Goal: Task Accomplishment & Management: Complete application form

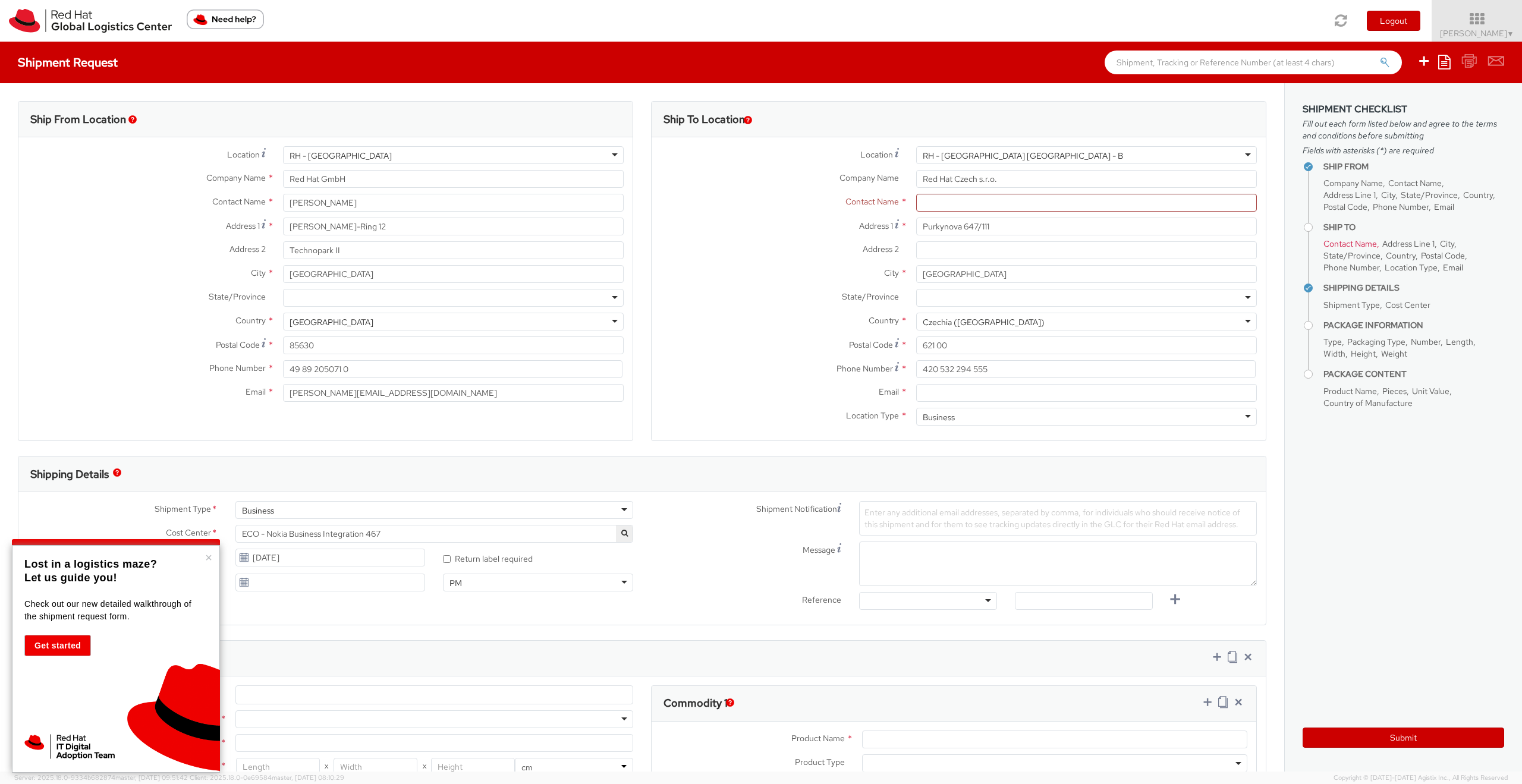
select select
click at [924, 391] on input "Email *" at bounding box center [1086, 393] width 341 height 18
click at [591, 298] on div at bounding box center [453, 297] width 341 height 18
click at [343, 345] on input "Postal Code *" at bounding box center [453, 345] width 341 height 18
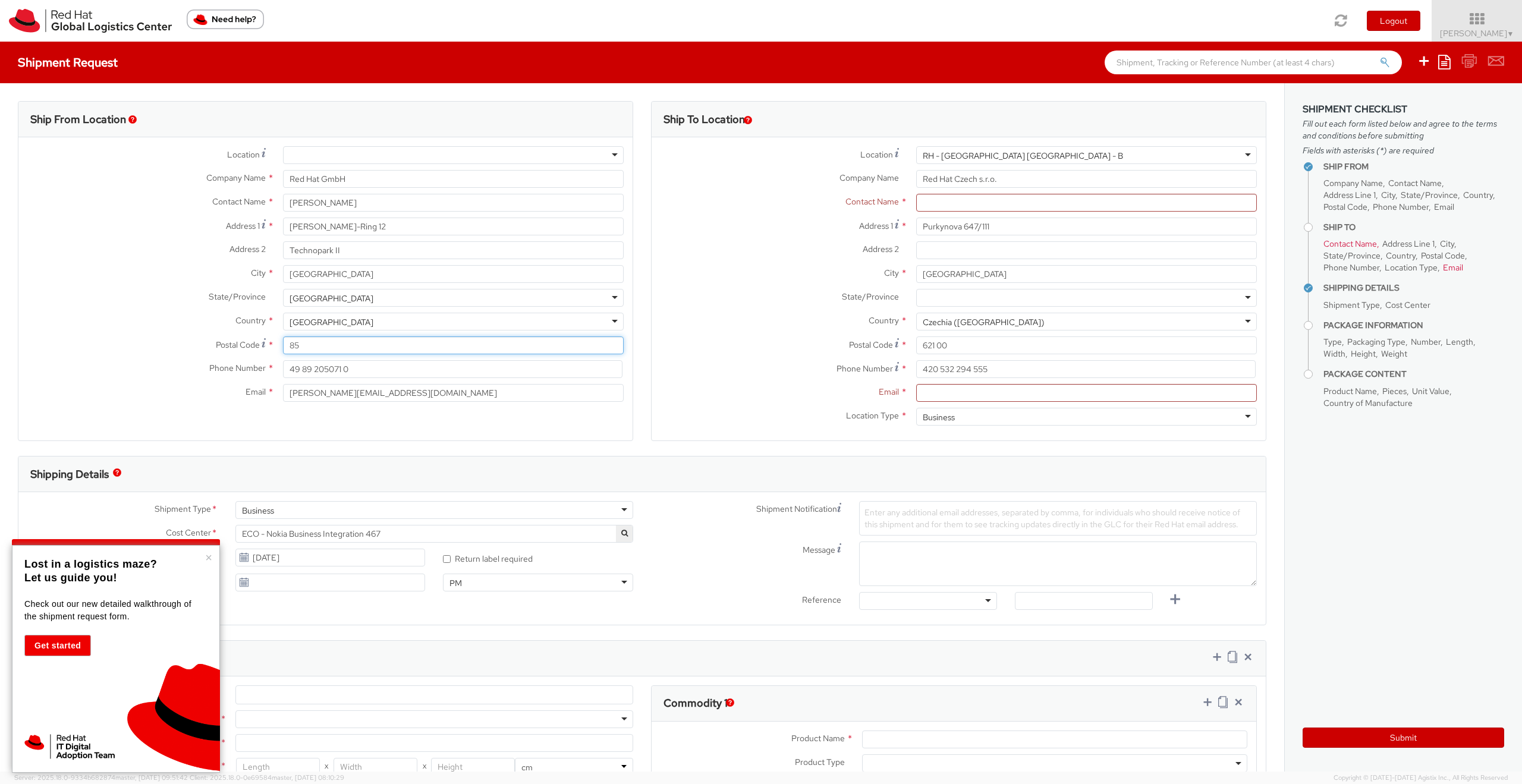
type input "8"
type input "85630"
click at [926, 202] on input "text" at bounding box center [1086, 203] width 341 height 18
click at [1236, 297] on div at bounding box center [1086, 297] width 341 height 18
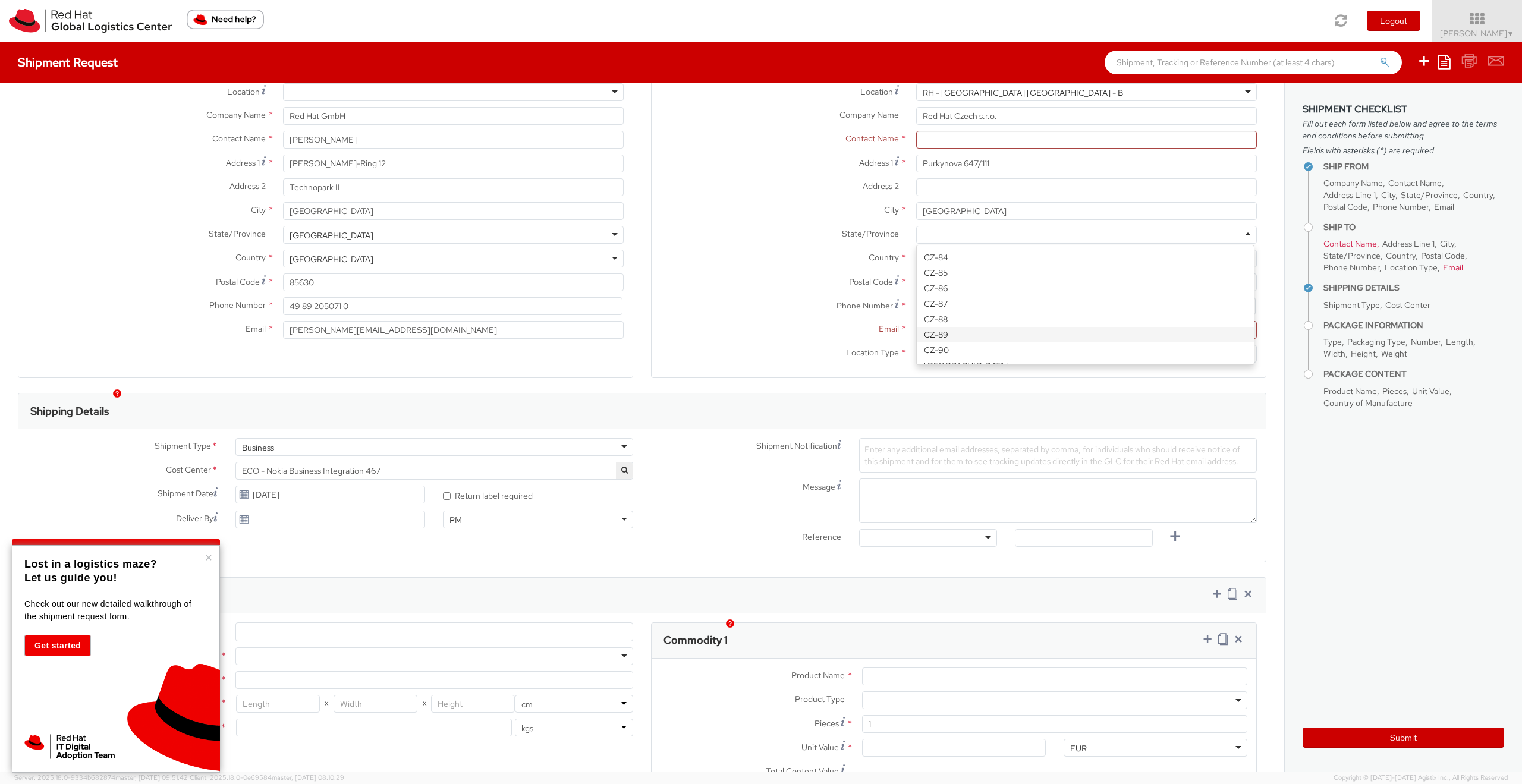
scroll to position [107, 0]
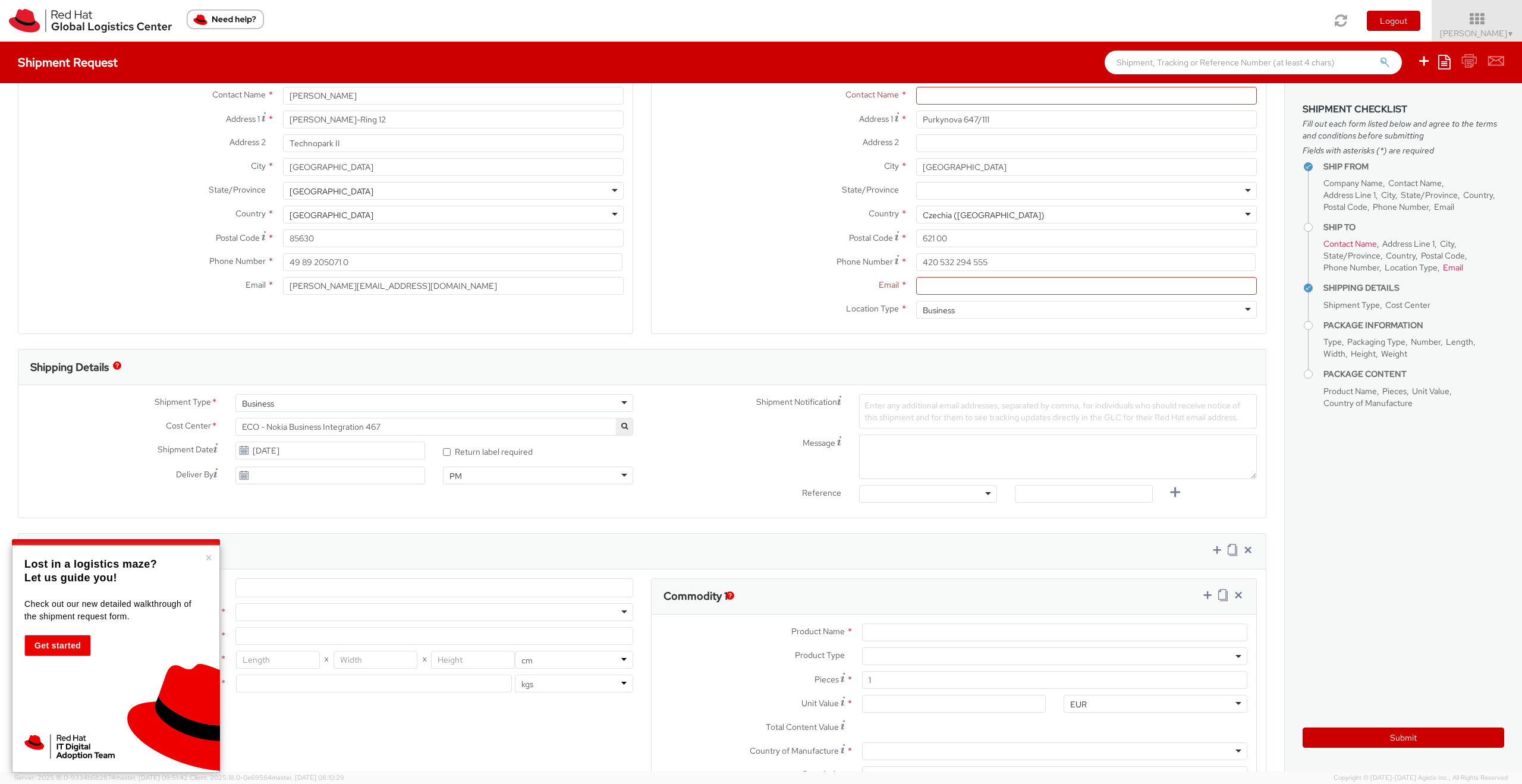
click at [851, 324] on div "Location Type * Business Business Business Residential" at bounding box center [958, 312] width 614 height 24
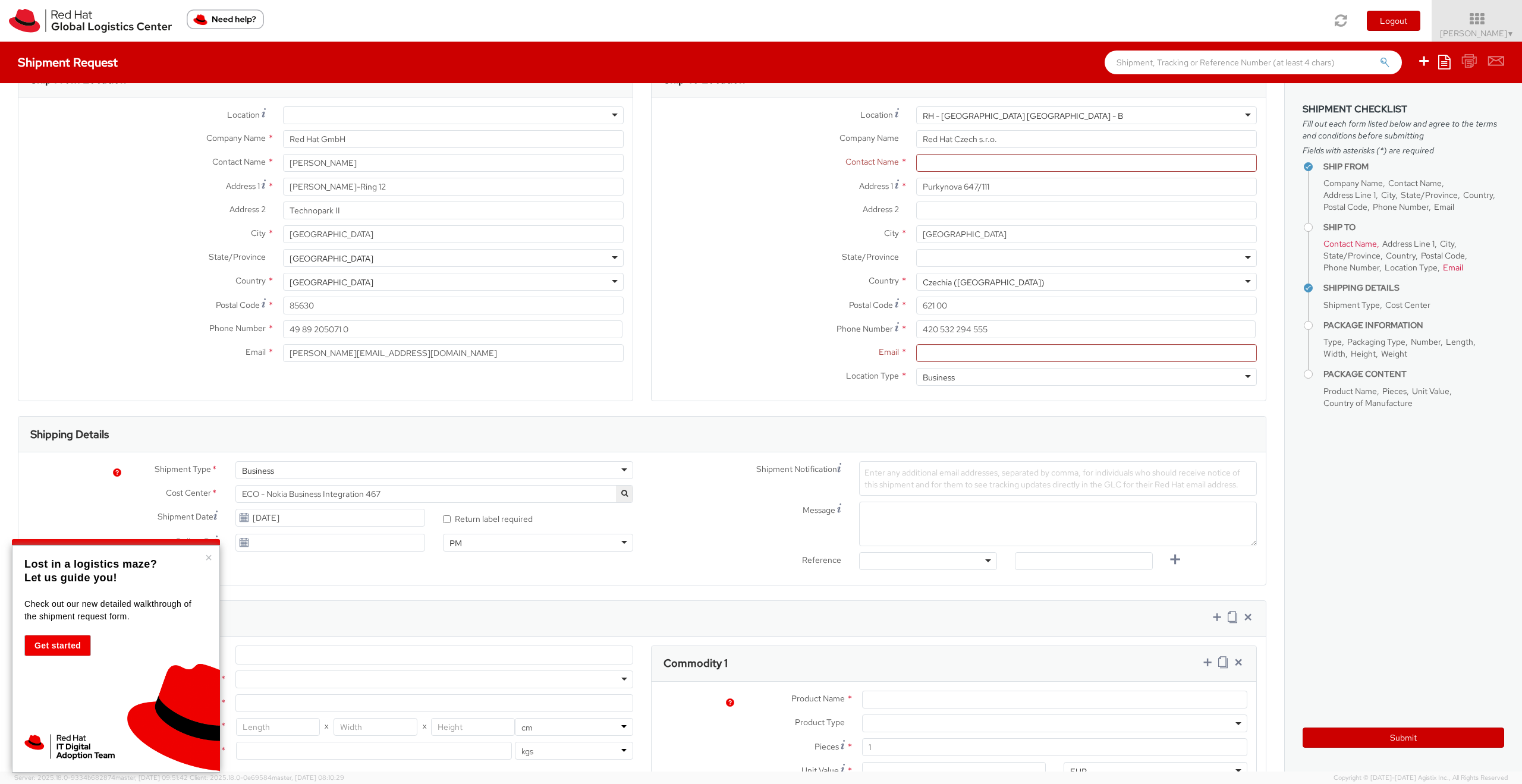
scroll to position [0, 0]
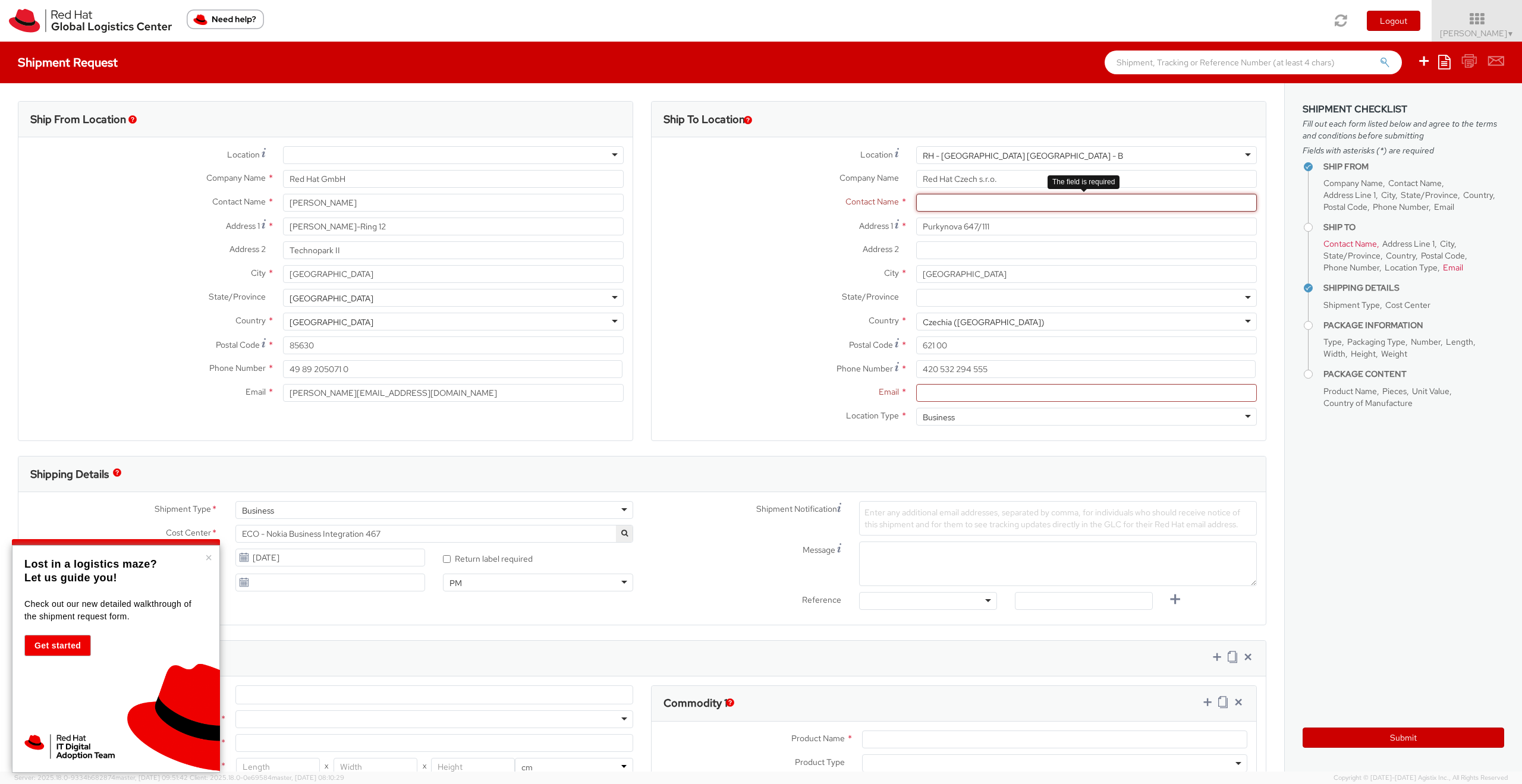
click at [923, 202] on input "text" at bounding box center [1086, 203] width 341 height 18
click at [1236, 298] on div at bounding box center [1086, 297] width 341 height 18
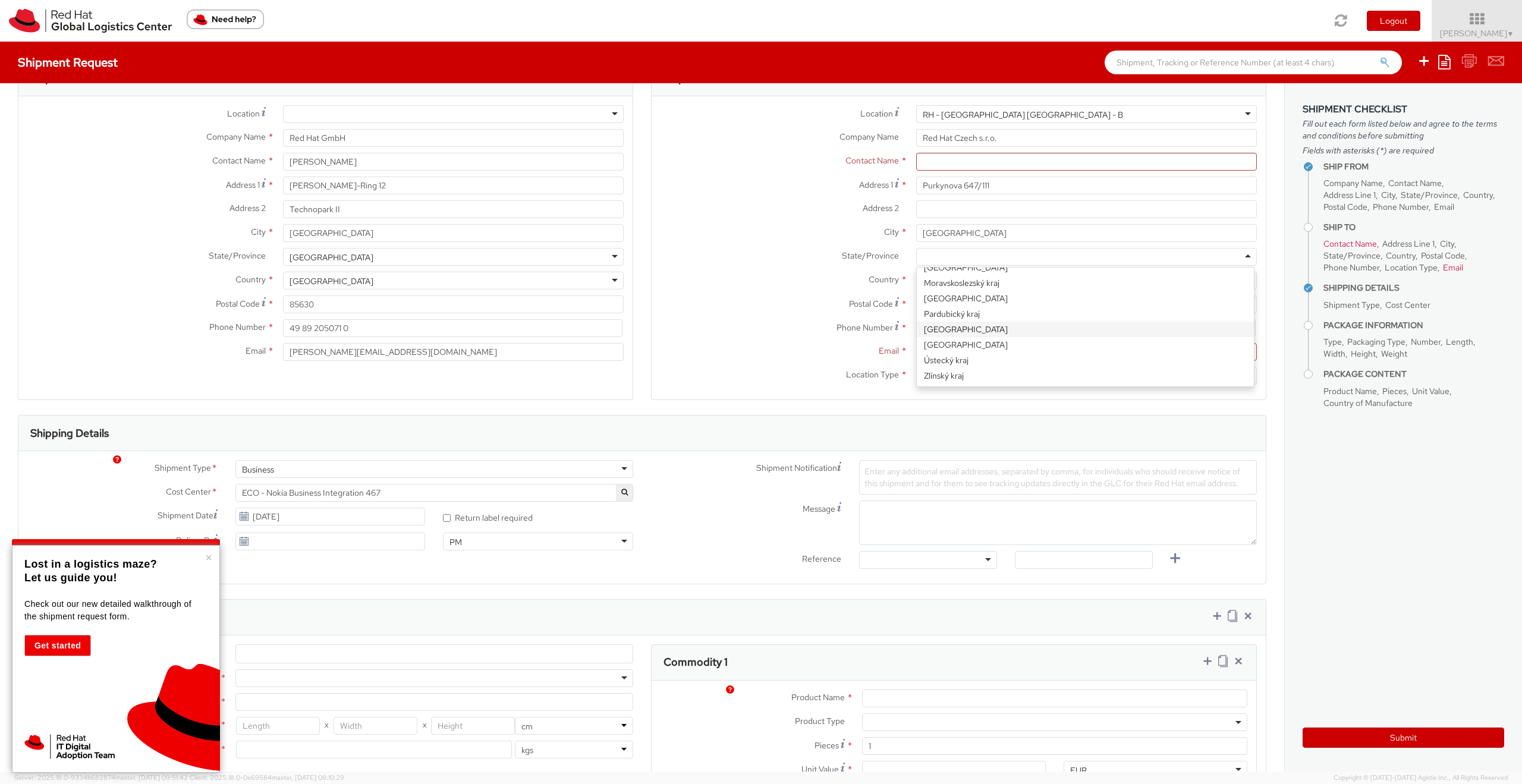
scroll to position [0, 0]
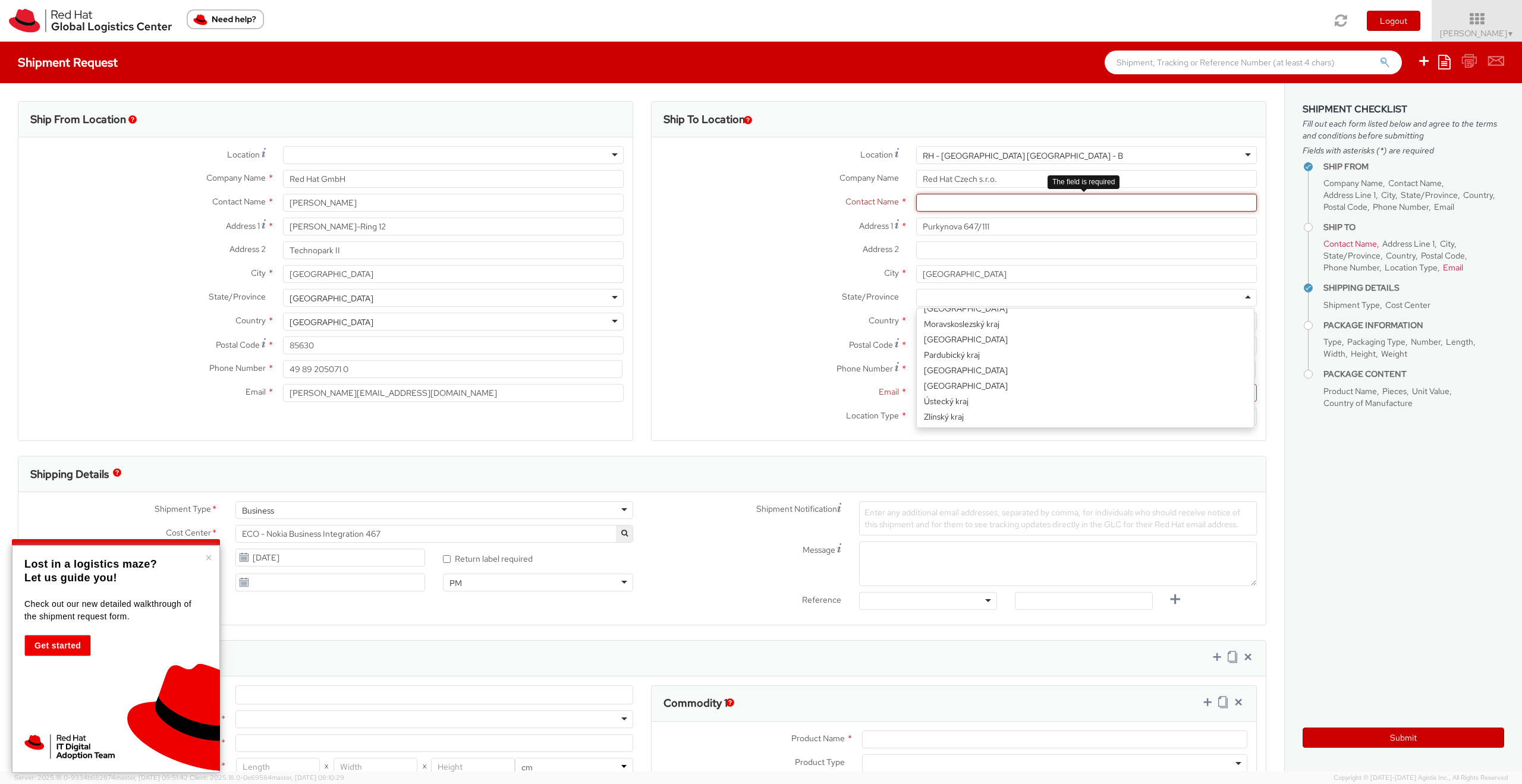
click at [928, 203] on input "text" at bounding box center [1086, 203] width 341 height 18
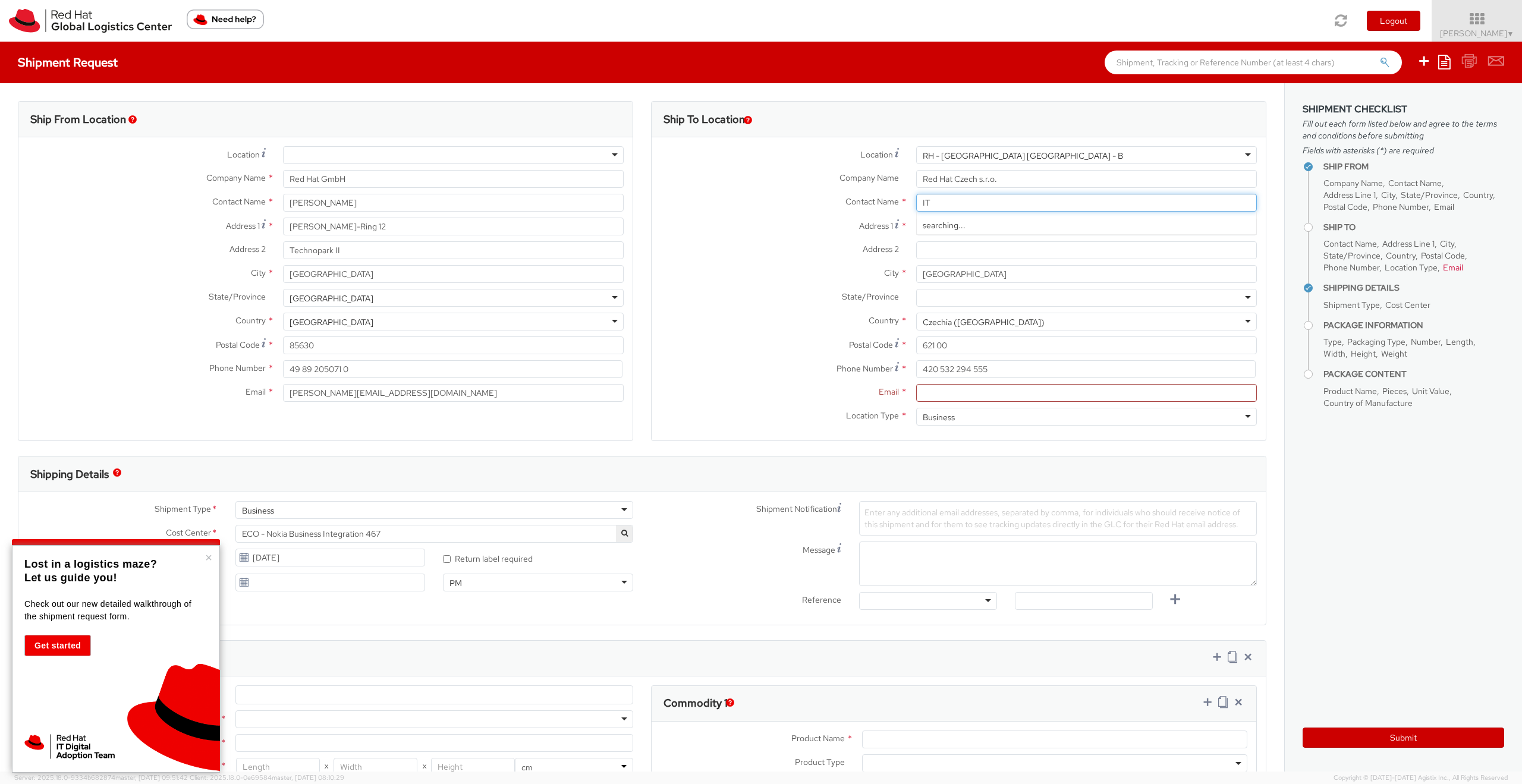
type input "IT"
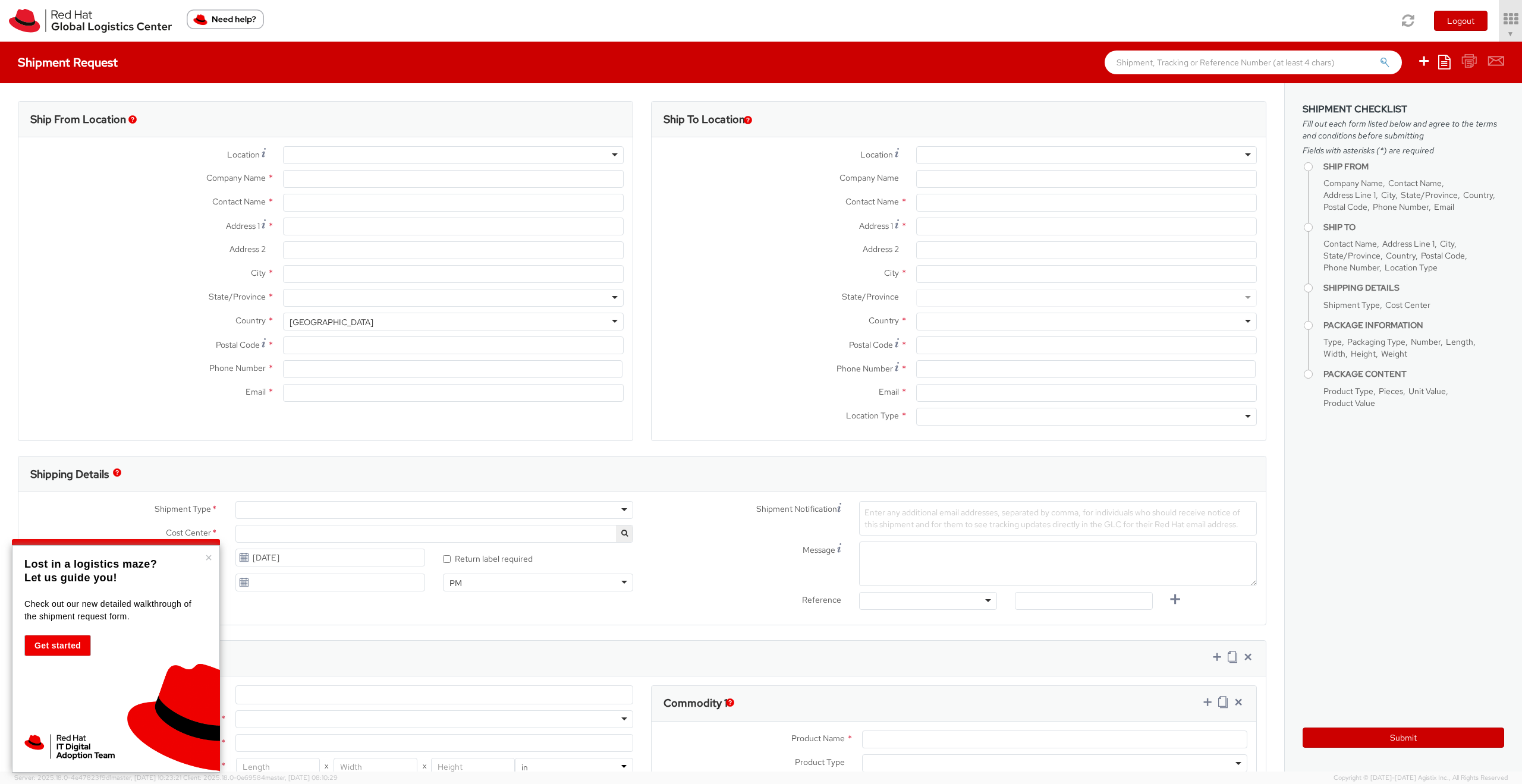
select select "467"
select select
type input "Red Hat"
type input "[PERSON_NAME]"
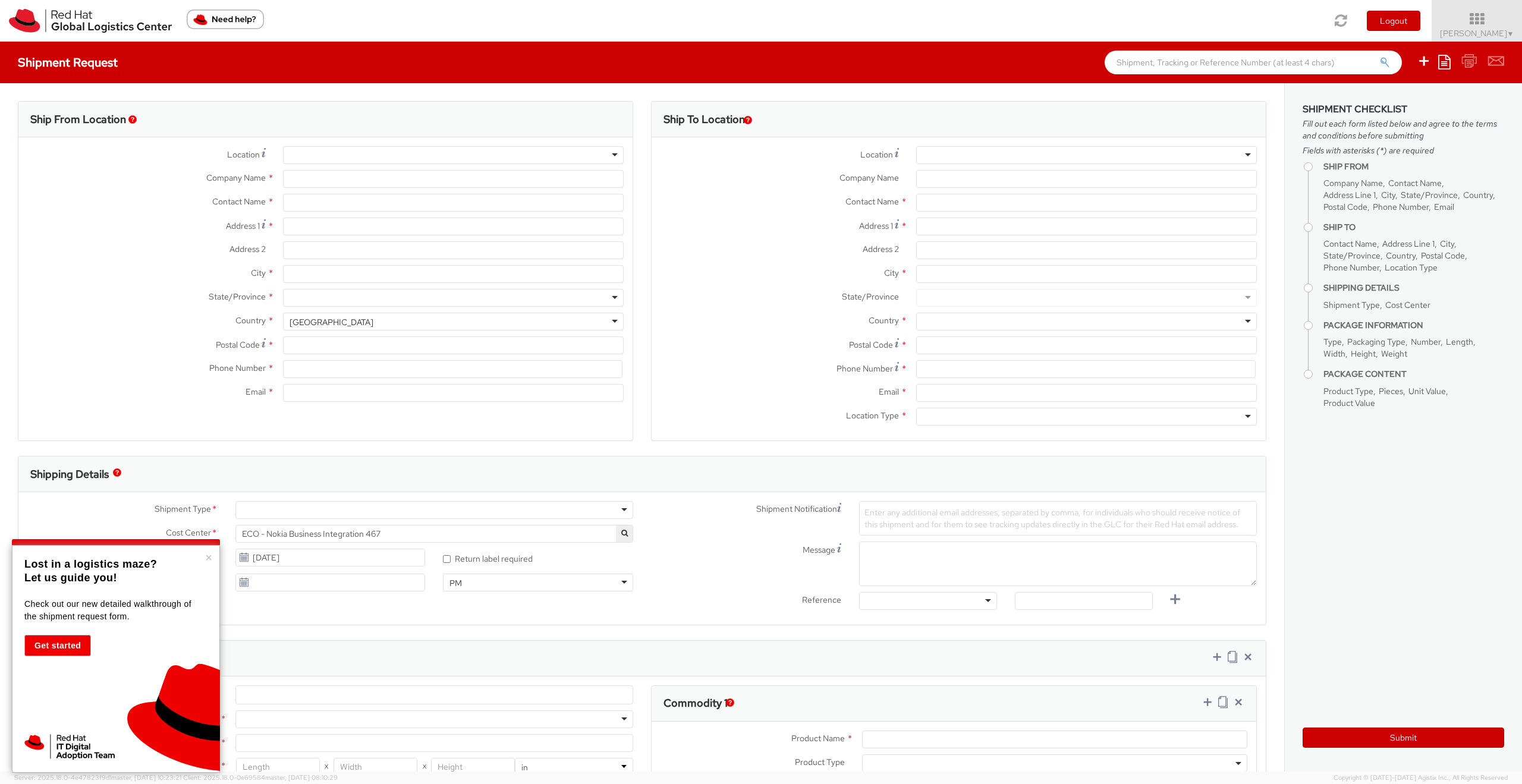
type input "4989205071200"
type input "[PERSON_NAME][EMAIL_ADDRESS][DOMAIN_NAME]"
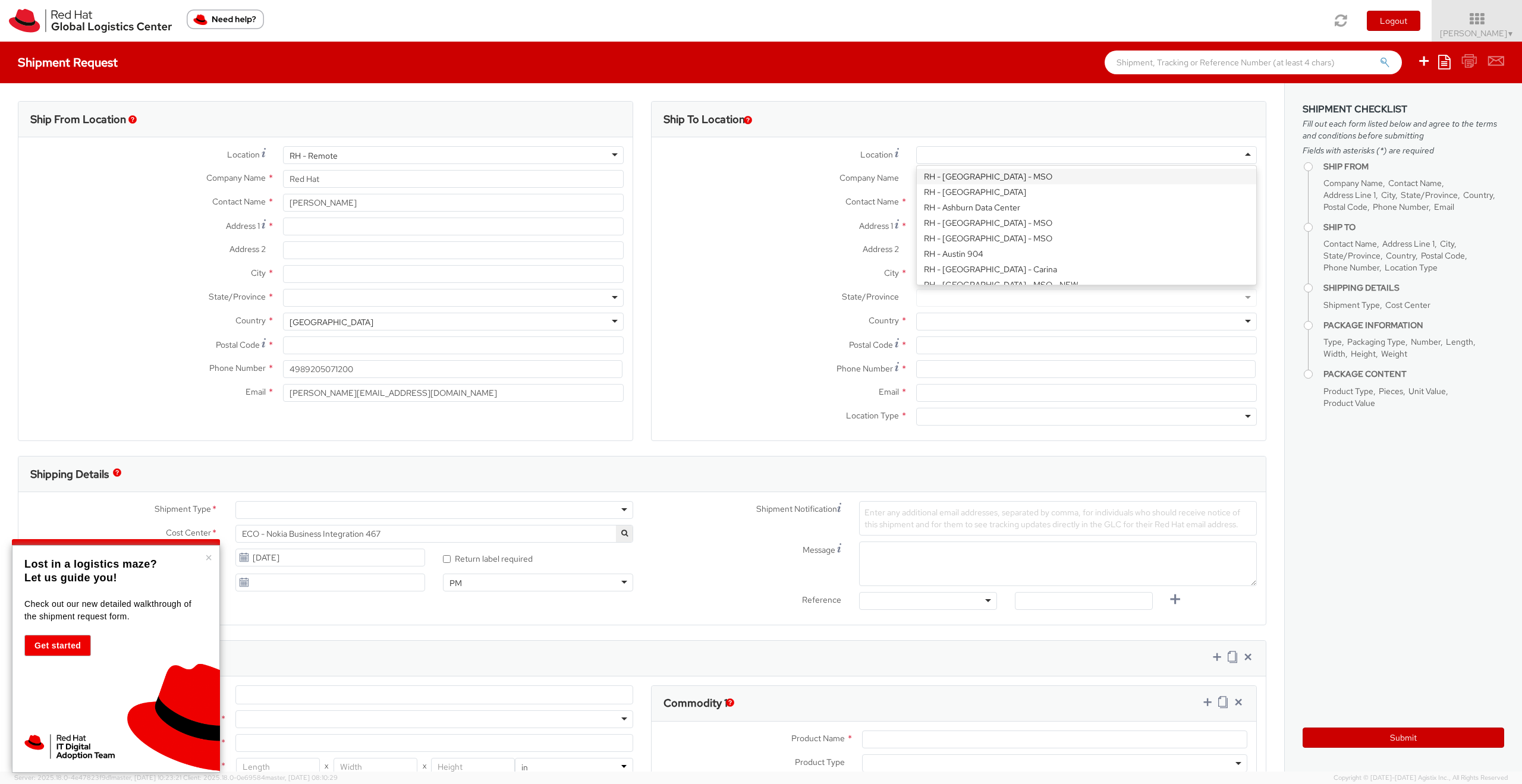
click at [931, 155] on div at bounding box center [1086, 155] width 341 height 18
click at [759, 208] on label "Contact Name *" at bounding box center [779, 201] width 256 height 16
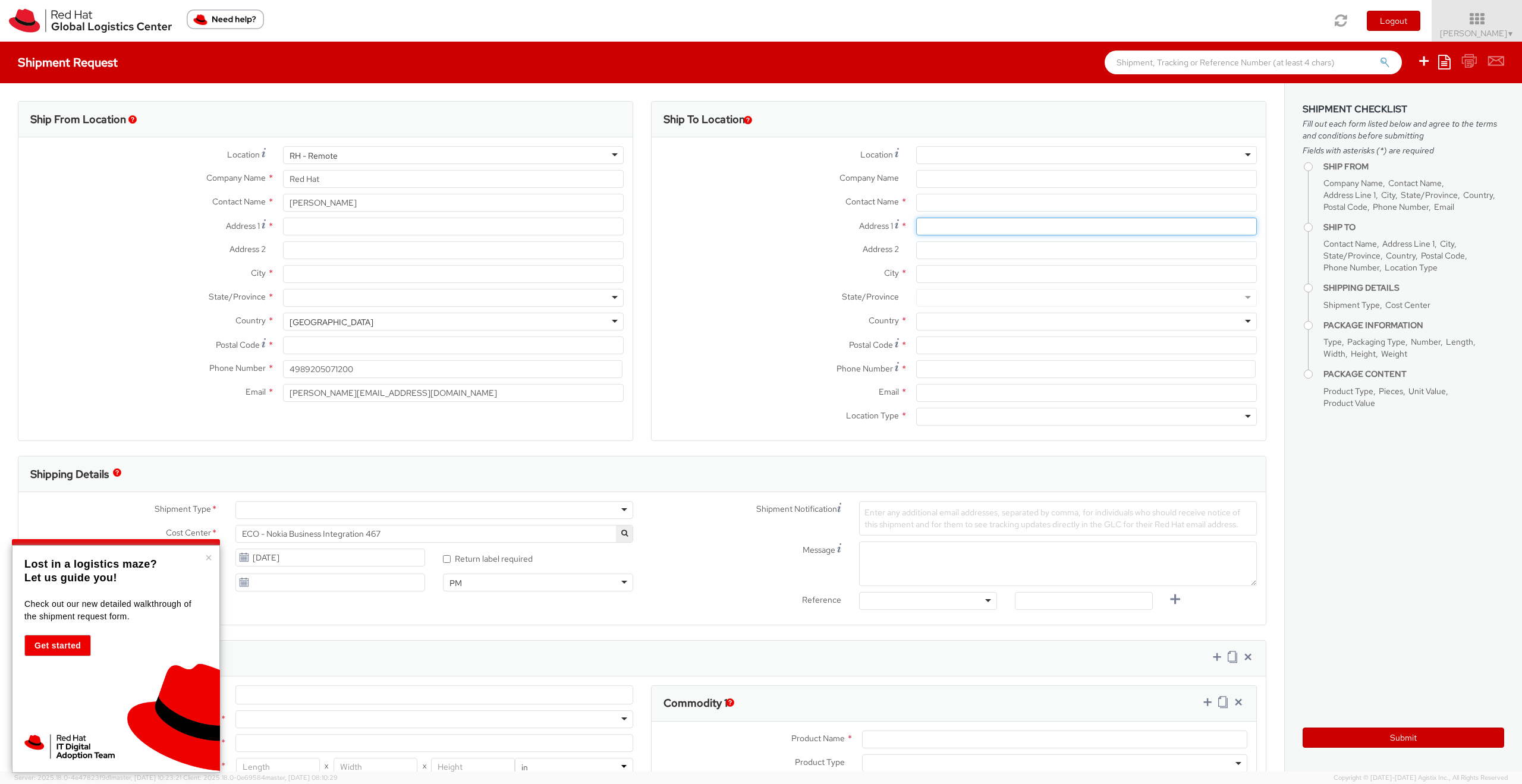
click at [933, 226] on input "Address 1 *" at bounding box center [1086, 226] width 341 height 18
click at [931, 203] on input "text" at bounding box center [1086, 203] width 341 height 18
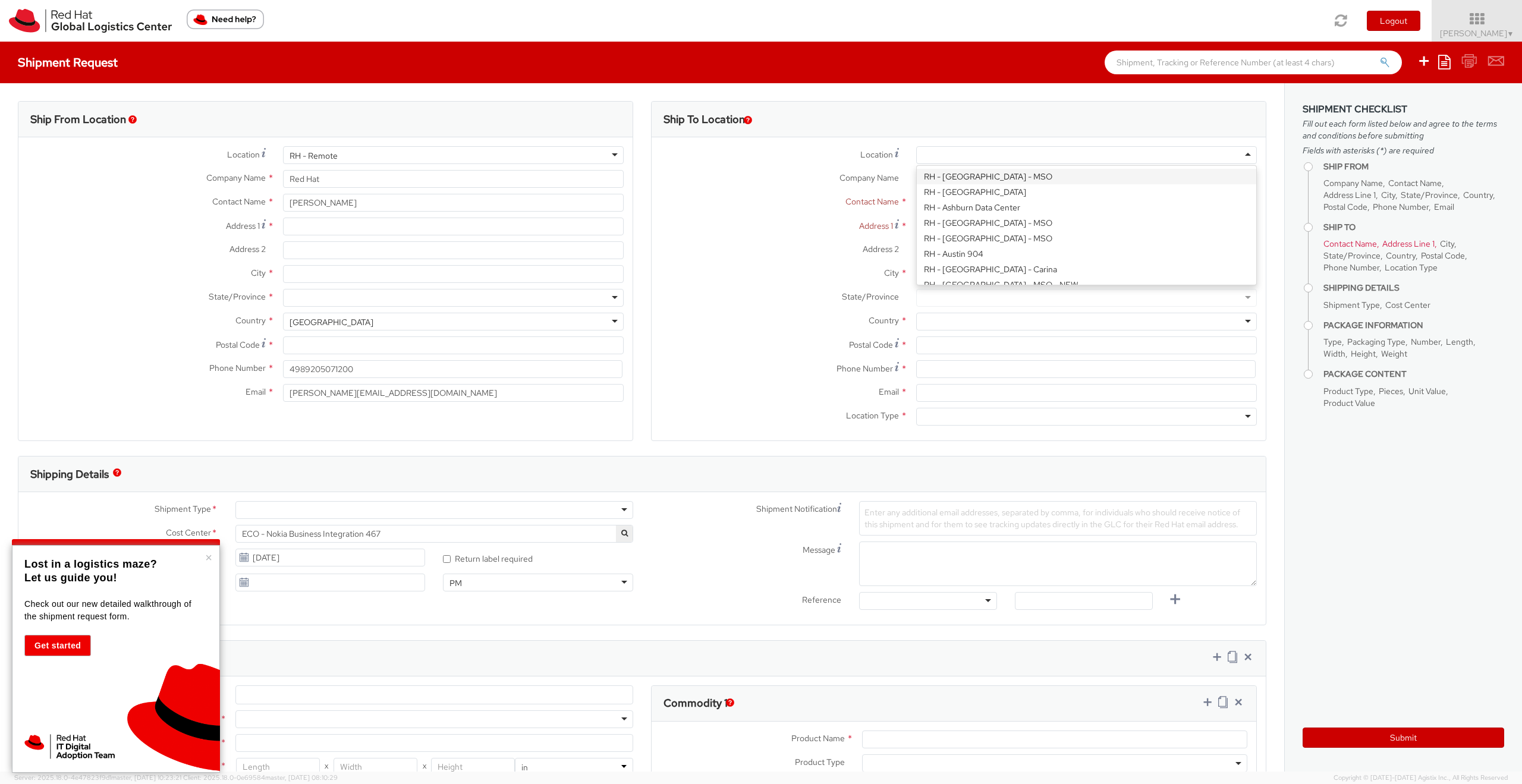
click at [922, 154] on input "select-one" at bounding box center [923, 155] width 2 height 12
click at [759, 260] on div "Address 2 *" at bounding box center [958, 253] width 614 height 24
click at [985, 150] on div at bounding box center [1086, 155] width 341 height 18
type input "Red Hat Czech s.r.o."
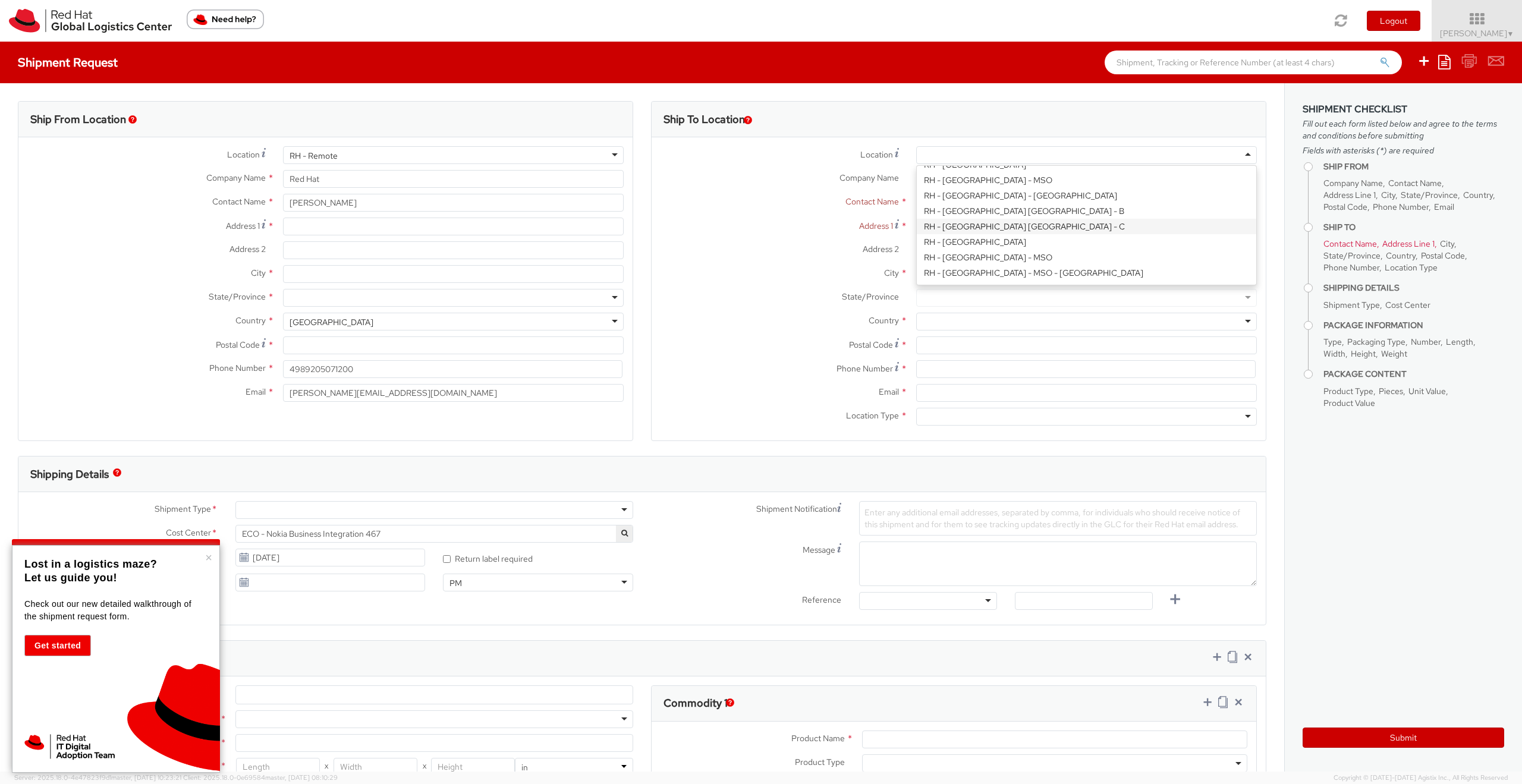
type input "Purkynova 665/115"
type input "[GEOGRAPHIC_DATA]"
type input "621 00"
type input "420 532 294 555"
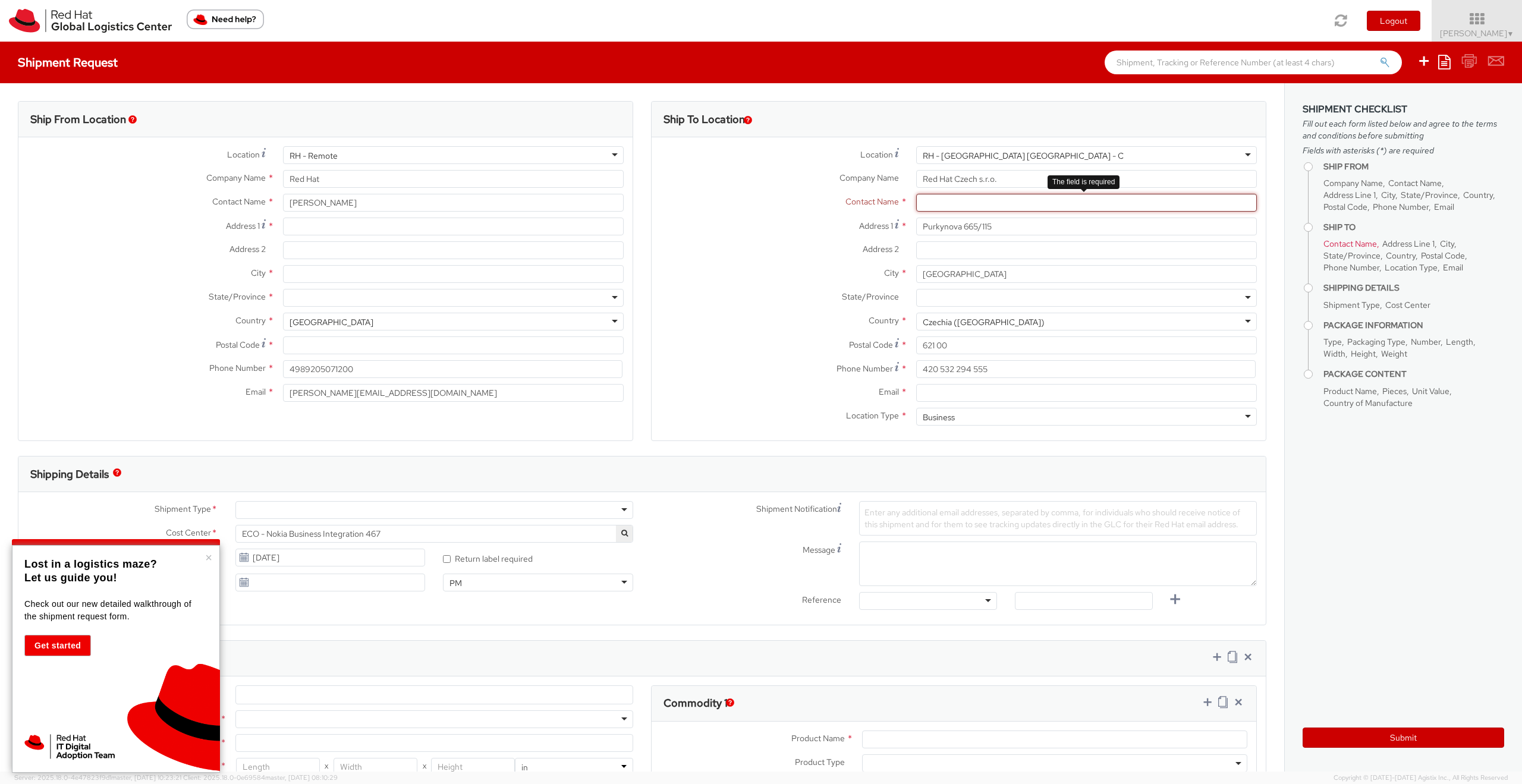
click at [988, 204] on input "text" at bounding box center [1086, 203] width 341 height 18
click at [942, 202] on input "IT-endpoint systems" at bounding box center [1086, 203] width 341 height 18
type input "IT-end point systems"
click at [1056, 229] on input "Purkynova 665/115" at bounding box center [1086, 226] width 341 height 18
click at [1026, 226] on input "Purkynova 665/115" at bounding box center [1086, 226] width 341 height 18
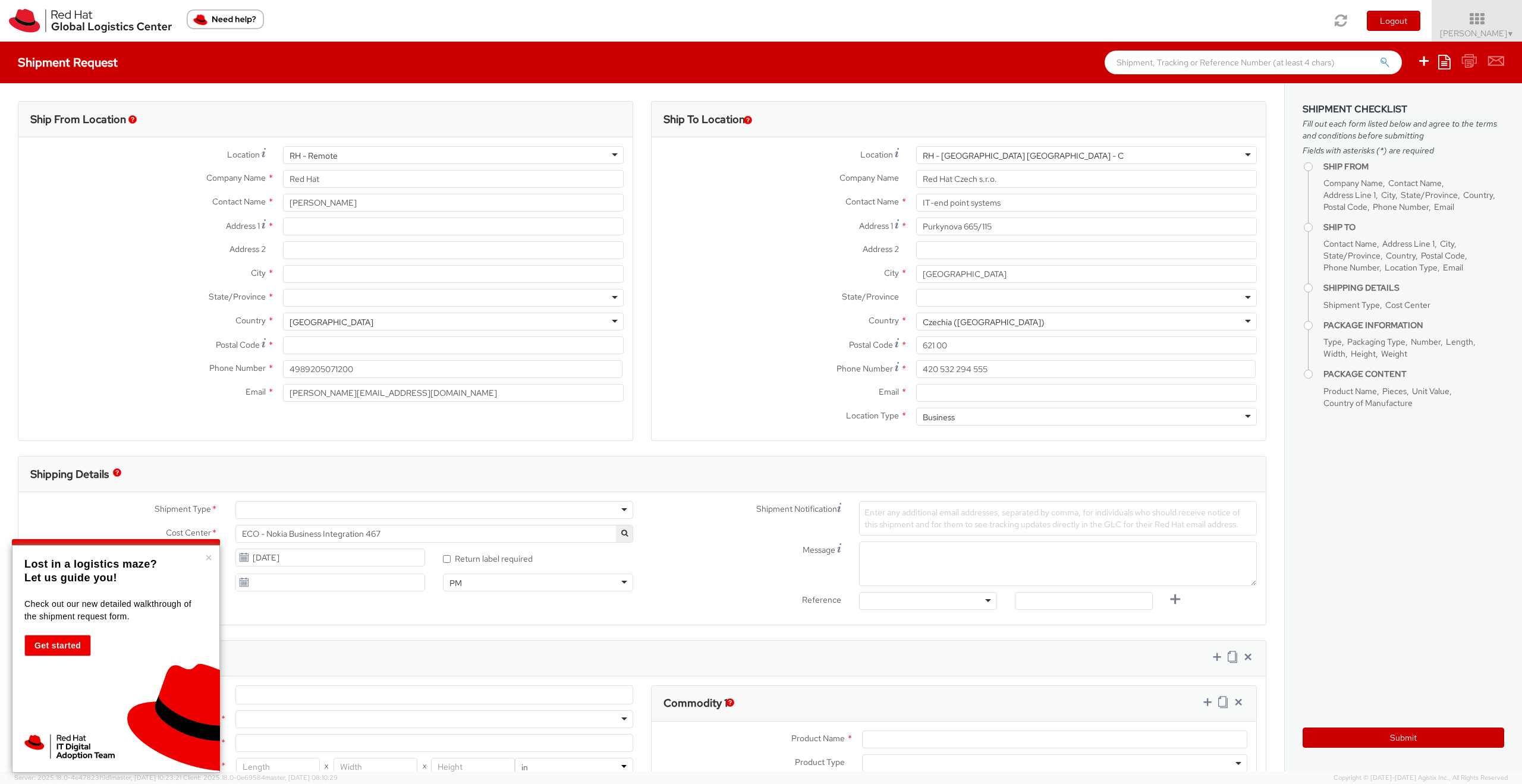
click at [1022, 259] on div "Address 2 *" at bounding box center [958, 253] width 614 height 24
click at [611, 156] on div "RH - Remote" at bounding box center [453, 155] width 341 height 18
type input "Red Hat GmbH"
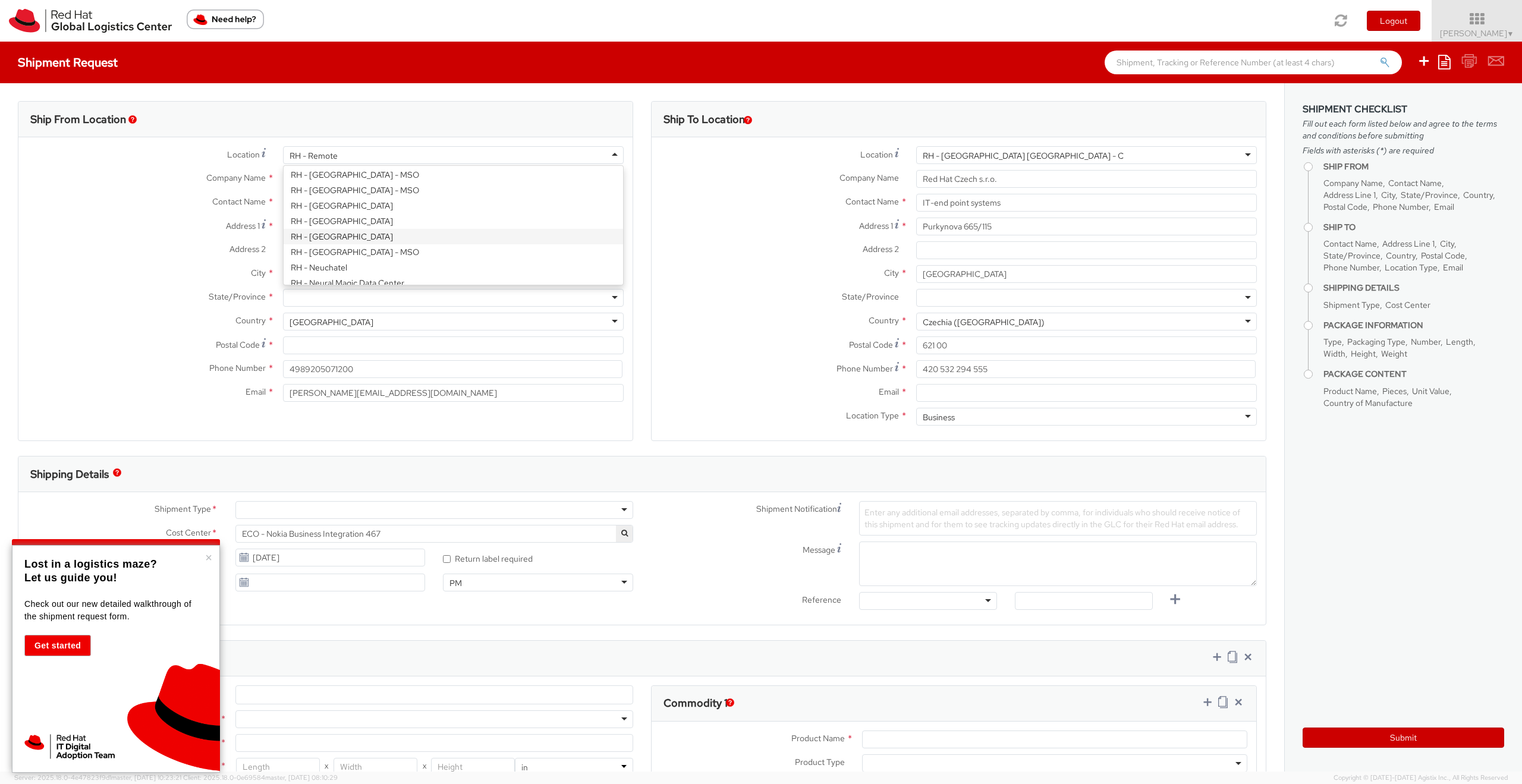
type input "[PERSON_NAME]-Ring 12"
type input "Technopark II"
type input "[GEOGRAPHIC_DATA]"
type input "85630"
type input "49 89 205071 0"
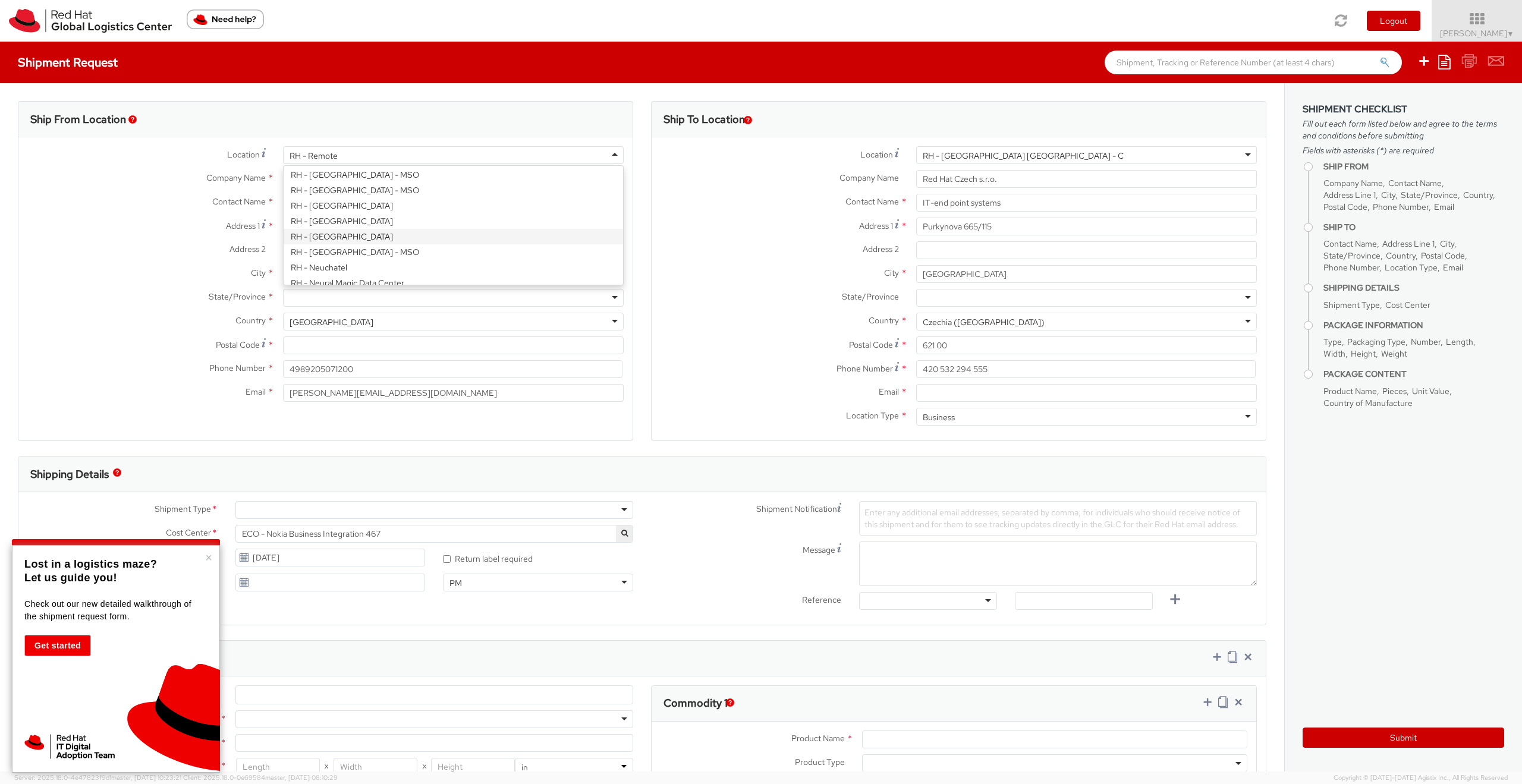
select select "CM"
select select "KGS"
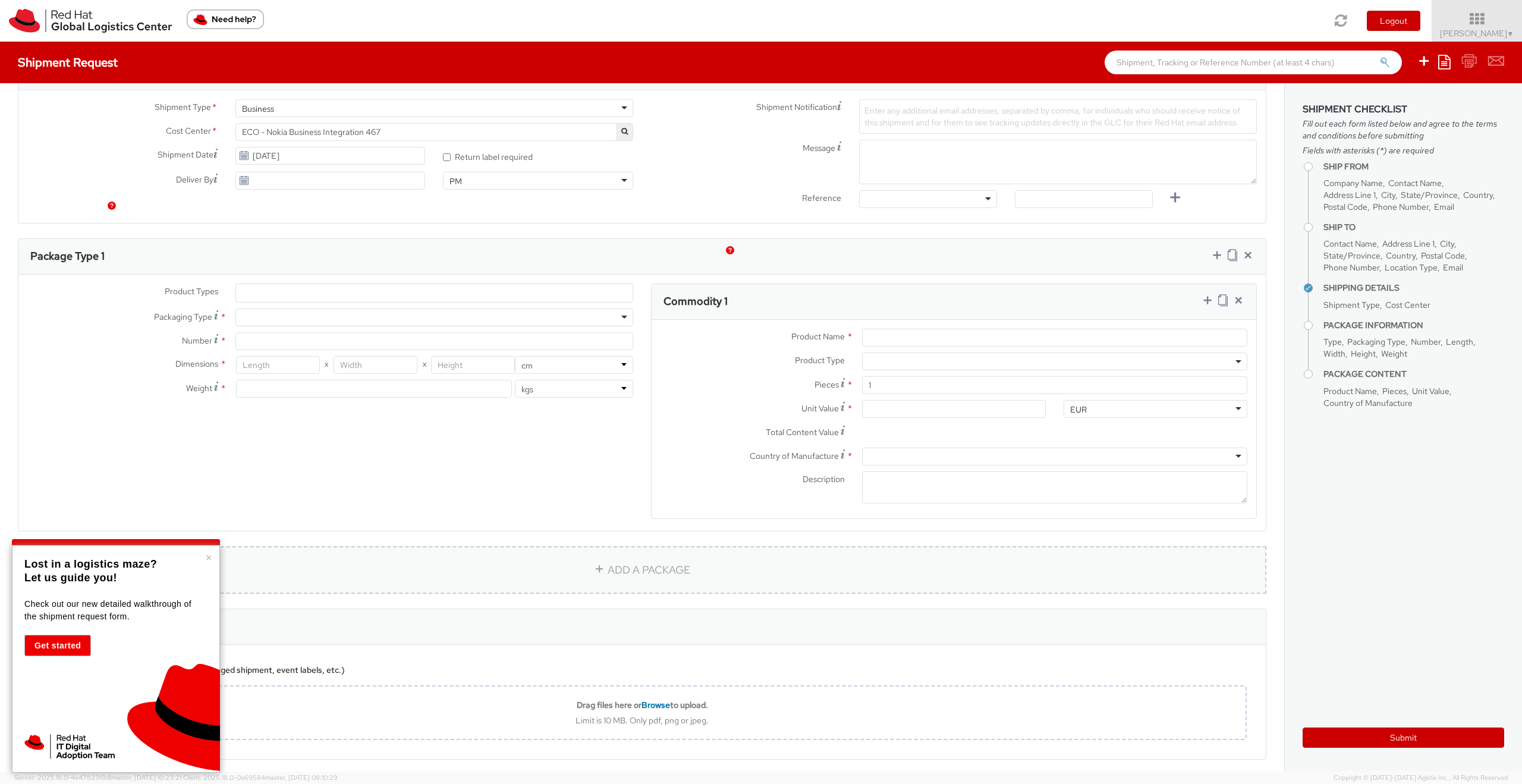
scroll to position [452, 0]
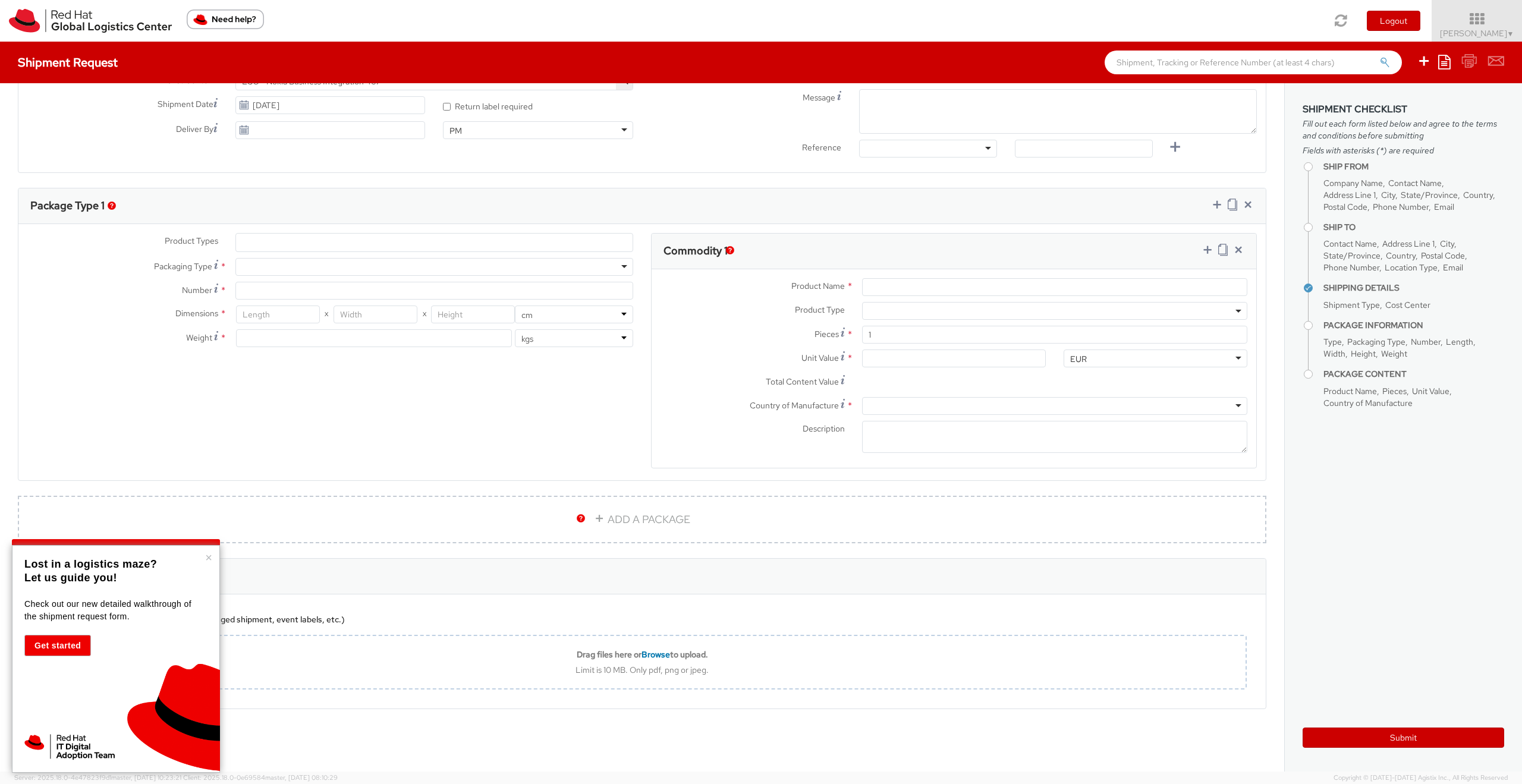
click at [206, 555] on button "×" at bounding box center [209, 558] width 7 height 12
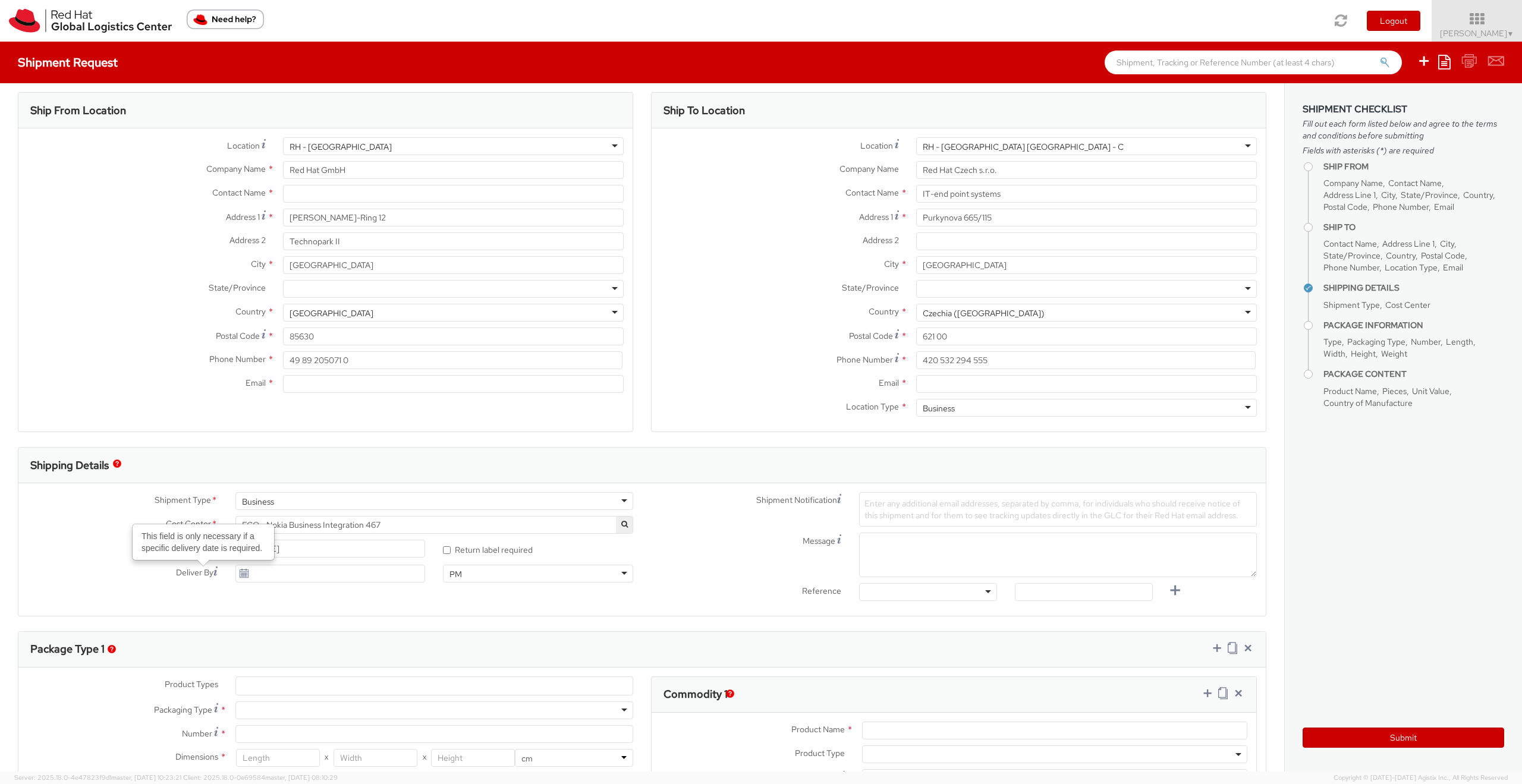
scroll to position [0, 0]
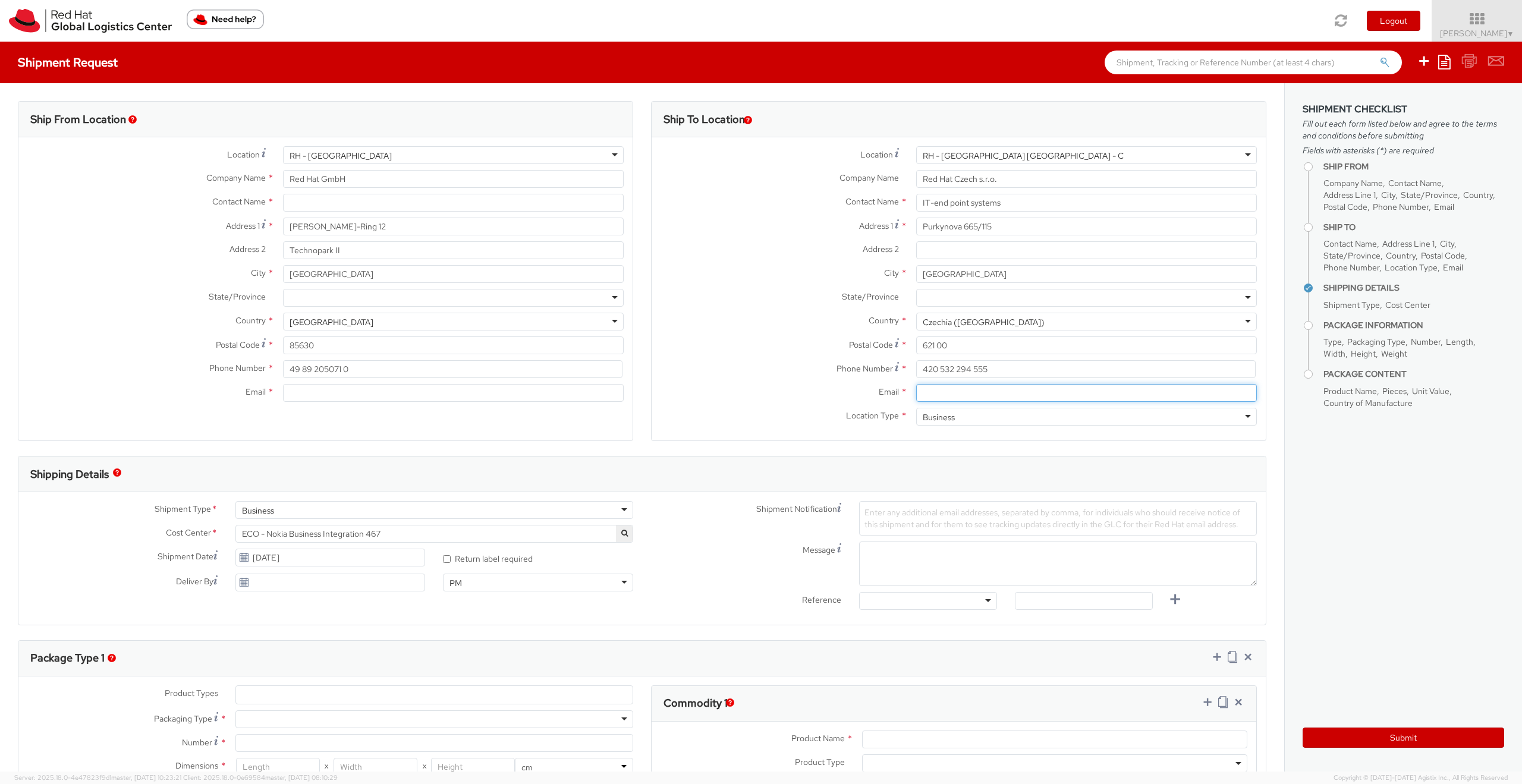
click at [944, 395] on input "Email *" at bounding box center [1086, 393] width 341 height 18
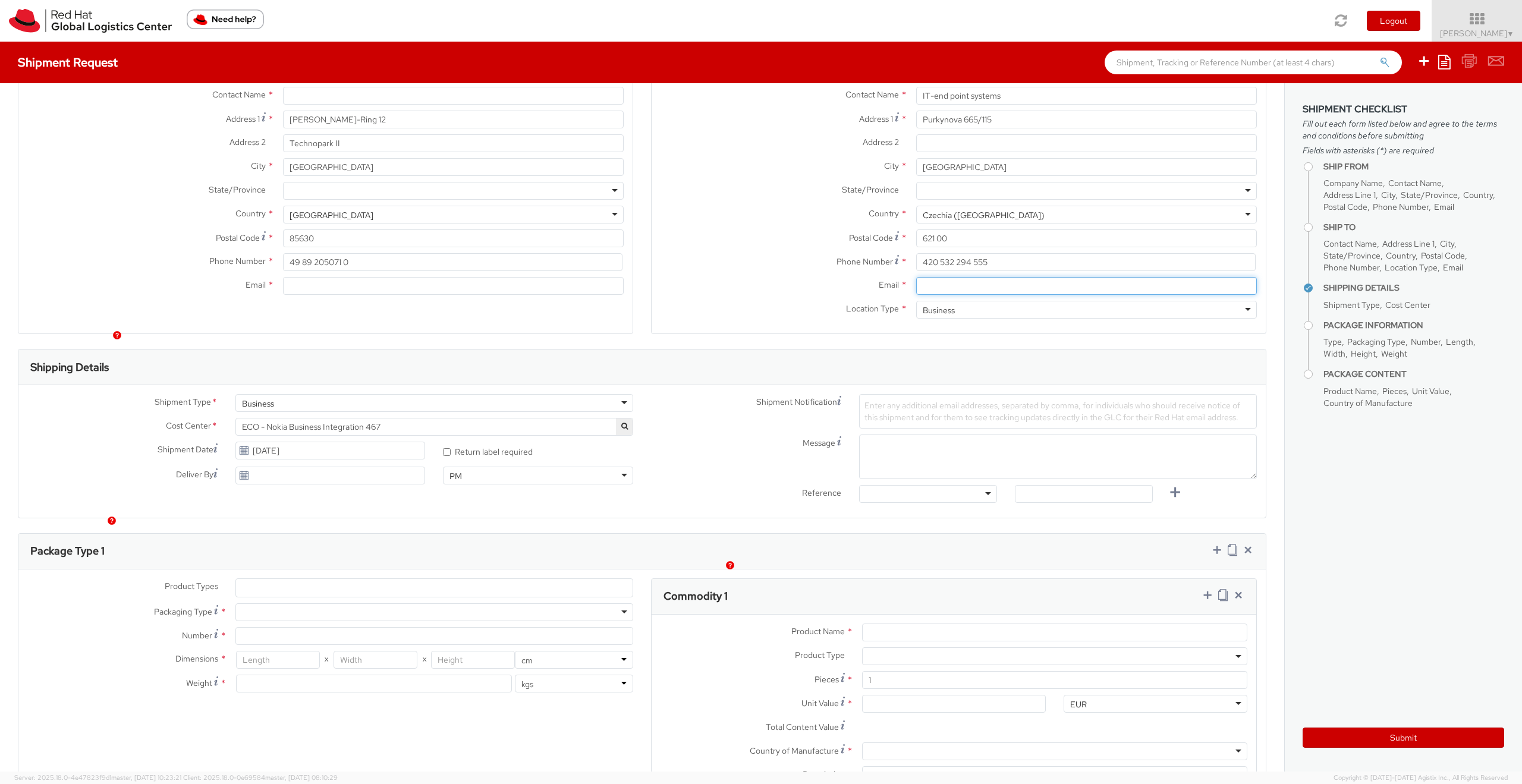
scroll to position [214, 0]
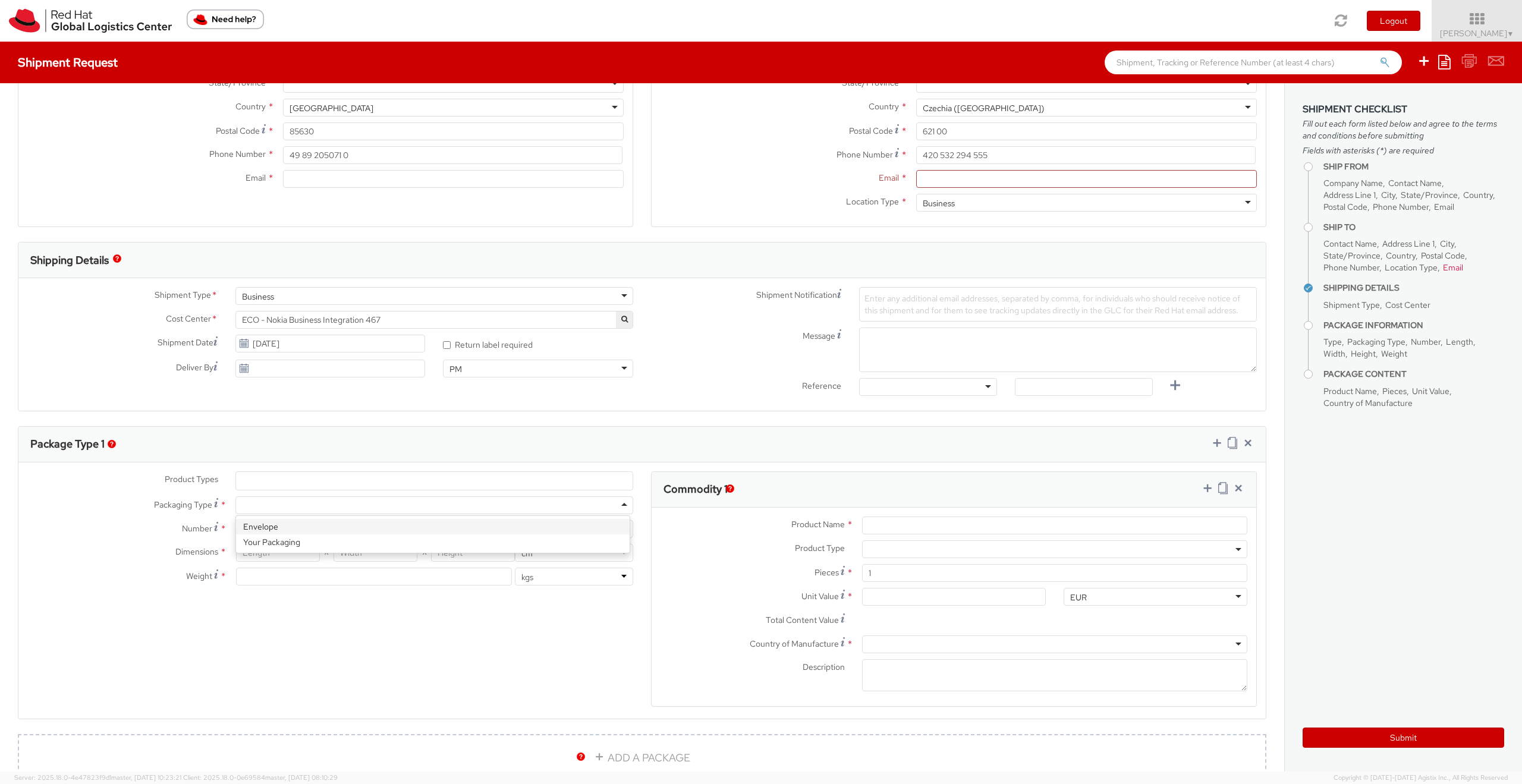
click at [617, 504] on div at bounding box center [434, 505] width 398 height 18
click at [308, 532] on input "Number *" at bounding box center [434, 529] width 398 height 18
click at [292, 552] on input "number" at bounding box center [278, 553] width 84 height 18
click at [262, 554] on input "60" at bounding box center [278, 553] width 84 height 18
type input "6"
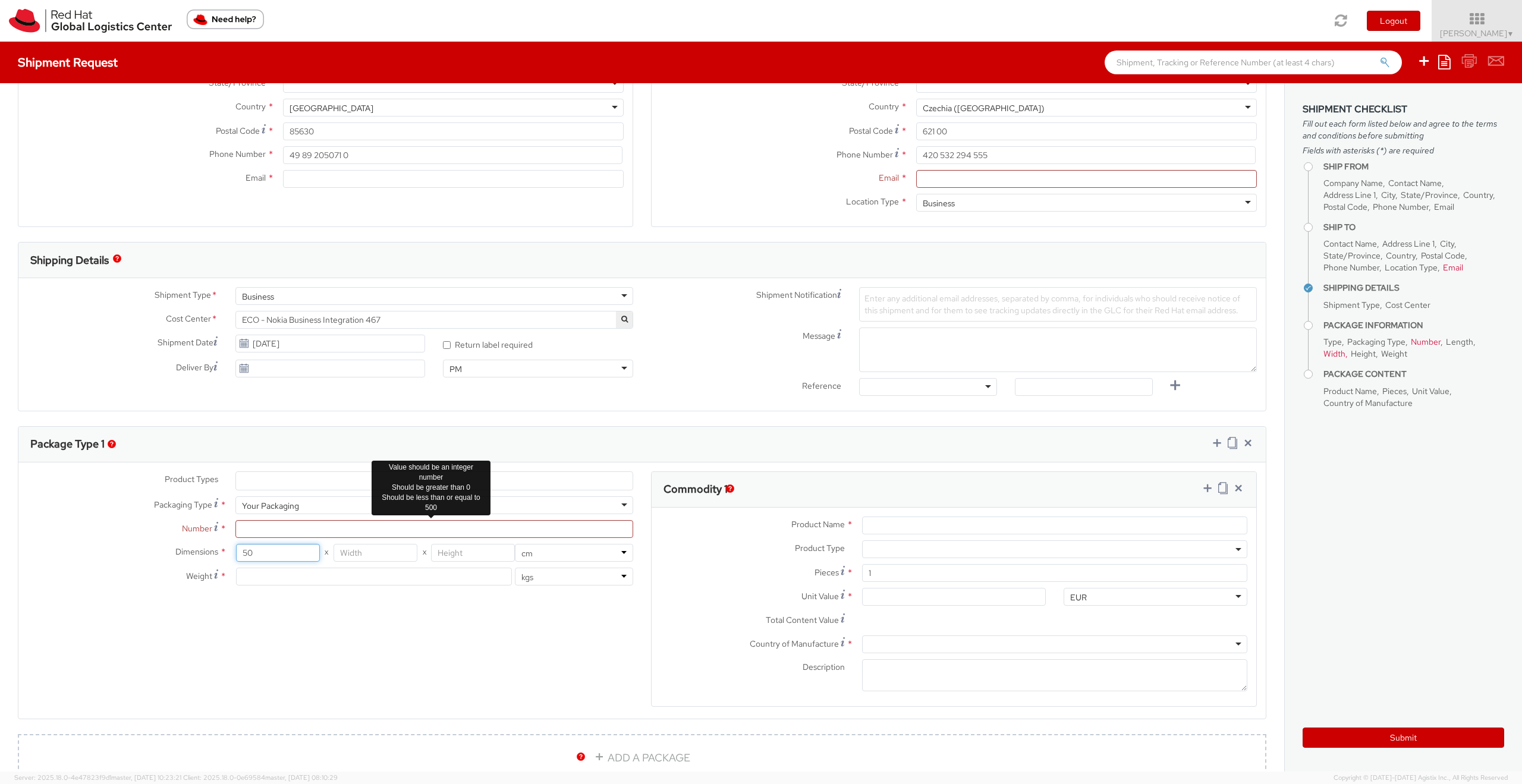
type input "50"
type input "30"
type input "10"
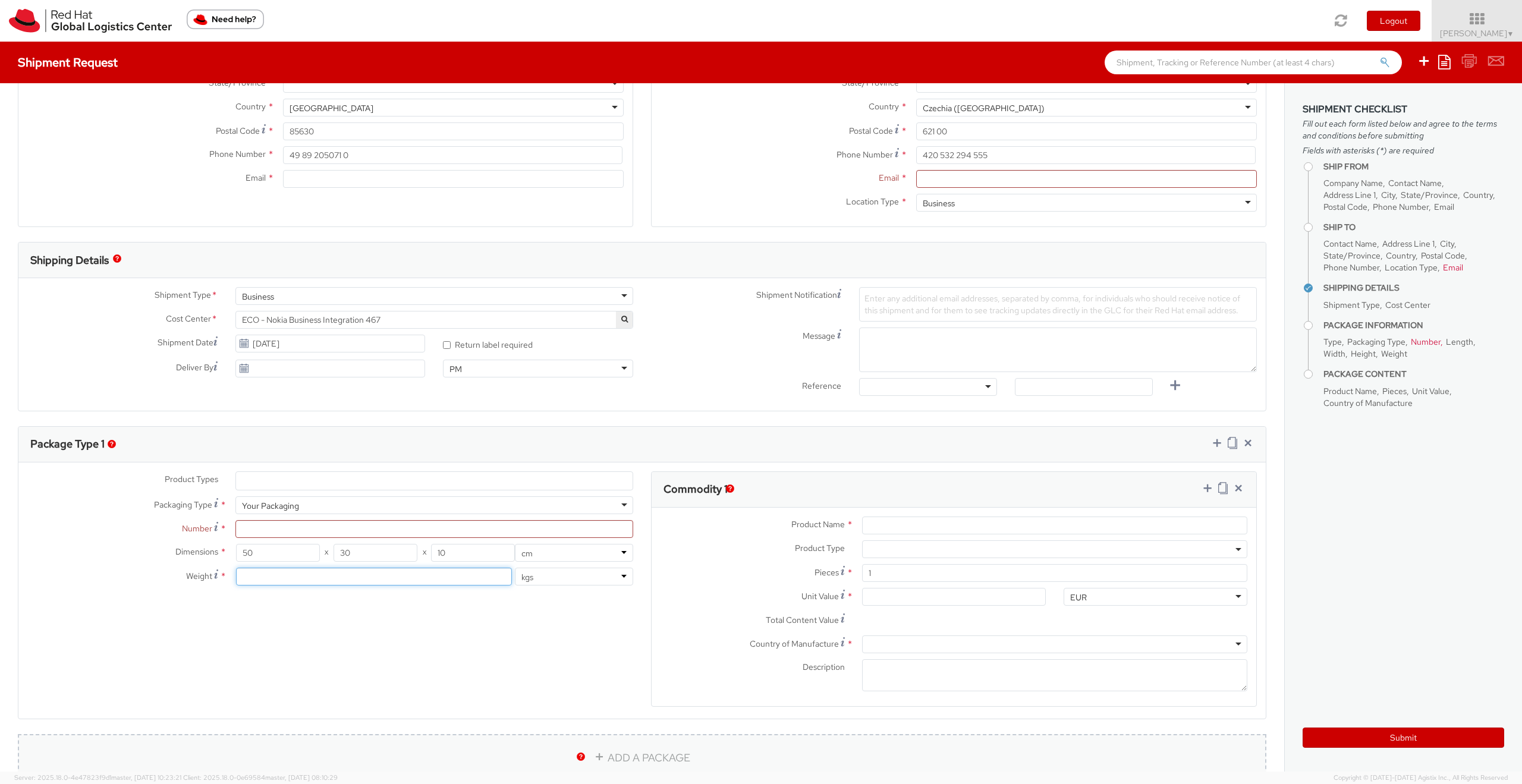
drag, startPoint x: 332, startPoint y: 570, endPoint x: 281, endPoint y: 750, distance: 187.1
click at [332, 556] on div "Dimensions * 50 X 30 X 10 in cm Weight * lbs kgs" at bounding box center [330, 568] width 623 height 48
type input "5"
click at [552, 628] on div "Product Types * Documents Docking Station Laptop Monitor Other Hardware Server …" at bounding box center [642, 597] width 1247 height 251
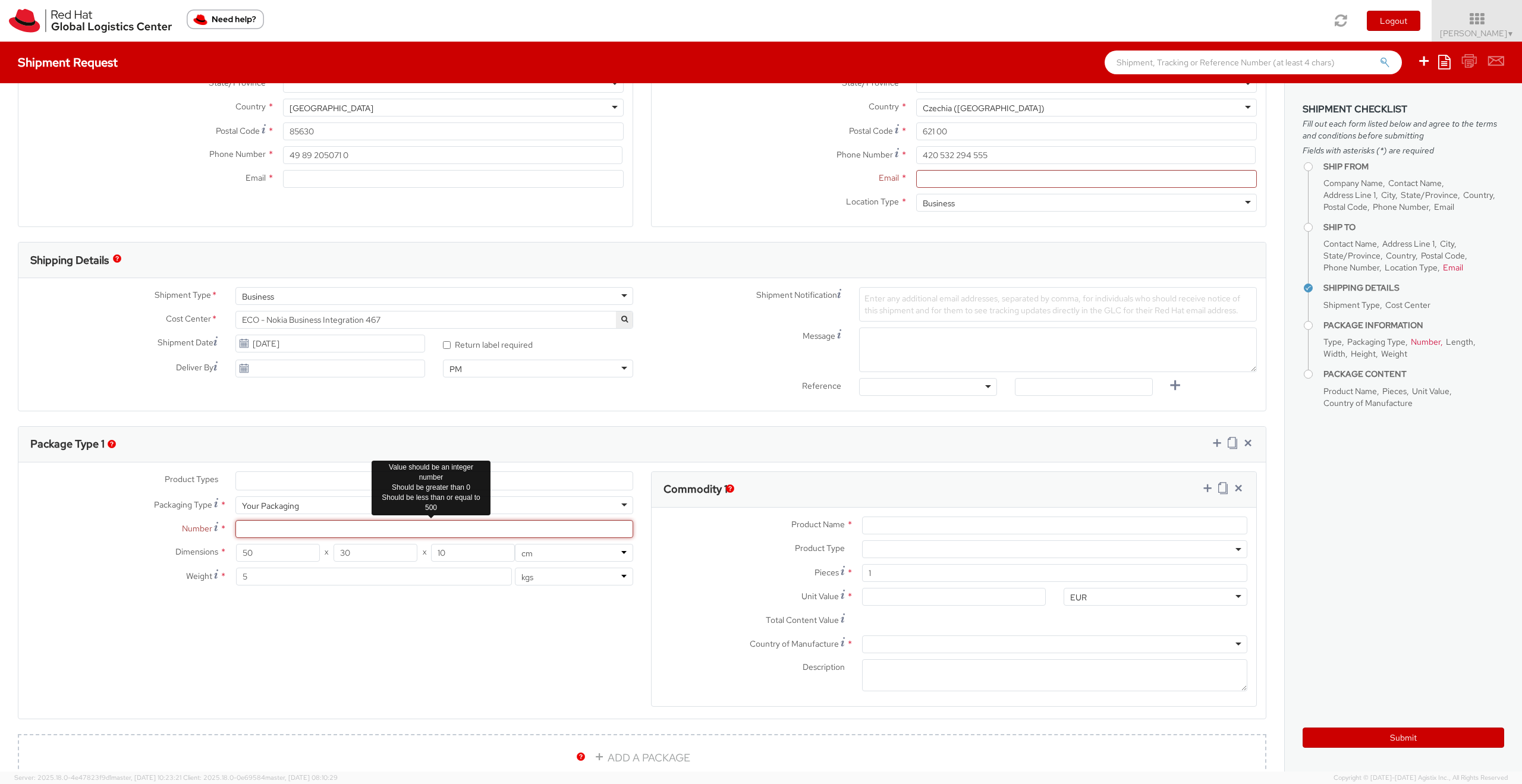
click at [282, 530] on input "Number *" at bounding box center [434, 529] width 398 height 18
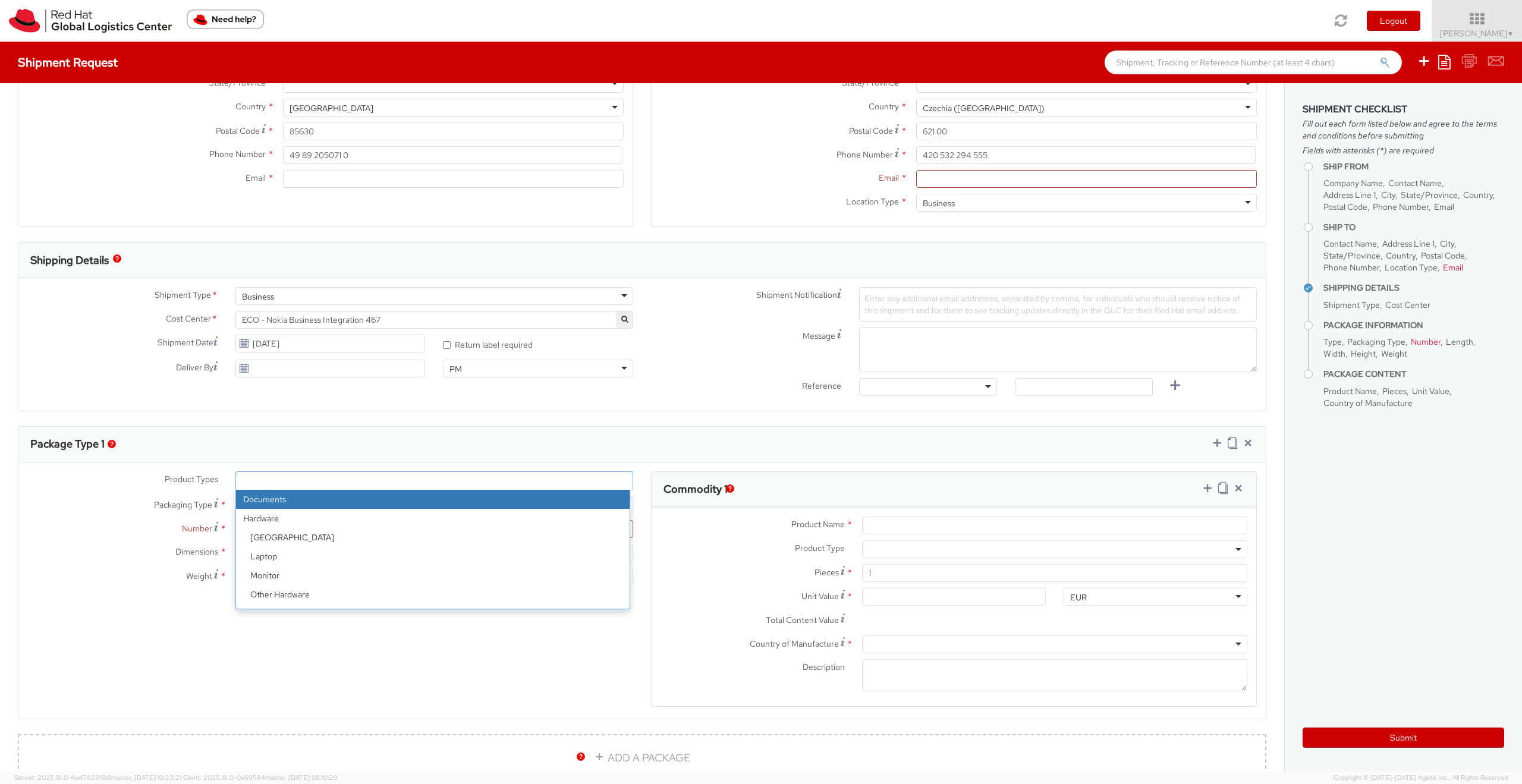
click at [254, 478] on ul at bounding box center [434, 481] width 396 height 18
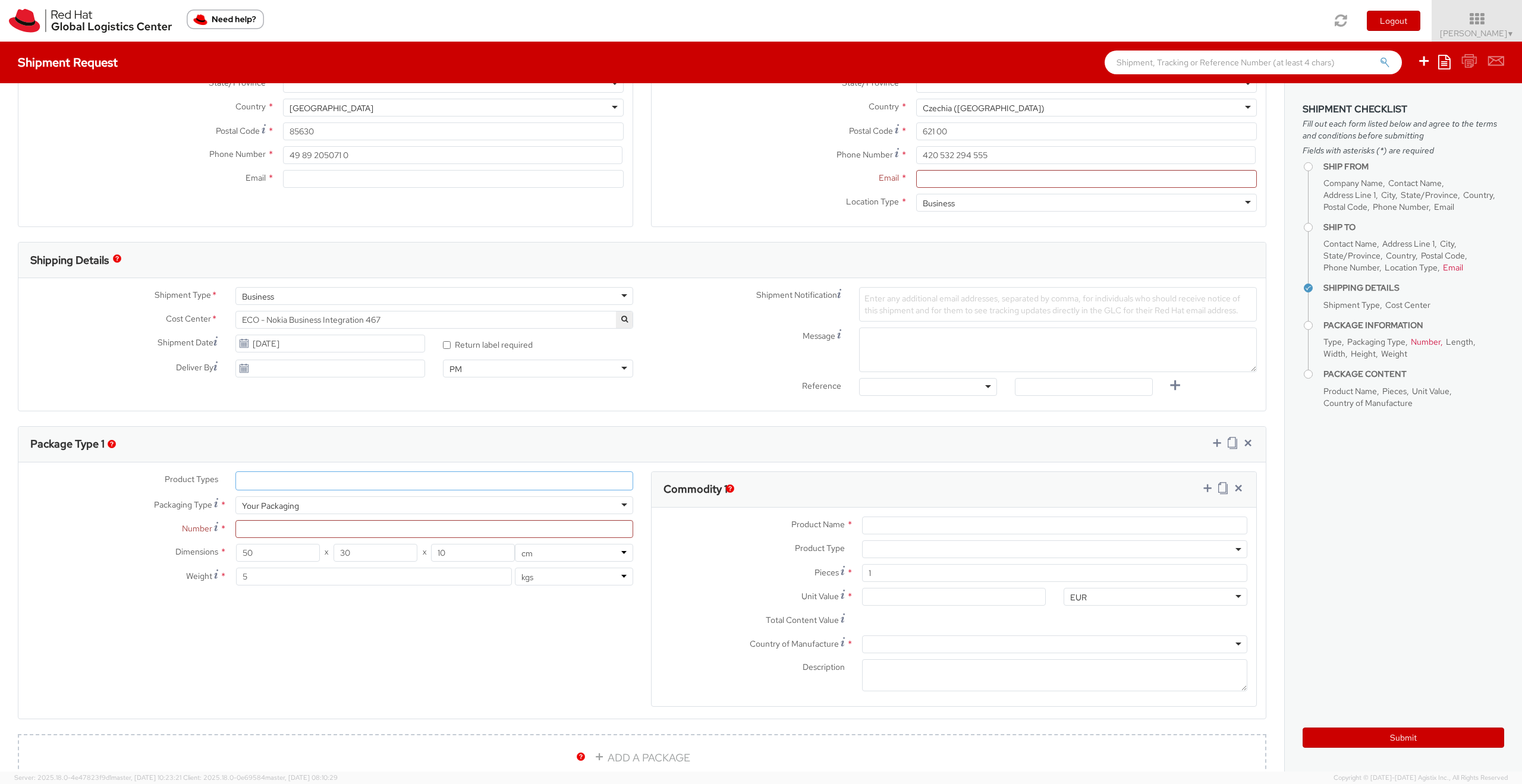
click at [621, 504] on div "Your Packaging" at bounding box center [434, 505] width 398 height 18
click at [484, 543] on div "Product Types * Documents Docking Station Laptop Monitor Other Hardware Server …" at bounding box center [330, 534] width 623 height 126
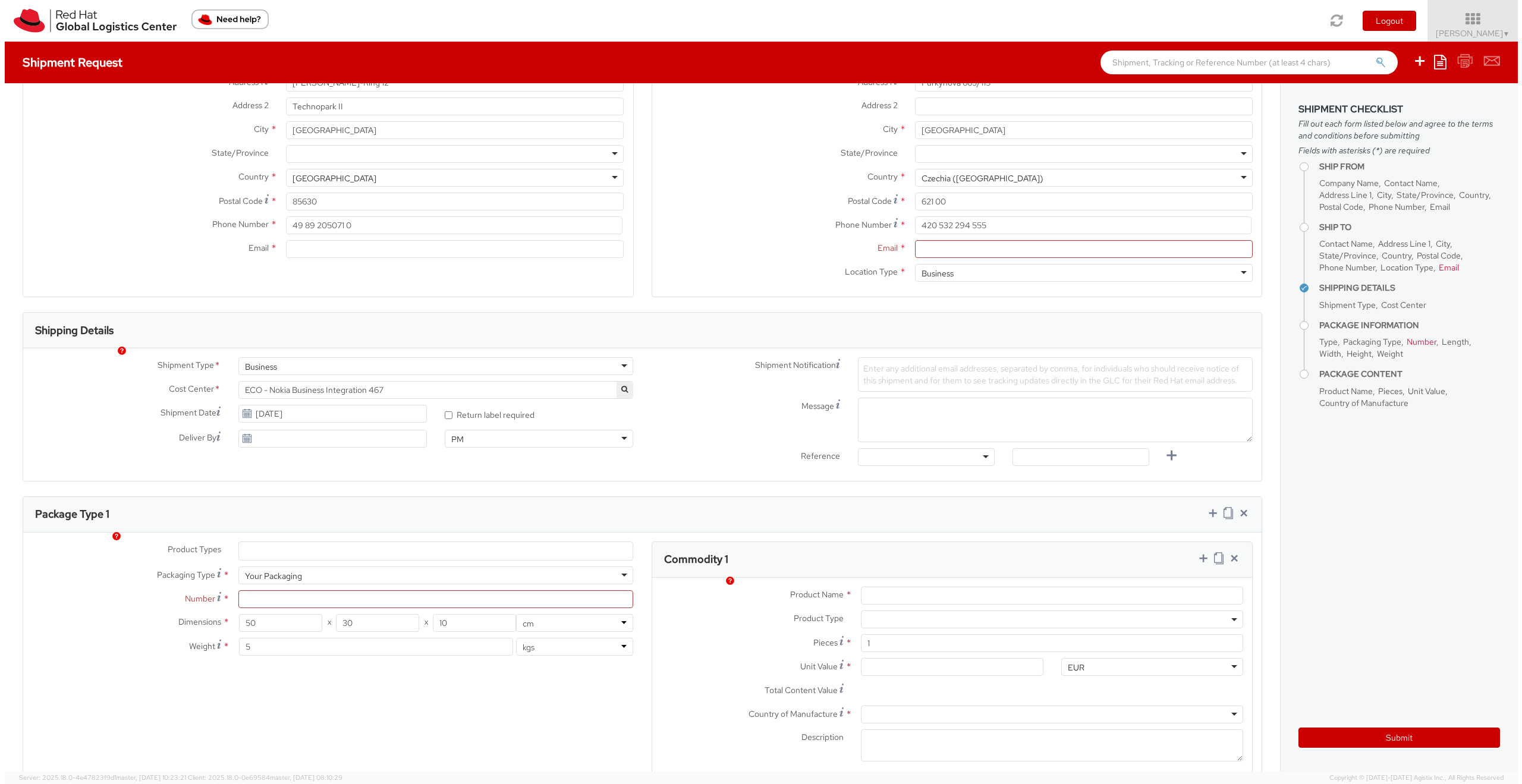
scroll to position [0, 0]
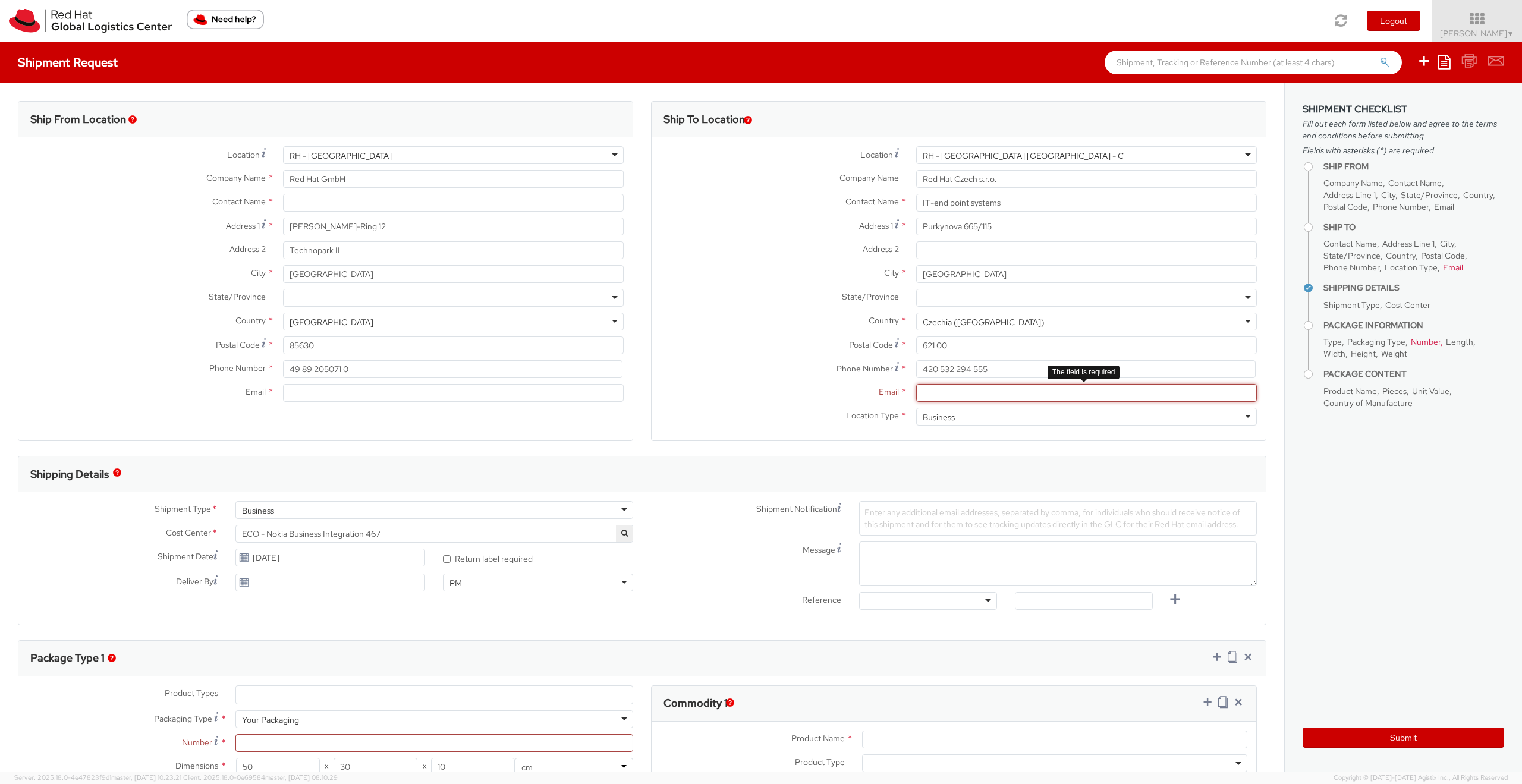
click at [957, 392] on input "Email *" at bounding box center [1086, 393] width 341 height 18
type input "[EMAIL_ADDRESS][DOMAIN_NAME]"
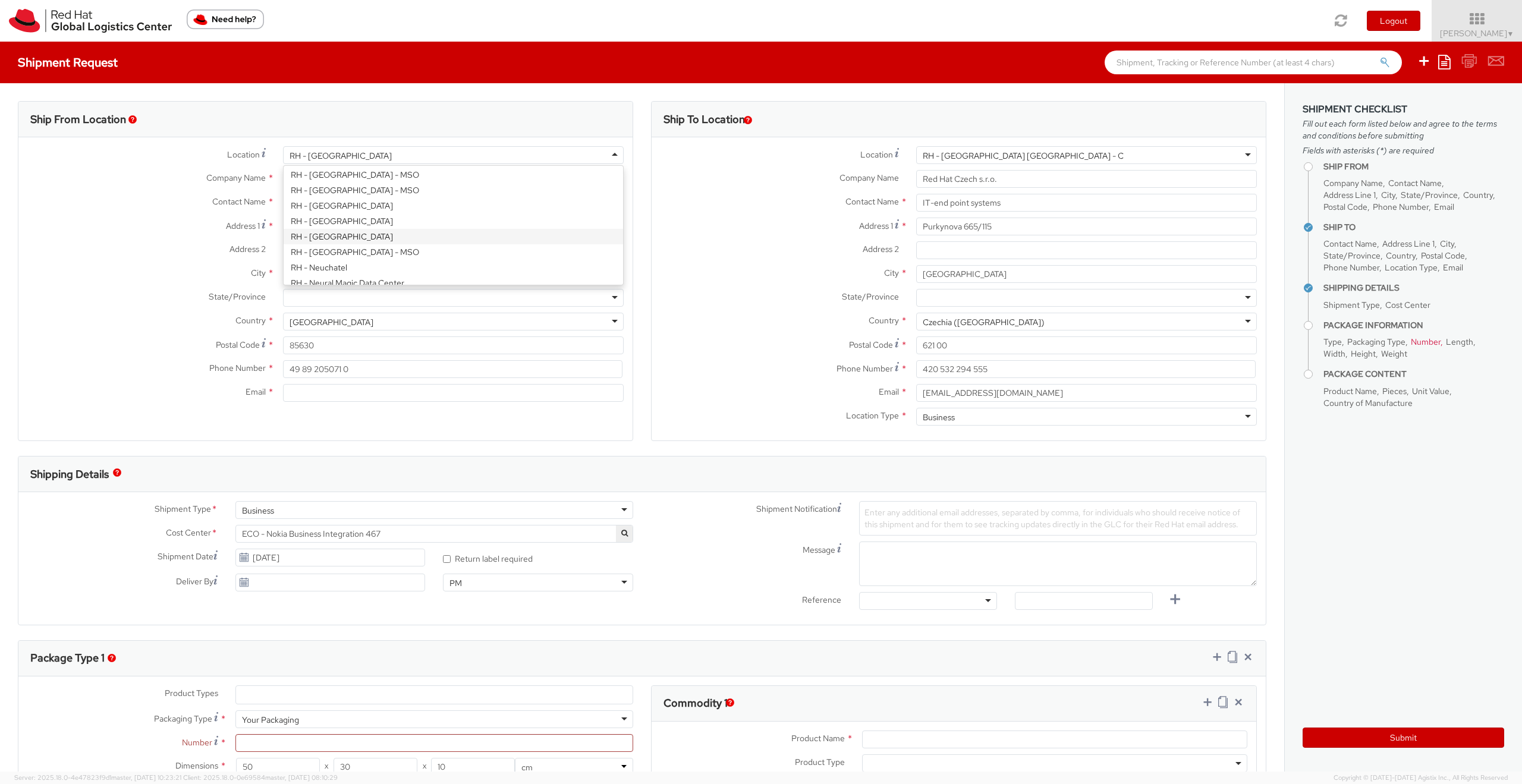
click at [609, 152] on div "RH - [GEOGRAPHIC_DATA]" at bounding box center [453, 155] width 341 height 18
click at [401, 237] on div "Location * [GEOGRAPHIC_DATA] - [GEOGRAPHIC_DATA] [GEOGRAPHIC_DATA] - [GEOGRAPHI…" at bounding box center [325, 277] width 614 height 262
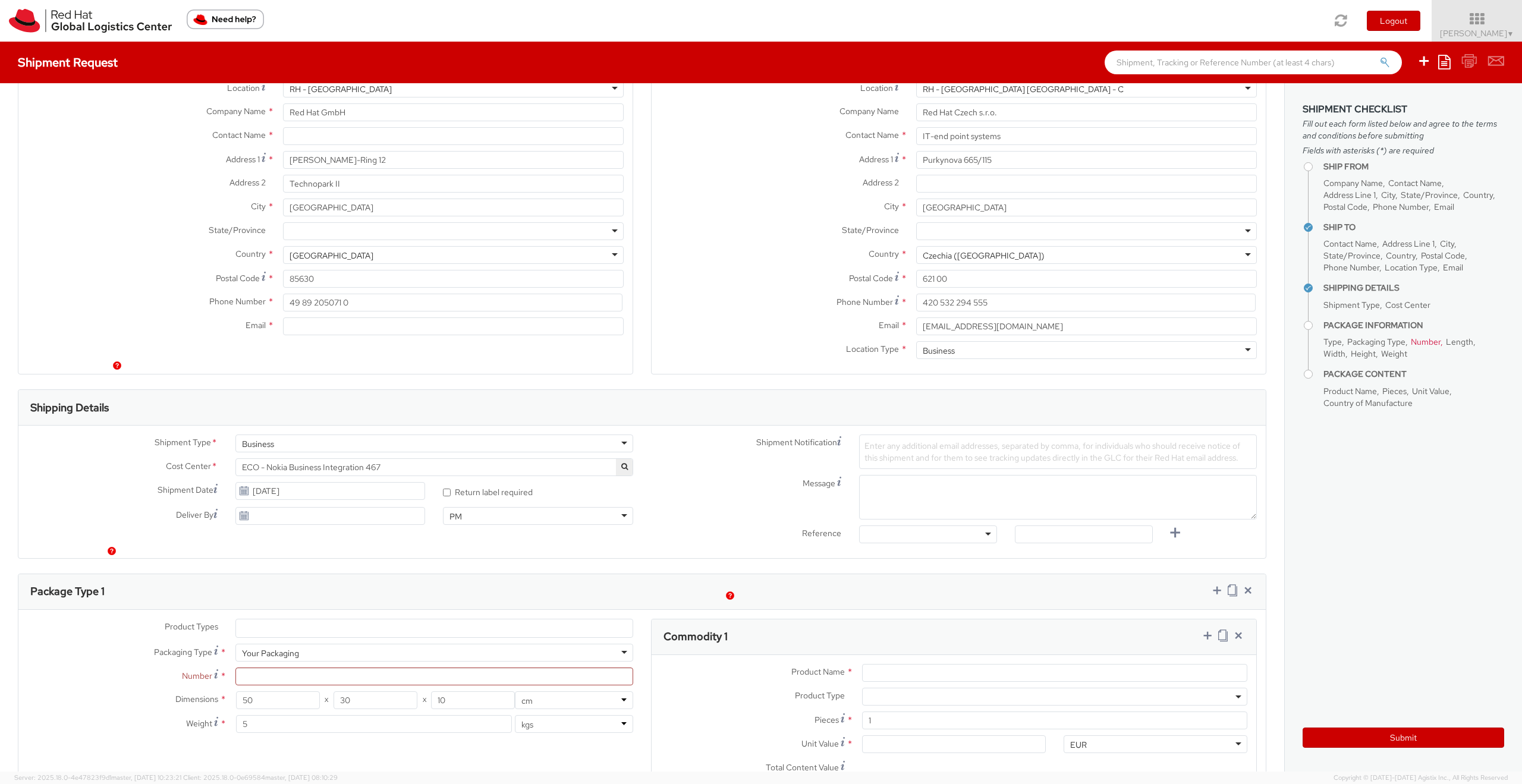
scroll to position [107, 0]
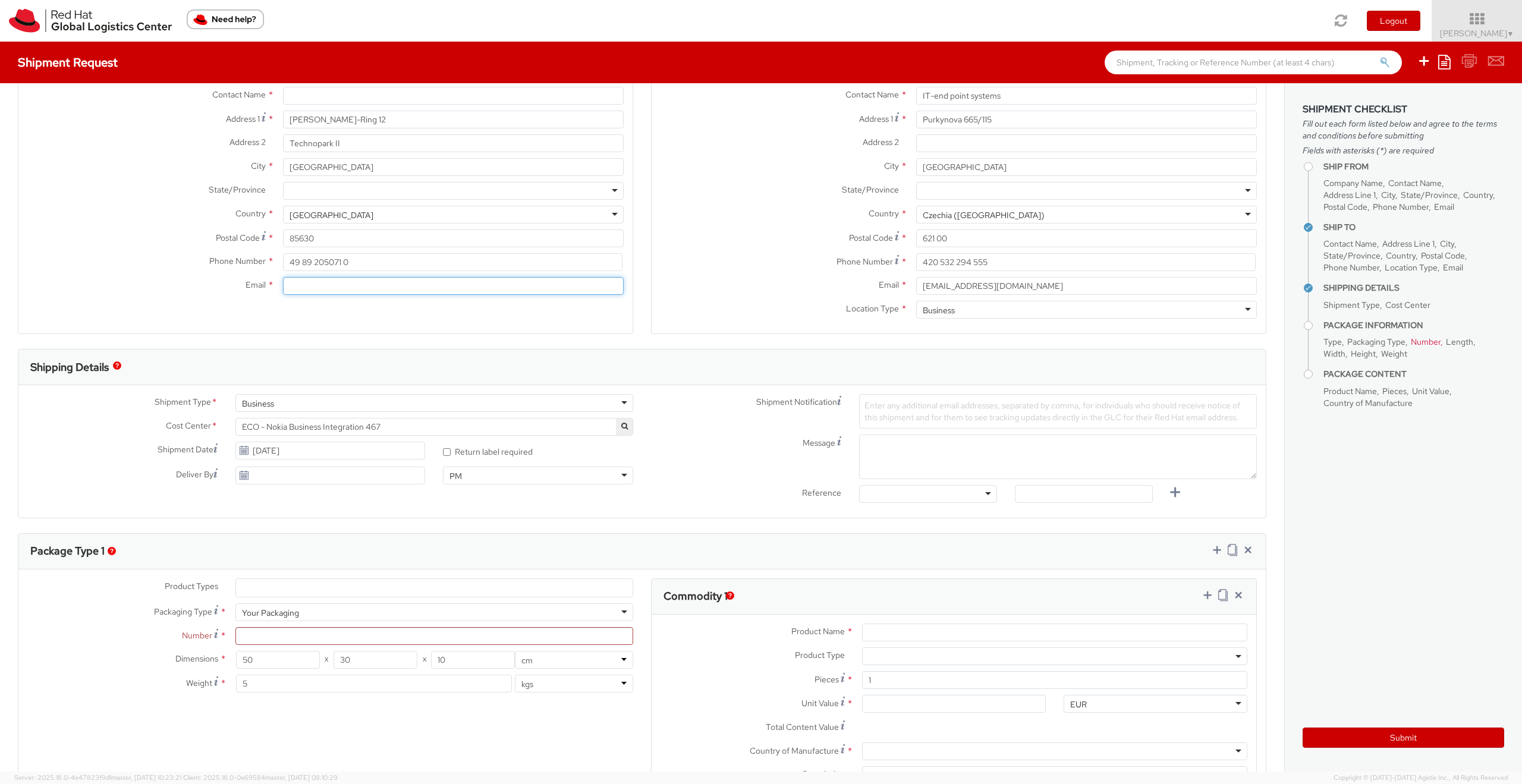
click at [312, 285] on input "Email *" at bounding box center [453, 286] width 341 height 18
type input "[PERSON_NAME][EMAIL_ADDRESS][DOMAIN_NAME]"
drag, startPoint x: 355, startPoint y: 258, endPoint x: 301, endPoint y: 257, distance: 54.0
click at [301, 257] on input "49 89 205071 0" at bounding box center [452, 262] width 339 height 18
type input "49 162 268 4776"
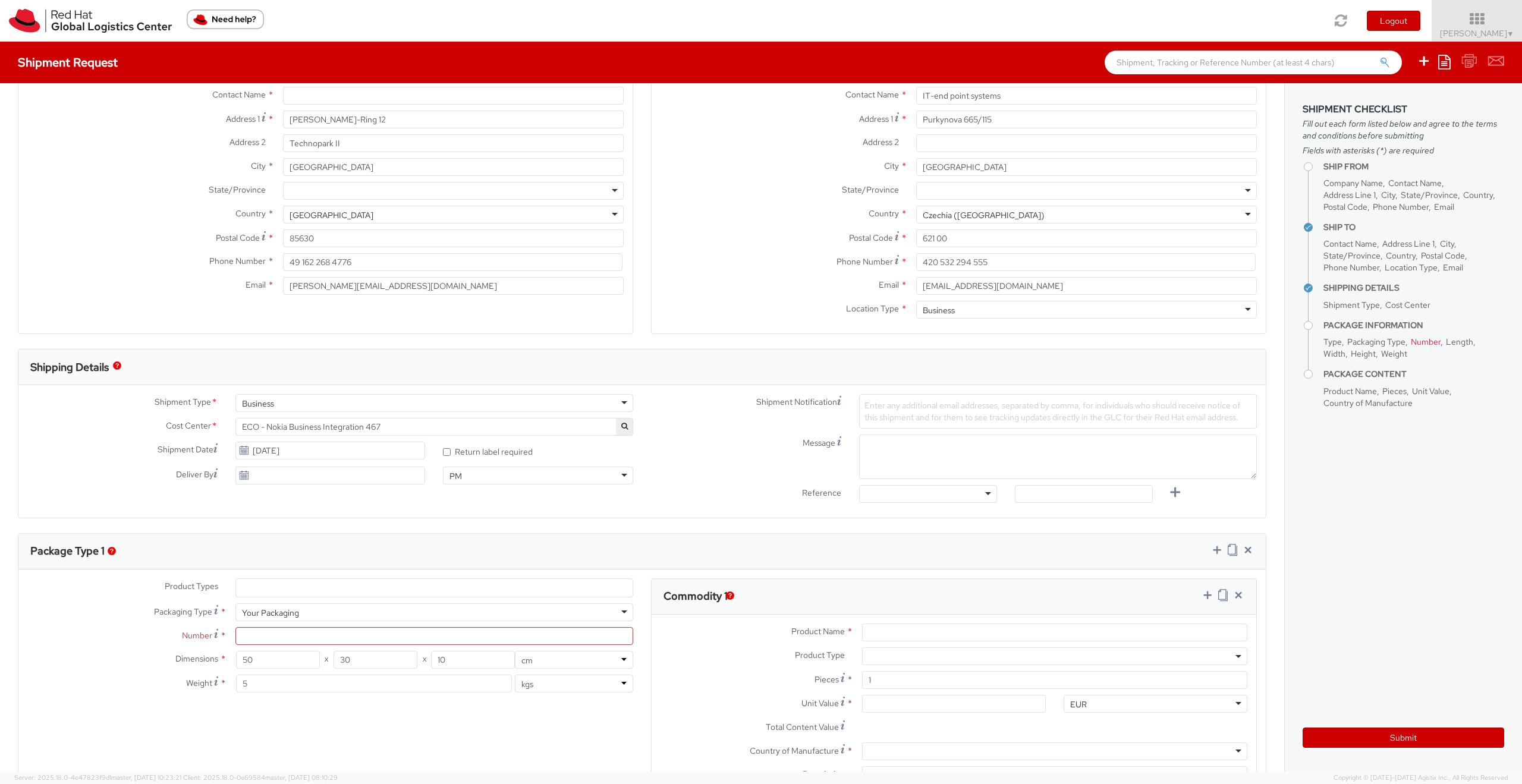
click at [495, 309] on div "Location * [GEOGRAPHIC_DATA] - [GEOGRAPHIC_DATA] [GEOGRAPHIC_DATA] - [GEOGRAPHI…" at bounding box center [325, 170] width 614 height 280
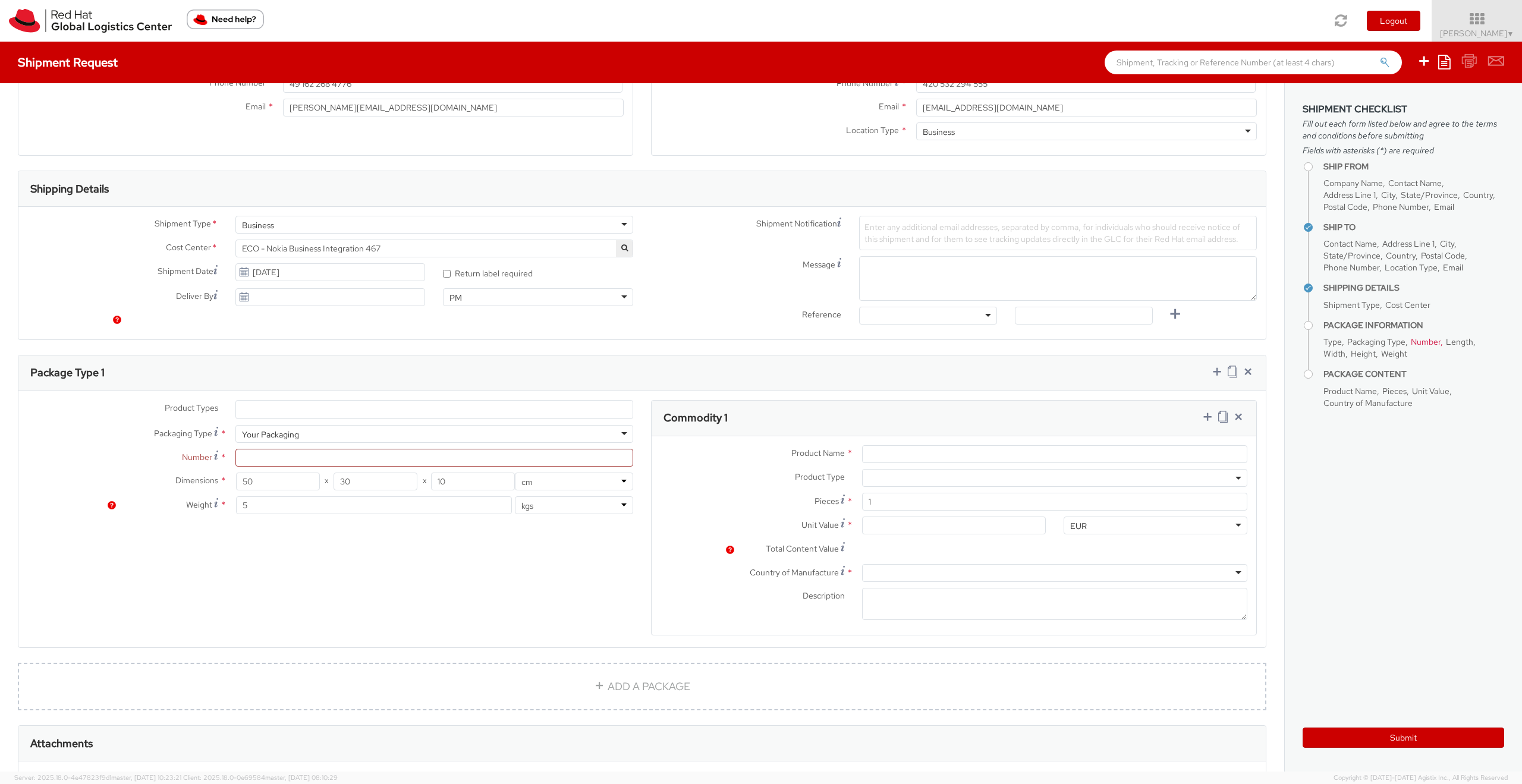
scroll to position [321, 0]
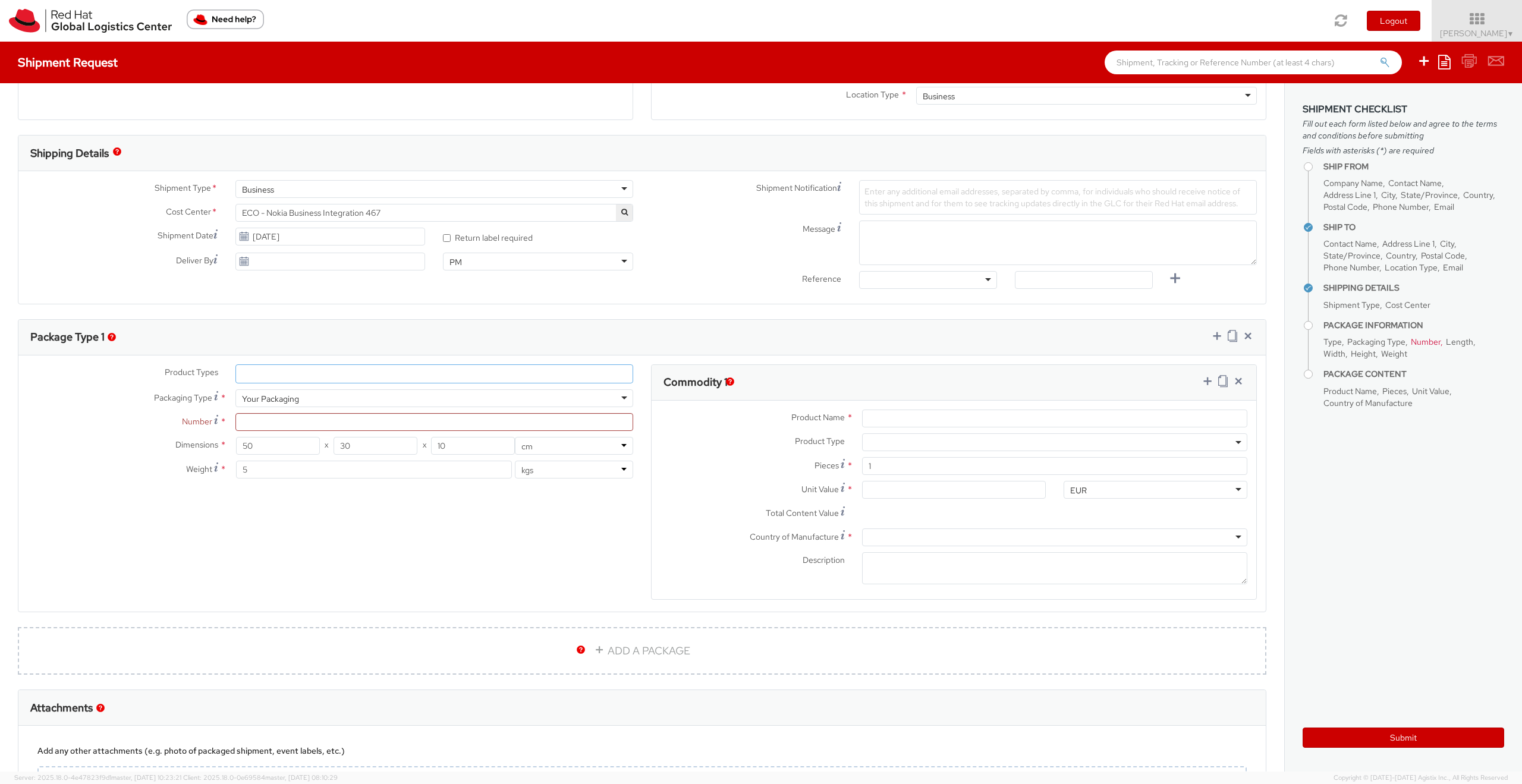
click at [284, 374] on ul at bounding box center [434, 374] width 396 height 18
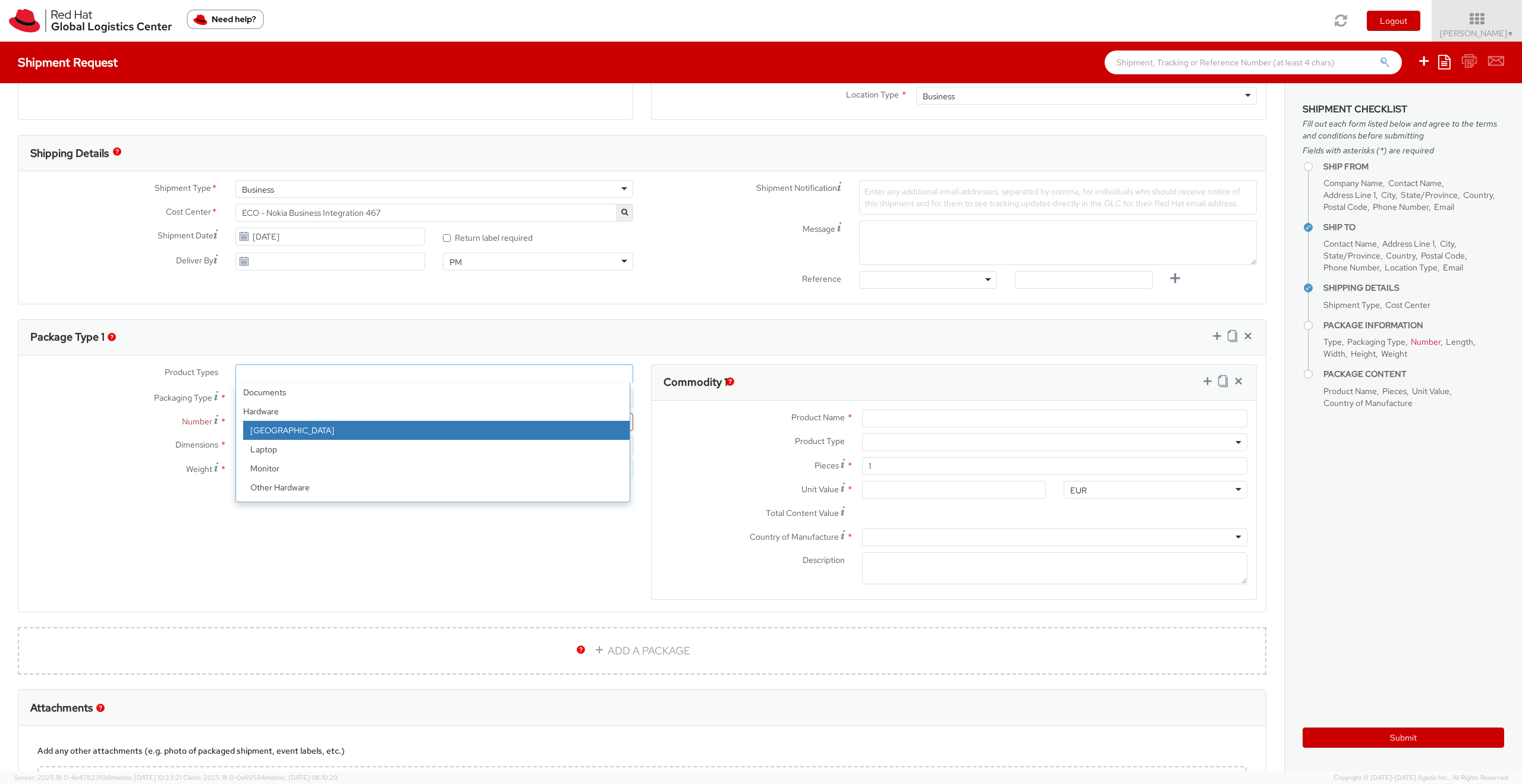
click at [265, 409] on strong "Hardware" at bounding box center [433, 411] width 393 height 19
click at [247, 410] on strong "Hardware" at bounding box center [433, 411] width 393 height 19
select select "DOC_STATION"
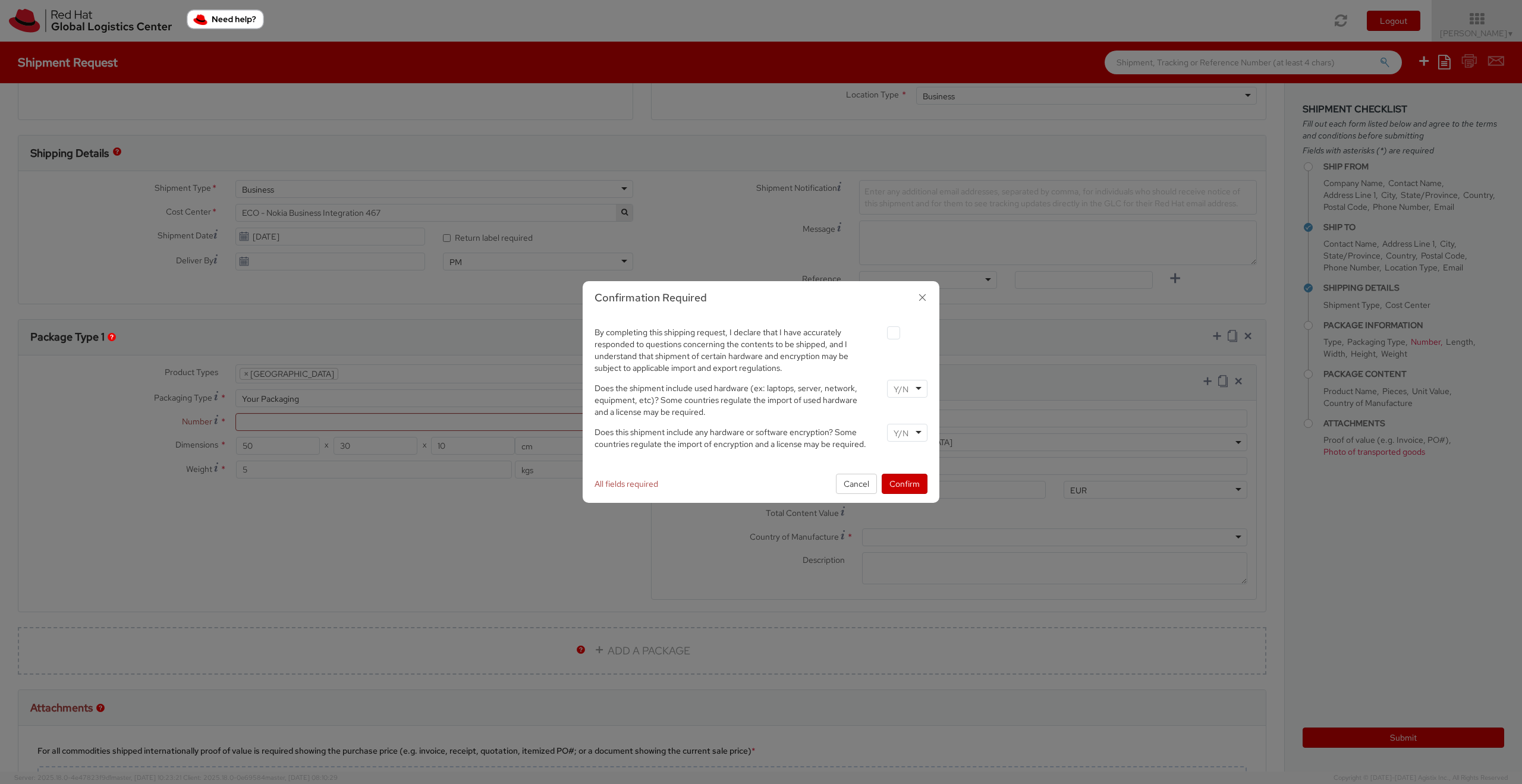
click at [330, 375] on div "Confirmation Required By completing this shipping request, I declare that I hav…" at bounding box center [761, 392] width 1522 height 784
drag, startPoint x: 916, startPoint y: 295, endPoint x: 910, endPoint y: 297, distance: 6.3
click at [911, 297] on base-modal-view-header "Confirmation Required" at bounding box center [760, 297] width 333 height 16
click at [244, 373] on div "Confirmation Required By completing this shipping request, I declare that I hav…" at bounding box center [761, 392] width 1522 height 784
click at [853, 481] on button "Cancel" at bounding box center [856, 484] width 41 height 20
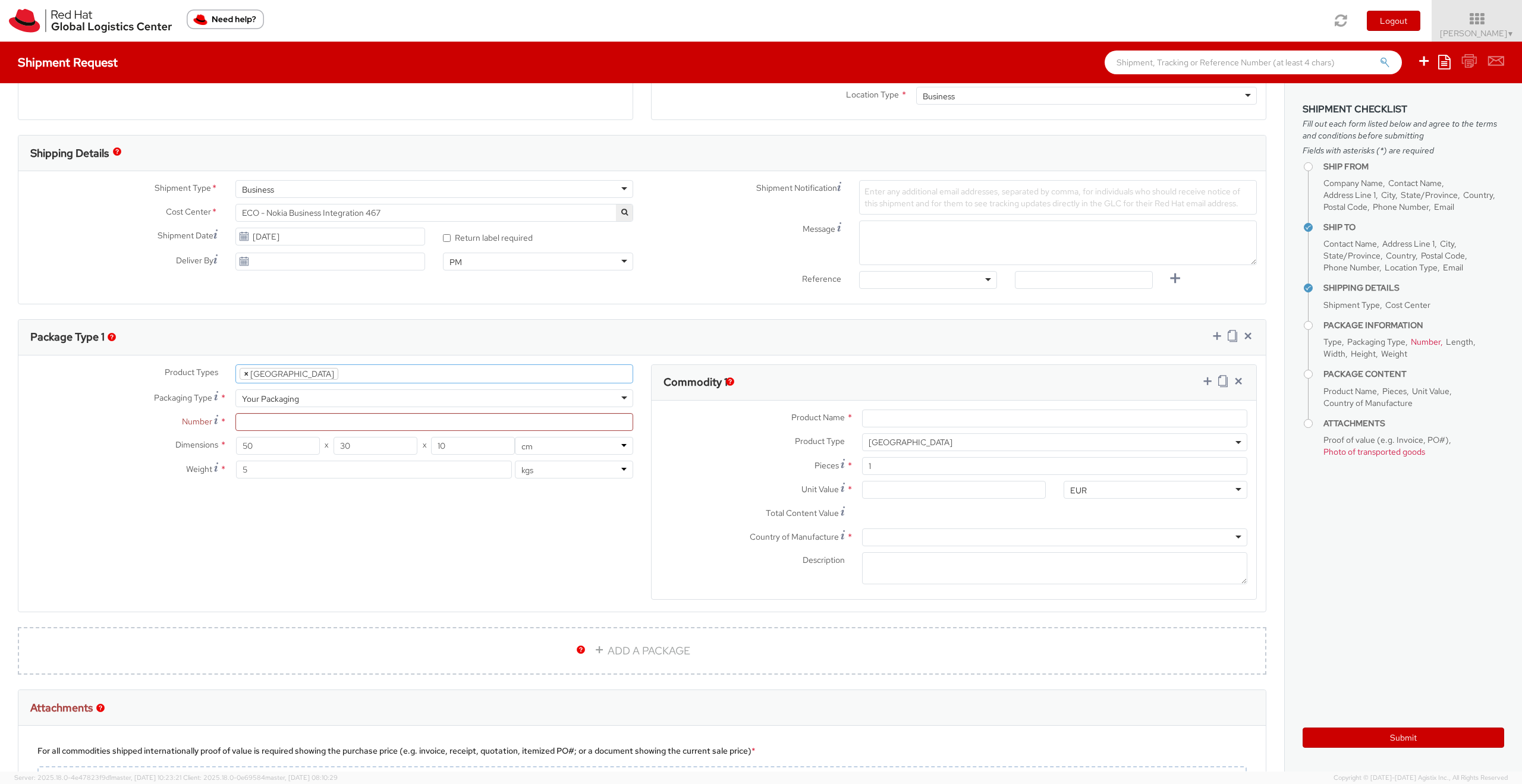
click at [244, 373] on span "×" at bounding box center [246, 374] width 4 height 10
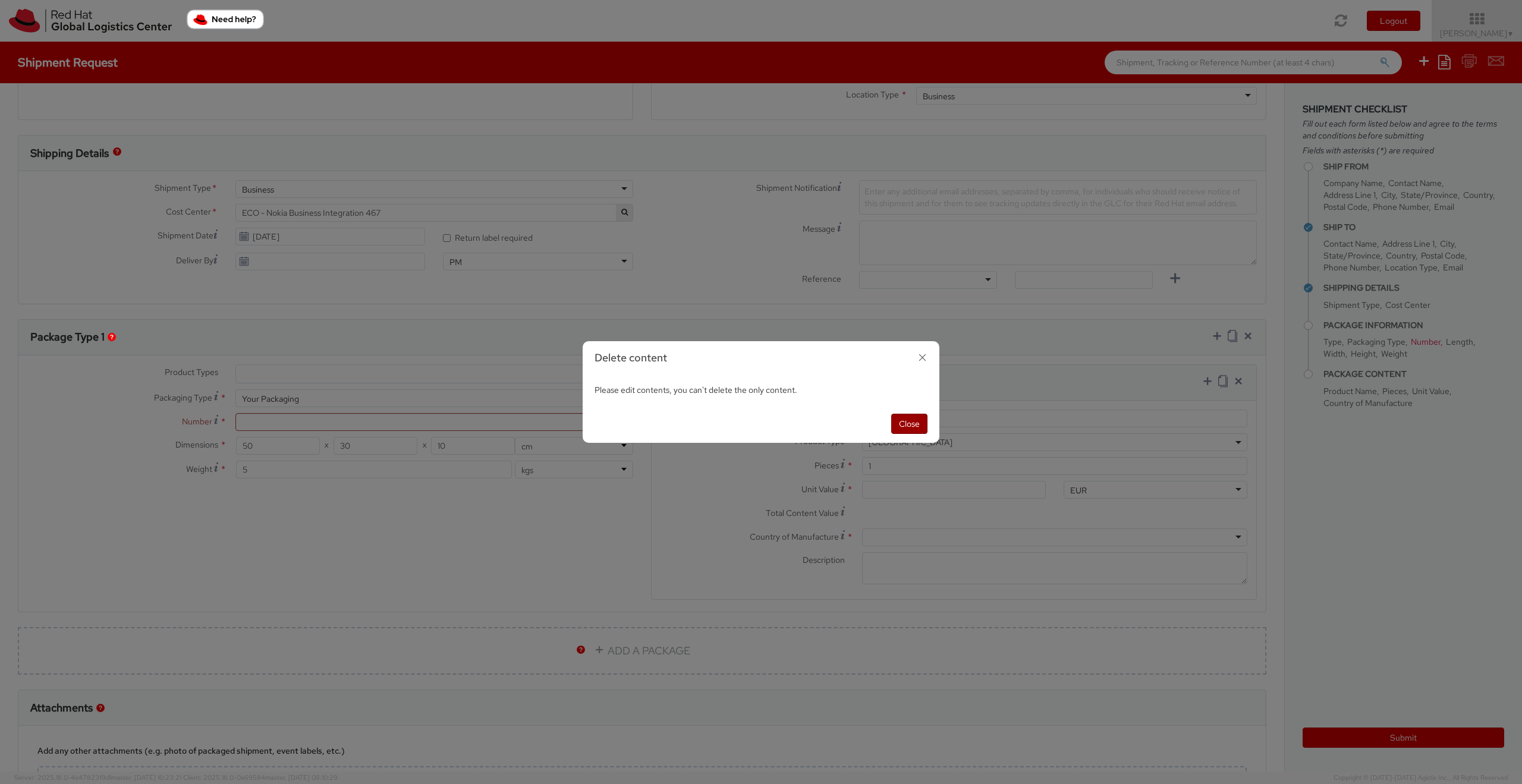
click at [908, 424] on button "Close" at bounding box center [909, 423] width 37 height 20
select select "DOC_STATION"
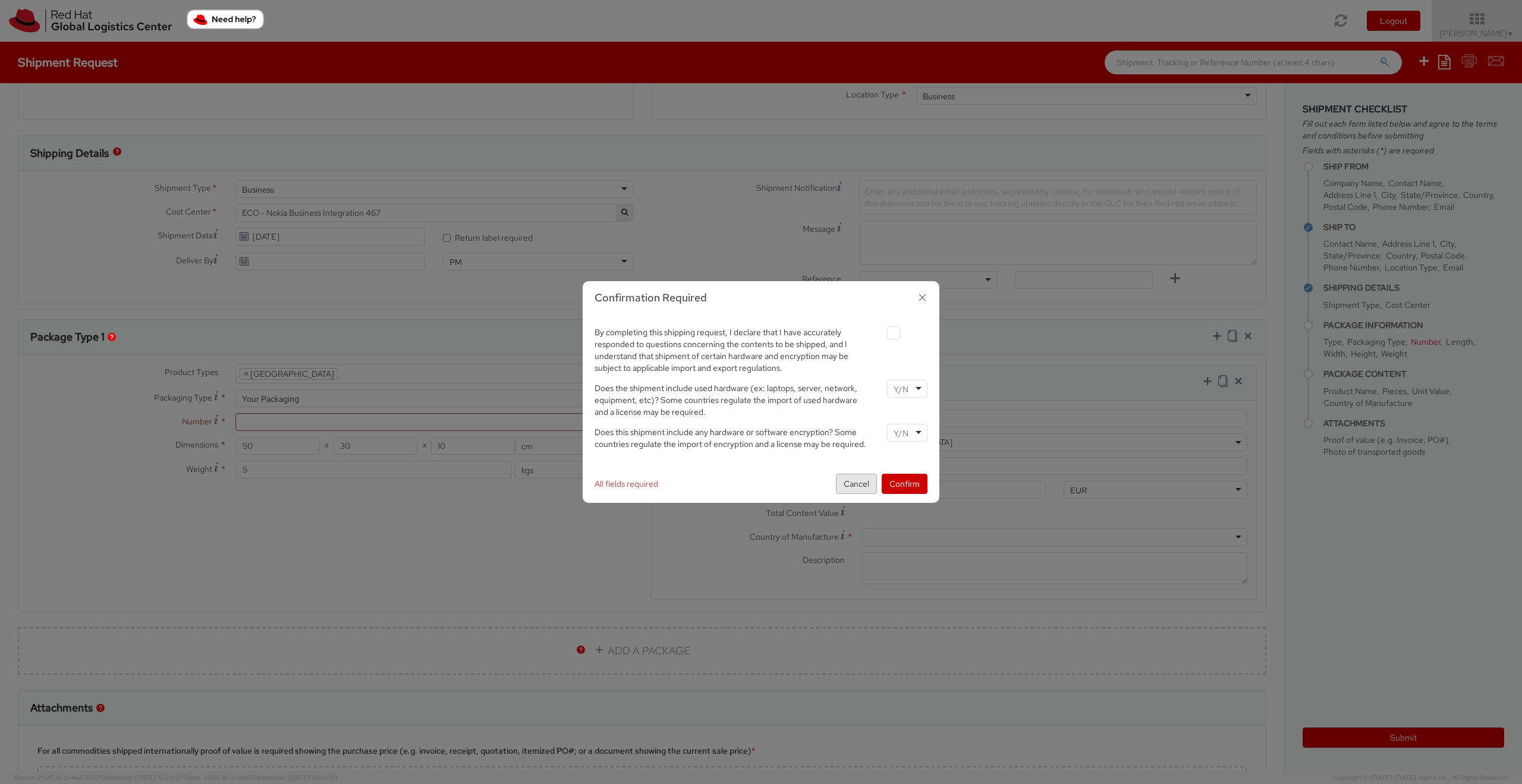
click at [856, 481] on button "Cancel" at bounding box center [856, 484] width 41 height 20
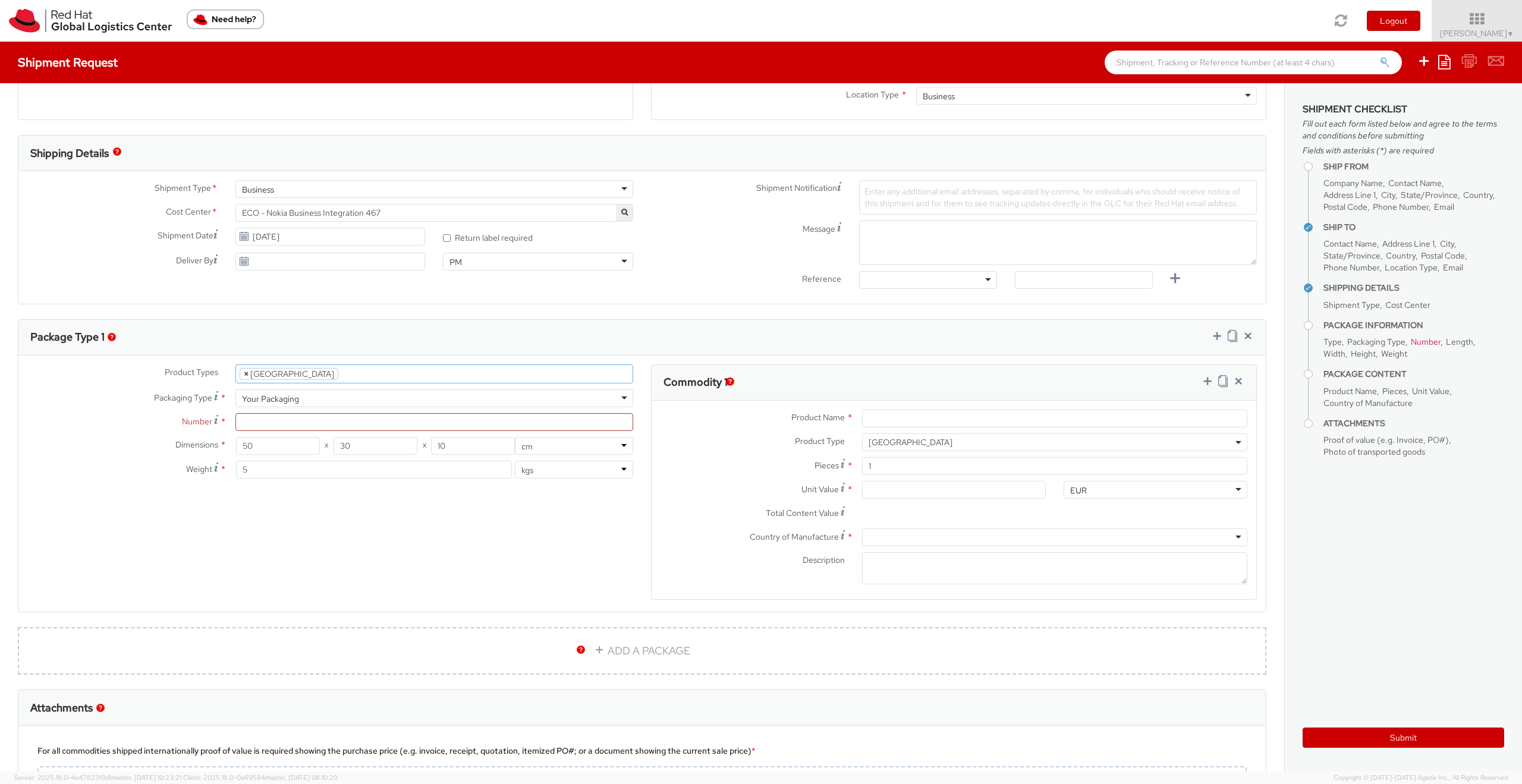
click at [244, 374] on span "×" at bounding box center [246, 374] width 4 height 10
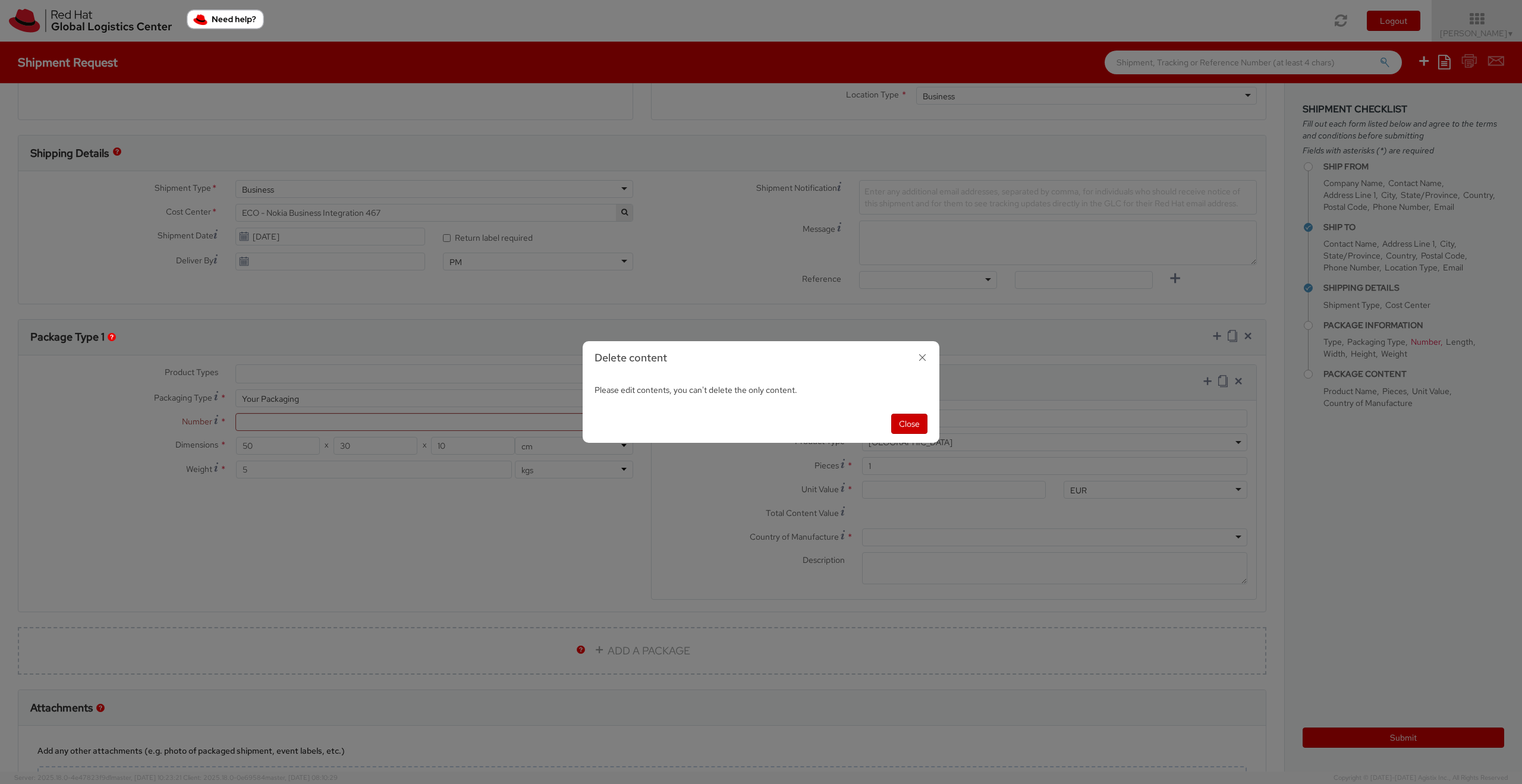
click at [298, 368] on div "Delete content Please edit contents, you can't delete the only content. Close" at bounding box center [761, 392] width 1522 height 784
click at [904, 425] on button "Close" at bounding box center [909, 423] width 37 height 20
select select "DOC_STATION"
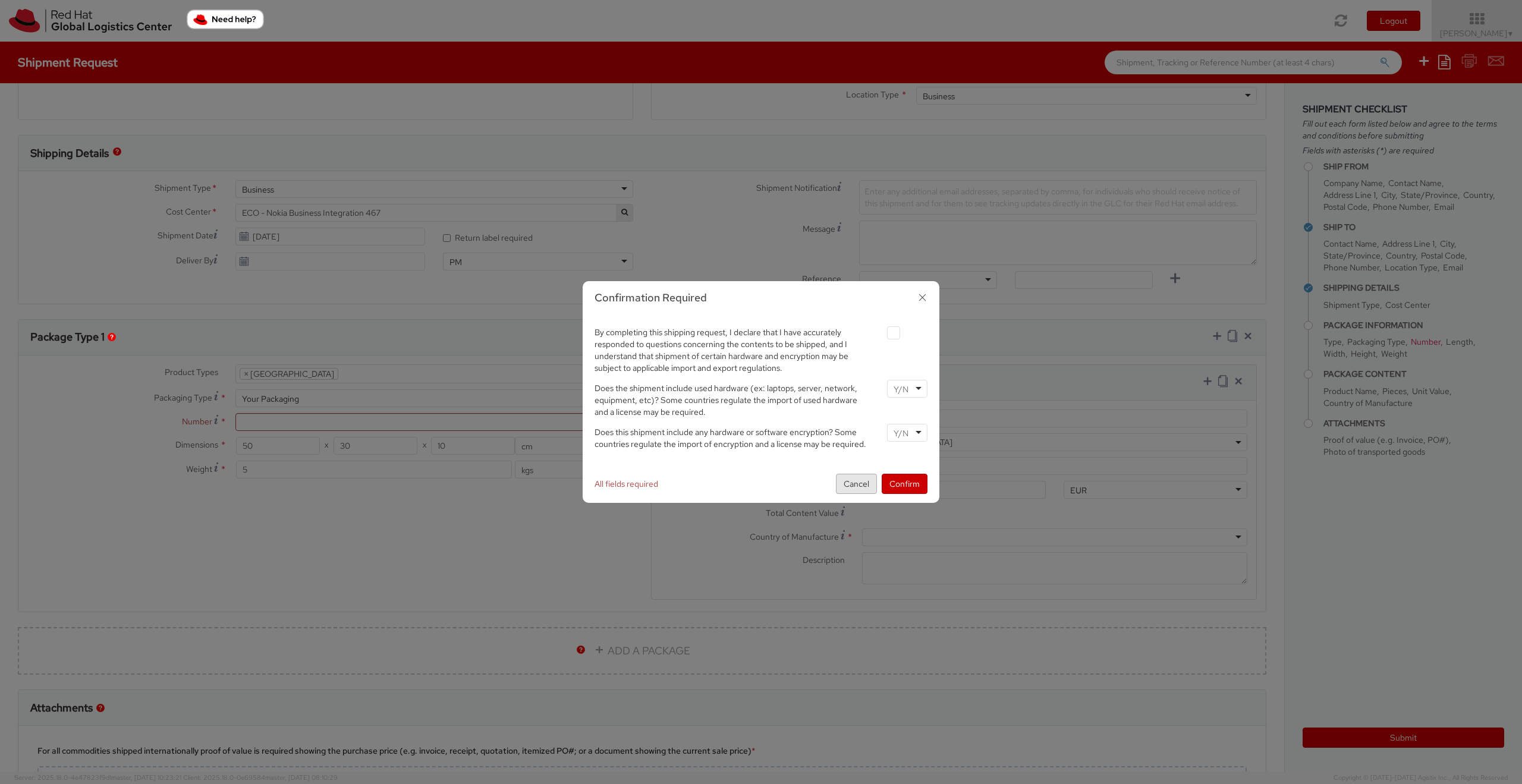
click at [851, 478] on button "Cancel" at bounding box center [856, 484] width 41 height 20
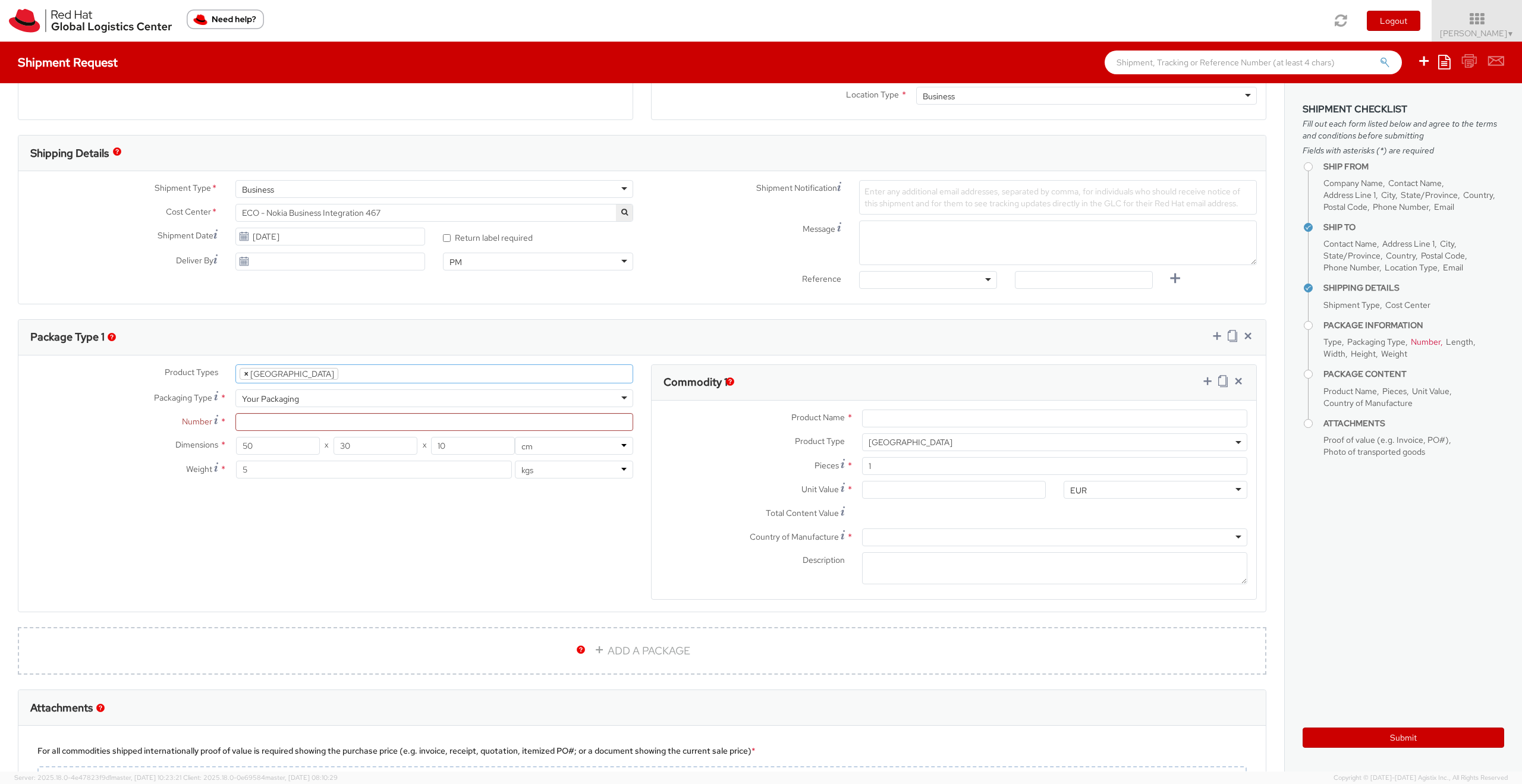
click at [244, 374] on span "×" at bounding box center [246, 374] width 4 height 10
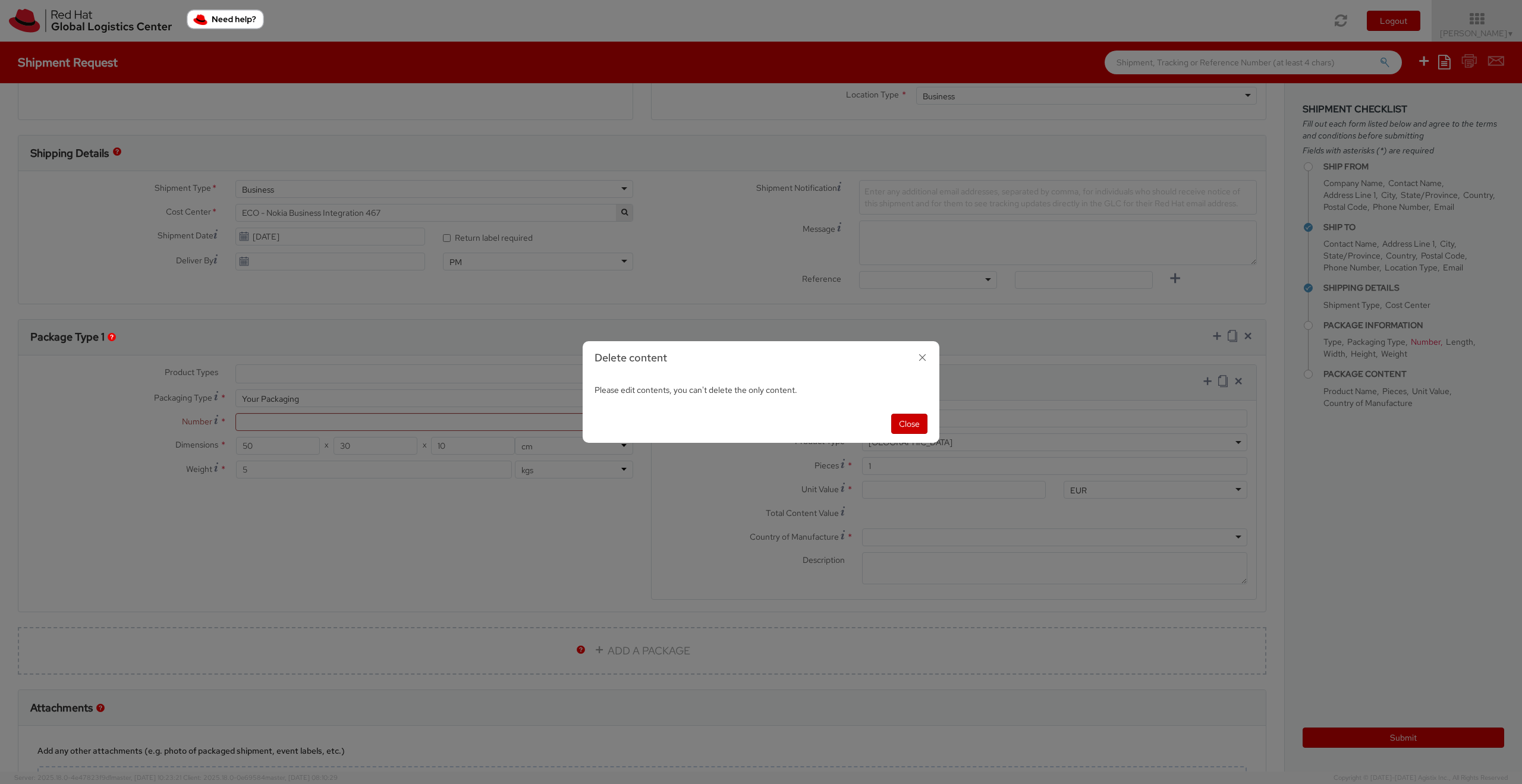
click at [288, 518] on div "Delete content Please edit contents, you can't delete the only content. Close" at bounding box center [761, 392] width 1522 height 784
click at [918, 355] on icon "button" at bounding box center [922, 357] width 17 height 17
select select "DOC_STATION"
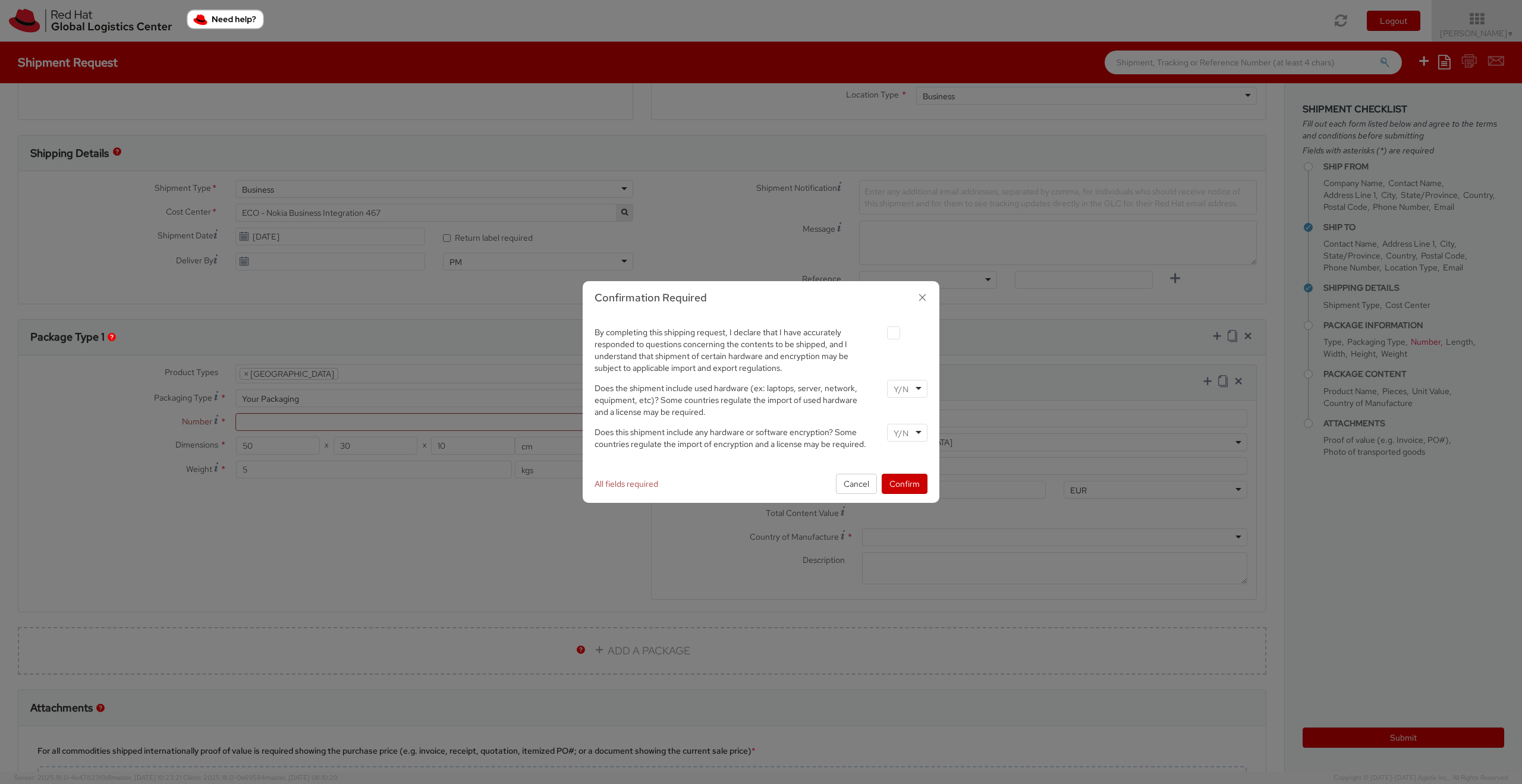
click at [923, 297] on icon "button" at bounding box center [922, 297] width 17 height 17
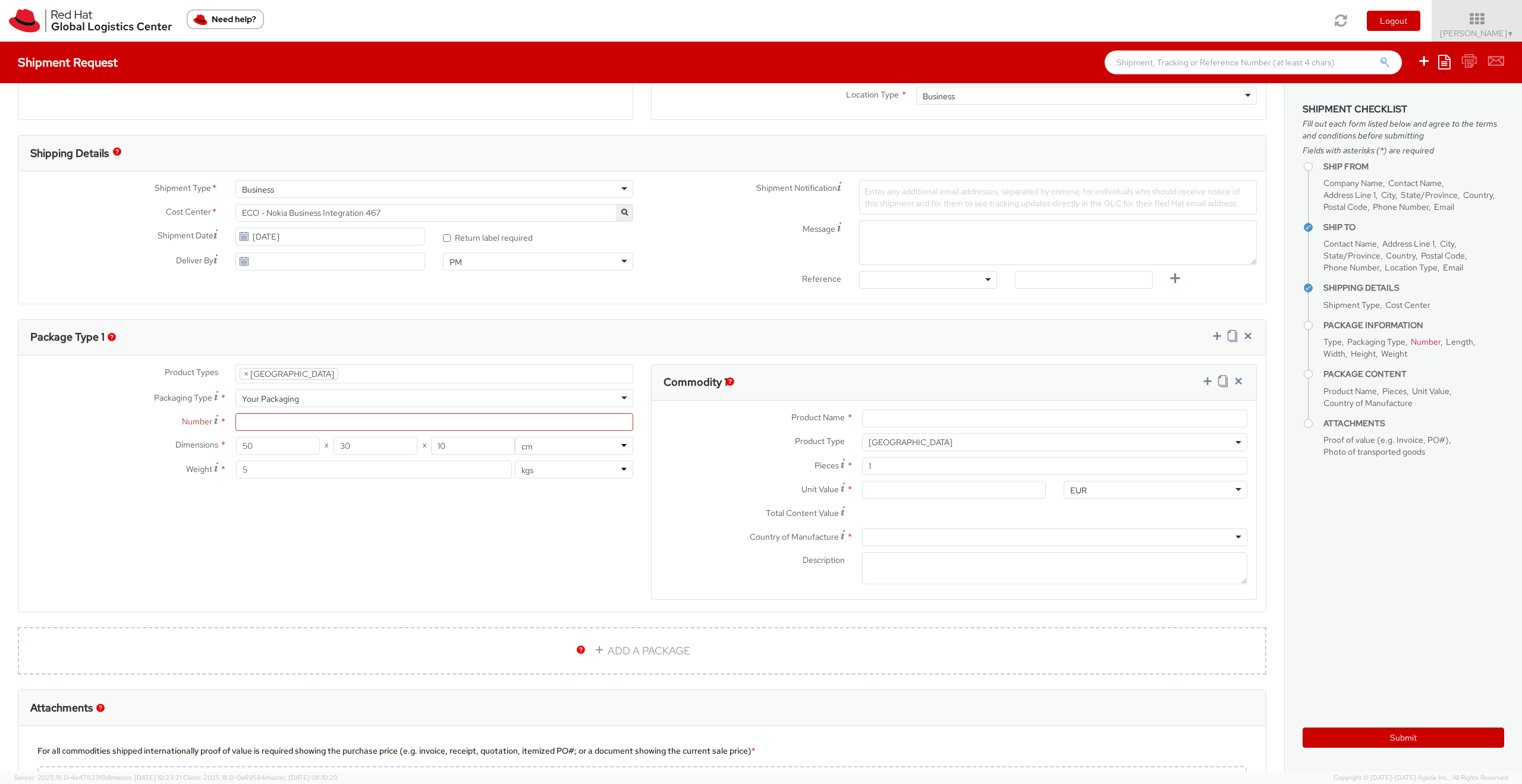
click at [244, 531] on div "Product Types * Documents Docking Station Laptop Monitor Other Hardware Server …" at bounding box center [642, 490] width 1247 height 251
click at [259, 376] on li "× Docking Station" at bounding box center [289, 374] width 99 height 12
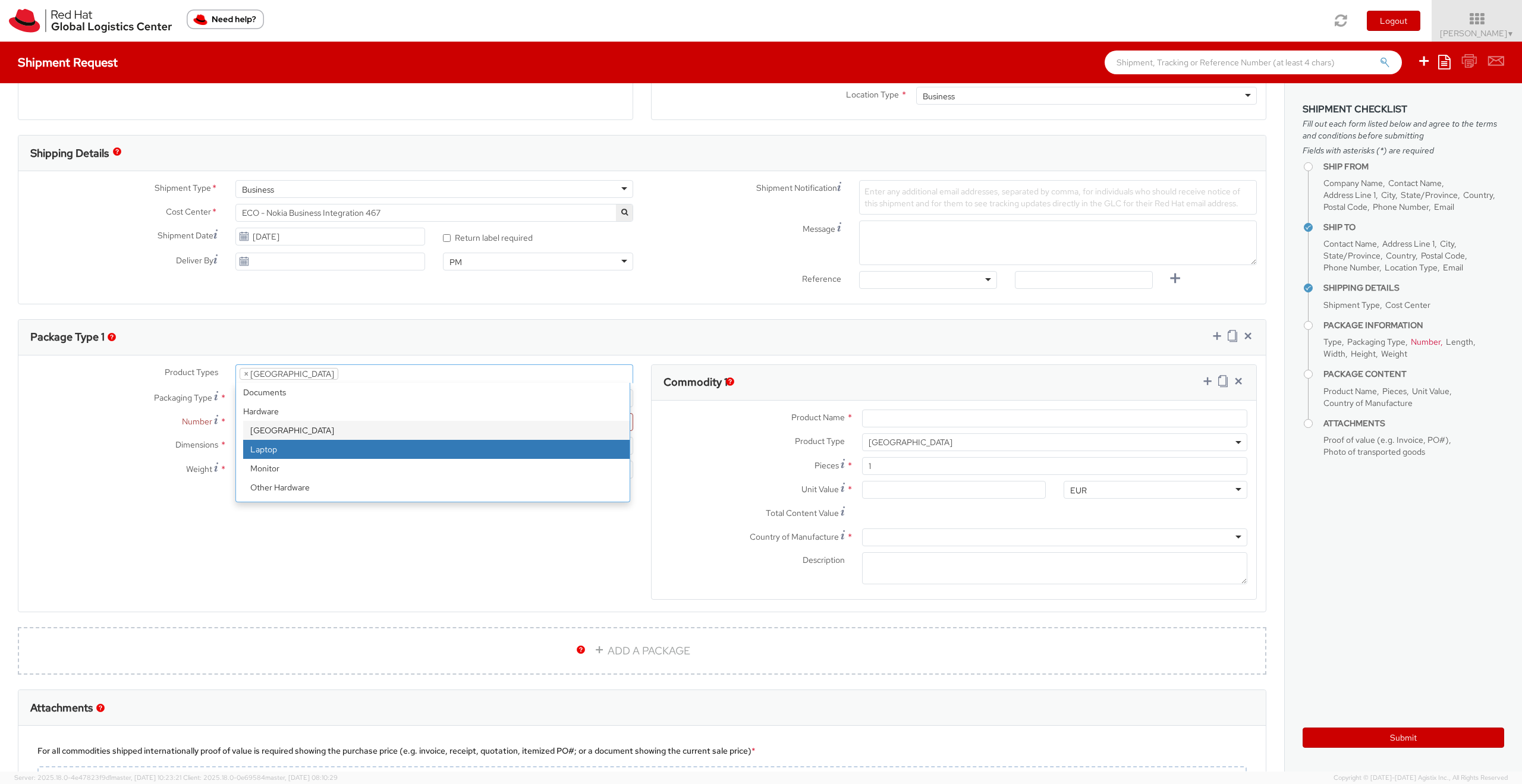
select select "LAPTOP"
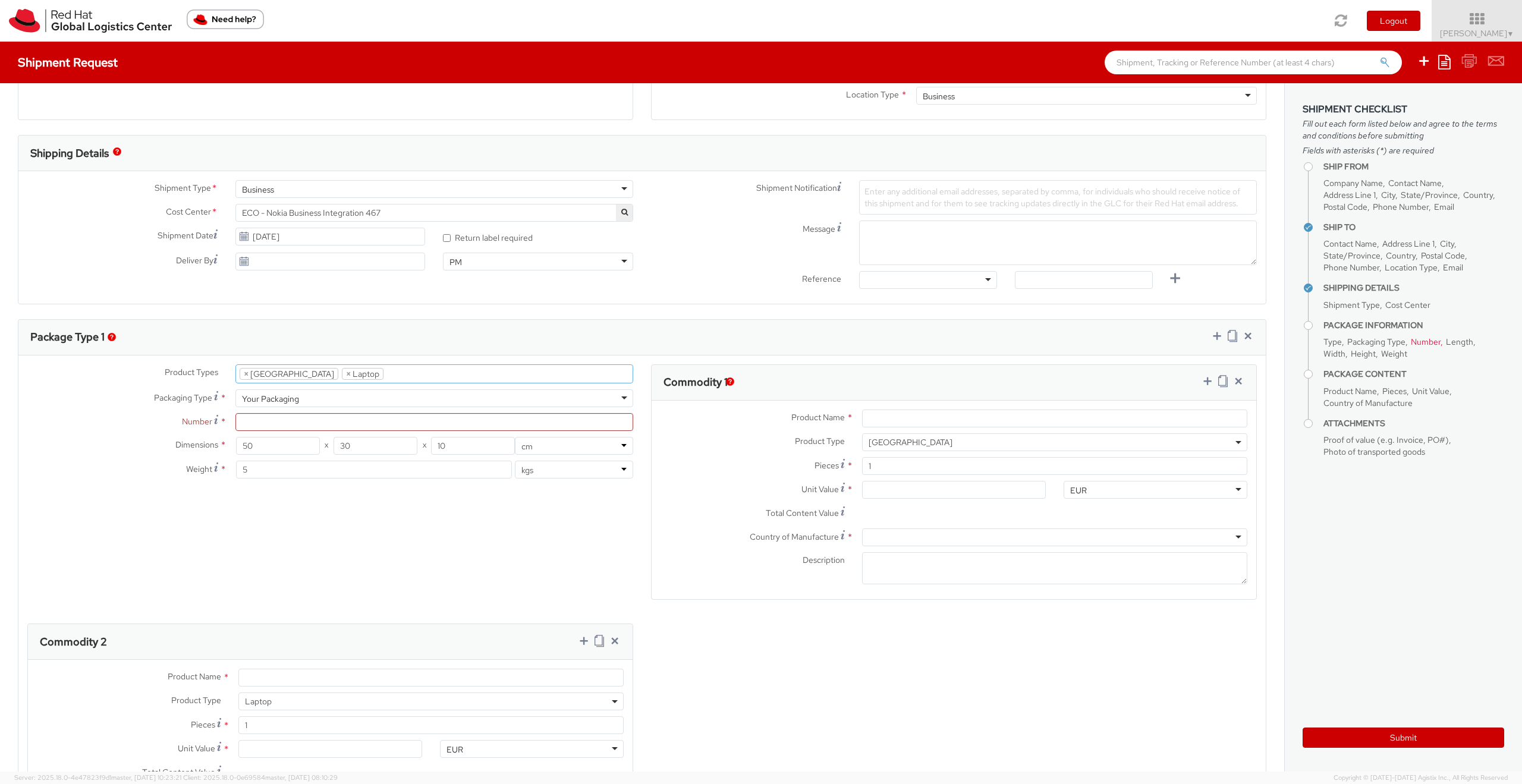
click at [383, 374] on li at bounding box center [392, 374] width 19 height 18
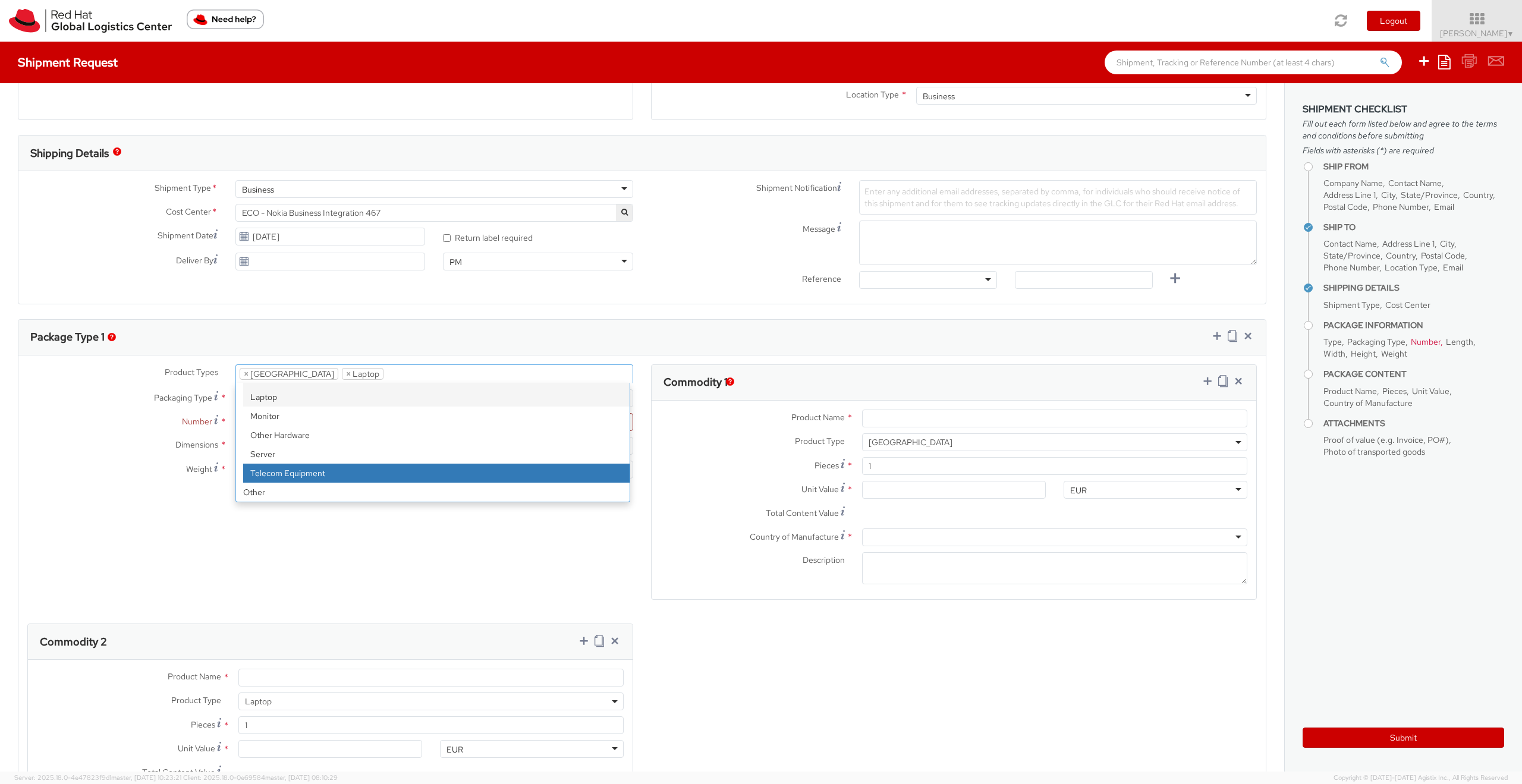
scroll to position [321, 0]
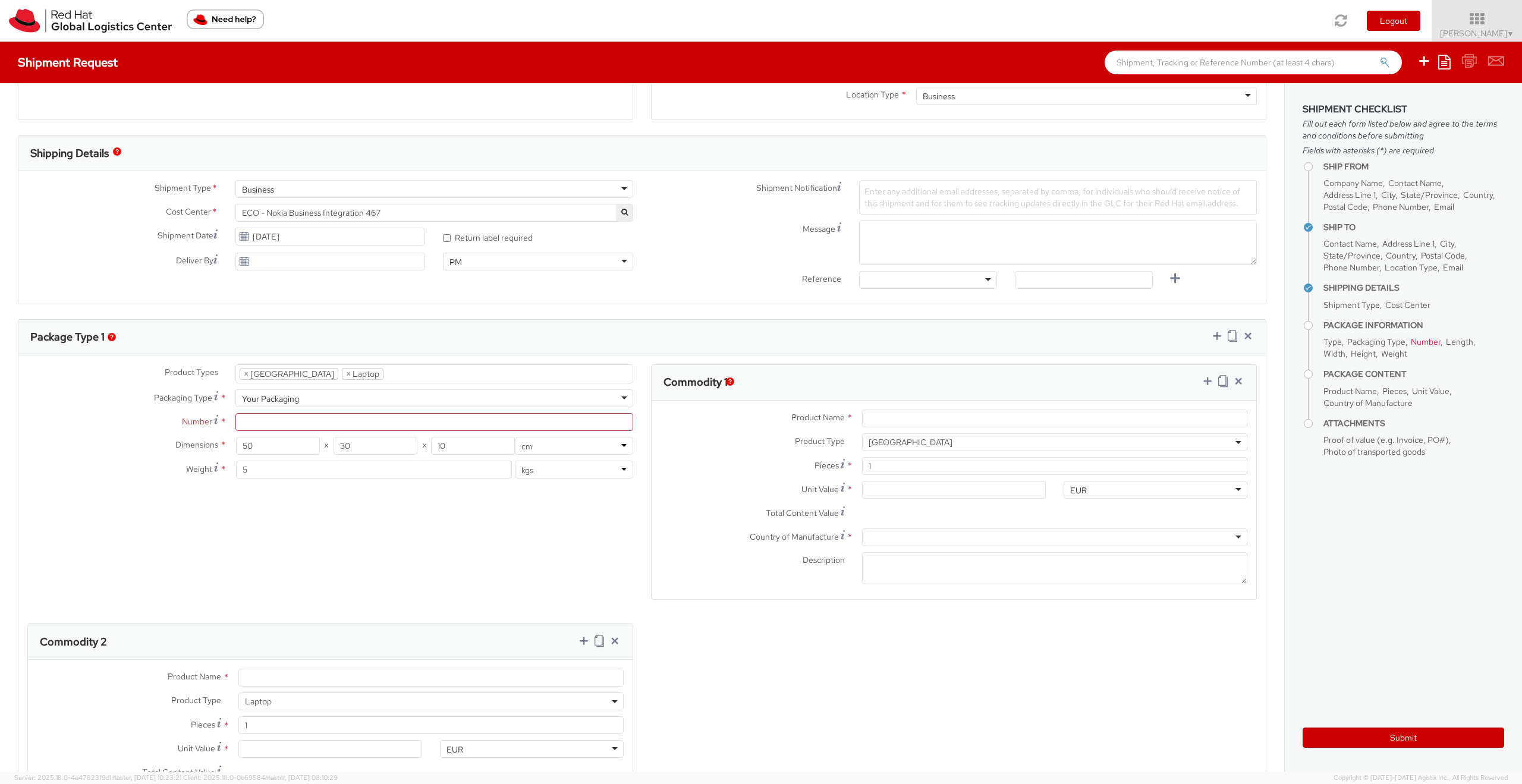
click at [313, 581] on div "Product Types * Documents Docking Station Laptop Monitor Other Hardware Server …" at bounding box center [642, 619] width 1247 height 510
click at [880, 419] on input "Product Name *" at bounding box center [1054, 419] width 385 height 18
click at [1237, 439] on span at bounding box center [1238, 442] width 2 height 18
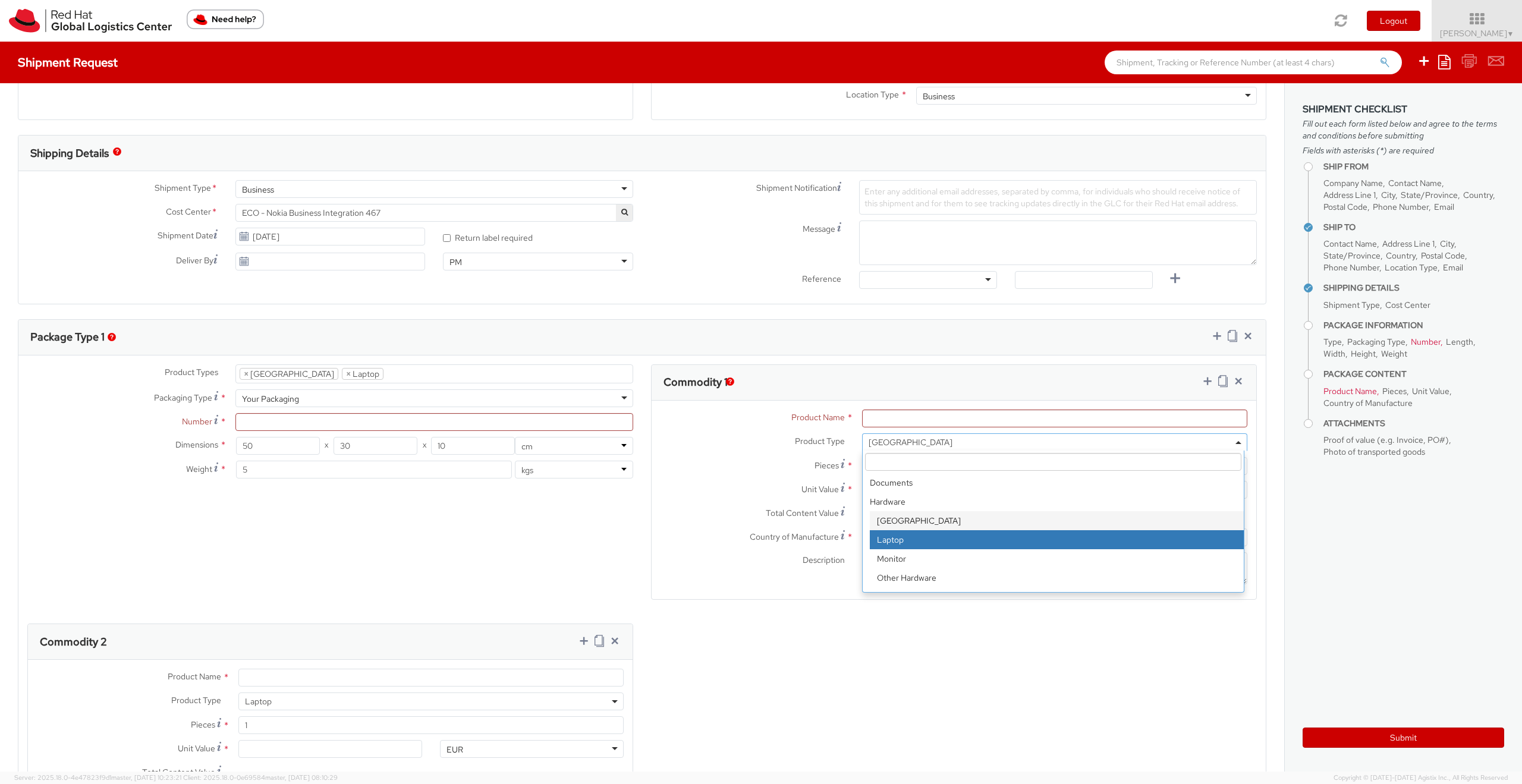
select select "LAPTOP"
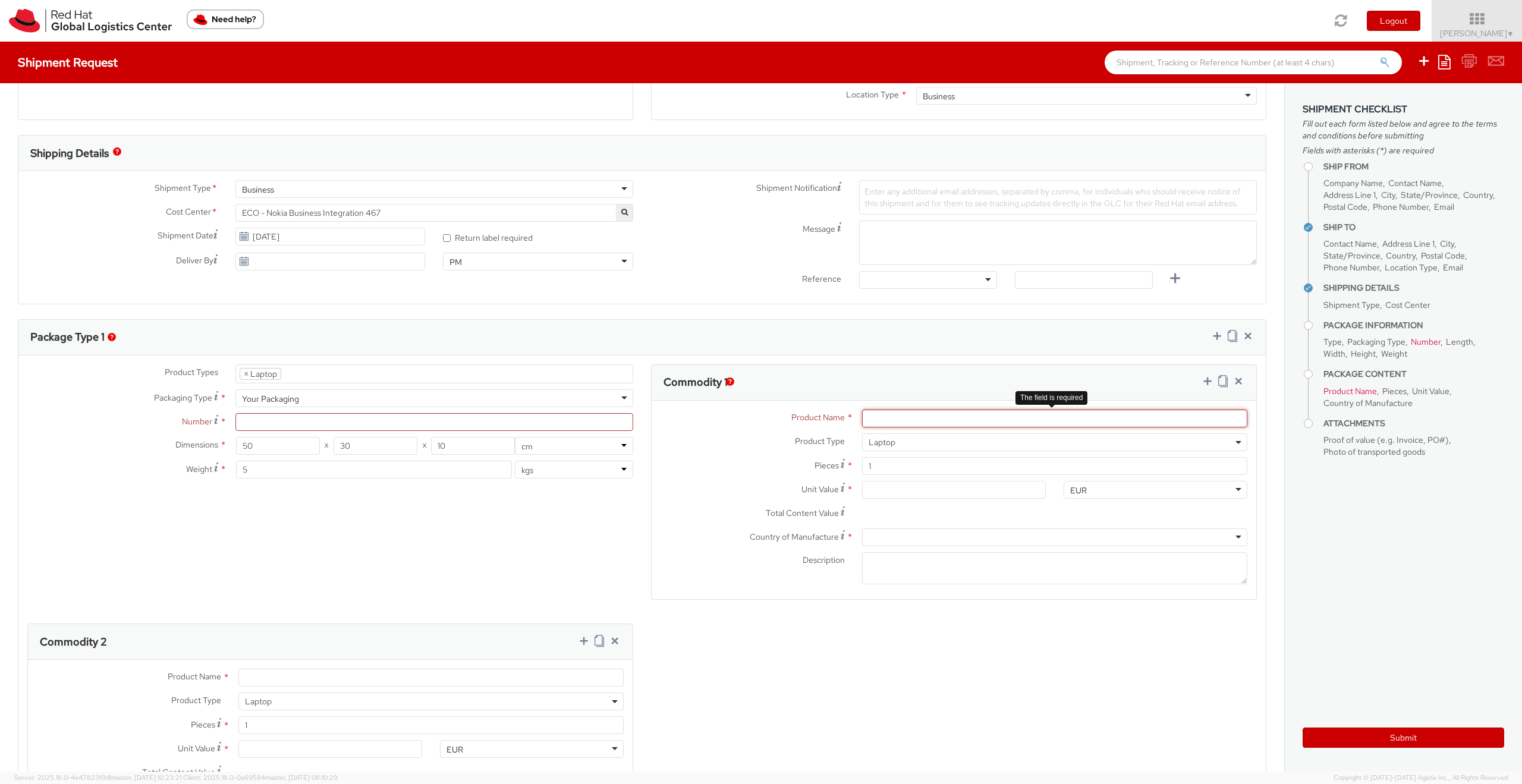
click at [866, 415] on input "Product Name *" at bounding box center [1054, 419] width 385 height 18
type input "Think Pad, Lenovo"
click at [1227, 490] on div "EUR" at bounding box center [1156, 490] width 184 height 18
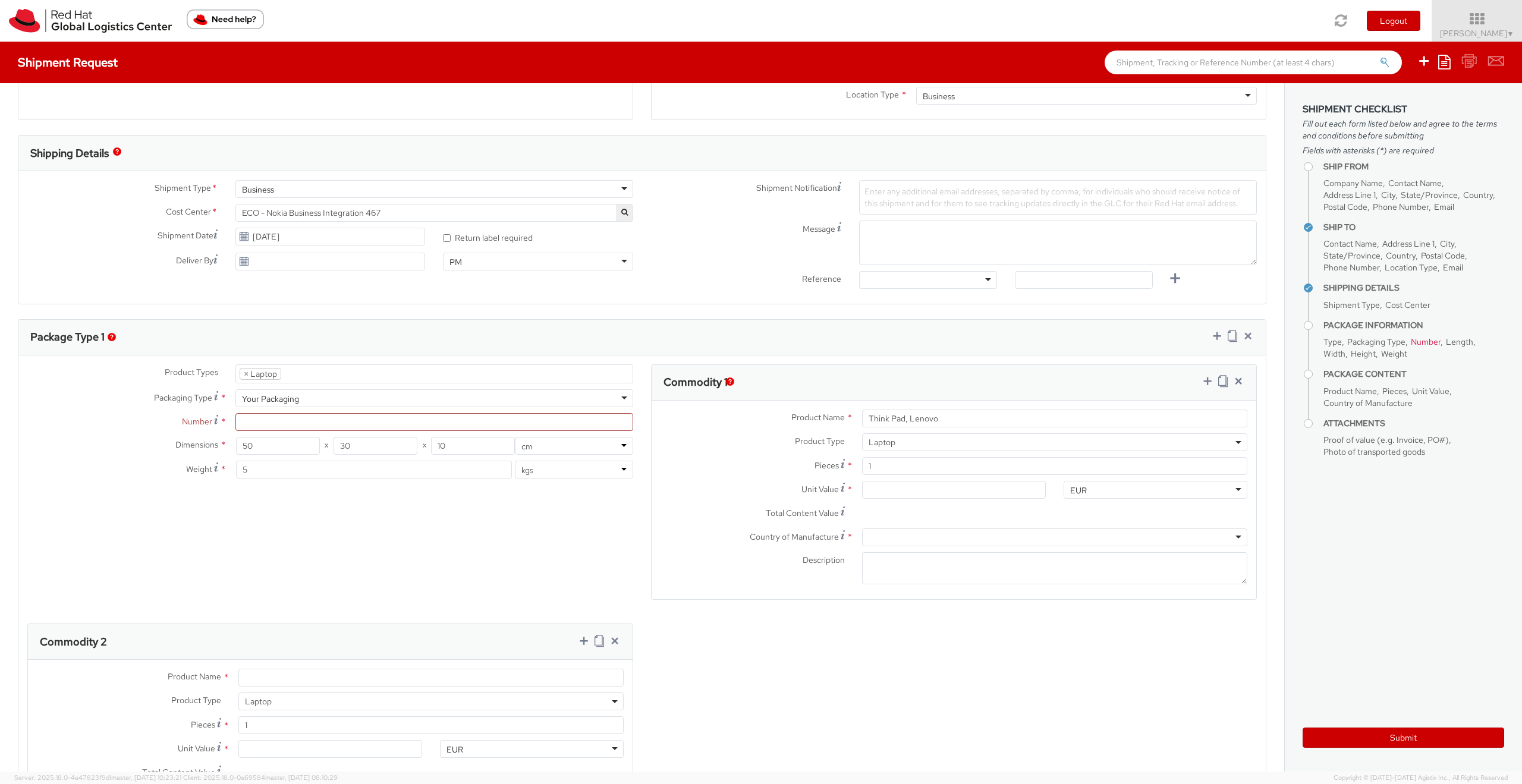
click at [1052, 658] on div "Product Types * Documents Docking Station Laptop Monitor Other Hardware Server …" at bounding box center [642, 619] width 1247 height 510
click at [905, 487] on input "Unit Value *" at bounding box center [954, 490] width 184 height 18
type input "1.00"
type input "10.00"
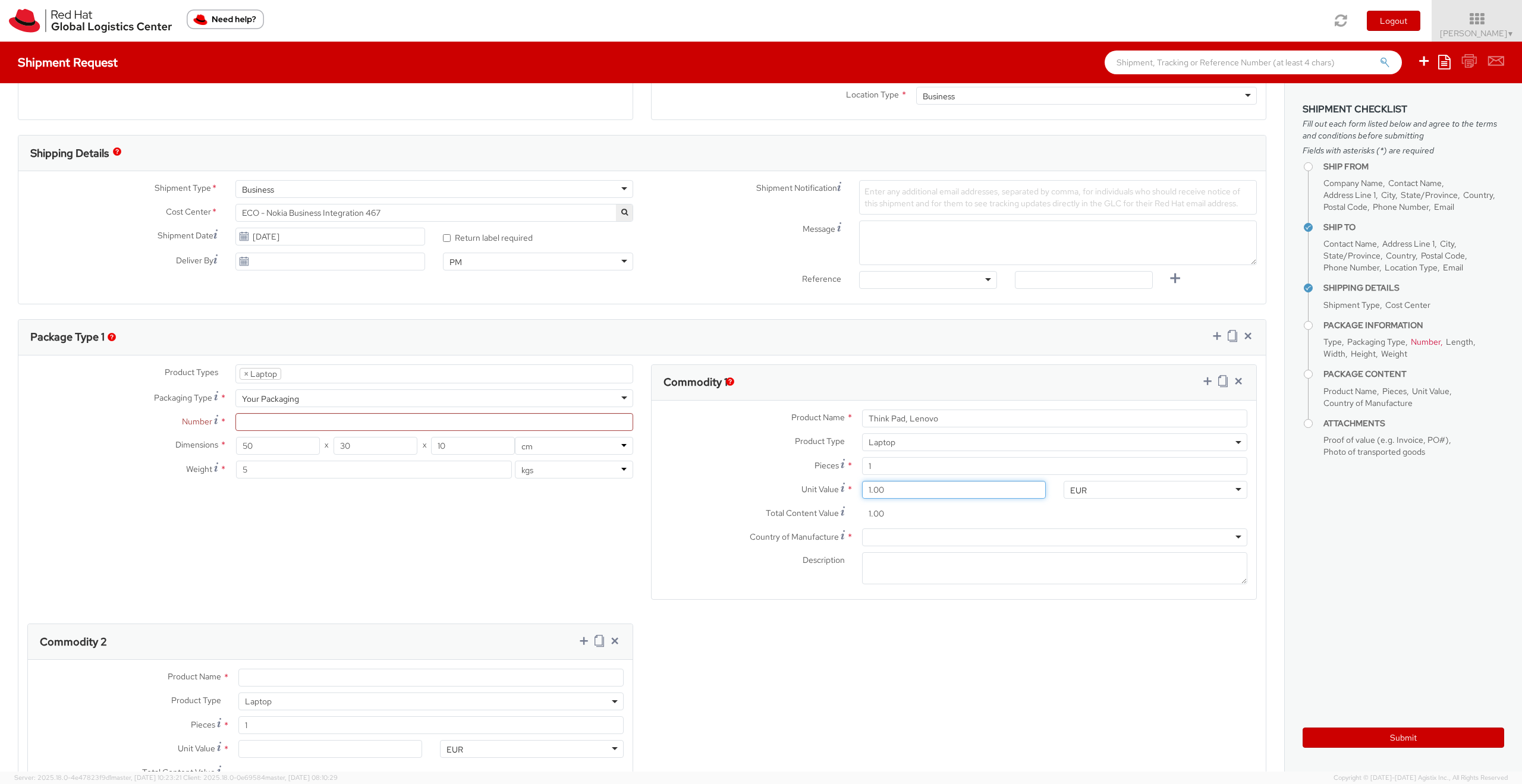
type input "10.00"
type input "100.00"
click at [865, 535] on div at bounding box center [1054, 537] width 385 height 18
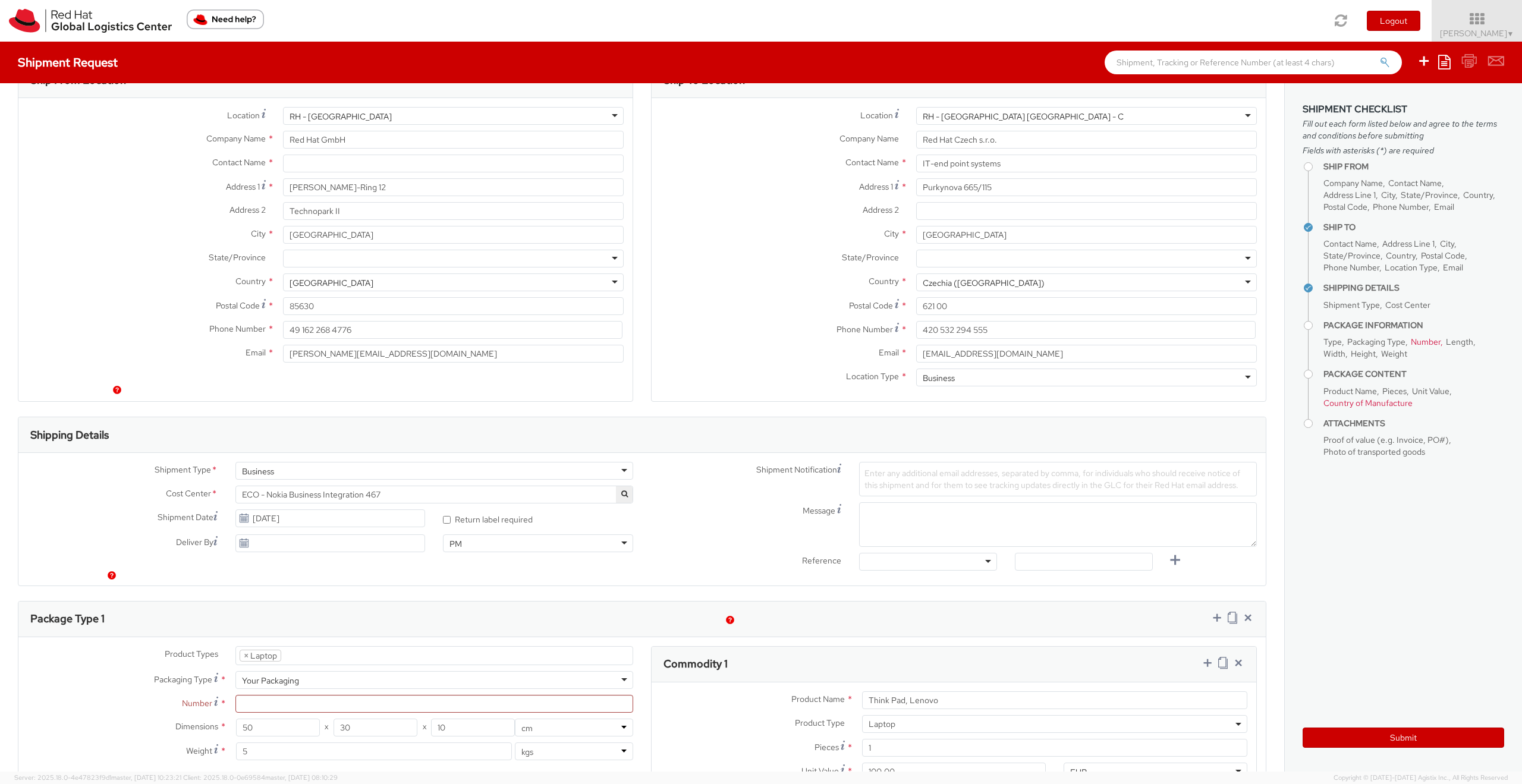
scroll to position [0, 0]
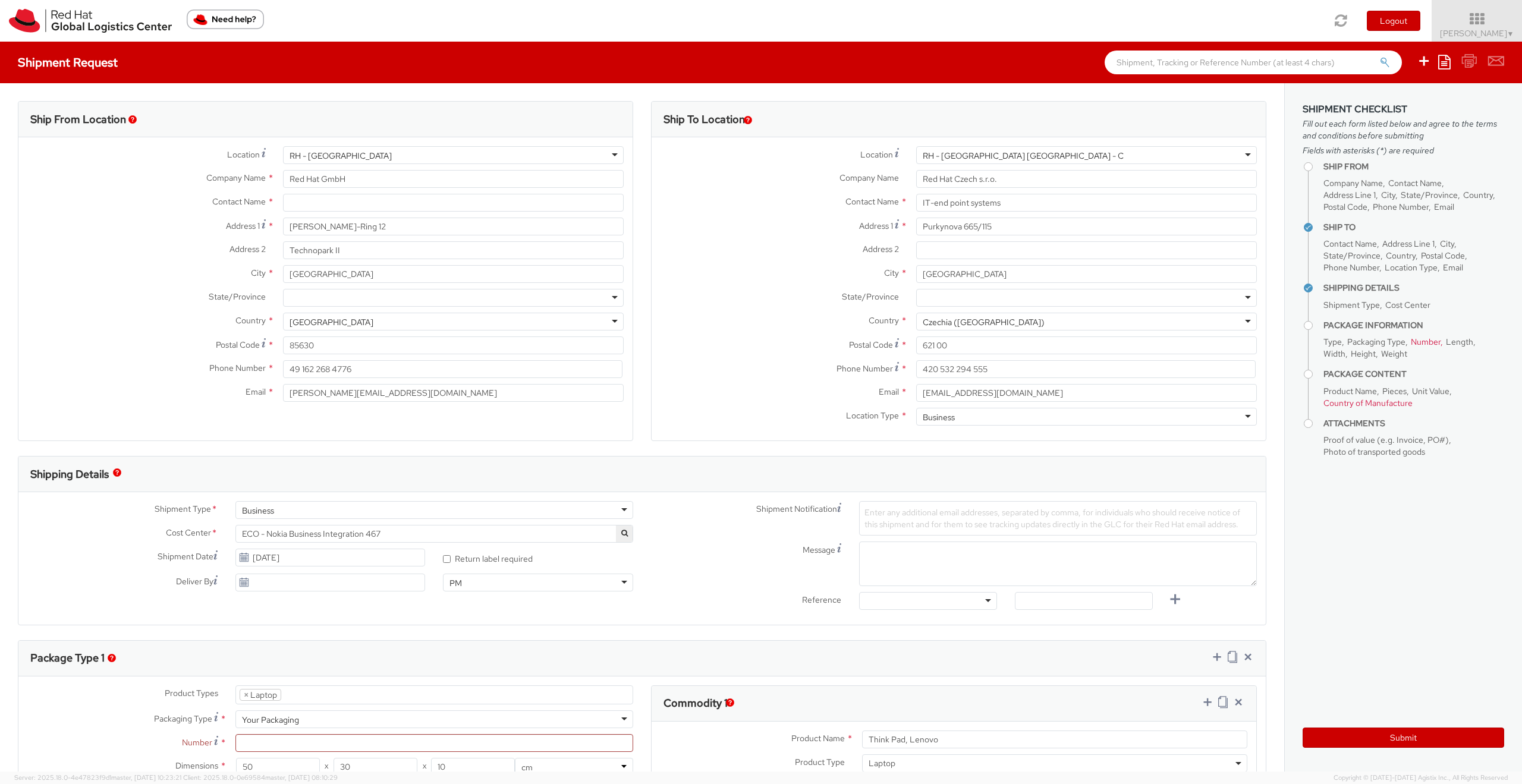
click at [864, 515] on span "Enter any additional email addresses, separated by comma, for individuals who s…" at bounding box center [1052, 518] width 376 height 22
type input "[PERSON_NAME][EMAIL_ADDRESS][DOMAIN_NAME]"
drag, startPoint x: 870, startPoint y: 553, endPoint x: 924, endPoint y: 556, distance: 54.1
click at [872, 552] on textarea "Message" at bounding box center [1058, 564] width 398 height 45
type textarea "laptop return"
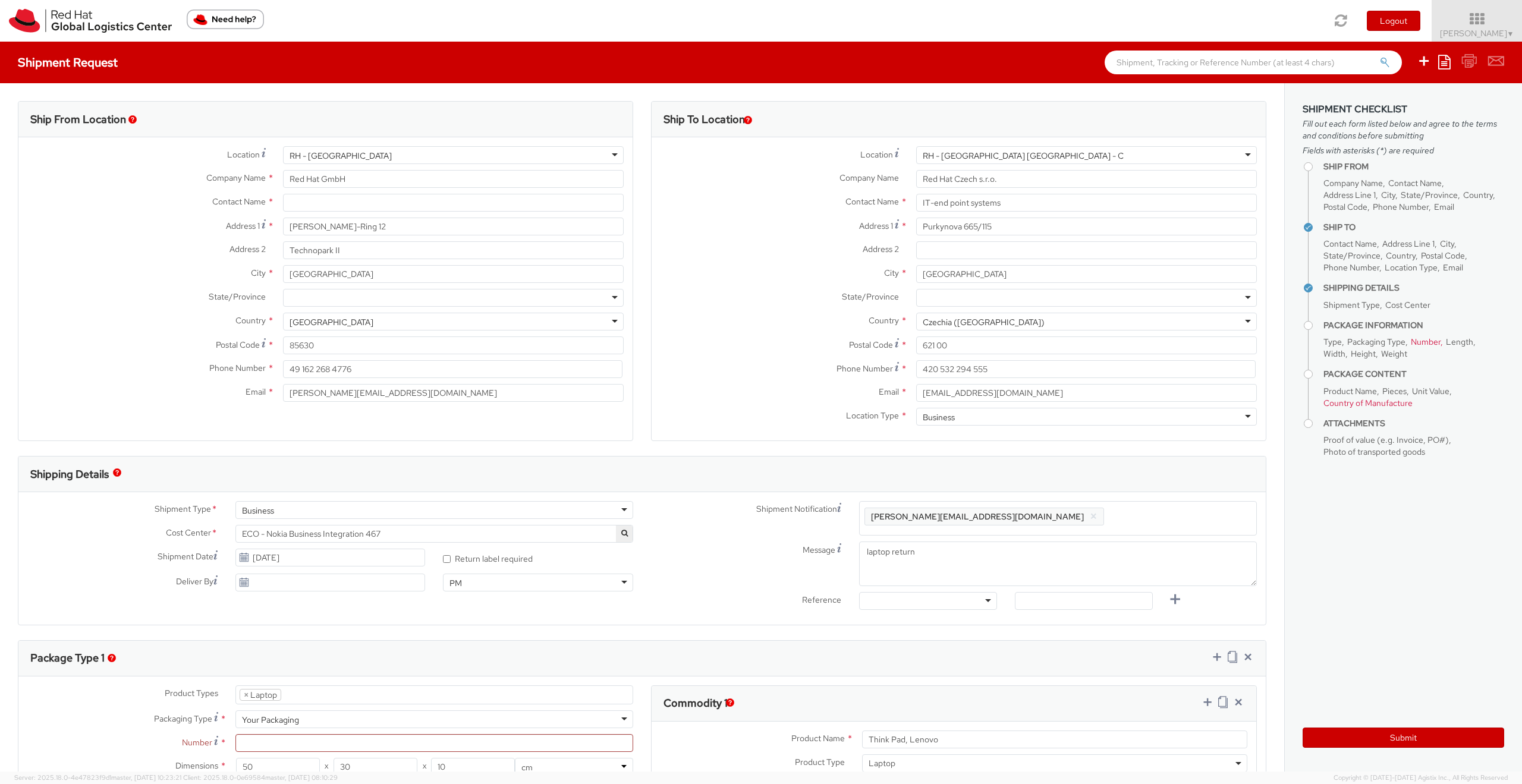
click at [983, 599] on div at bounding box center [928, 601] width 138 height 18
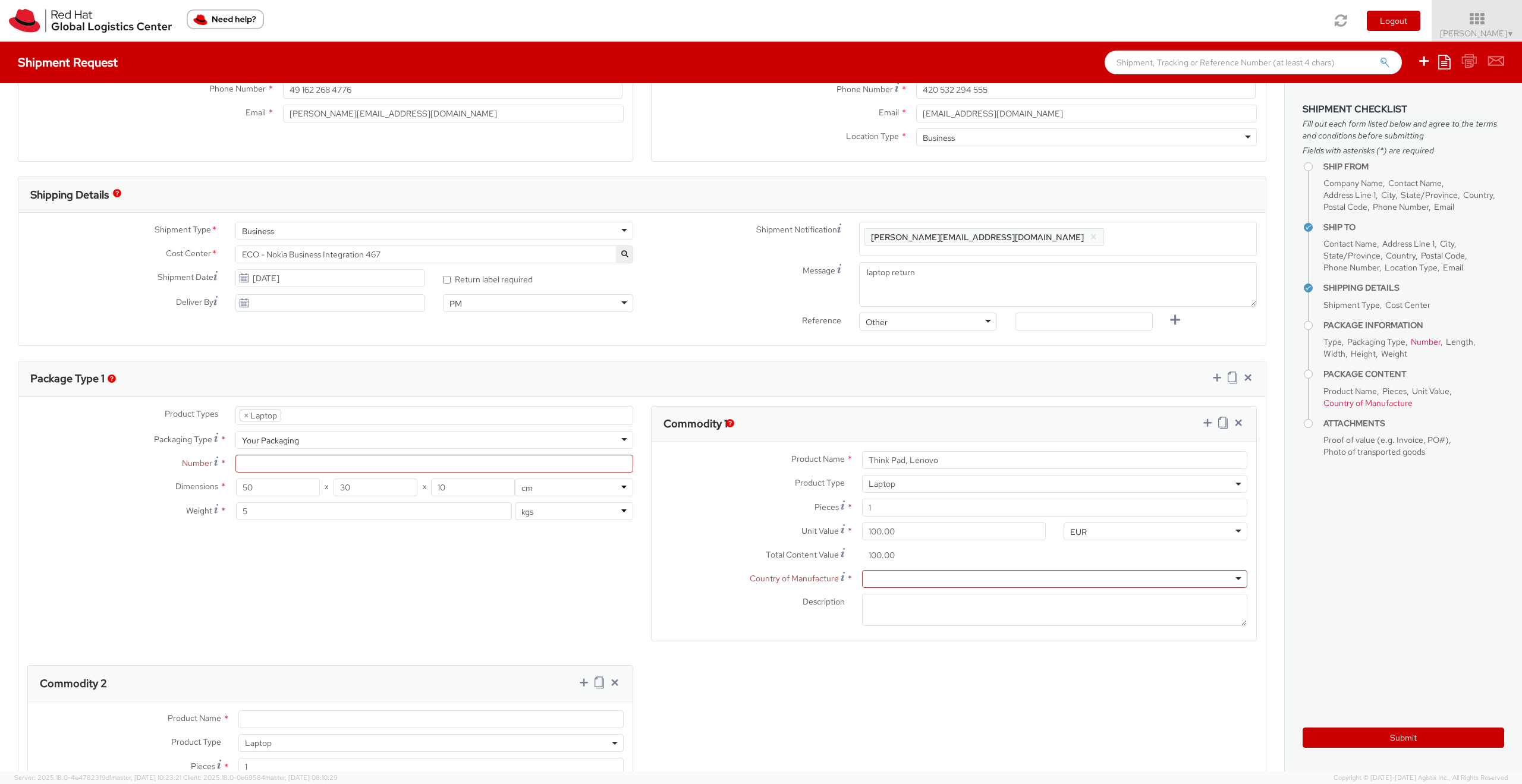
scroll to position [321, 0]
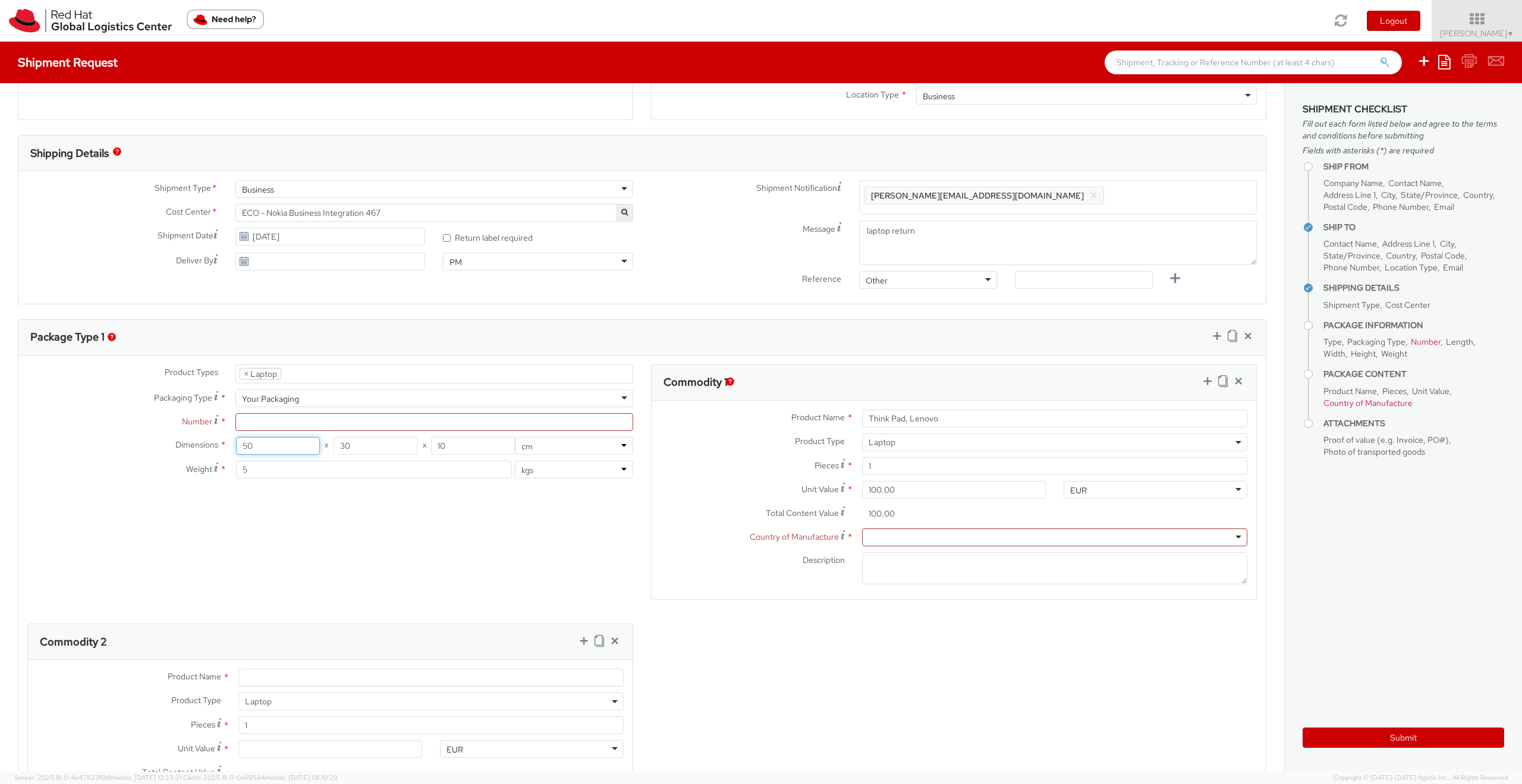
drag, startPoint x: 259, startPoint y: 446, endPoint x: 234, endPoint y: 445, distance: 25.0
click at [236, 445] on input "50" at bounding box center [278, 445] width 84 height 18
type input "46"
click at [437, 446] on input "10" at bounding box center [472, 445] width 84 height 18
type input "13"
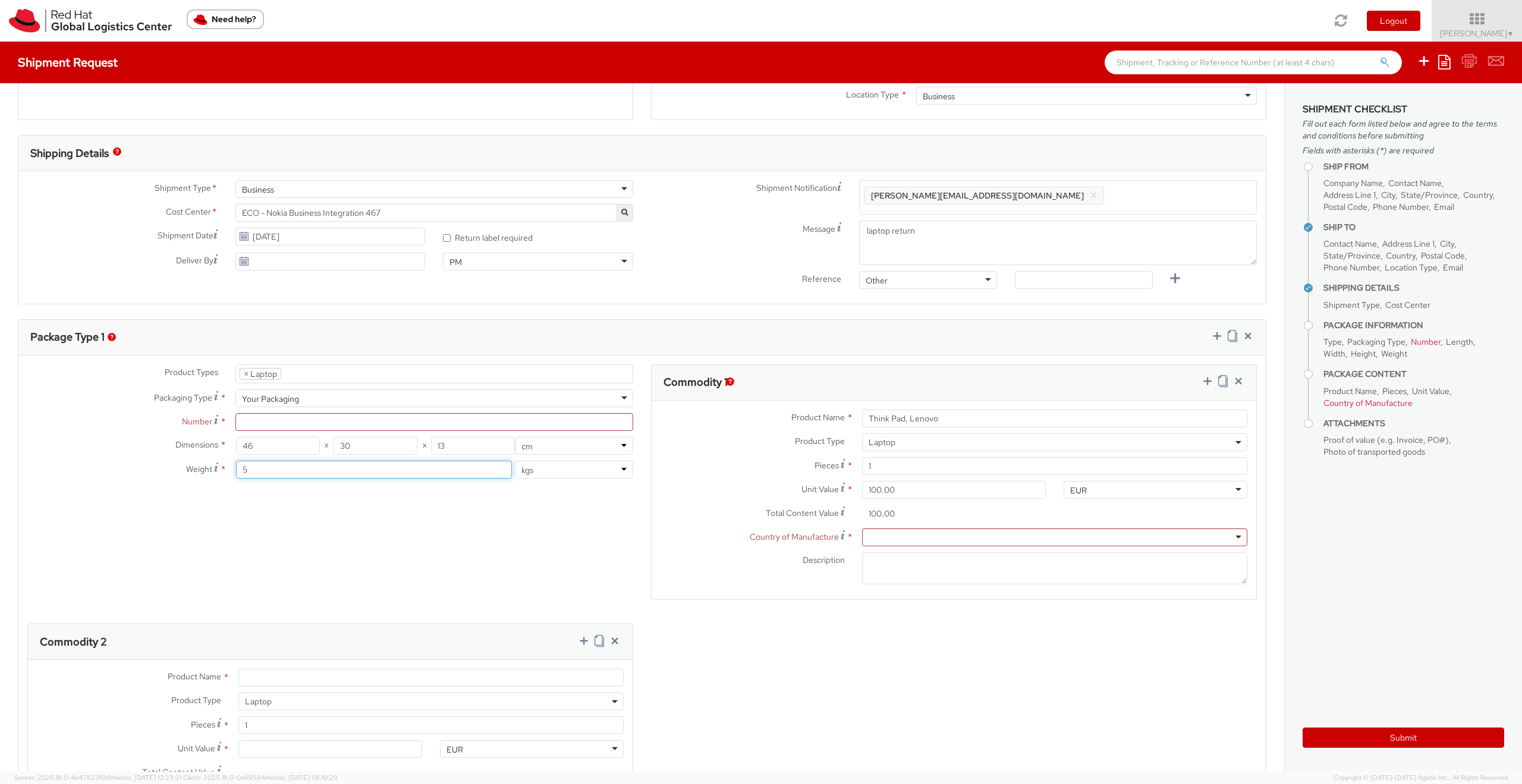
drag, startPoint x: 253, startPoint y: 472, endPoint x: 242, endPoint y: 473, distance: 11.0
click at [240, 473] on input "5" at bounding box center [375, 469] width 277 height 18
drag, startPoint x: 242, startPoint y: 472, endPoint x: 233, endPoint y: 472, distance: 9.0
click at [236, 472] on input "4" at bounding box center [375, 469] width 277 height 18
type input "5"
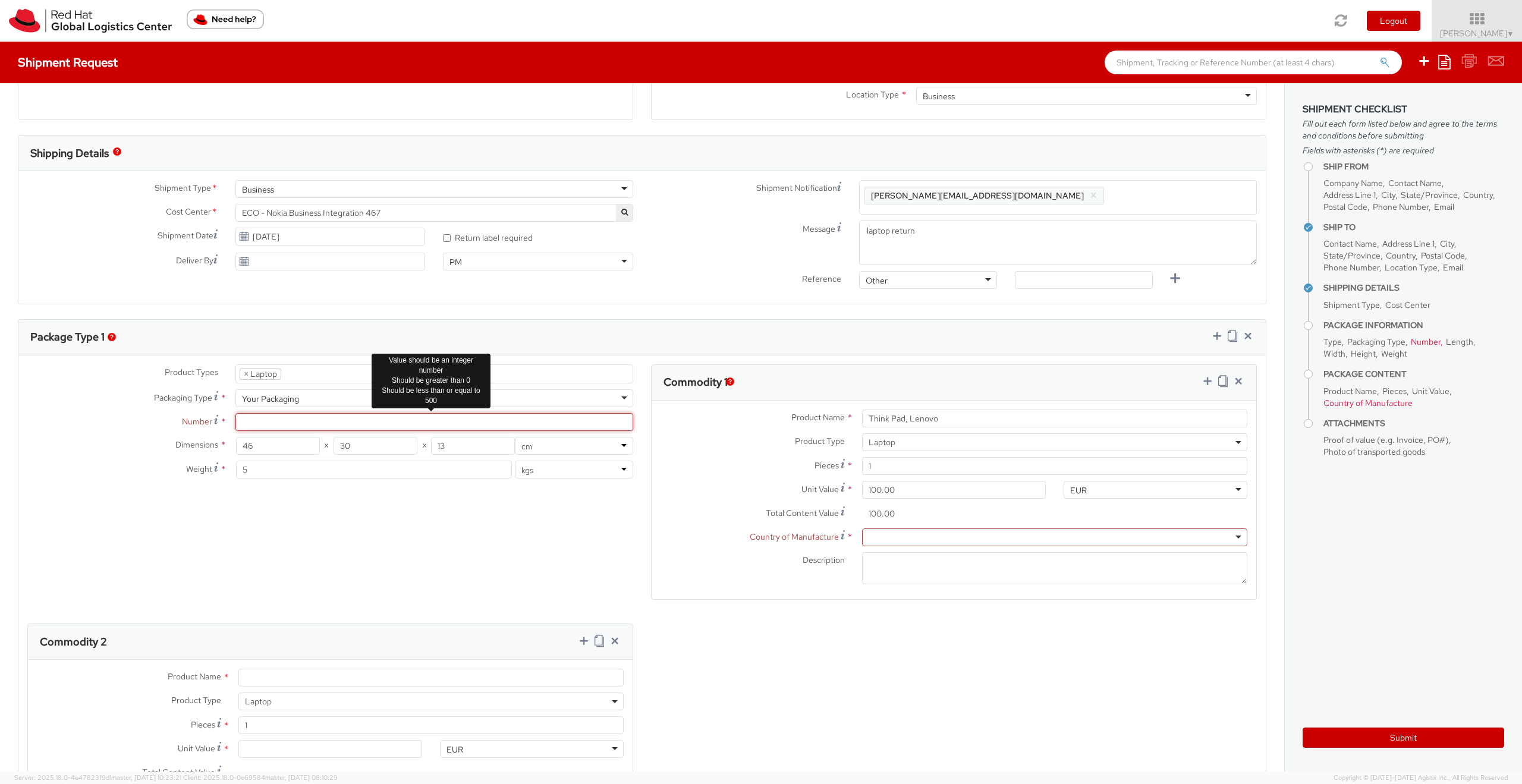
click at [262, 424] on input "Number *" at bounding box center [434, 422] width 398 height 18
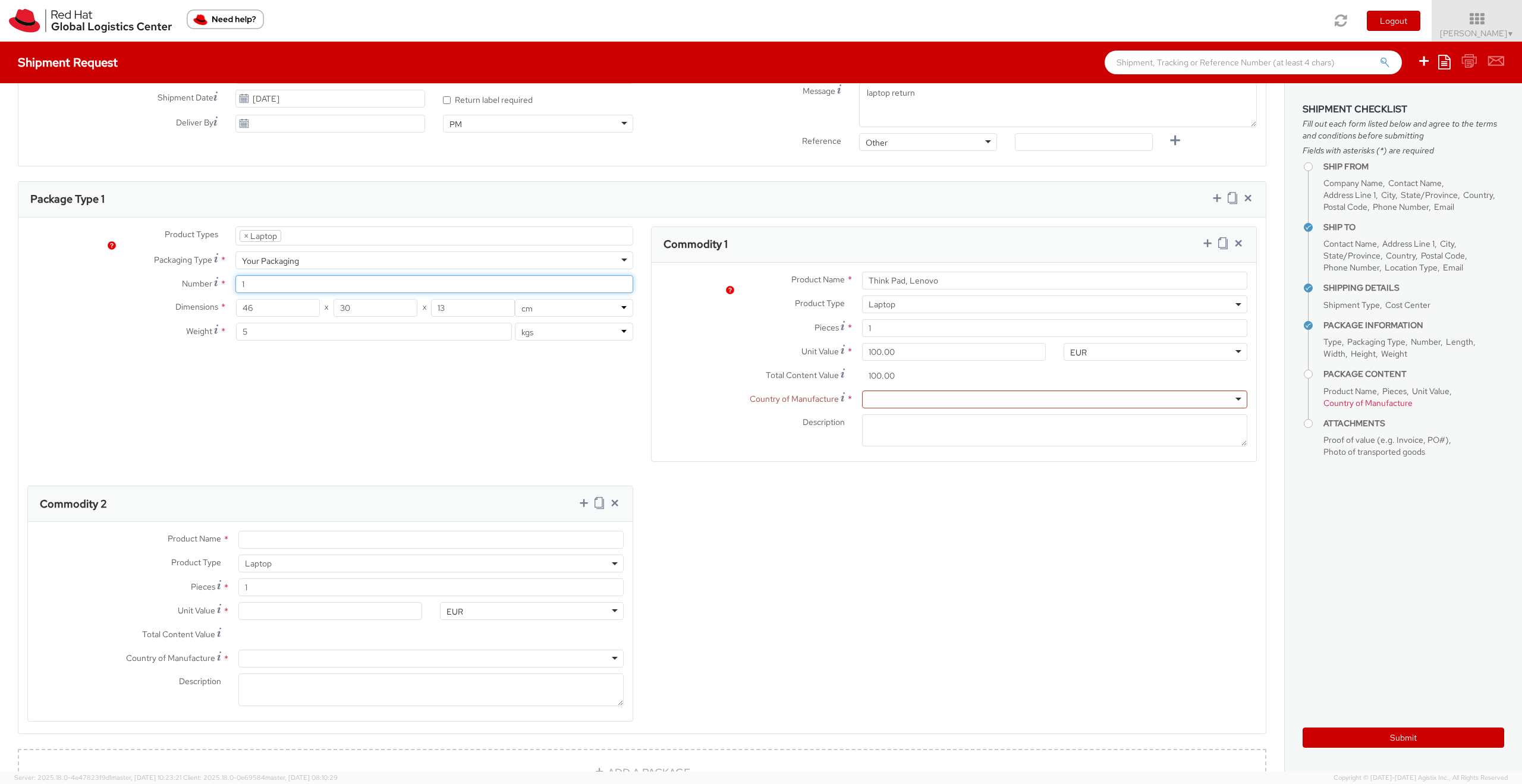
scroll to position [535, 0]
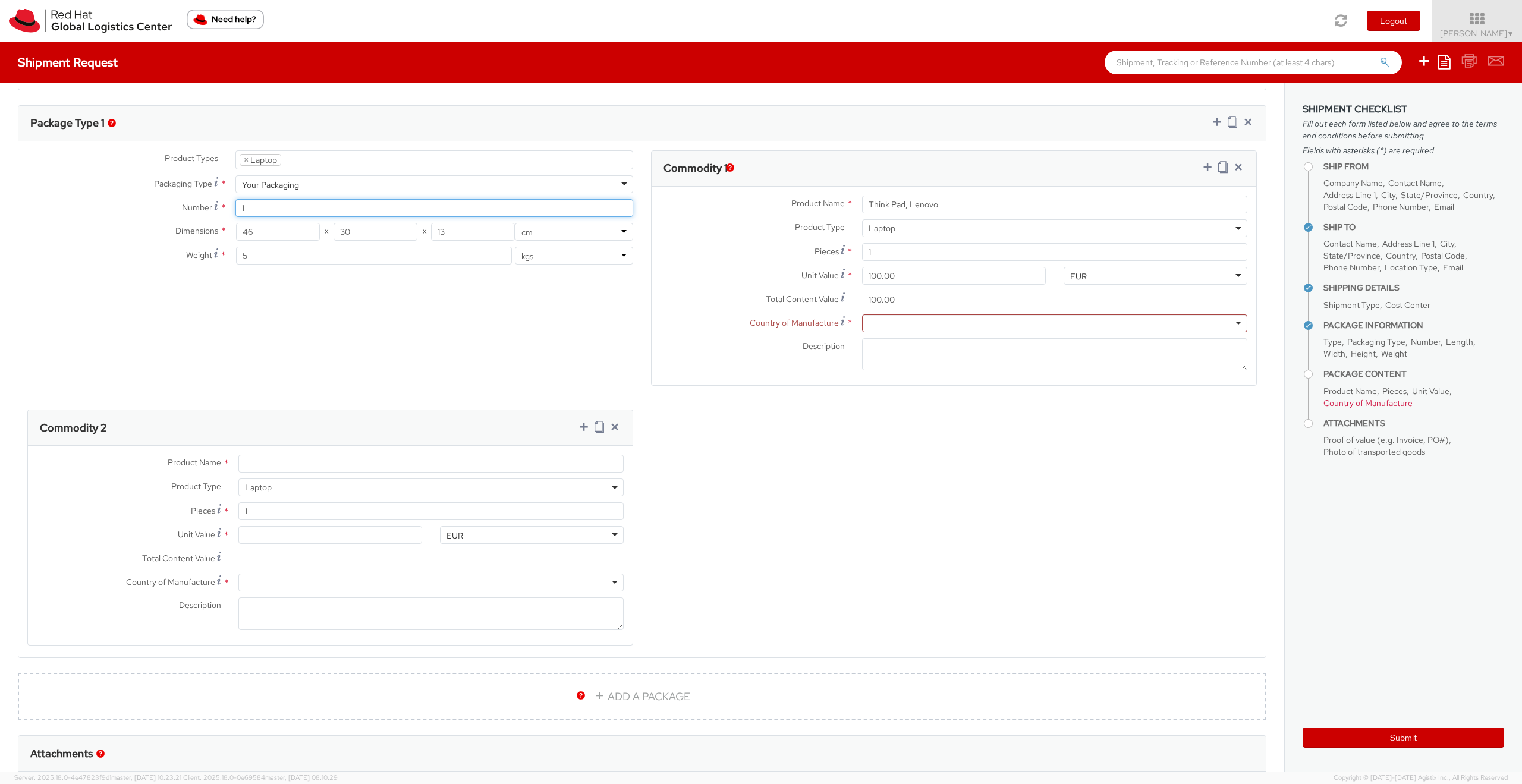
type input "1"
click at [901, 270] on input "100.00" at bounding box center [954, 276] width 184 height 18
type input "5,100.00"
type input "51,000.00"
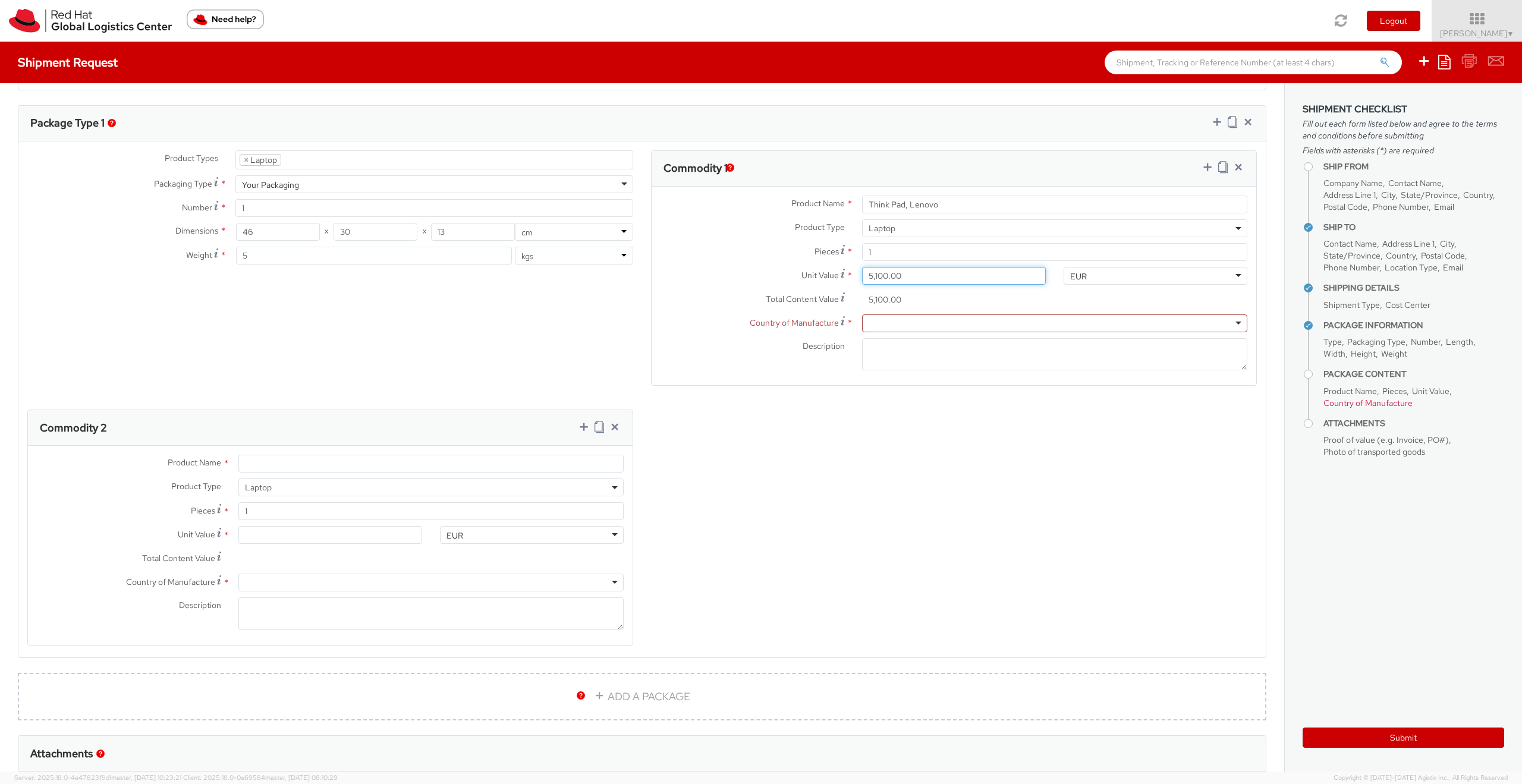
type input "51,000.00"
type input "510,000.00"
drag, startPoint x: 921, startPoint y: 274, endPoint x: 822, endPoint y: 274, distance: 99.0
click at [823, 274] on div "Unit Value * 510,000.00" at bounding box center [852, 276] width 403 height 18
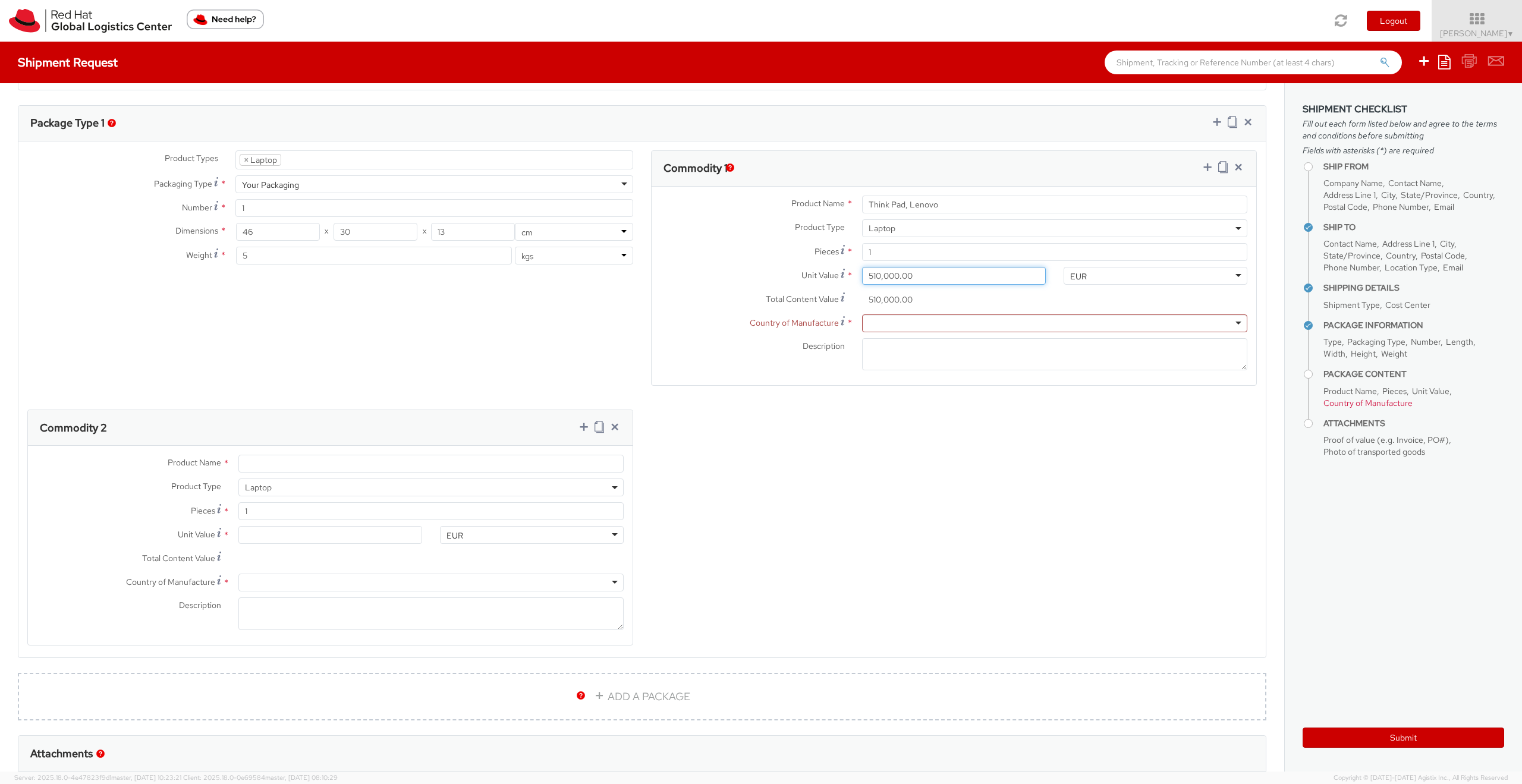
type input "5.00"
type input "50.00"
type input "500.00"
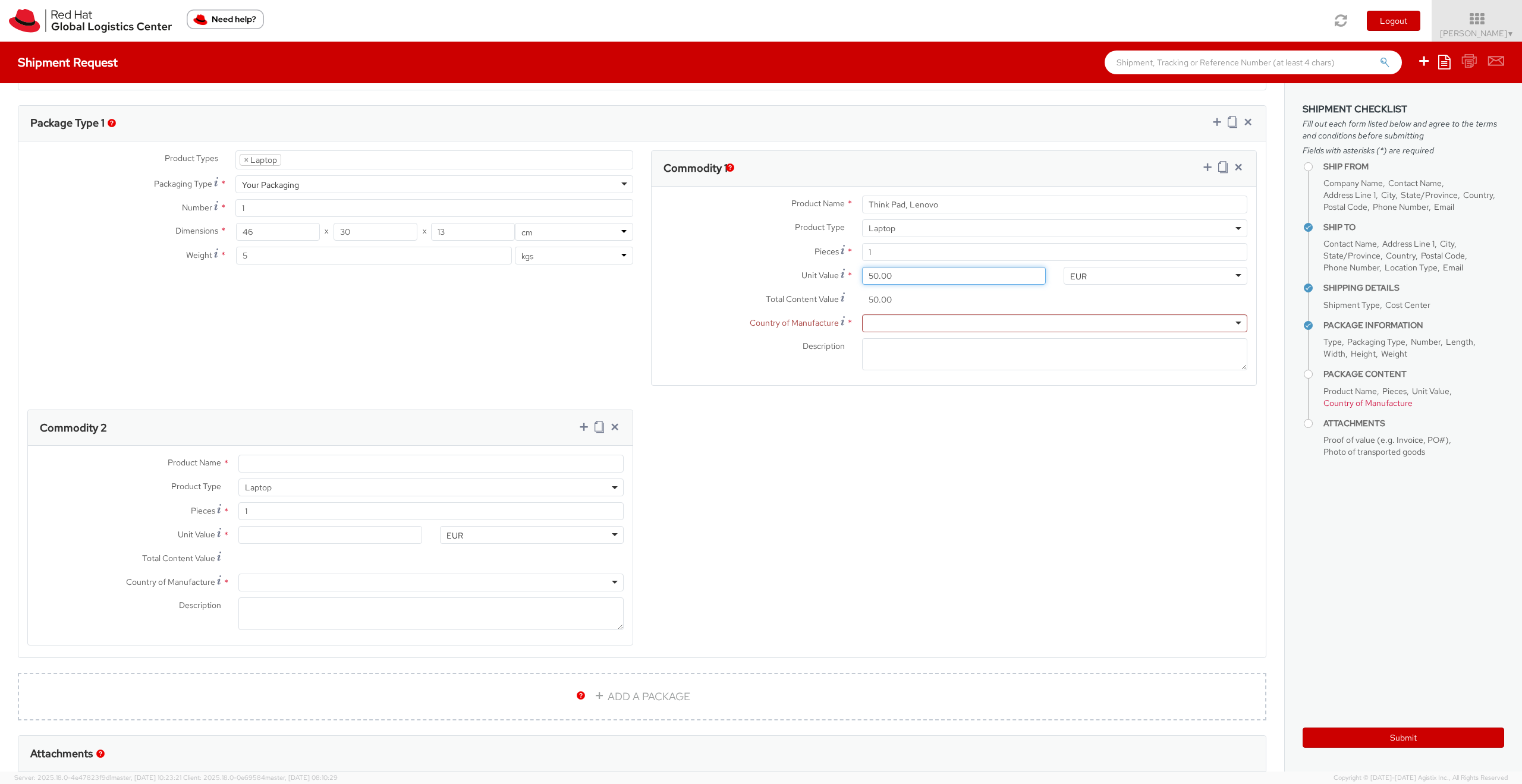
type input "500.00"
click at [951, 321] on div at bounding box center [1054, 324] width 385 height 18
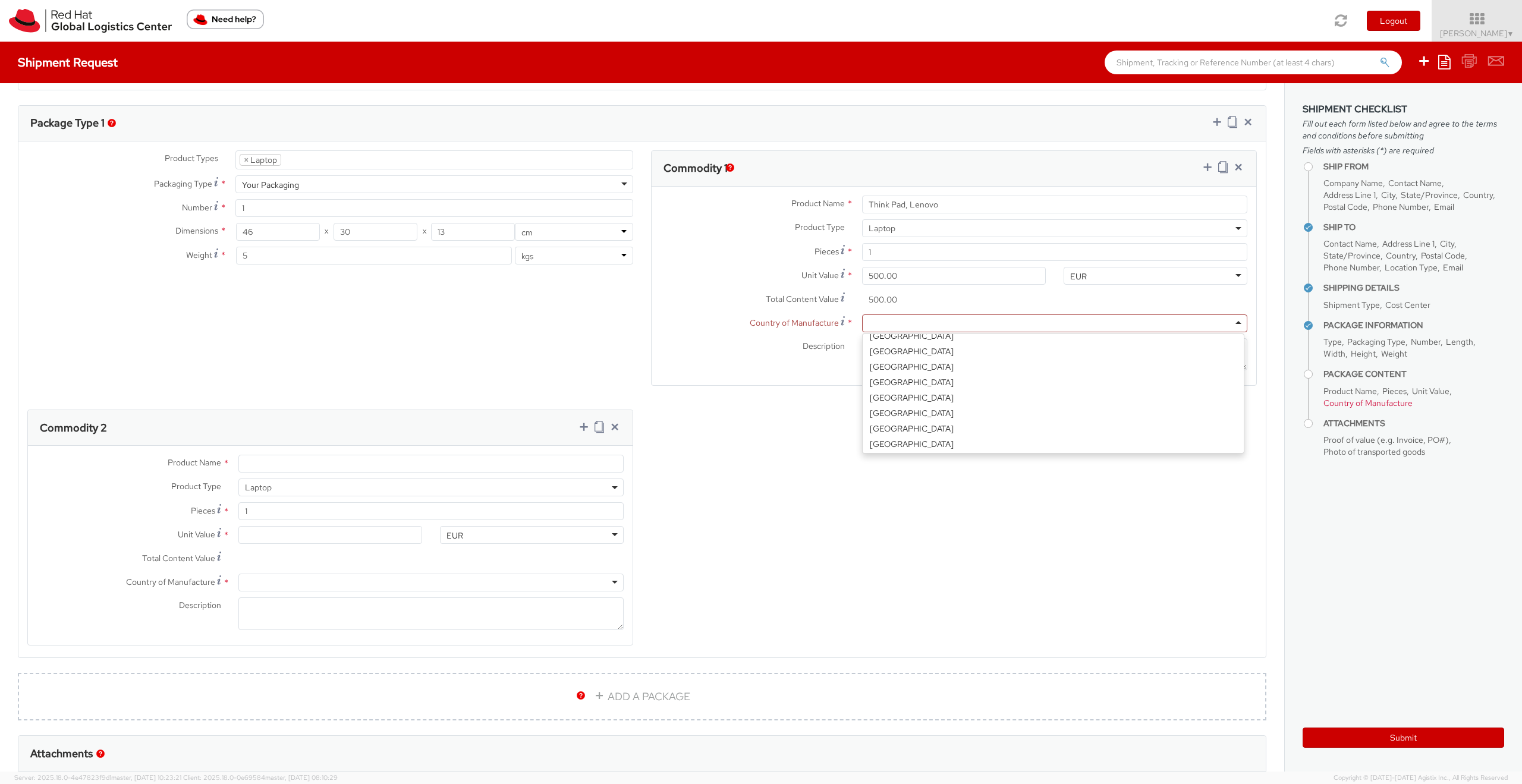
scroll to position [645, 0]
click at [256, 465] on input "Product Name *" at bounding box center [431, 463] width 385 height 18
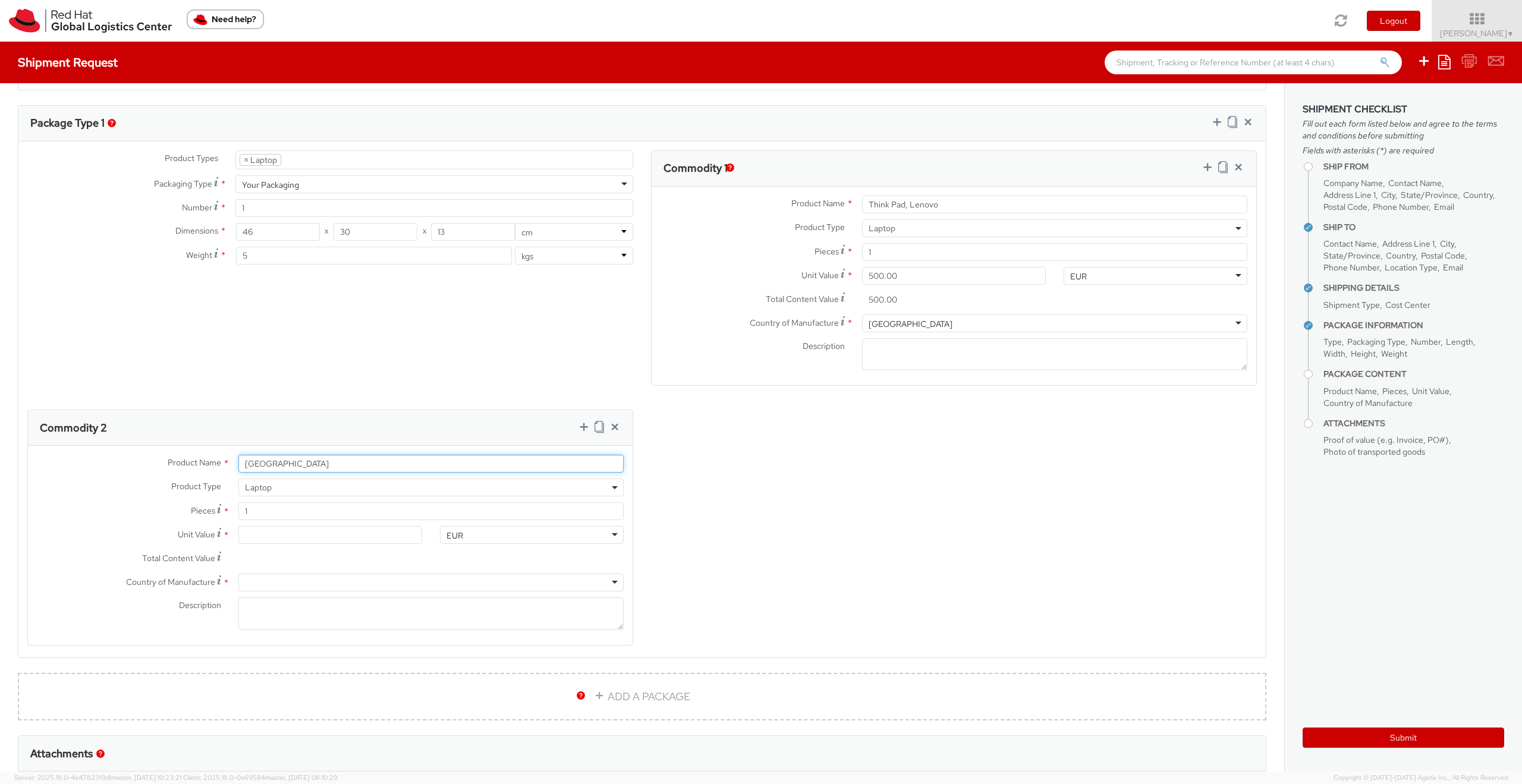
type input "[GEOGRAPHIC_DATA]"
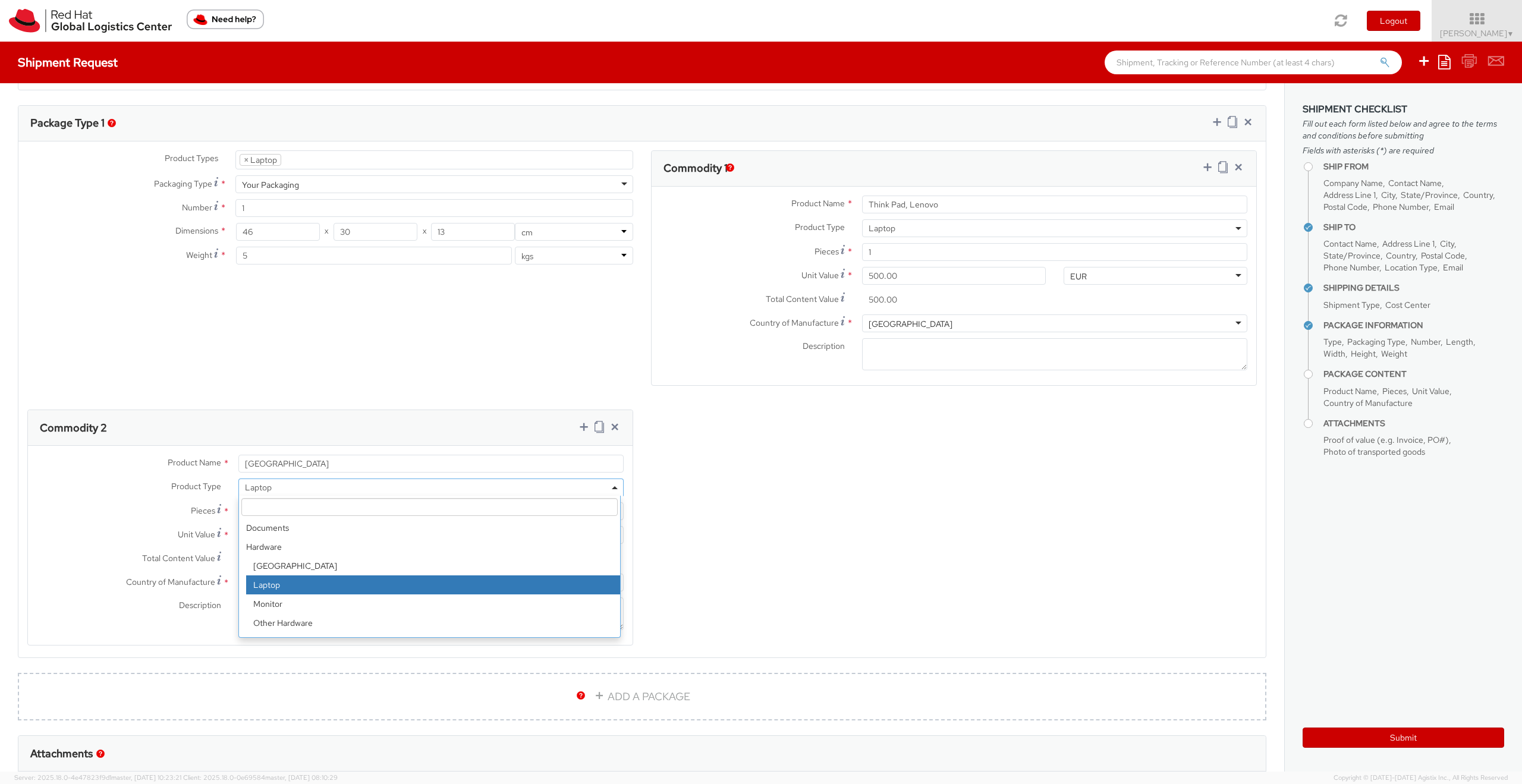
click at [300, 485] on span "Laptop" at bounding box center [431, 487] width 372 height 10
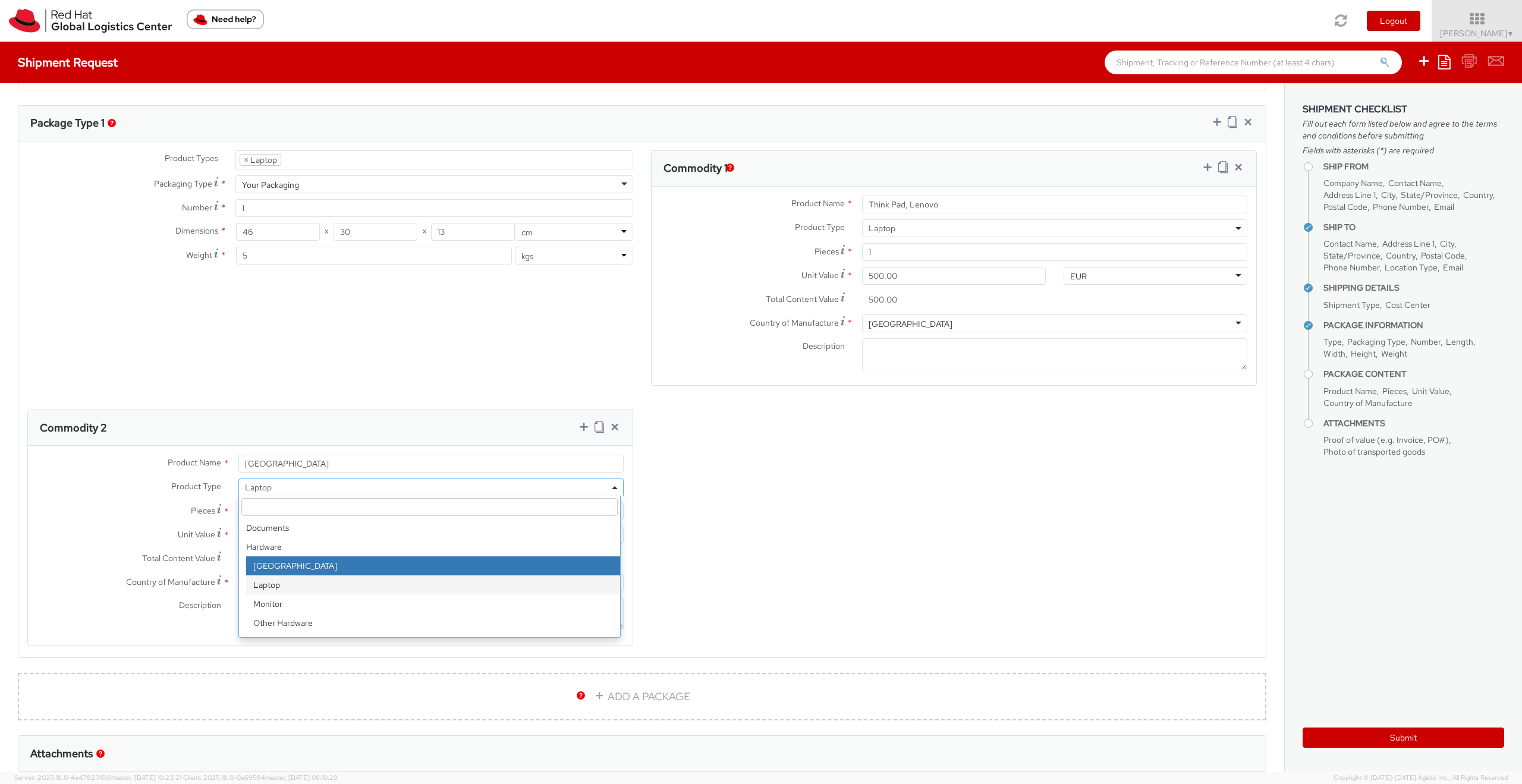
select select "DOC_STATION"
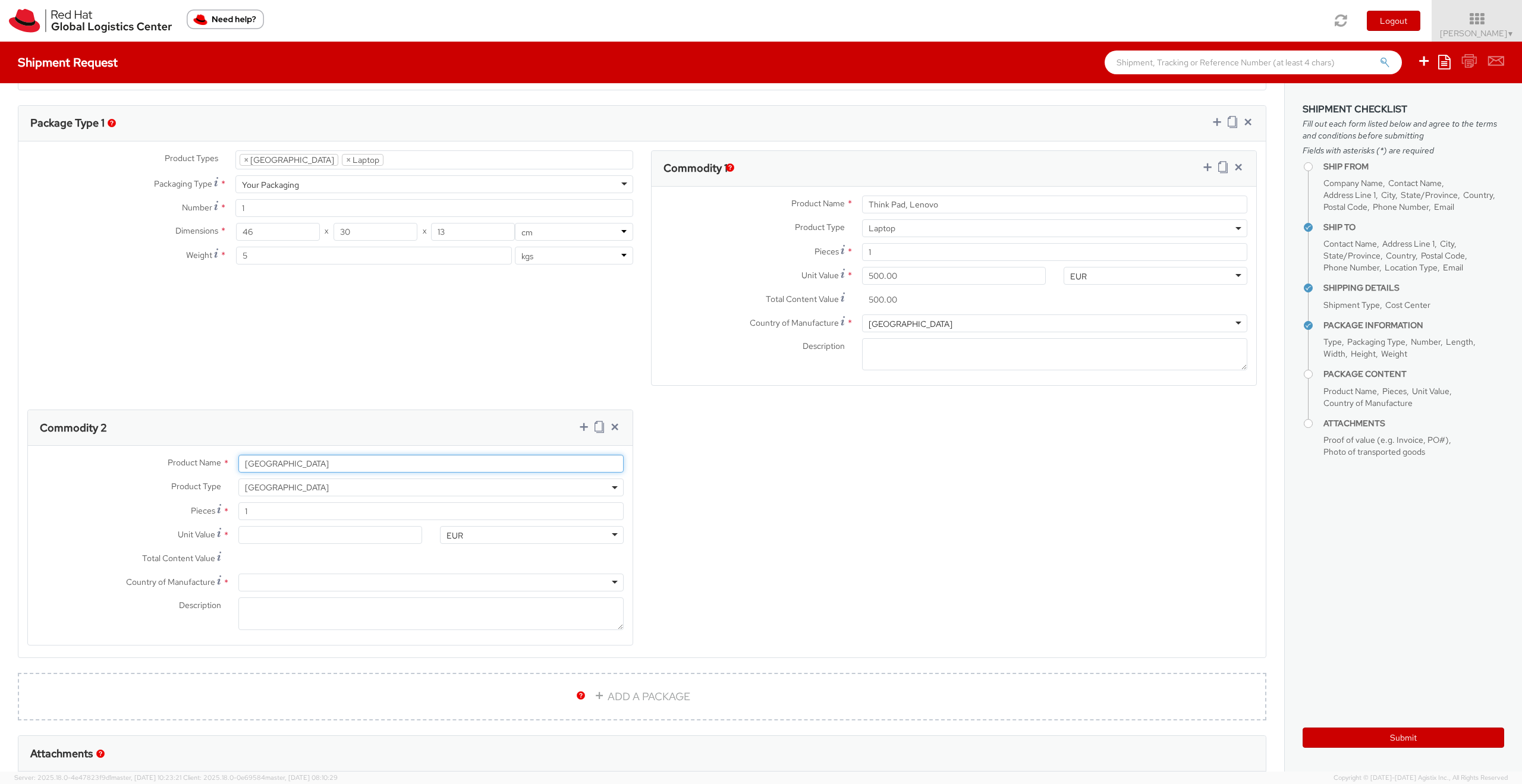
drag, startPoint x: 270, startPoint y: 465, endPoint x: 238, endPoint y: 463, distance: 32.1
click at [233, 463] on div "[GEOGRAPHIC_DATA]" at bounding box center [431, 463] width 403 height 18
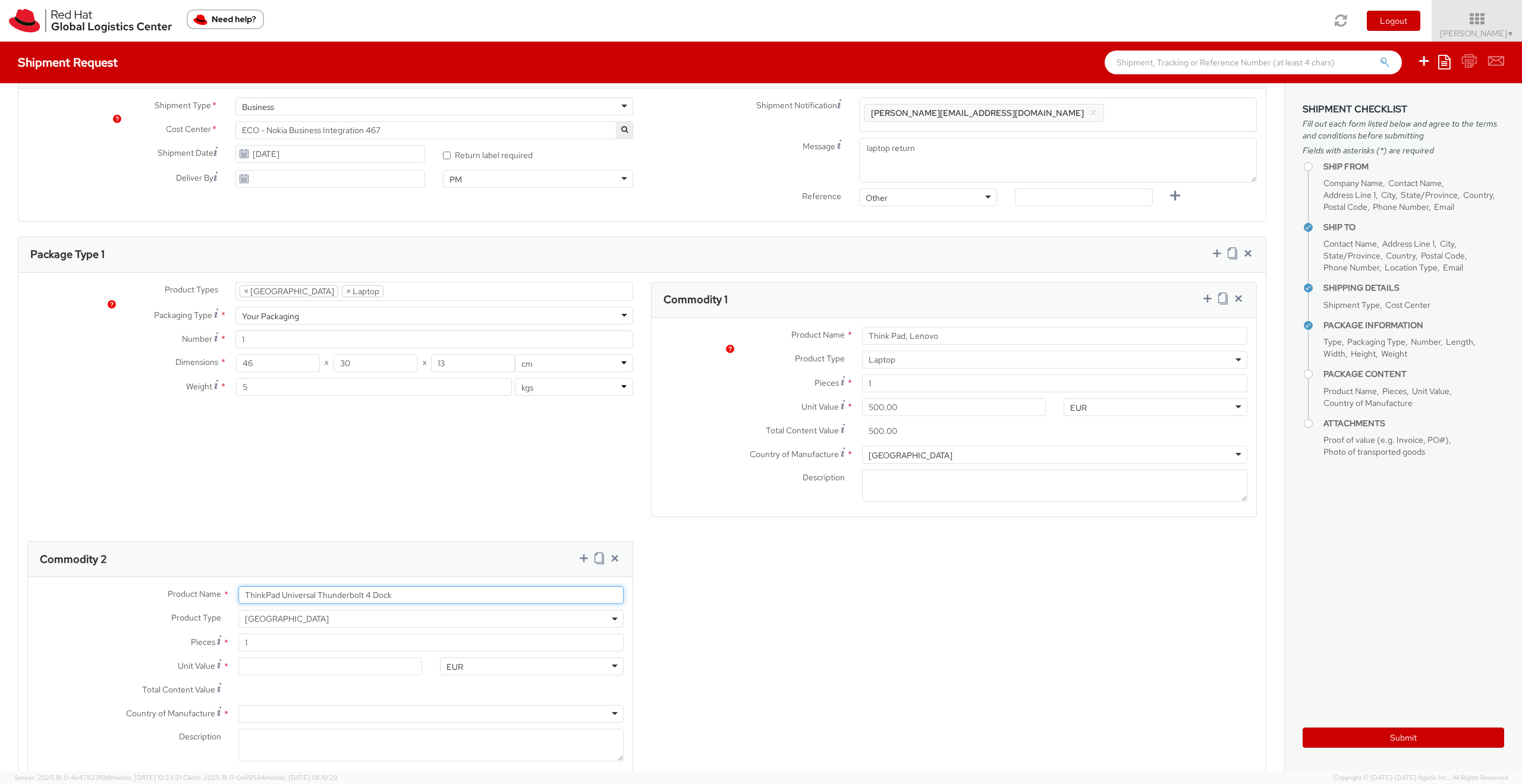
scroll to position [428, 0]
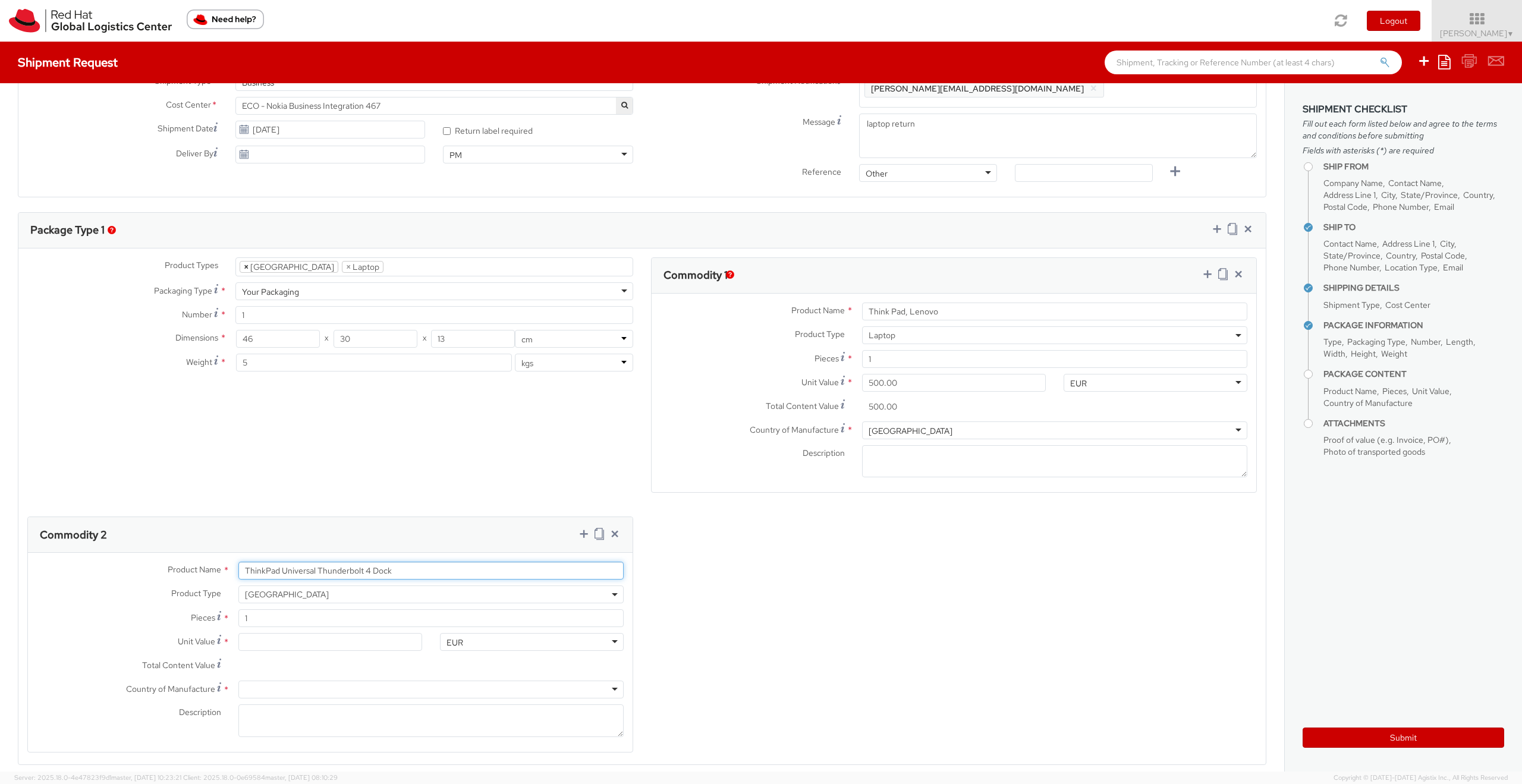
type input "ThinkPad Universal Thunderbolt 4 Dock"
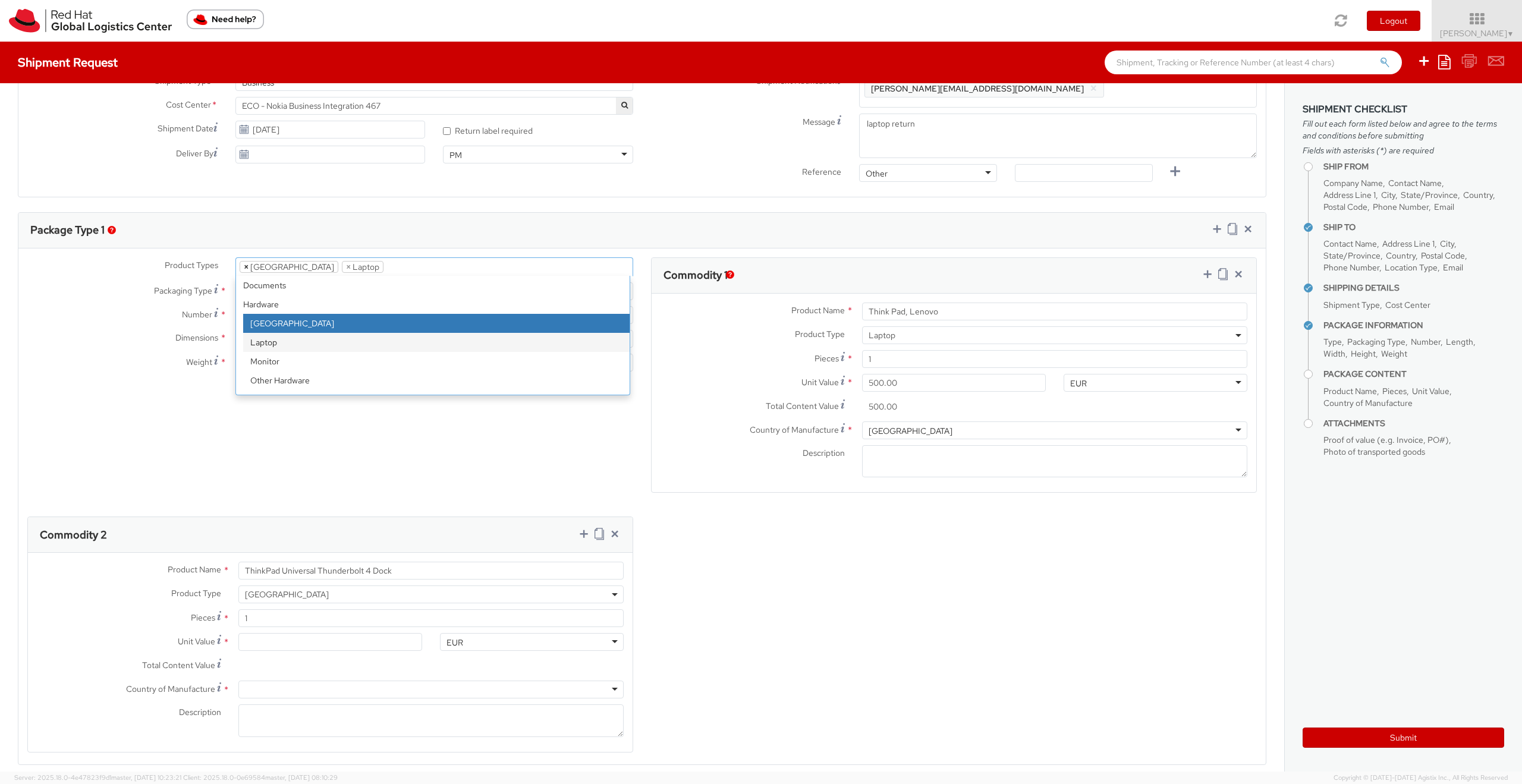
click at [245, 266] on span "×" at bounding box center [246, 267] width 4 height 10
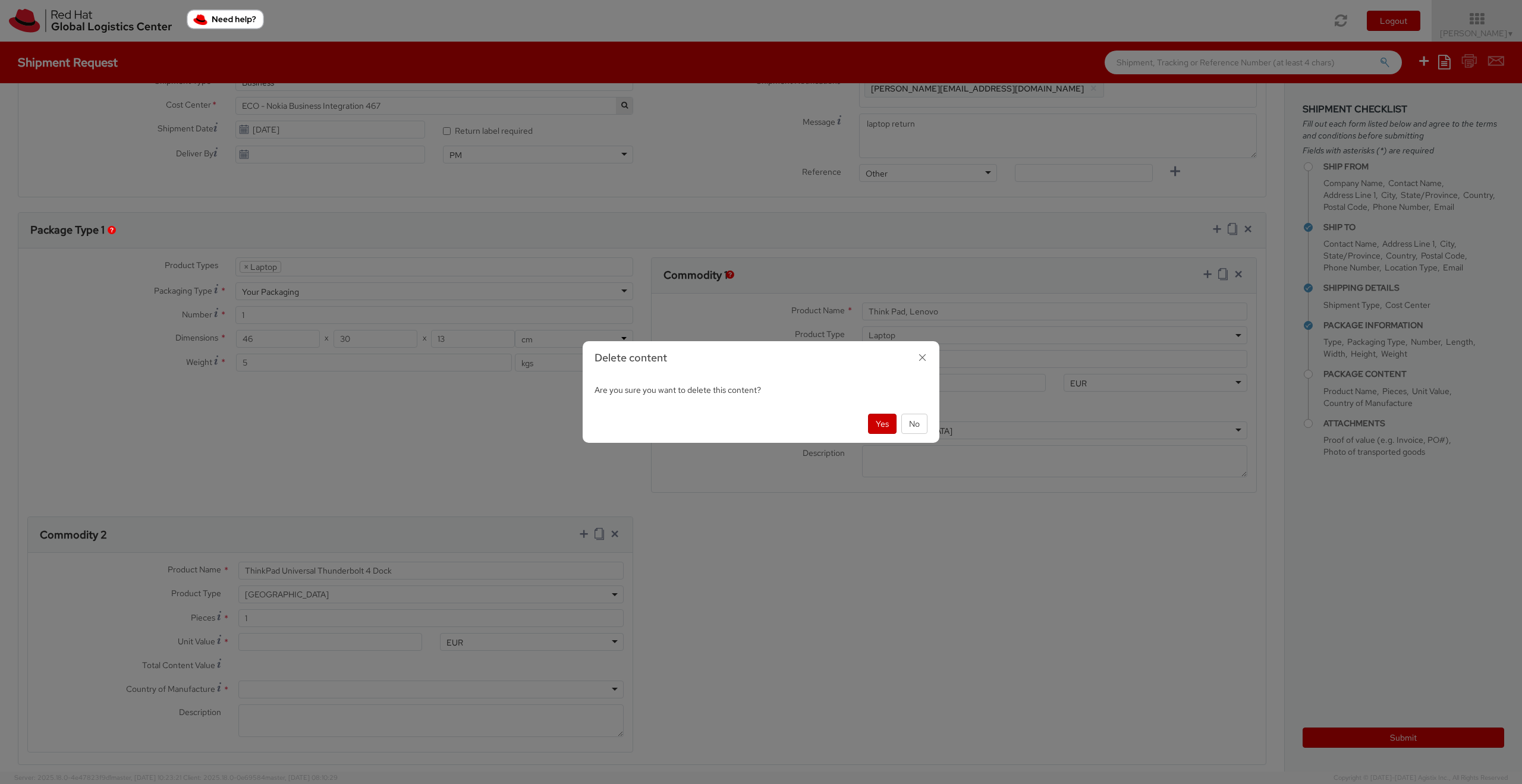
click at [311, 267] on div "Delete content Are you sure you want to delete this content? Yes No" at bounding box center [761, 392] width 1522 height 784
click at [875, 425] on button "Yes" at bounding box center [882, 423] width 28 height 20
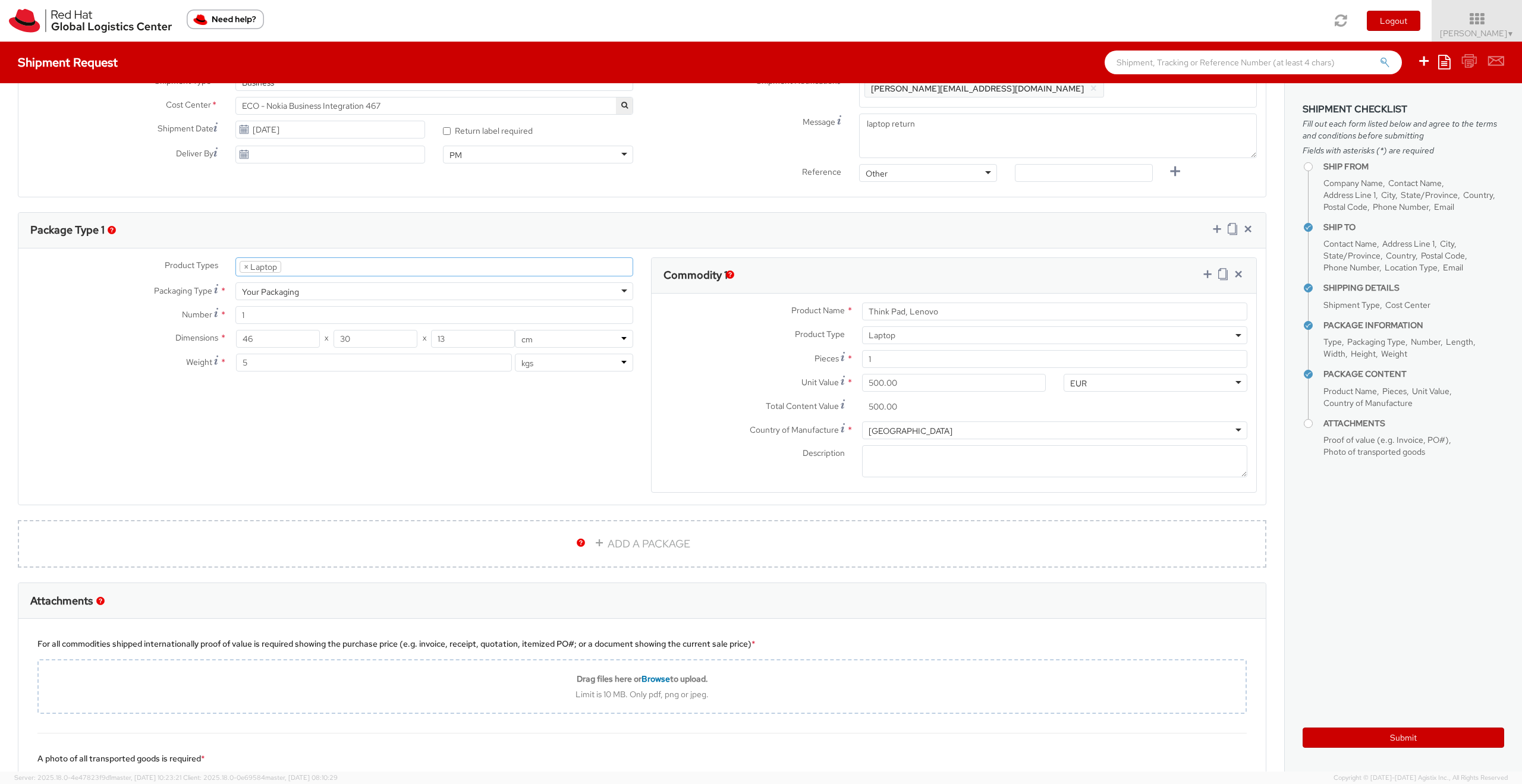
click at [316, 271] on ul "× Laptop" at bounding box center [434, 267] width 396 height 18
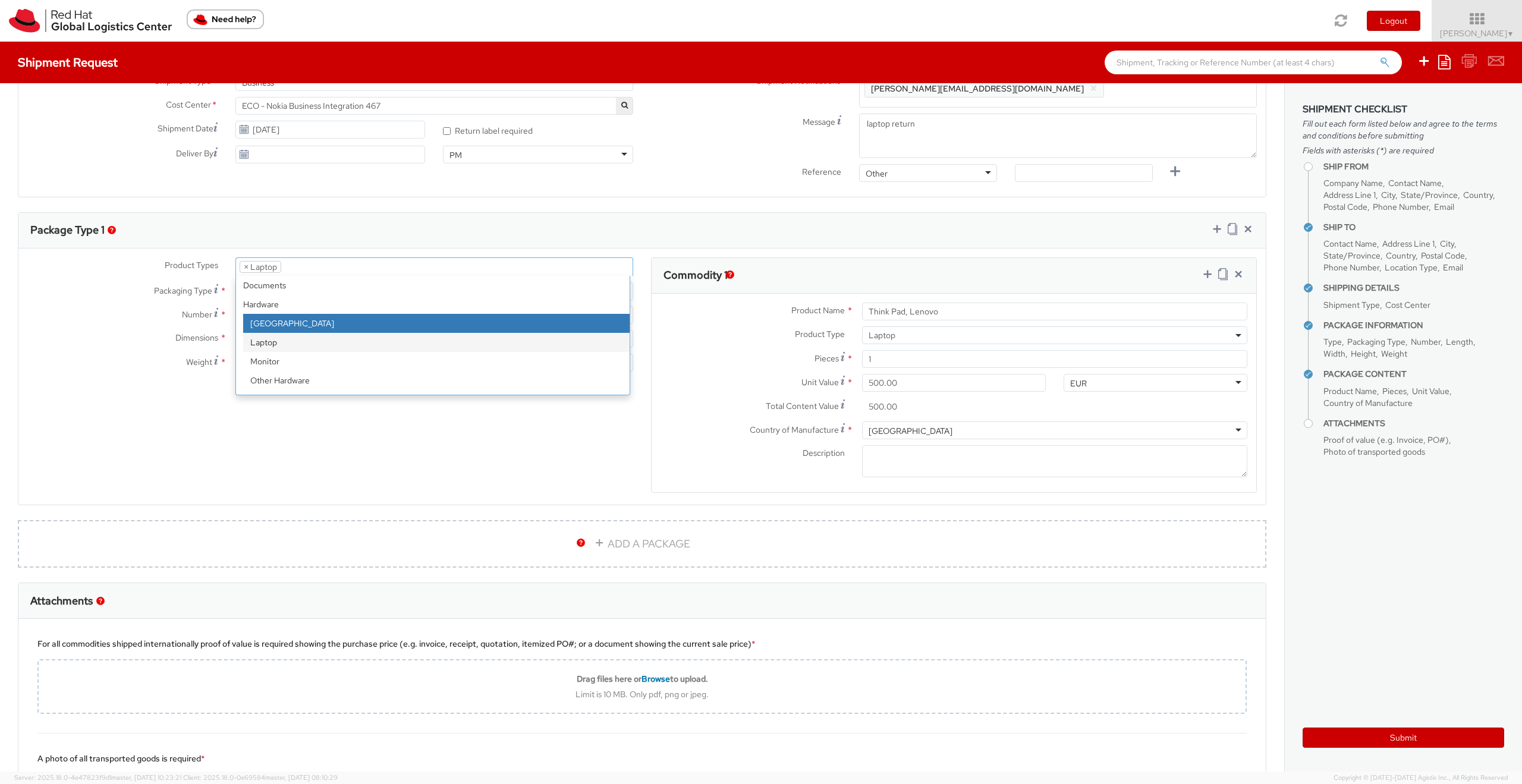
select select "DOC_STATION"
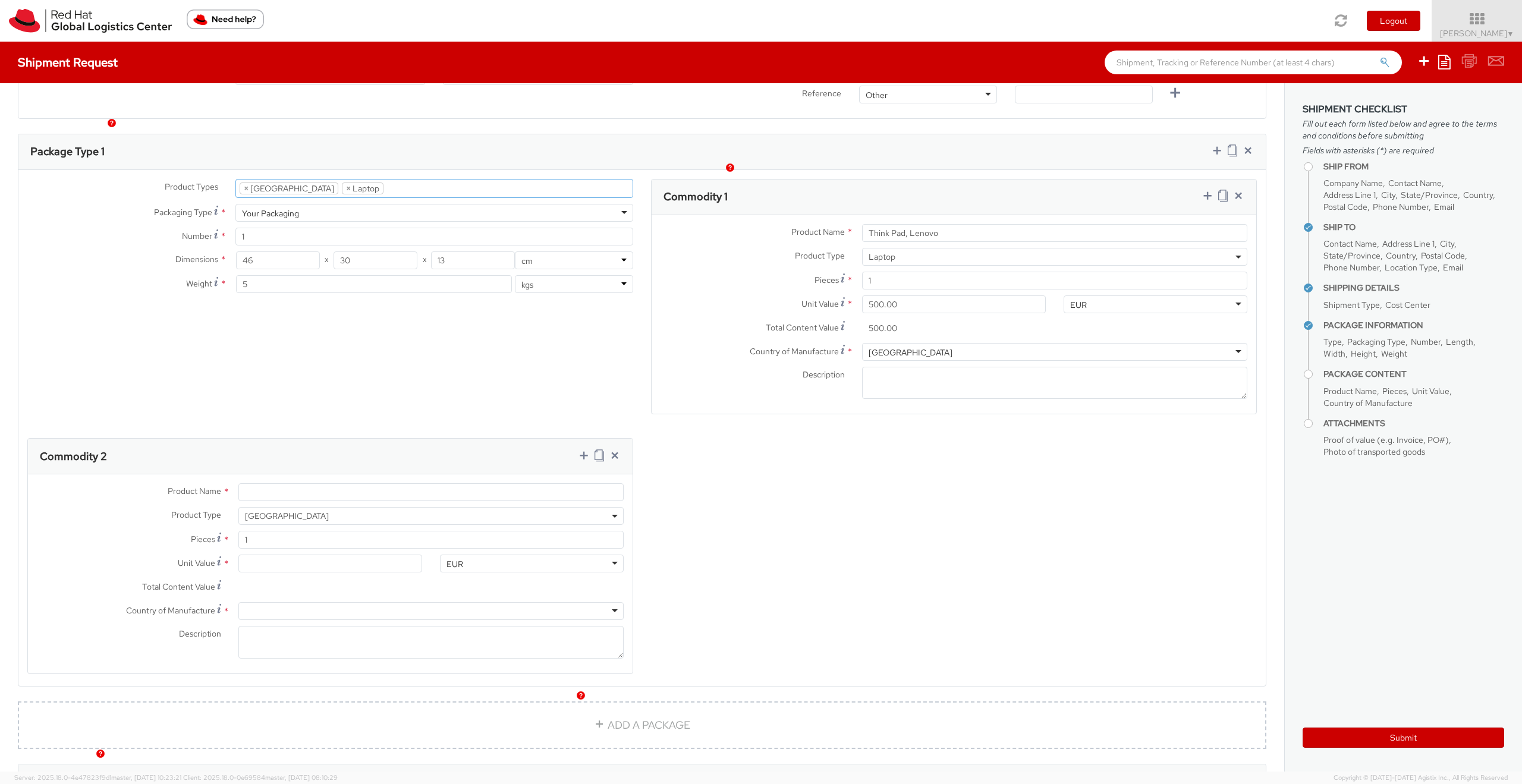
scroll to position [535, 0]
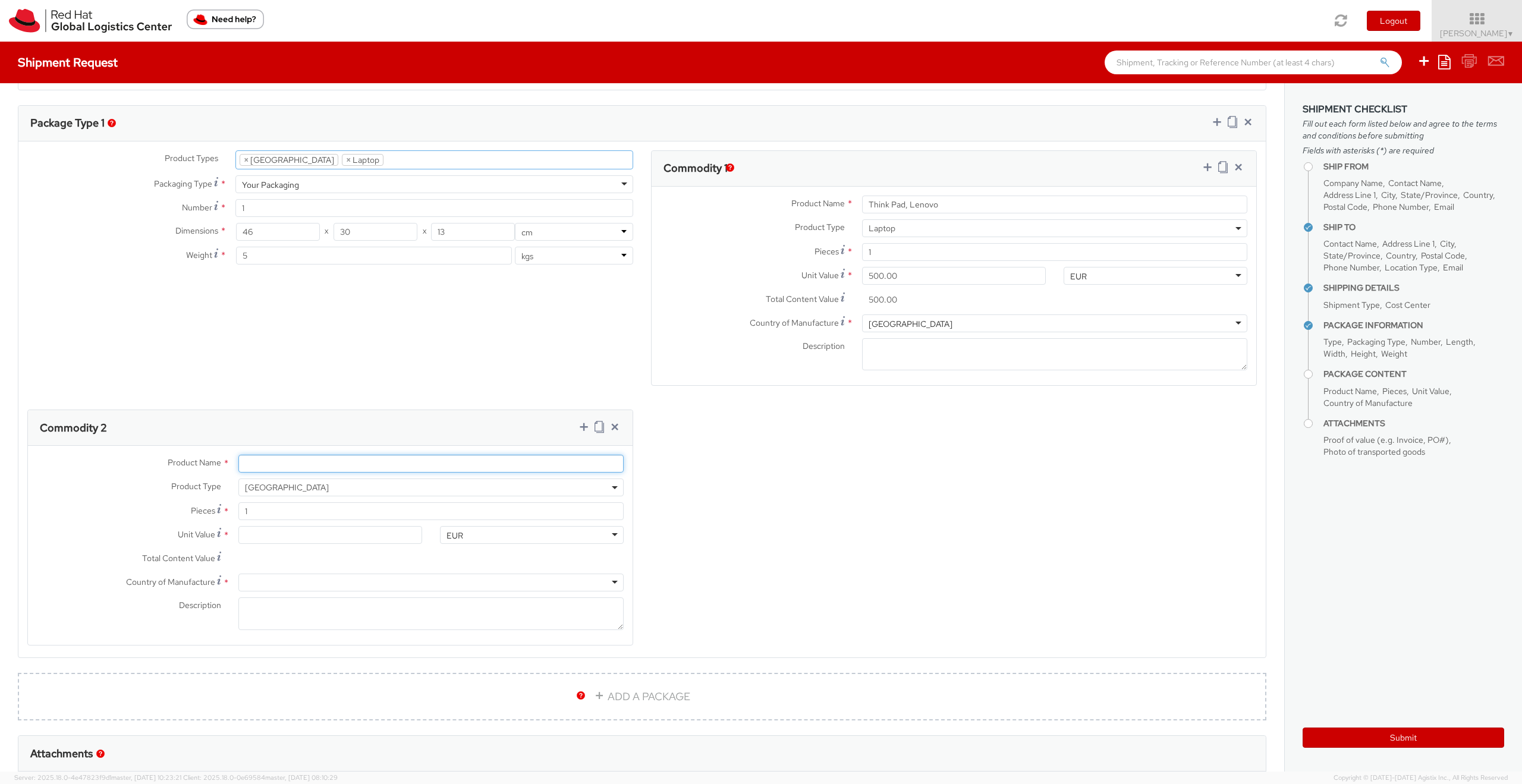
click at [254, 466] on input "Product Name *" at bounding box center [431, 463] width 385 height 18
drag, startPoint x: 242, startPoint y: 469, endPoint x: 236, endPoint y: 469, distance: 6.0
click at [236, 469] on div "Br" at bounding box center [431, 463] width 403 height 18
drag, startPoint x: 363, startPoint y: 463, endPoint x: 372, endPoint y: 462, distance: 9.1
click at [372, 462] on input "ThinkPad Universal Thunderbolt 4 Dock" at bounding box center [431, 463] width 385 height 18
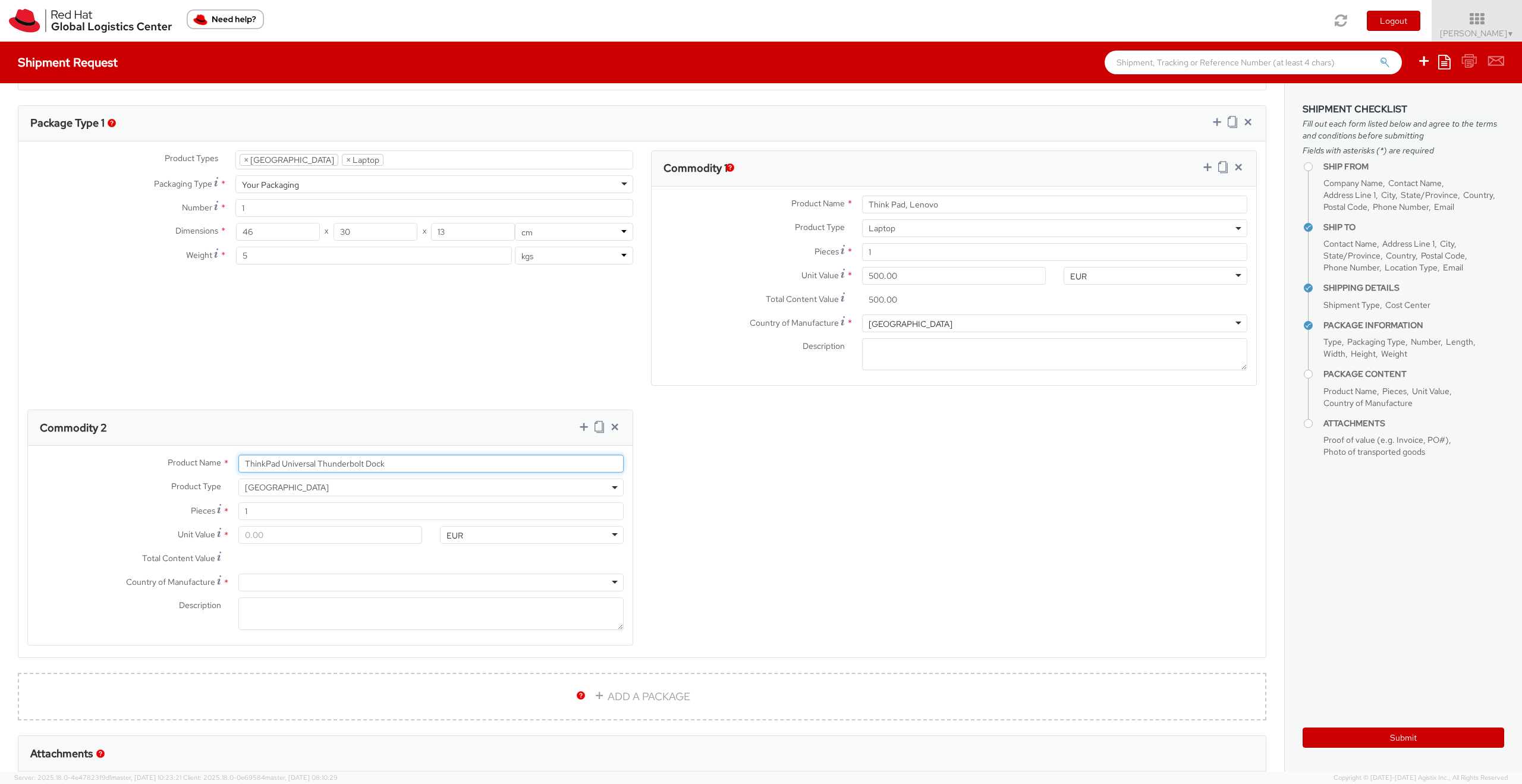
type input "ThinkPad Universal Thunderbolt Dock"
click at [289, 537] on input "Unit Value *" at bounding box center [330, 535] width 184 height 18
type input "1.00"
type input "10.00"
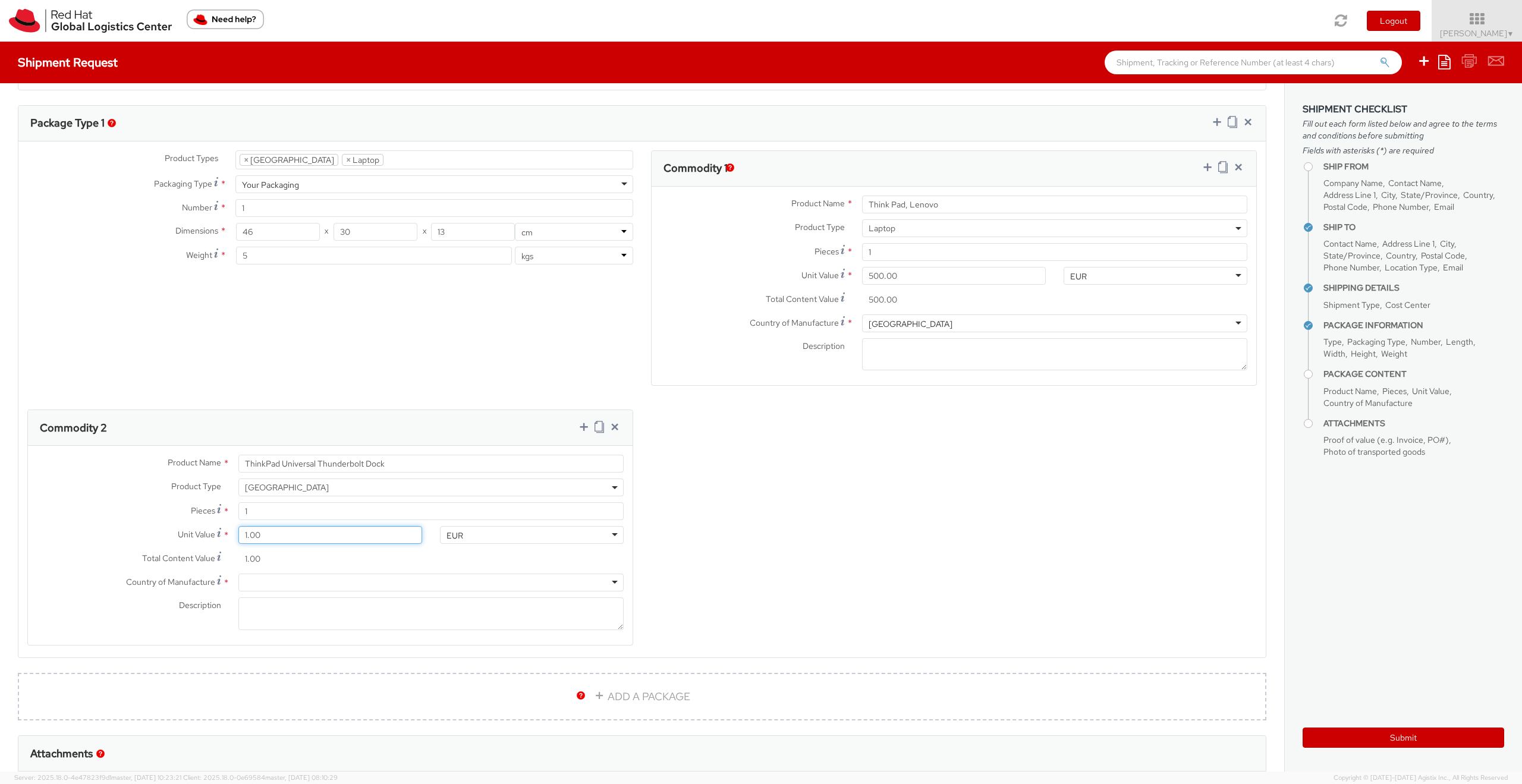
type input "10.00"
type input "100.00"
click at [256, 579] on div at bounding box center [431, 582] width 385 height 18
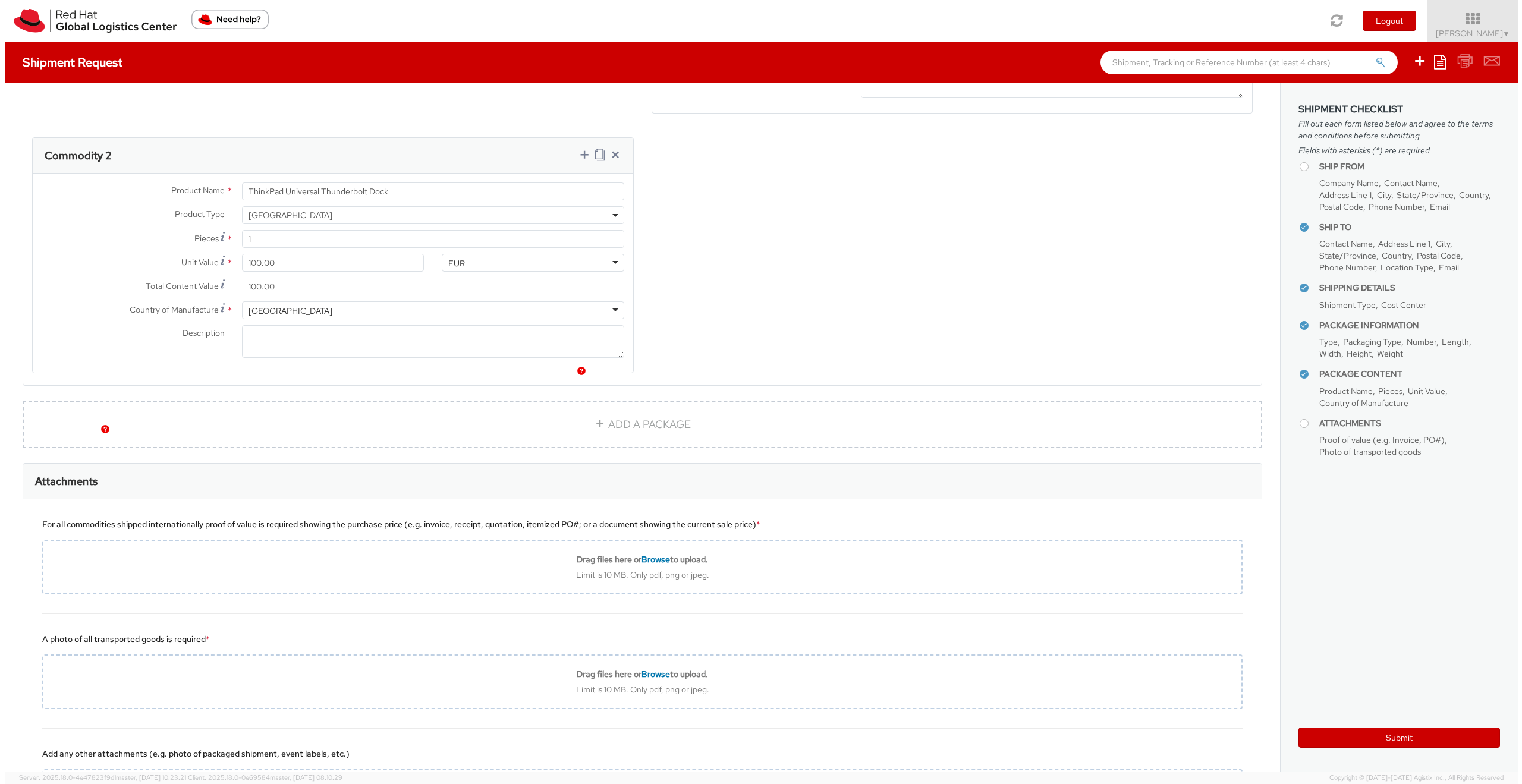
scroll to position [727, 0]
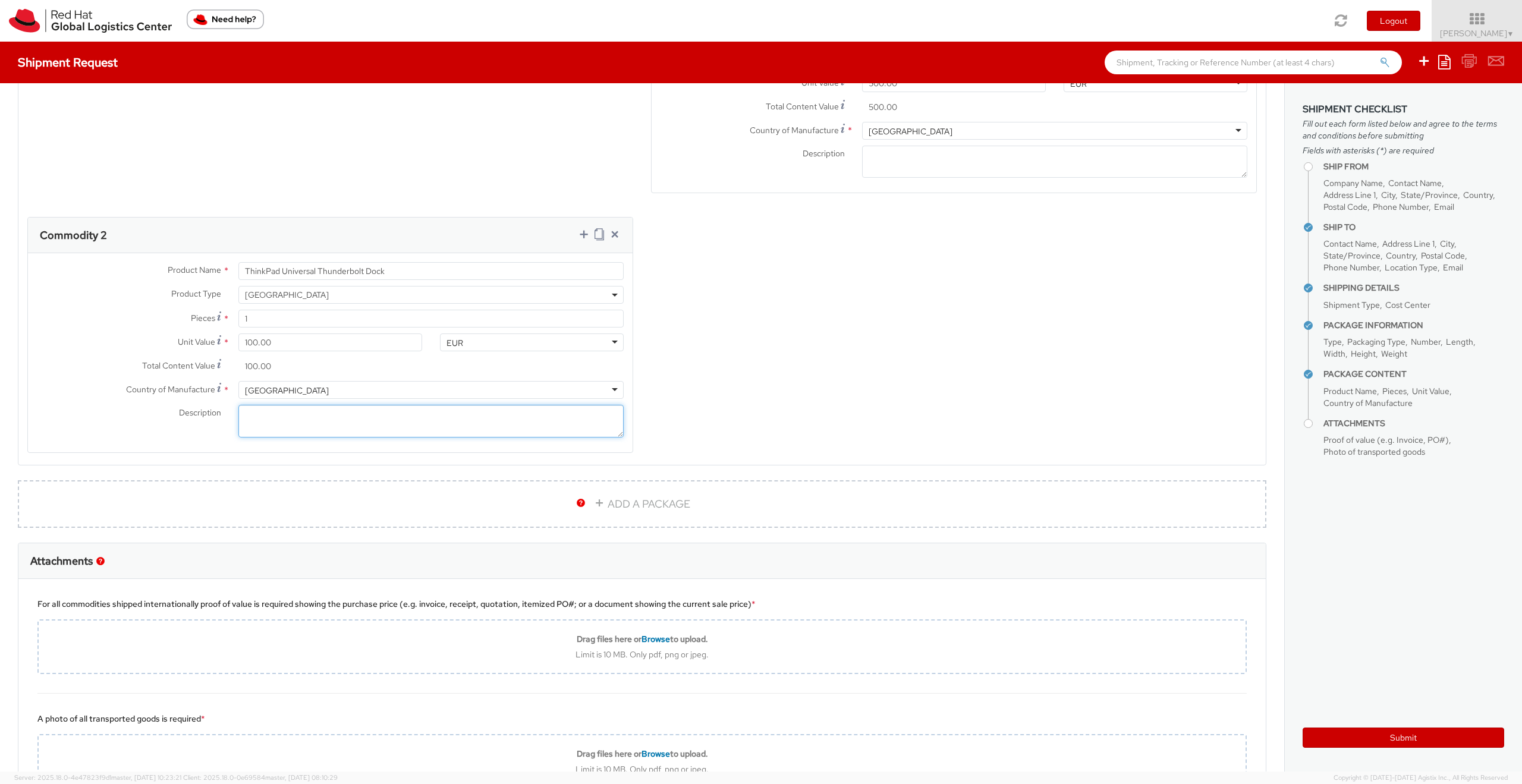
click at [257, 413] on textarea "Description *" at bounding box center [431, 421] width 385 height 33
type textarea "+"
type textarea "a"
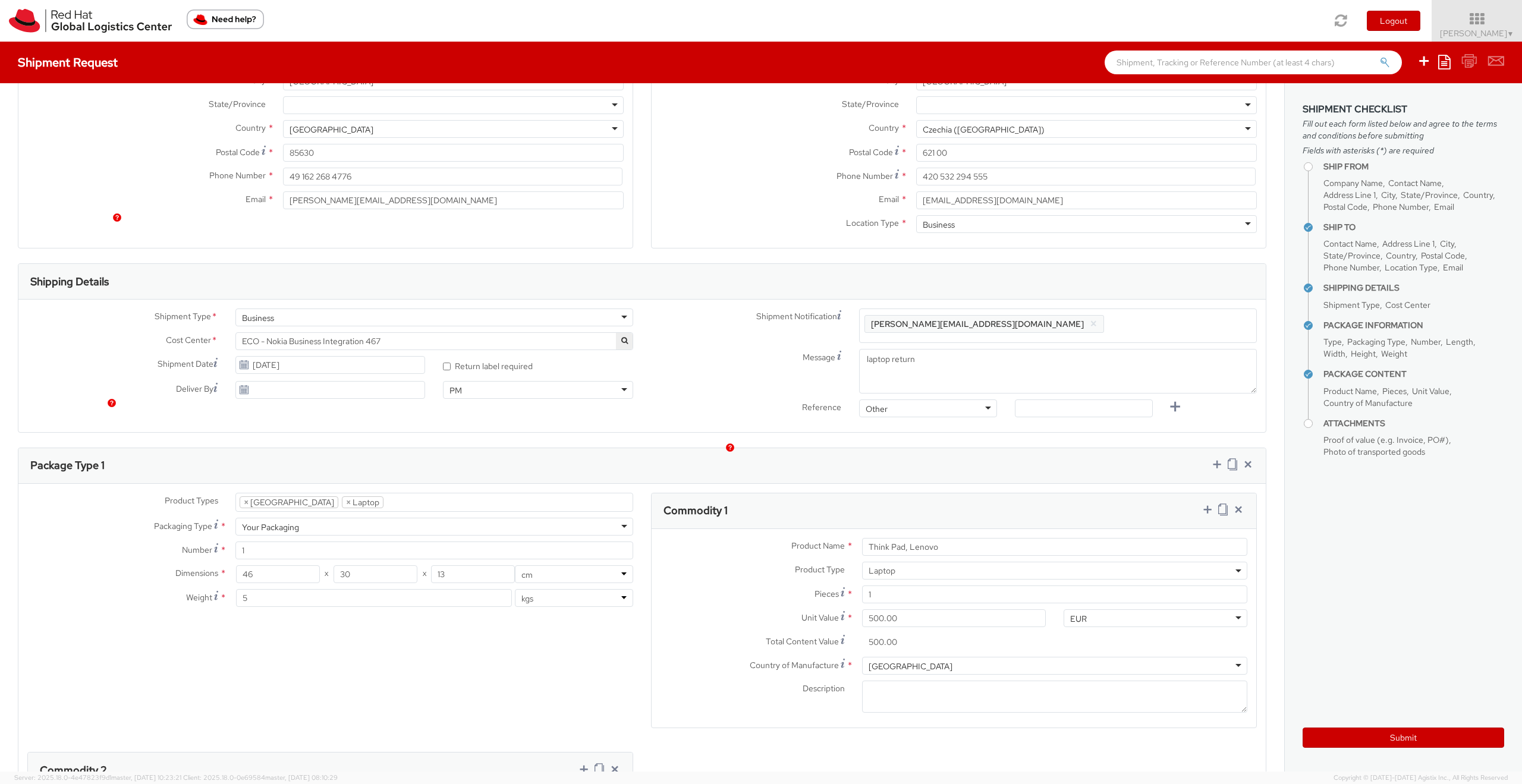
scroll to position [300, 0]
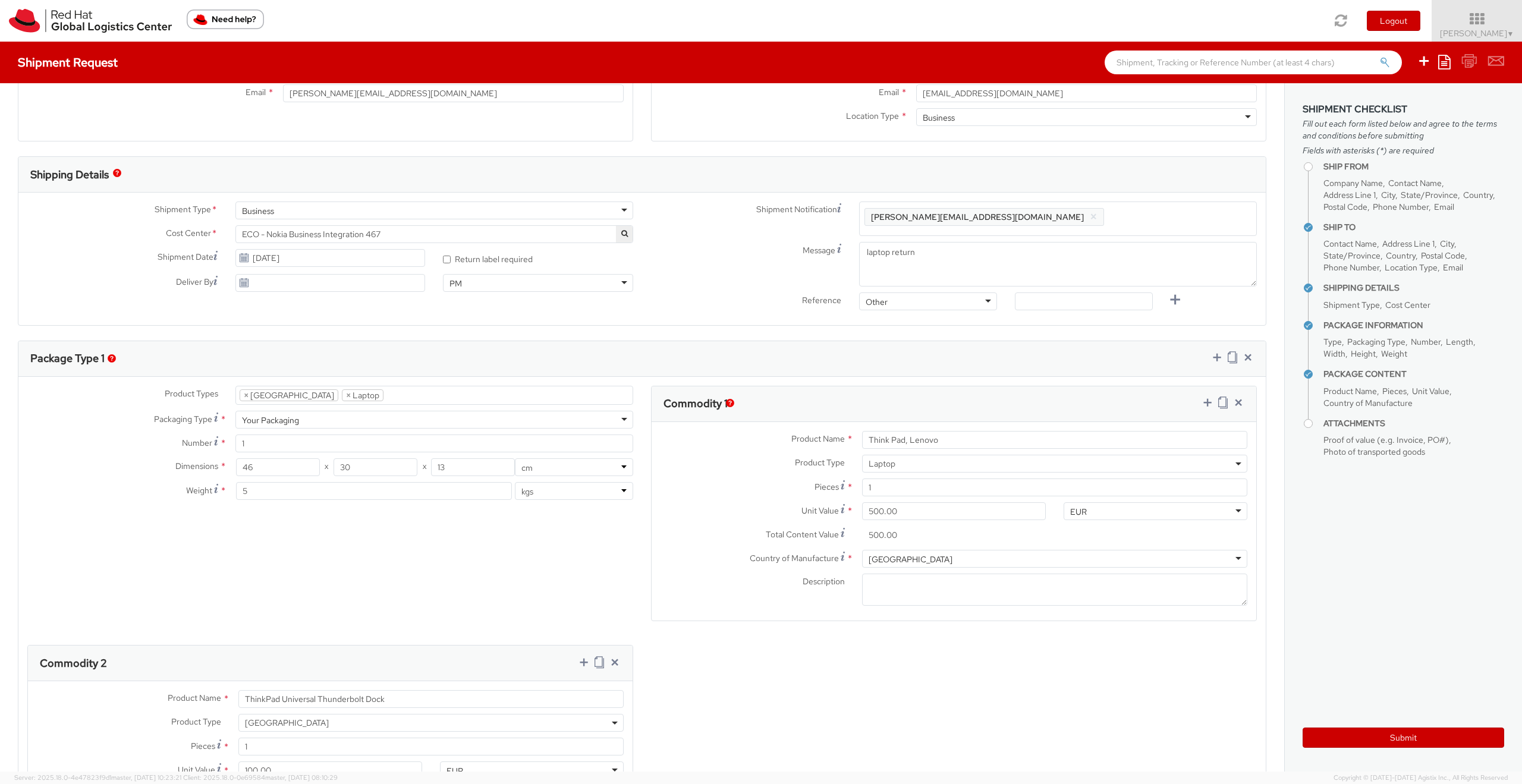
type textarea "plus powersupply"
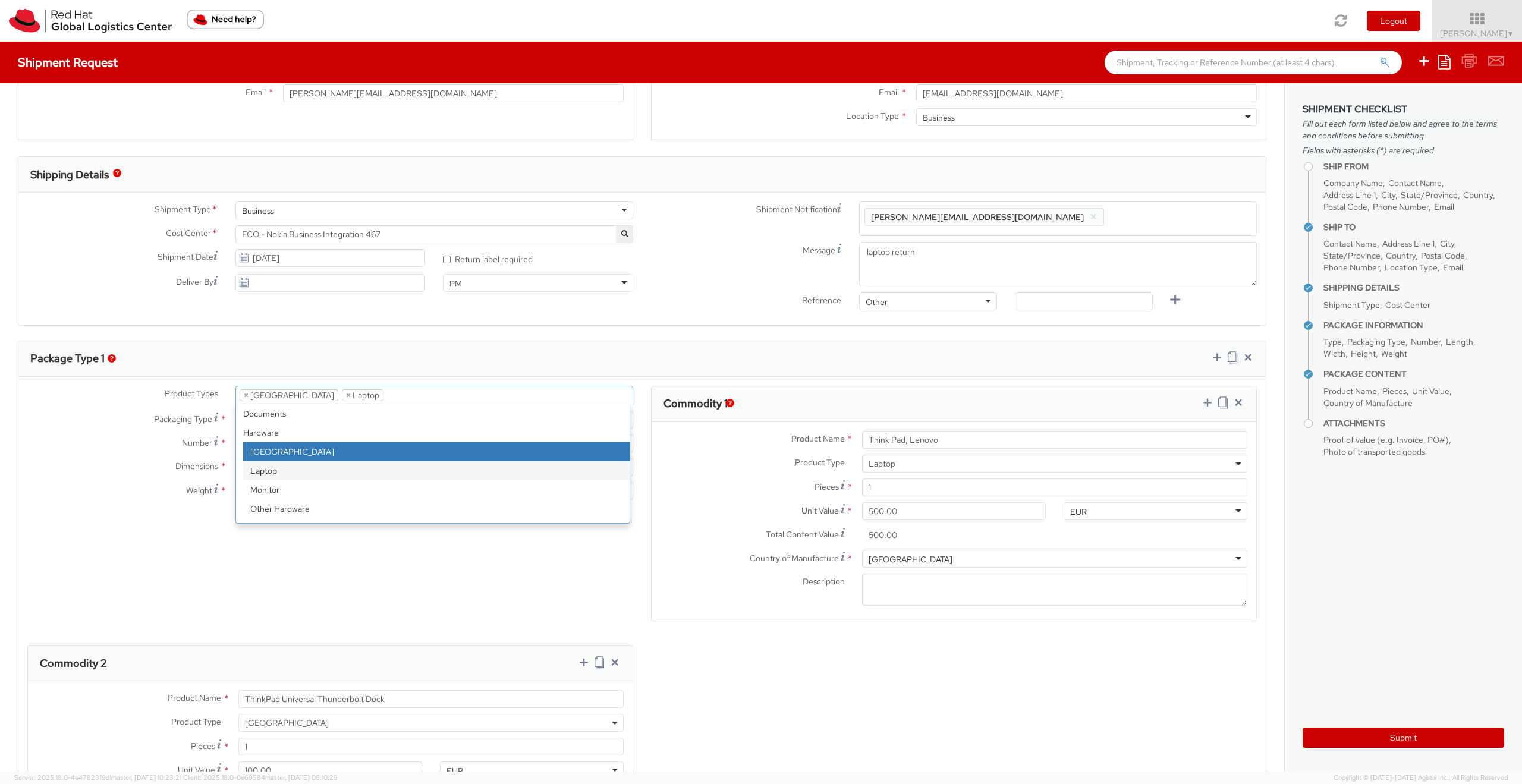
click at [342, 394] on li "× Laptop" at bounding box center [363, 395] width 42 height 12
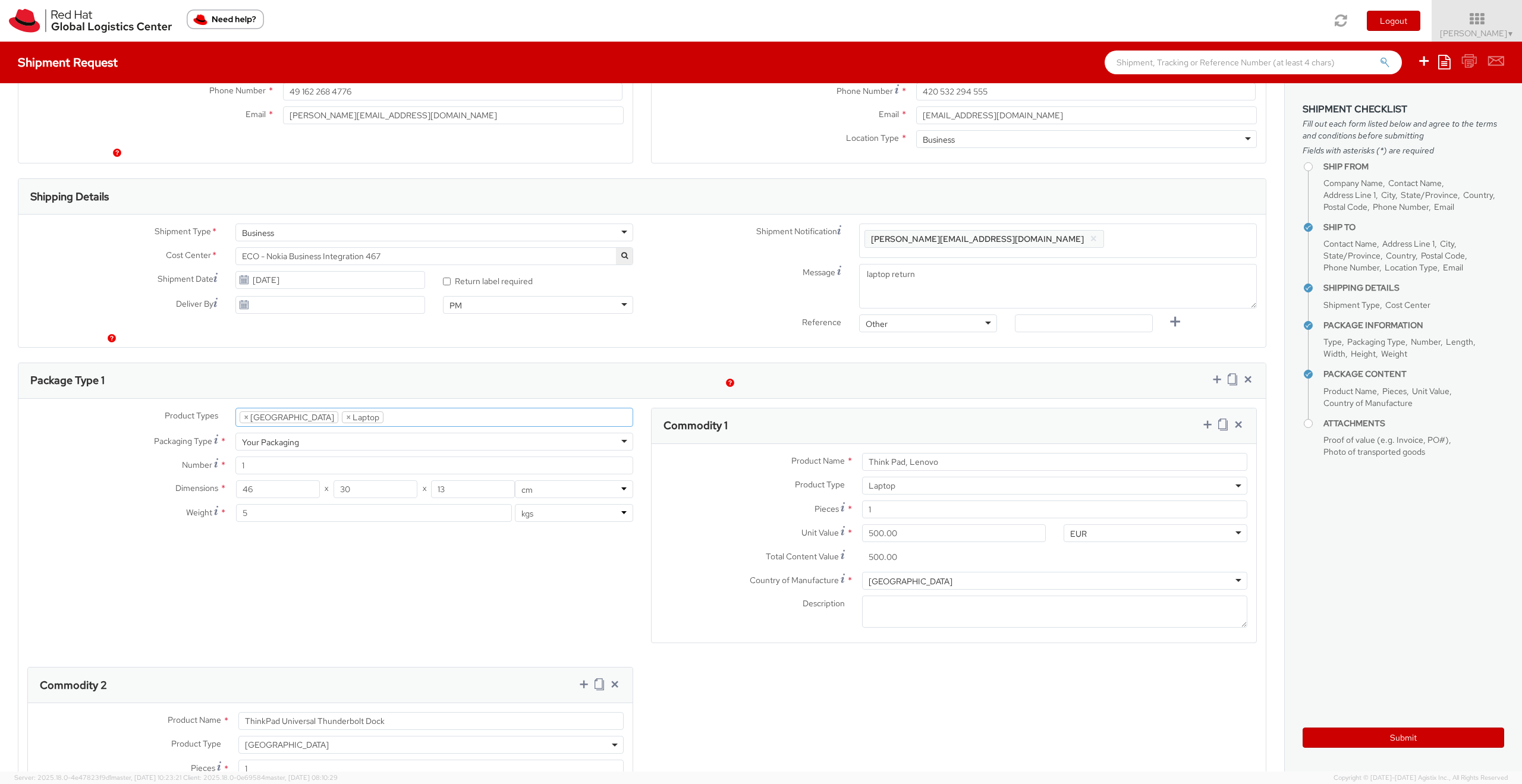
scroll to position [321, 0]
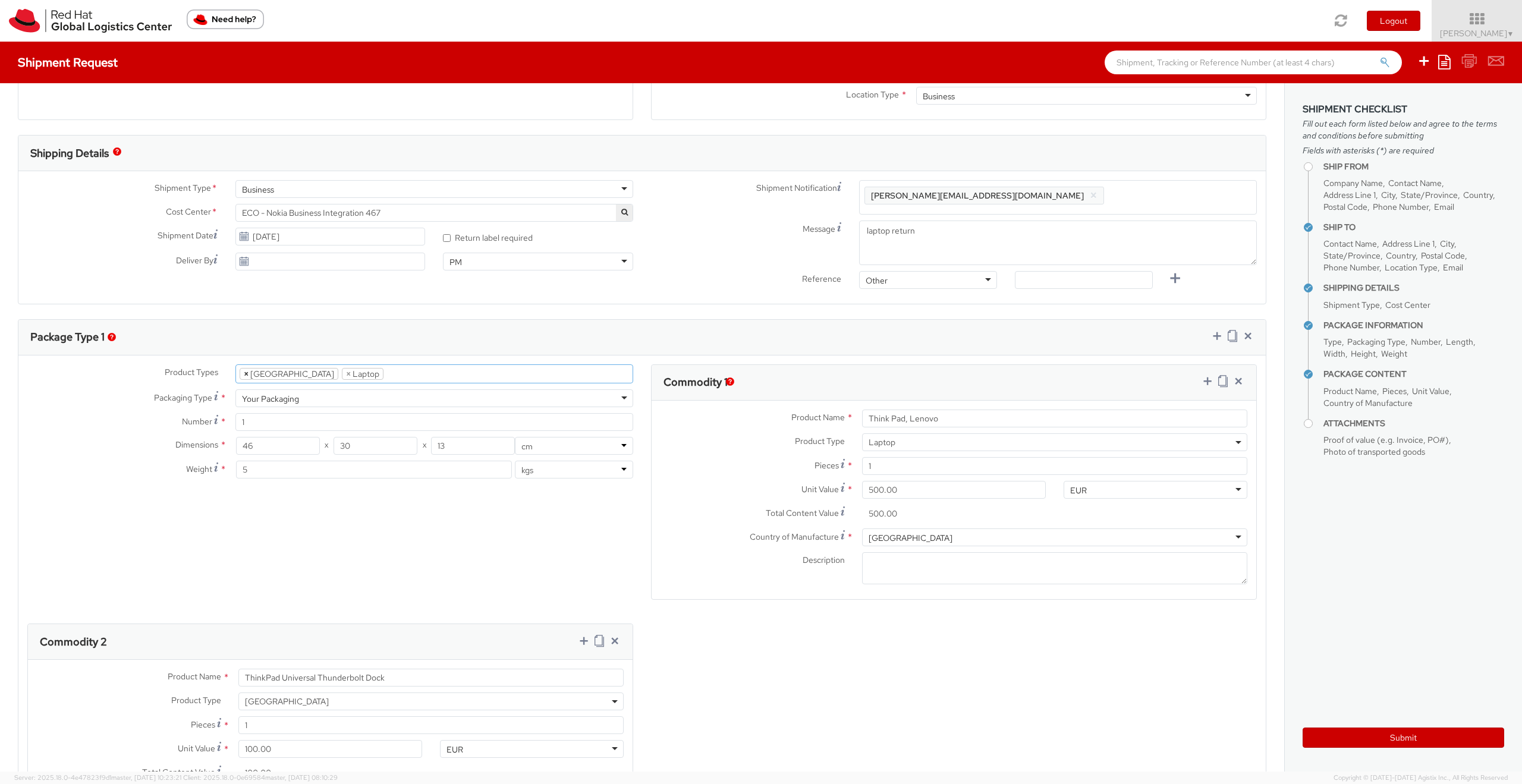
click at [244, 373] on span "×" at bounding box center [246, 374] width 4 height 10
select select "LAPTOP"
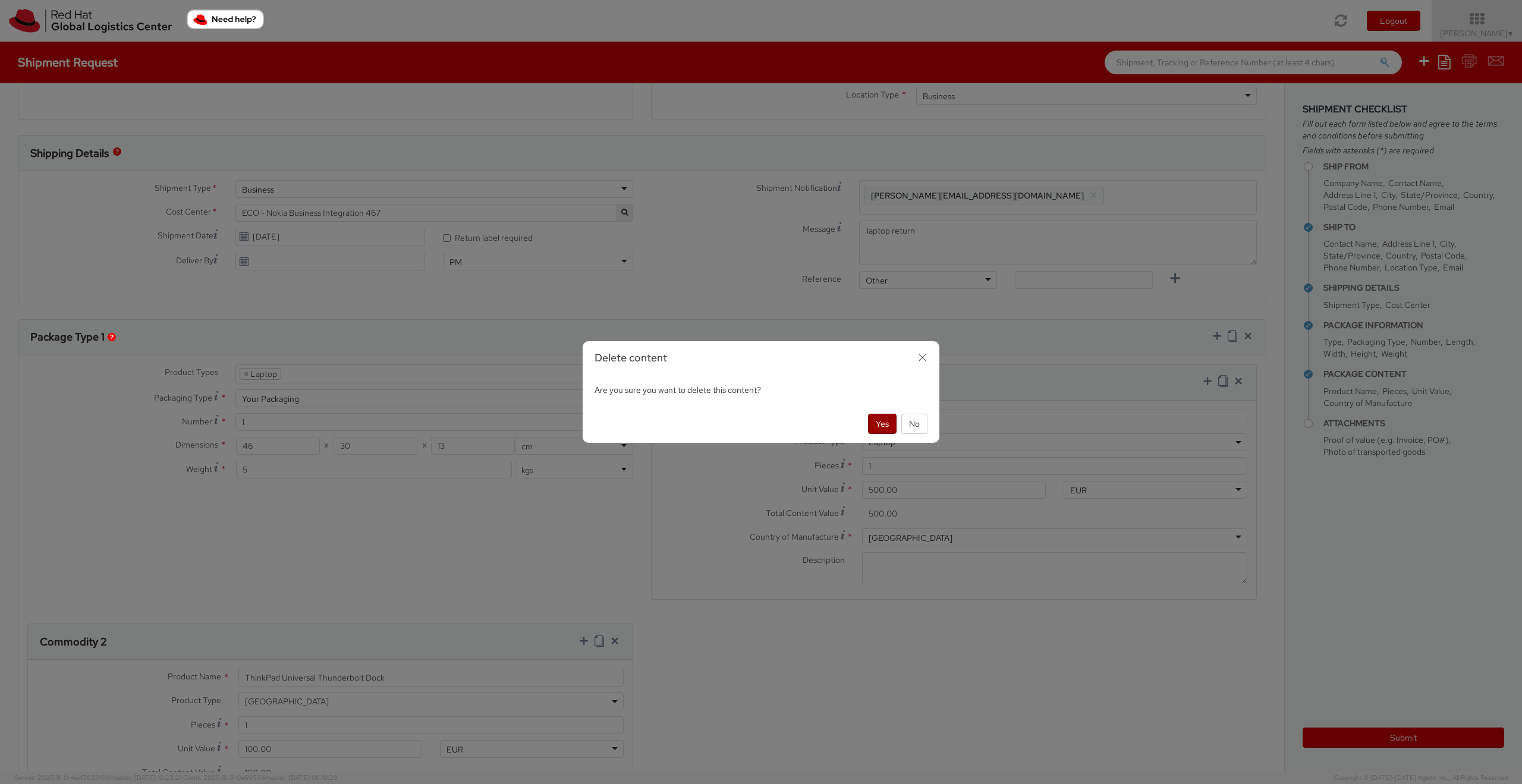
click at [877, 422] on button "Yes" at bounding box center [882, 423] width 28 height 20
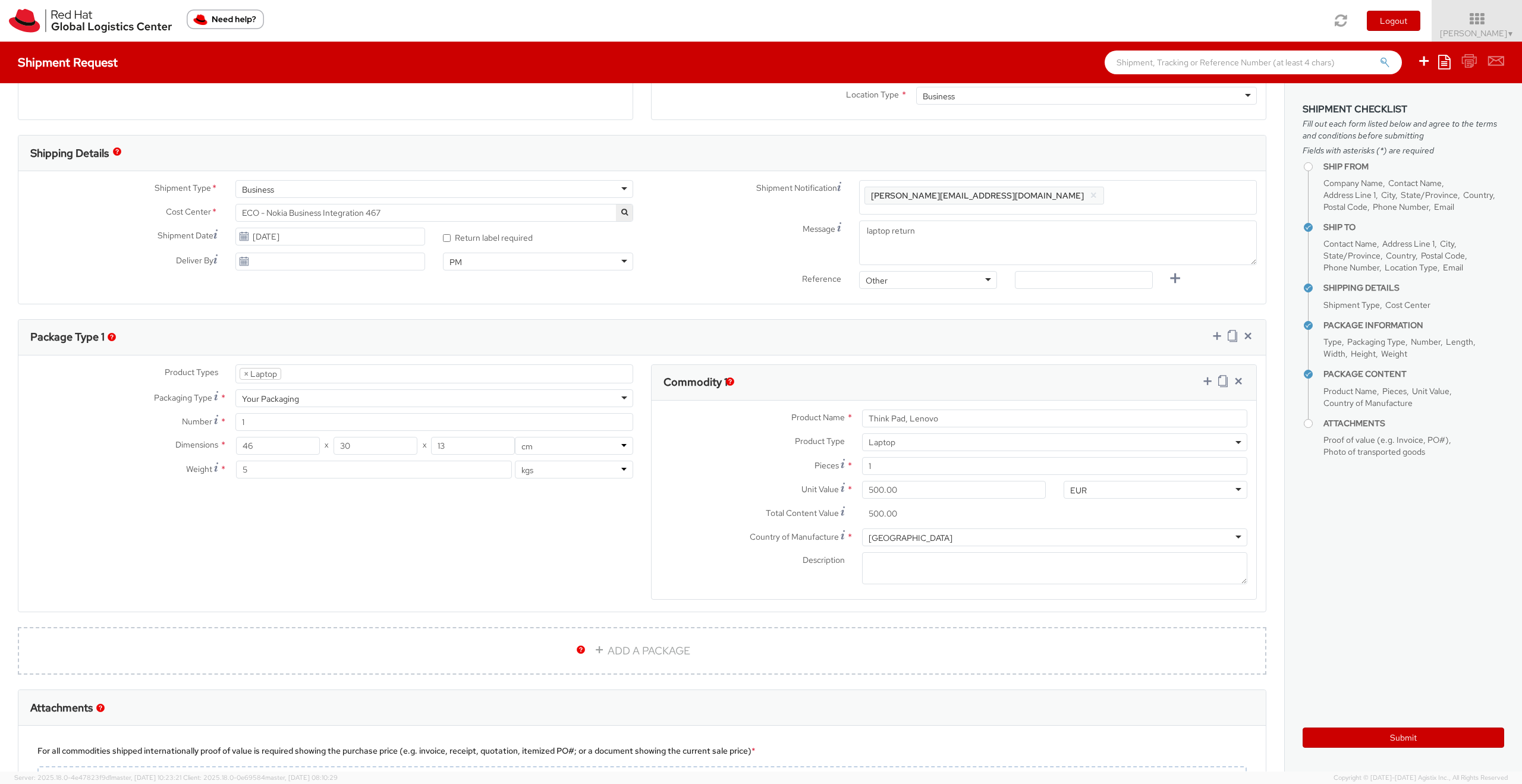
click at [319, 373] on ul "× Laptop" at bounding box center [434, 374] width 396 height 18
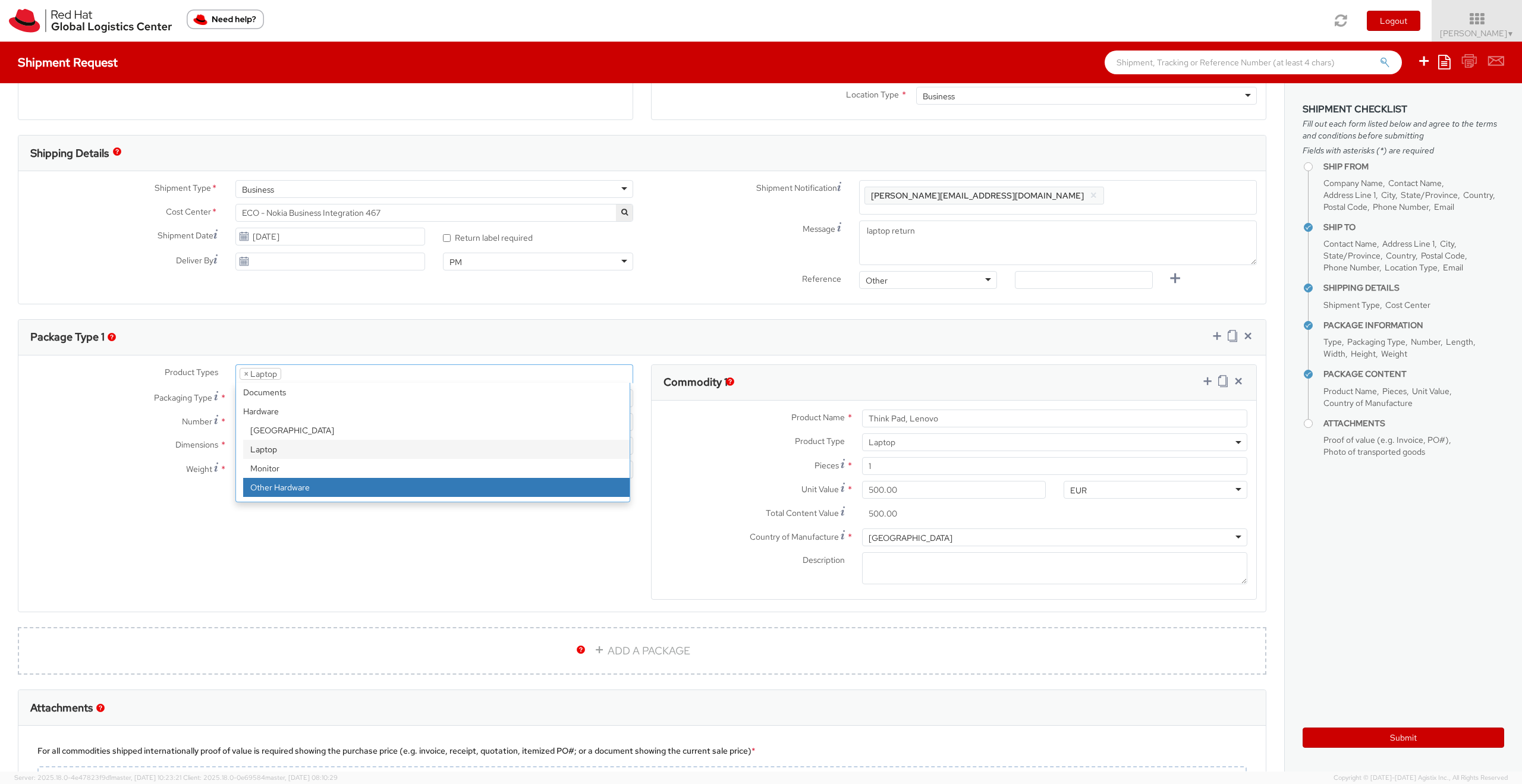
click at [265, 547] on div "Product Types * Documents Docking Station Laptop Monitor Other Hardware Server …" at bounding box center [642, 490] width 1247 height 251
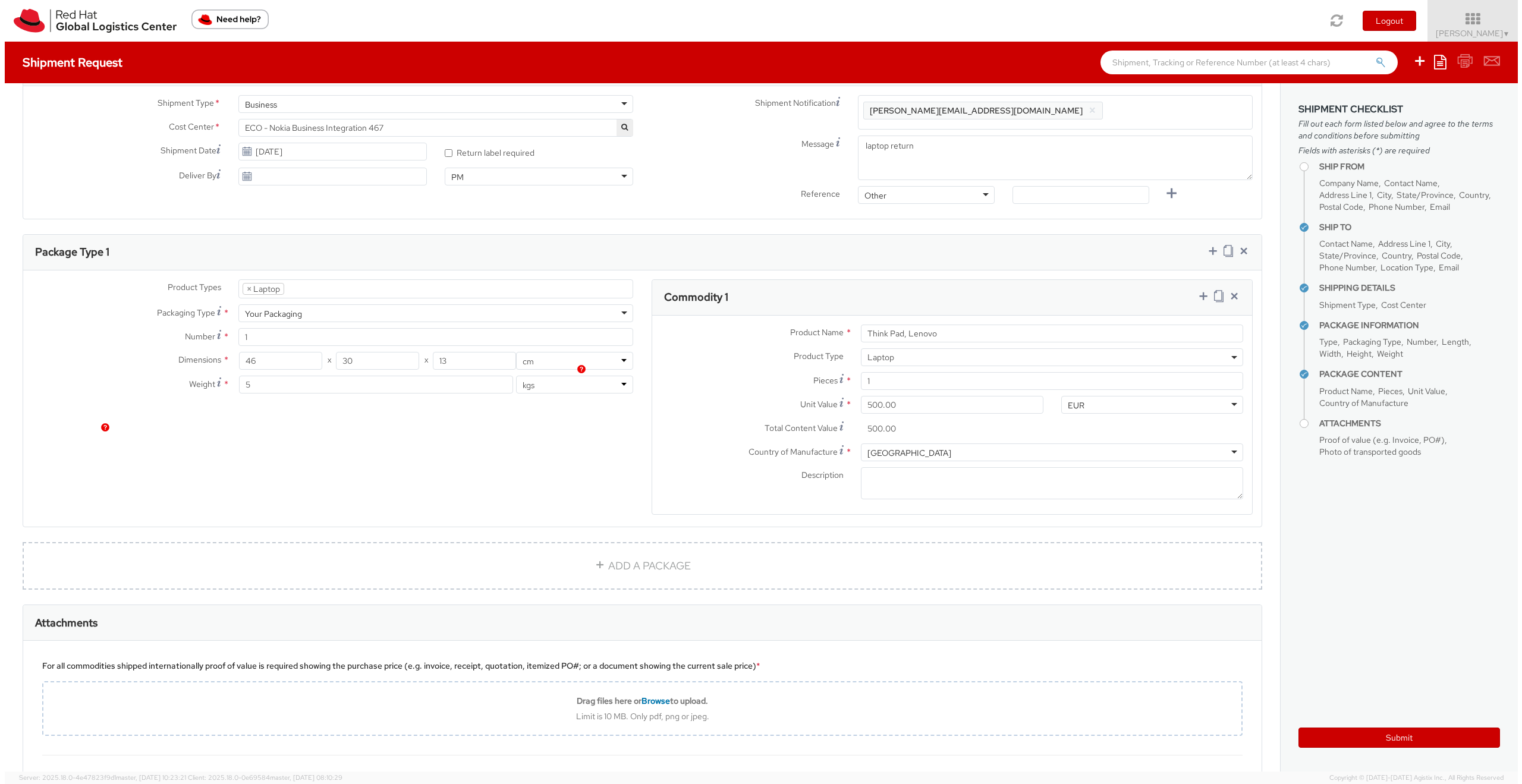
scroll to position [361, 0]
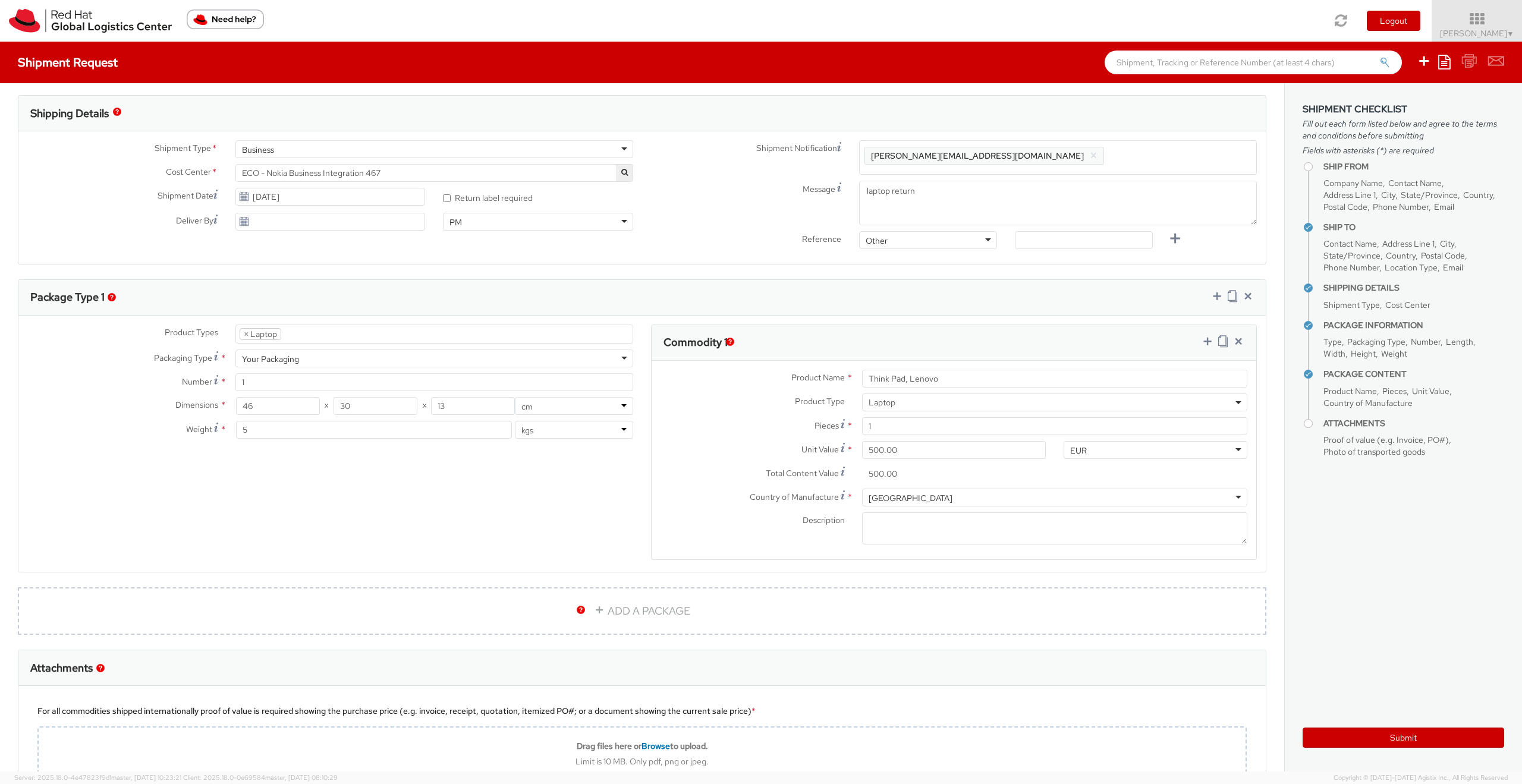
click at [308, 334] on ul "× Laptop" at bounding box center [434, 334] width 396 height 18
type input "power supply"
click at [295, 512] on div "Product Types * Documents Docking Station Laptop Monitor Other Hardware Server …" at bounding box center [642, 450] width 1247 height 251
drag, startPoint x: 286, startPoint y: 332, endPoint x: 304, endPoint y: 337, distance: 18.7
click at [289, 333] on input "search" at bounding box center [327, 334] width 81 height 12
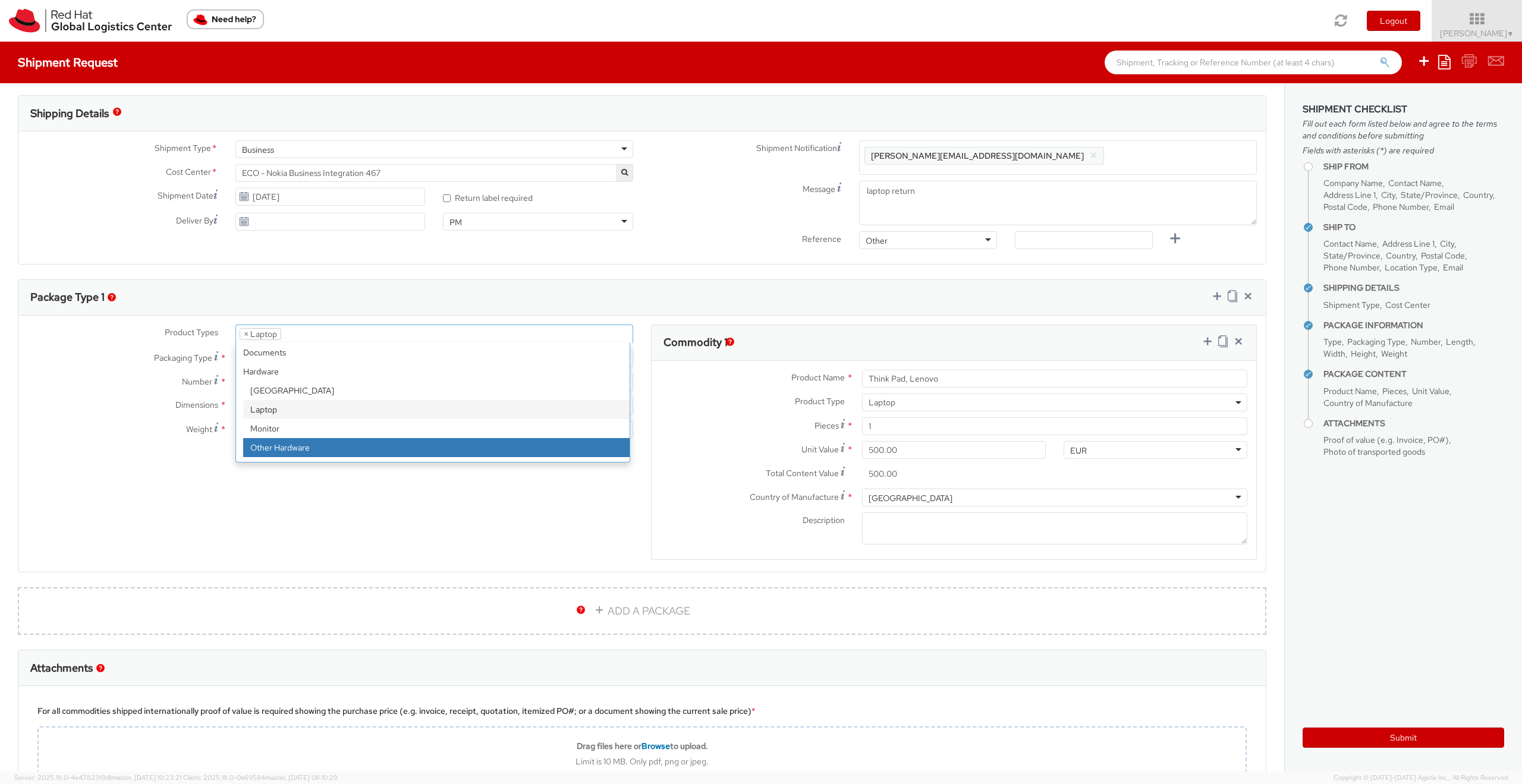
select select "HARD_OTHER"
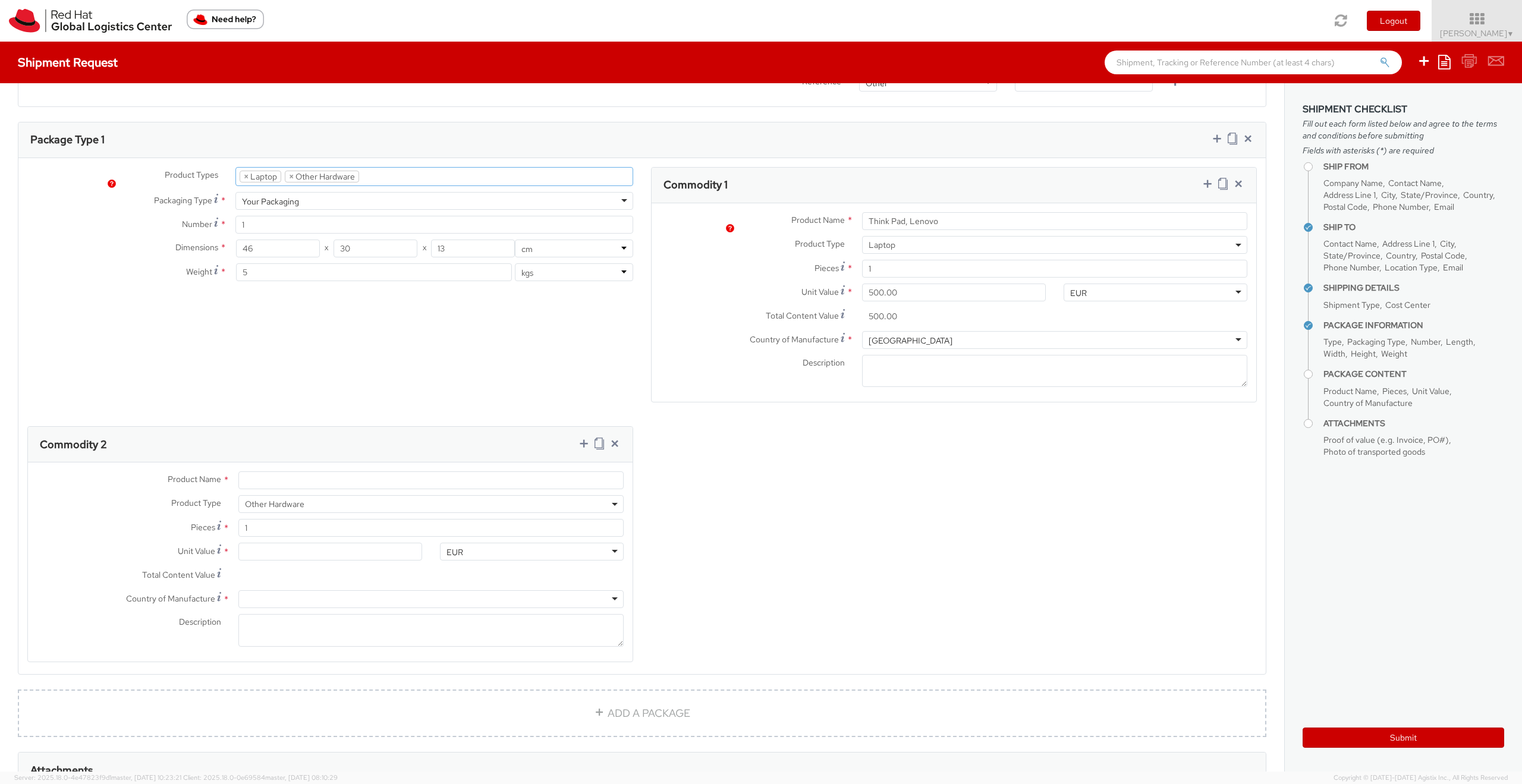
scroll to position [575, 0]
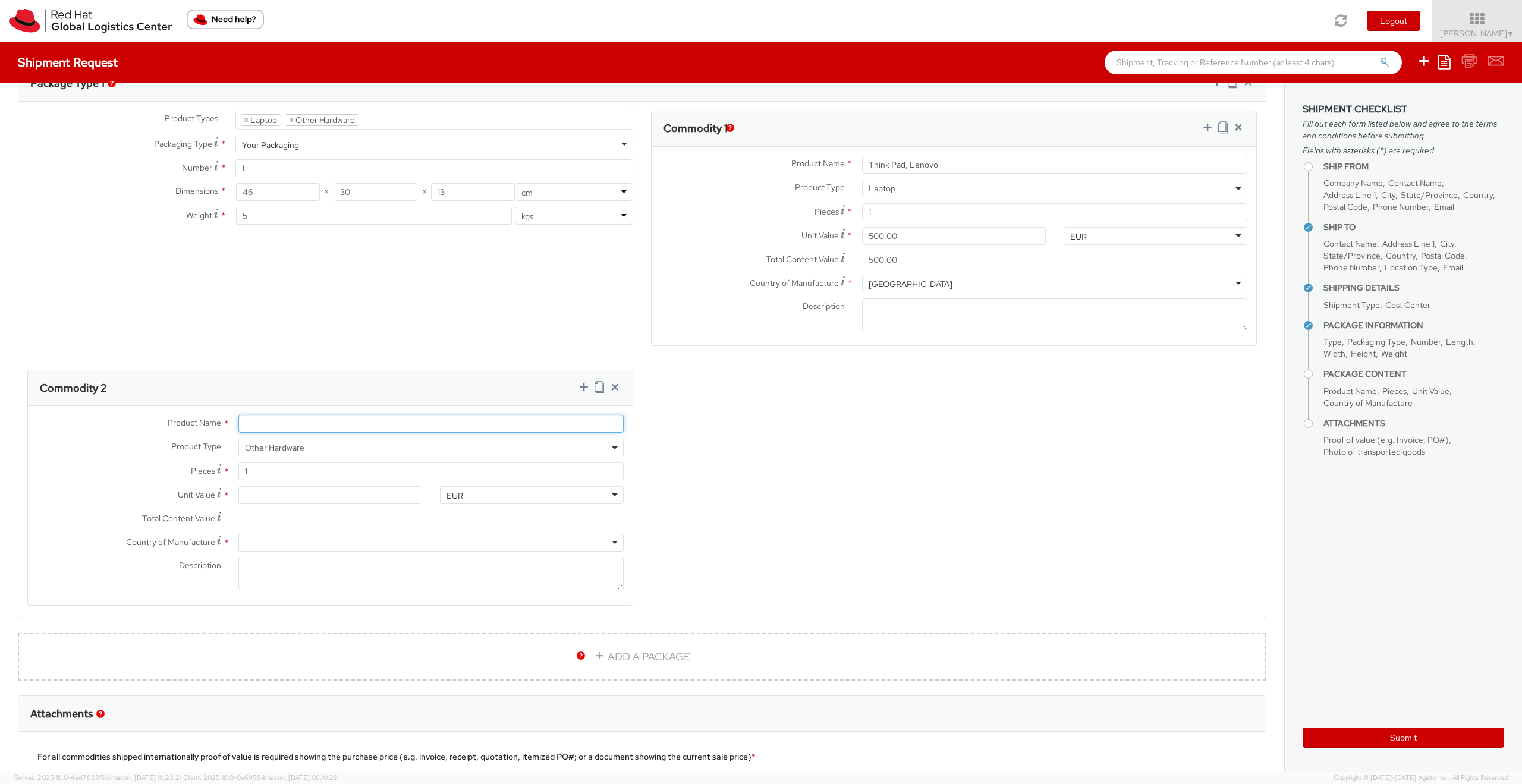
click at [271, 422] on input "Product Name *" at bounding box center [431, 424] width 385 height 18
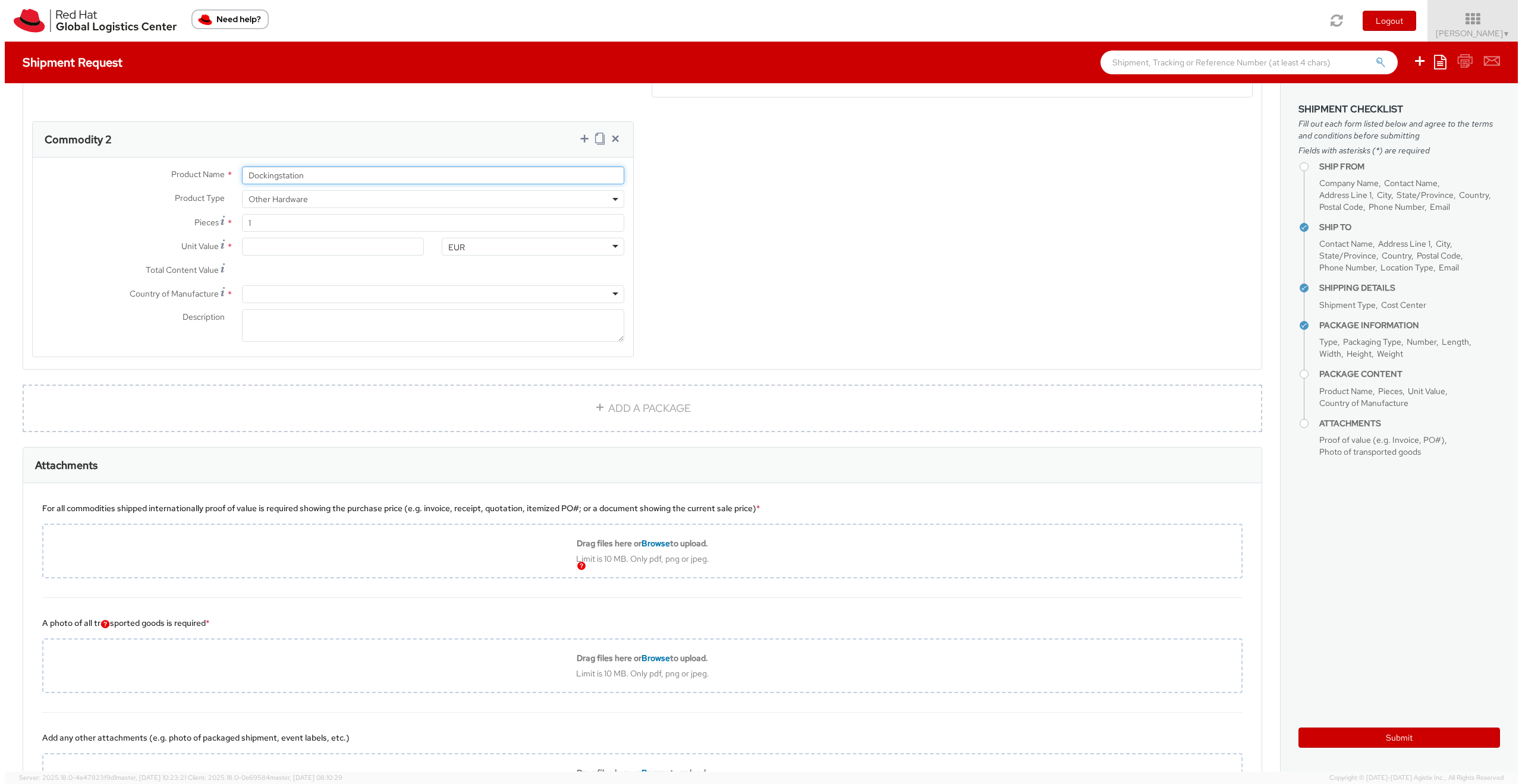
scroll to position [620, 0]
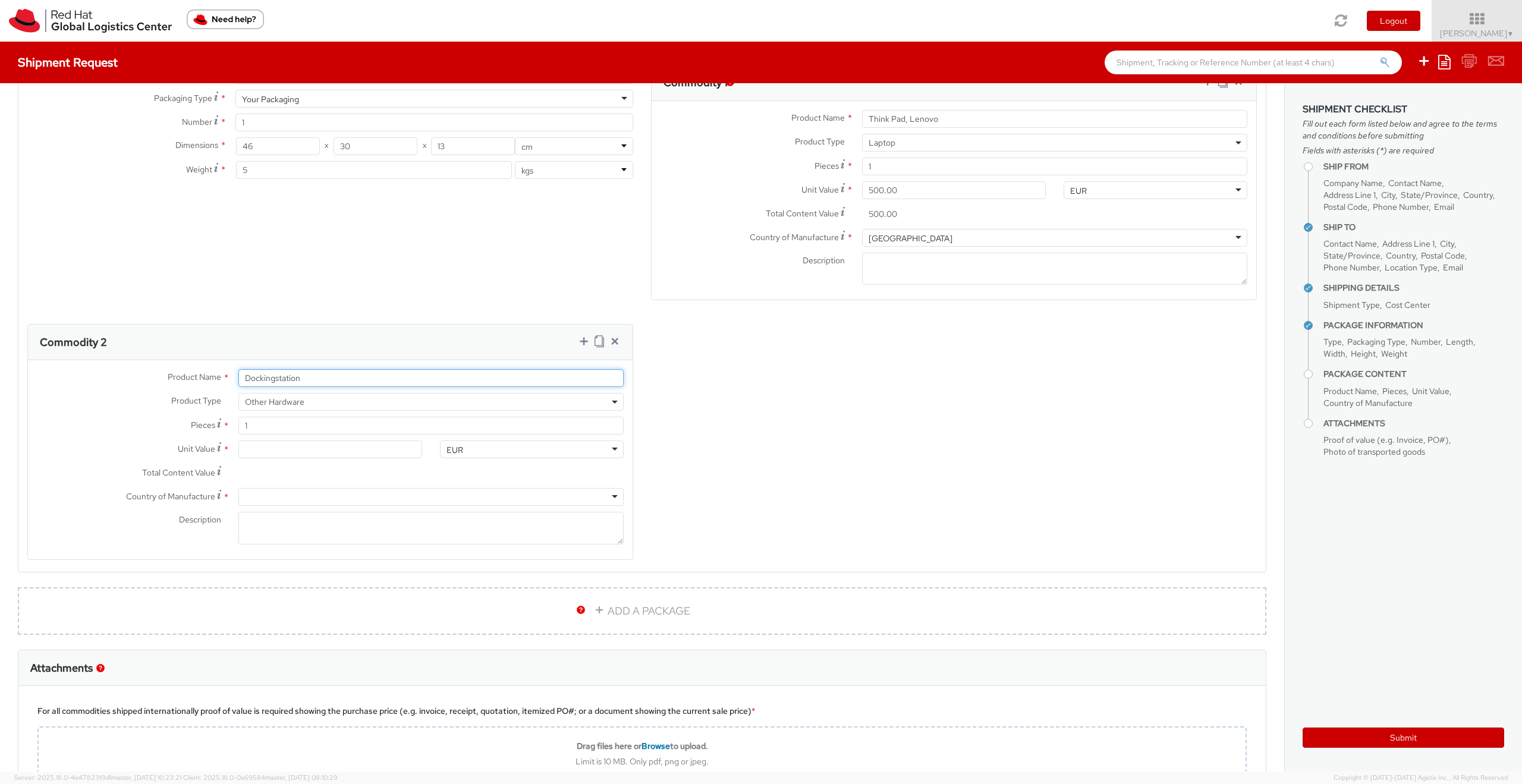
type input "Dockingstation"
click at [782, 408] on div "Product Types * Documents Docking Station Laptop Monitor Other Hardware Server …" at bounding box center [642, 320] width 1247 height 510
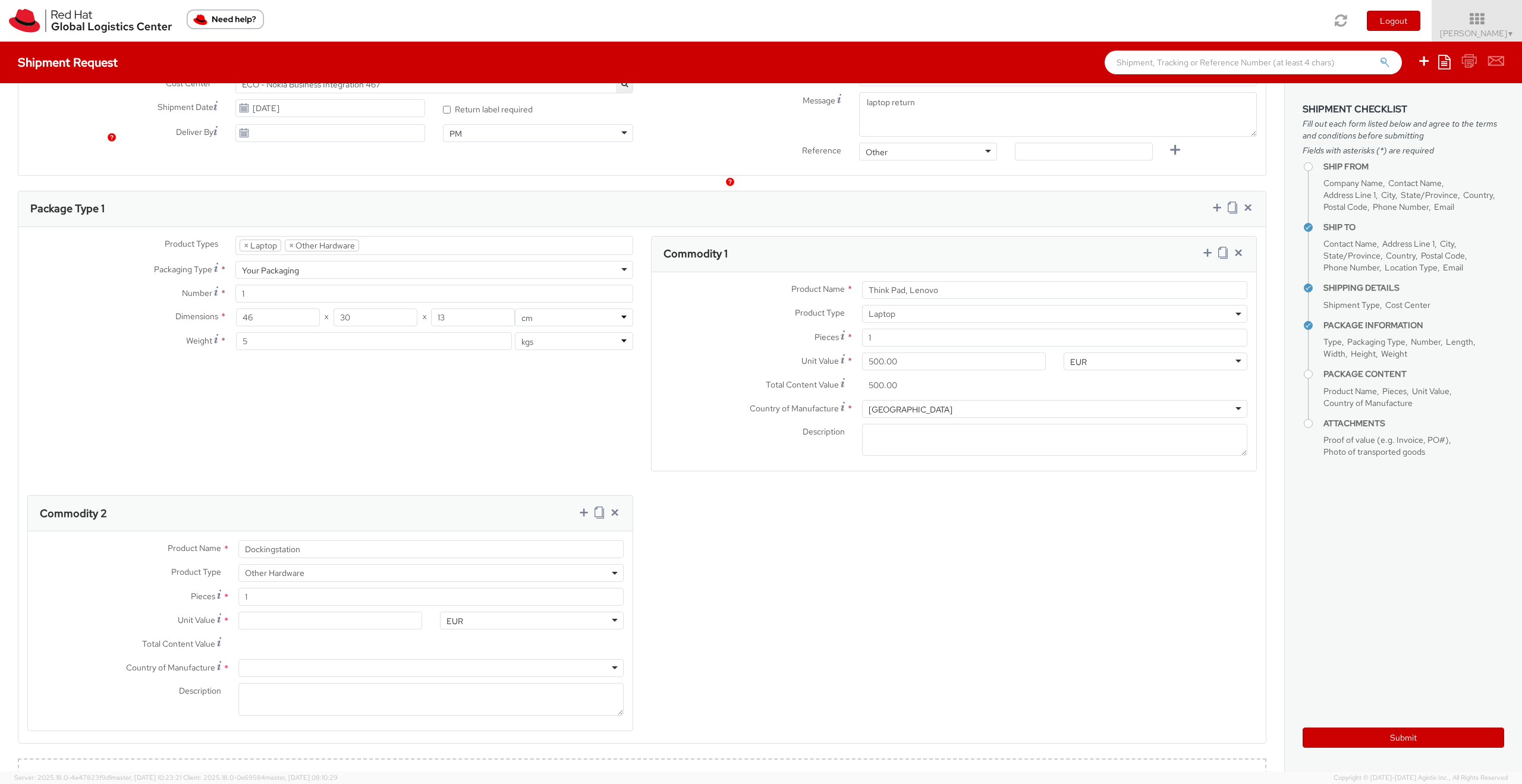
scroll to position [535, 0]
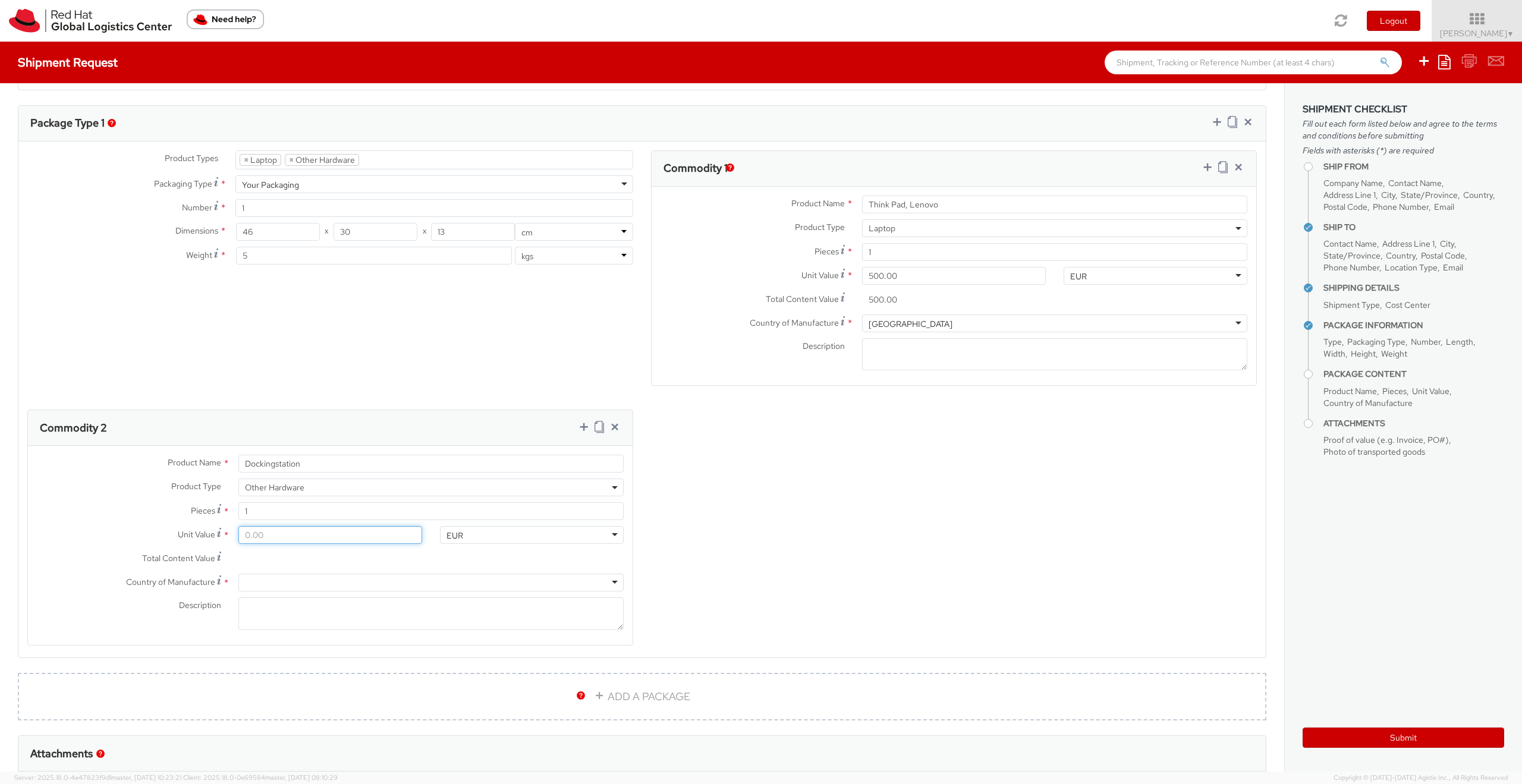
click at [259, 536] on input "Unit Value *" at bounding box center [330, 535] width 184 height 18
click at [244, 535] on input "Unit Value *" at bounding box center [330, 535] width 184 height 18
type input "1.00"
type input "10.00"
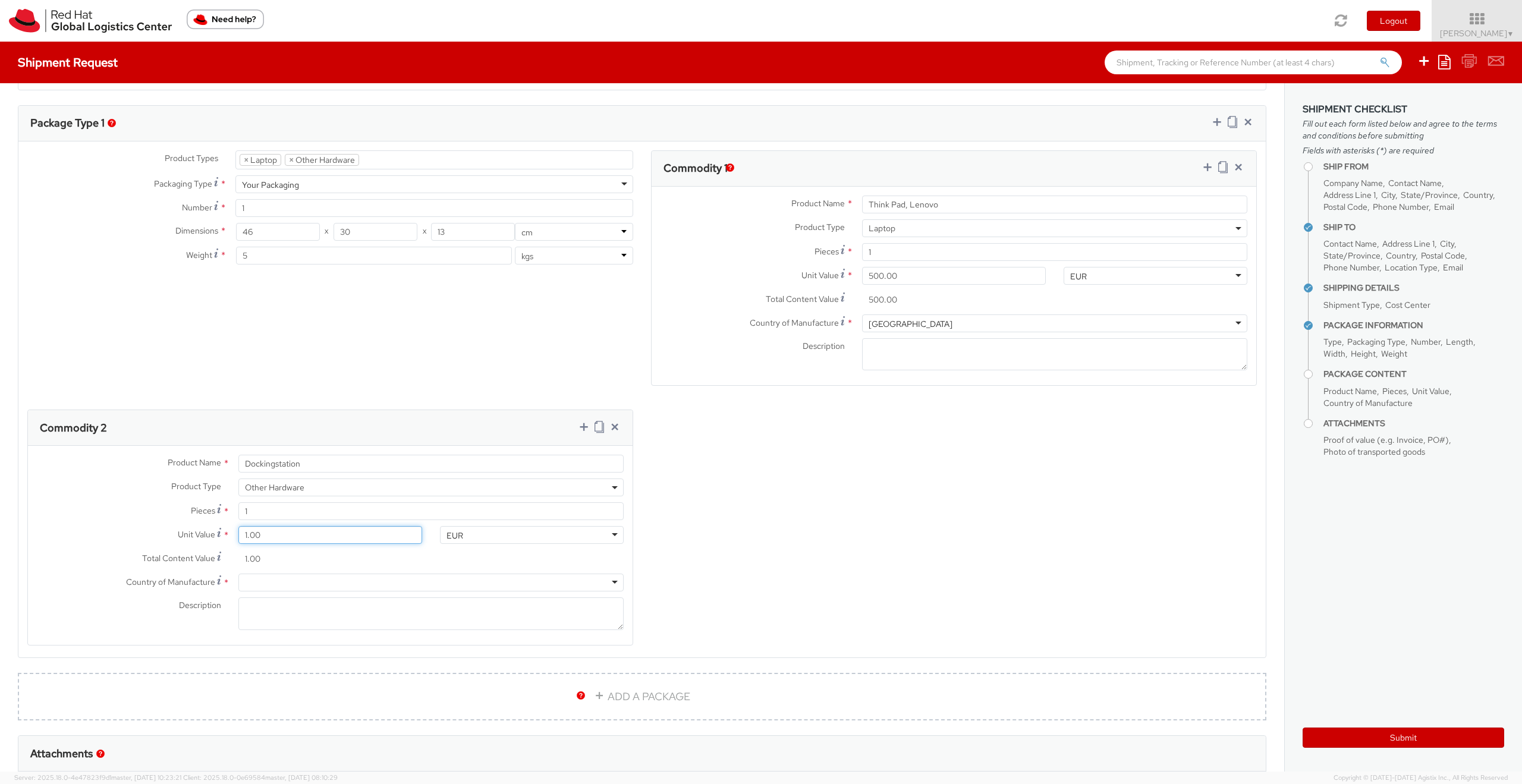
type input "10.00"
type input "100.00"
click at [275, 580] on div at bounding box center [431, 582] width 385 height 18
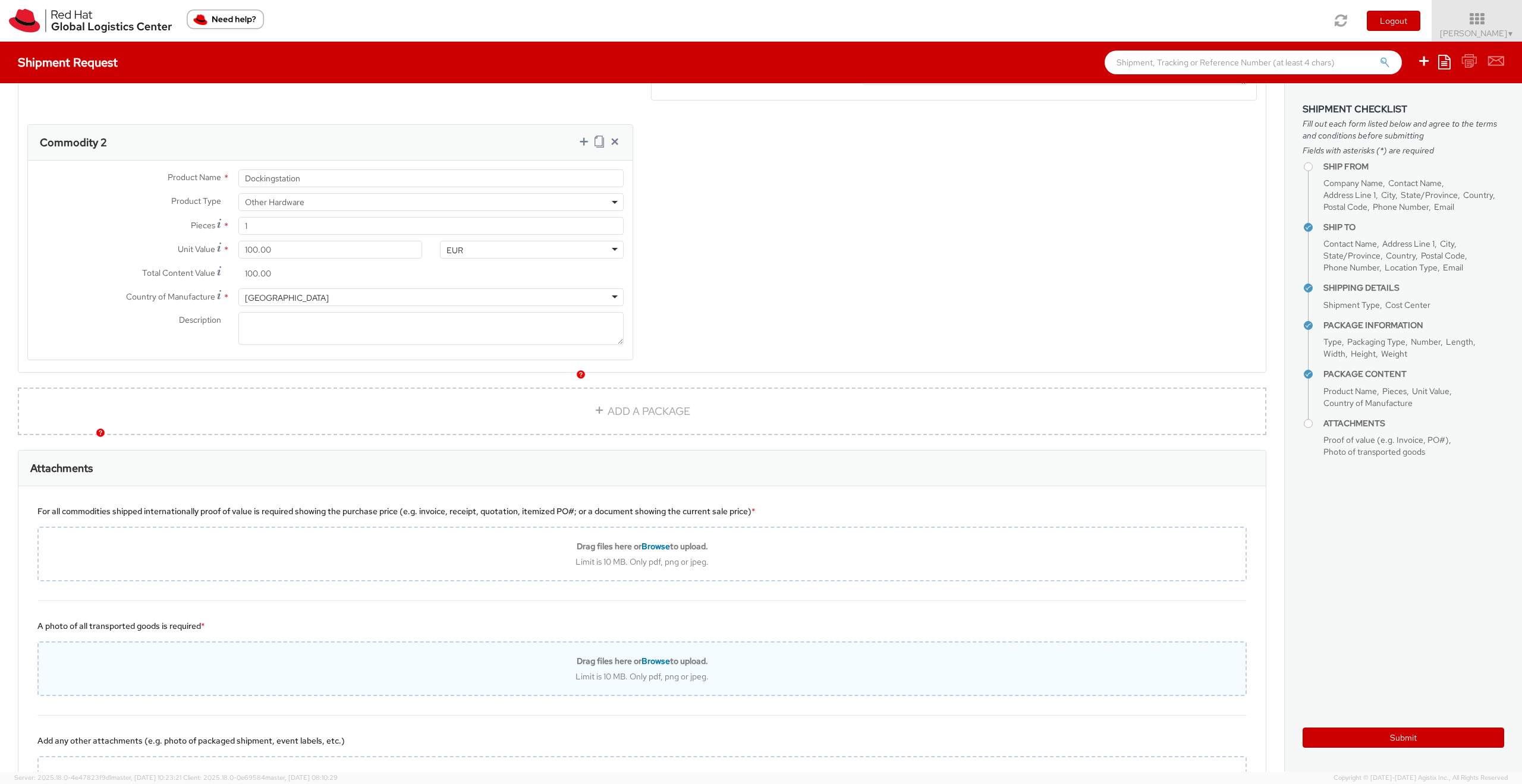
scroll to position [856, 0]
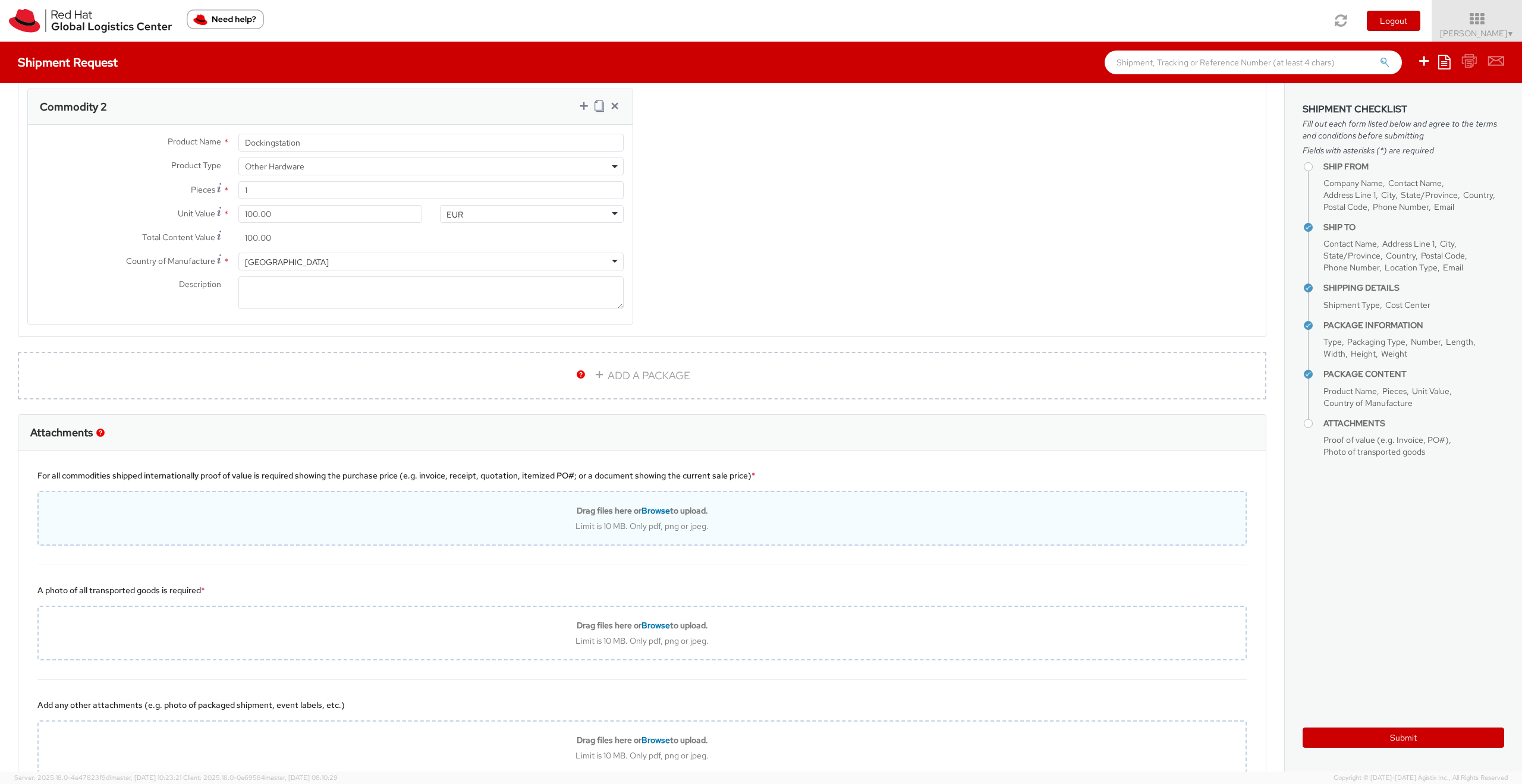
click at [649, 512] on span "Browse" at bounding box center [656, 510] width 28 height 10
type input "C:\fakepath\20240711_returnLaptop.jpg"
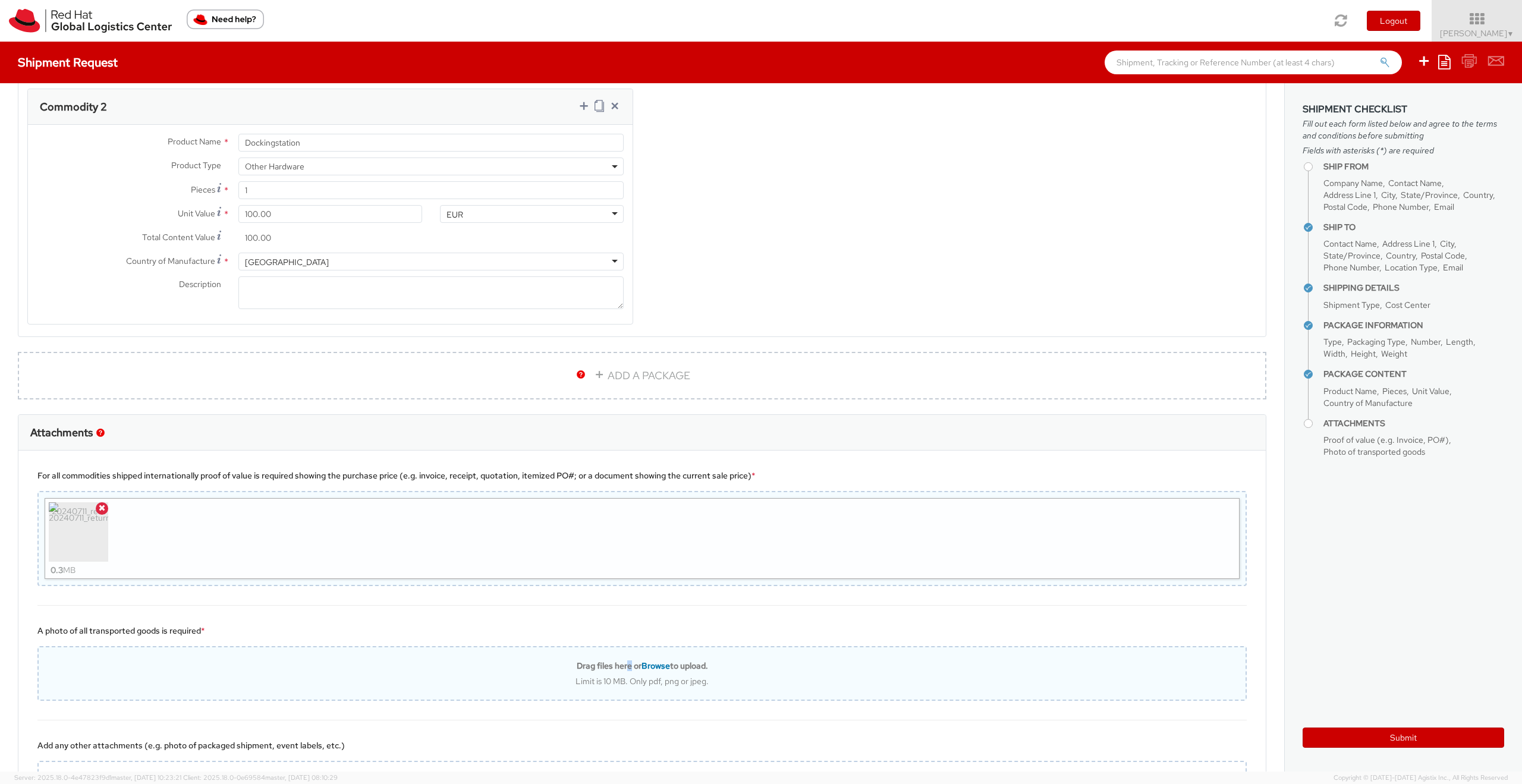
click at [623, 664] on b "Drag files here or Browse to upload." at bounding box center [642, 665] width 132 height 10
type input "C:\fakepath\photo_5312160906727258531_y.jpg"
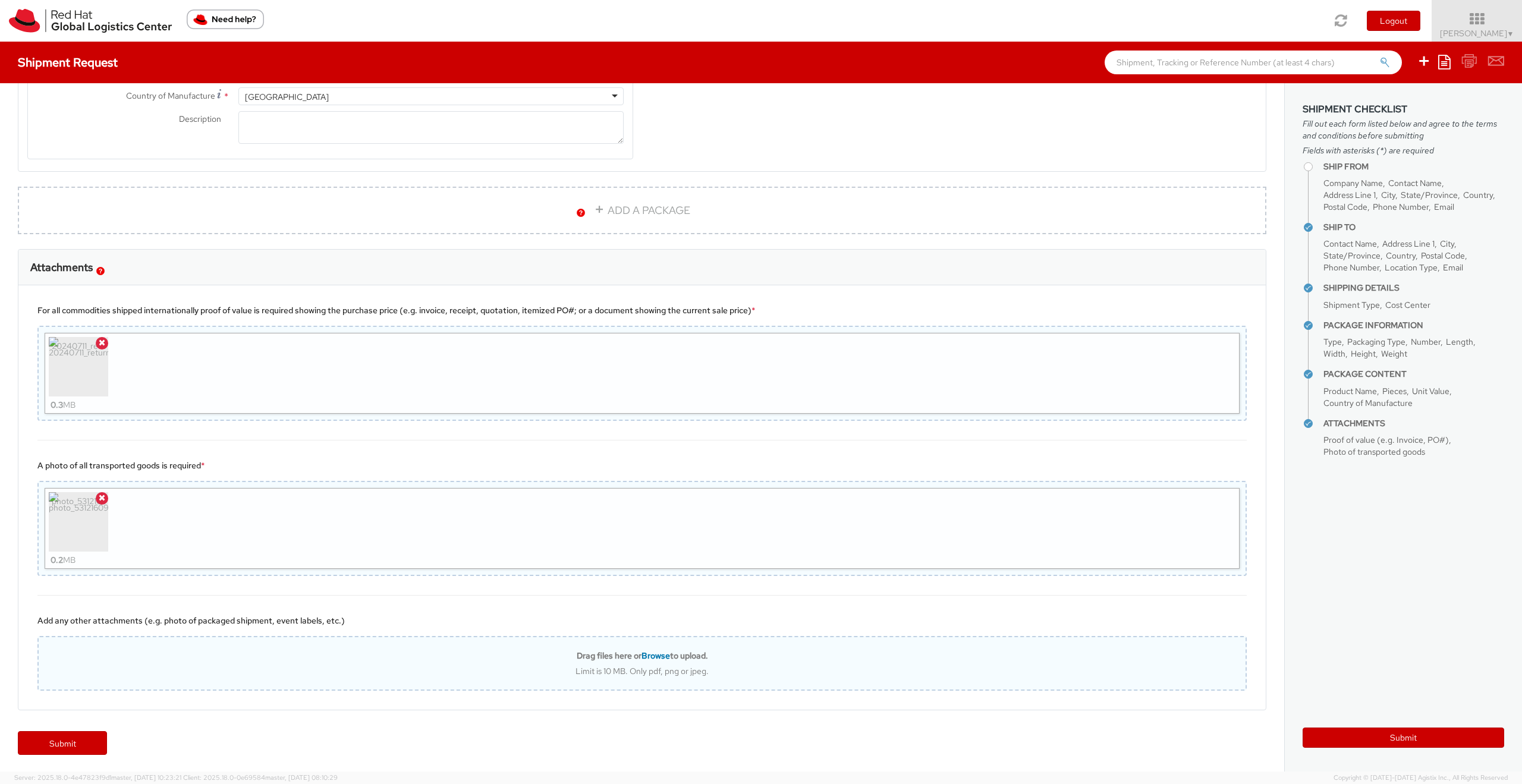
scroll to position [1022, 0]
click at [281, 665] on div "Limit is 10 MB. Only pdf, png or jpeg." at bounding box center [642, 670] width 1207 height 10
type input "C:\fakepath\photo_5312160906727258570_y.jpg"
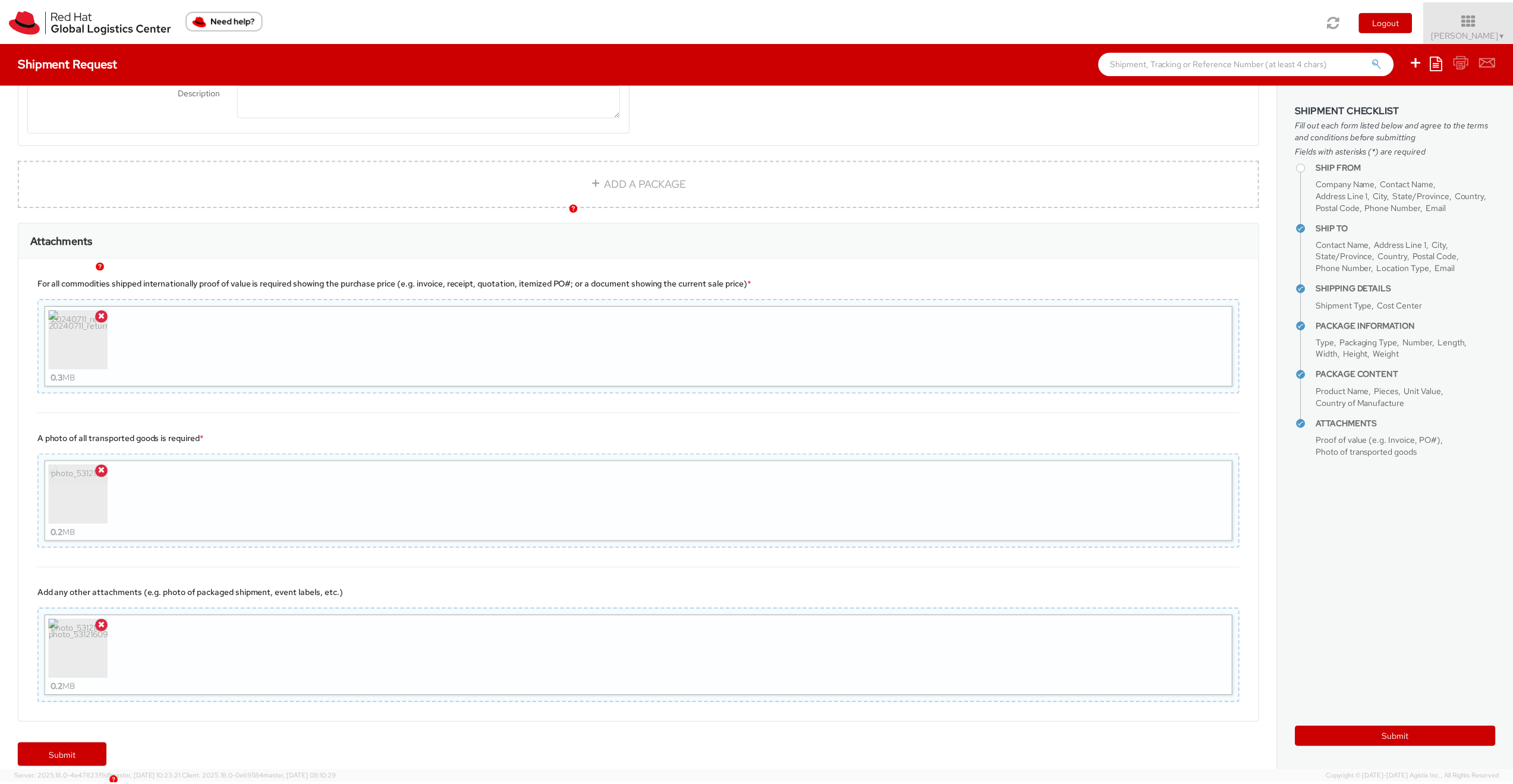
scroll to position [1063, 0]
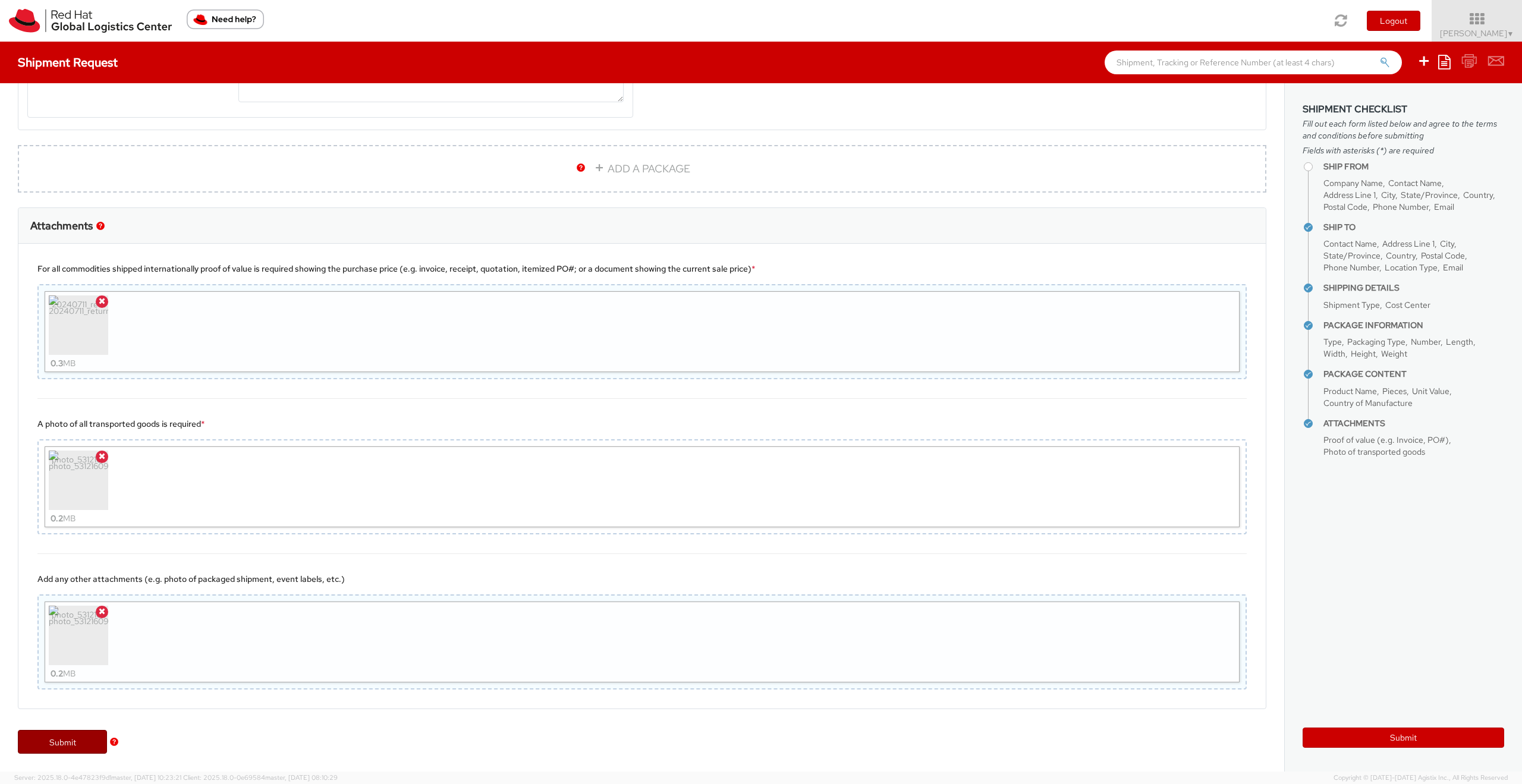
click at [59, 747] on link "Submit" at bounding box center [62, 741] width 89 height 24
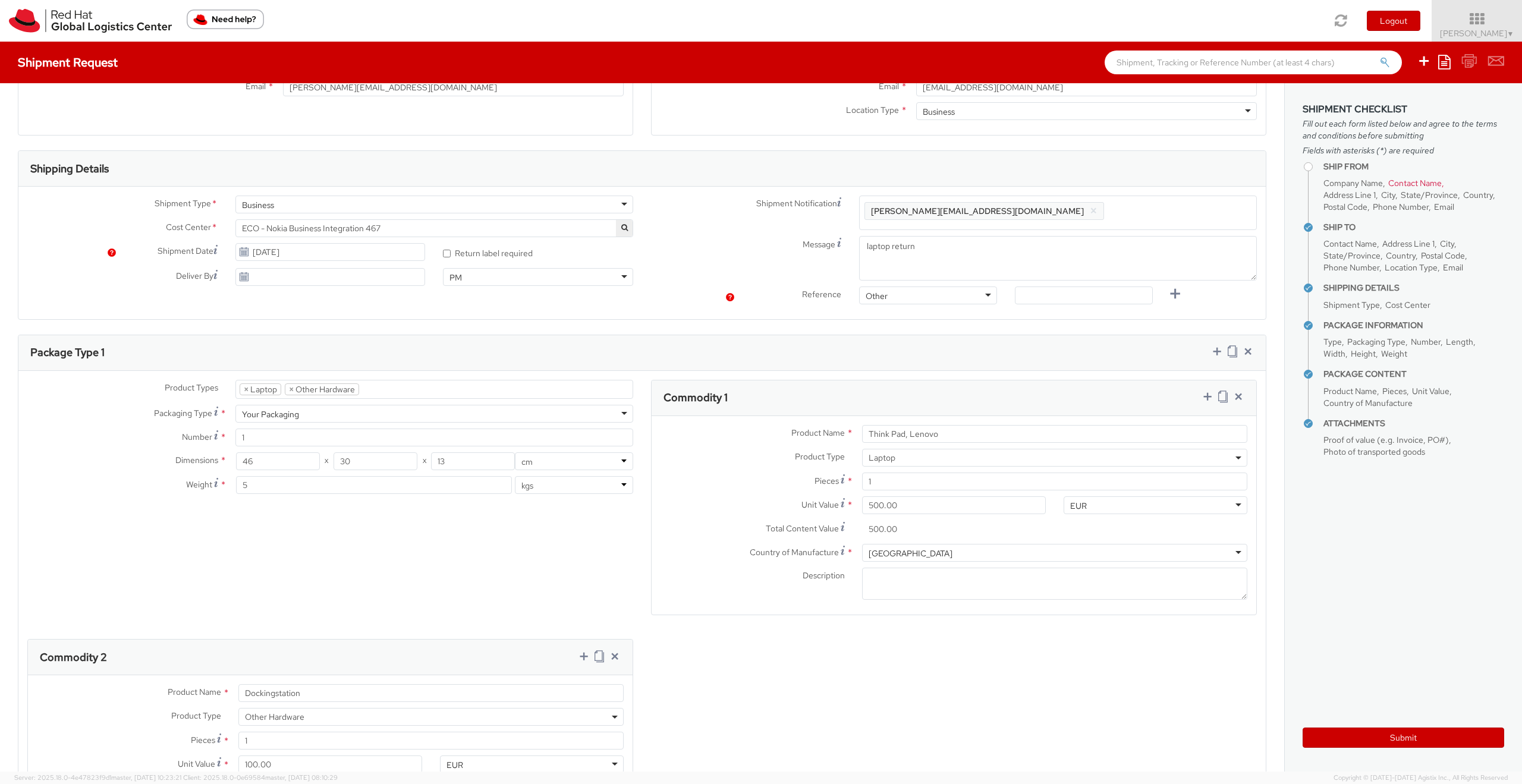
scroll to position [0, 0]
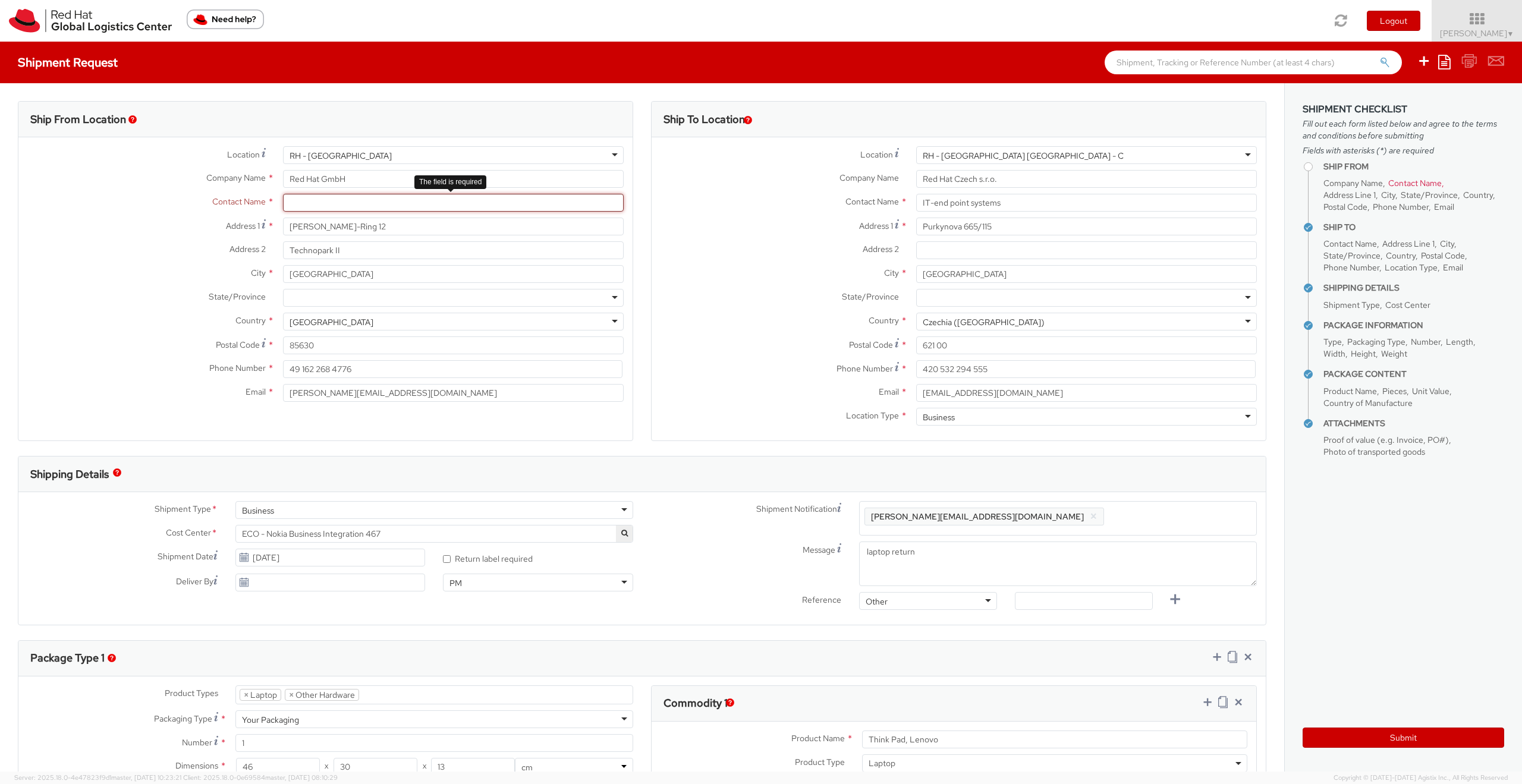
click at [415, 206] on input "text" at bounding box center [453, 203] width 341 height 18
type input "[PERSON_NAME]"
click at [1359, 563] on aside "Shipment Checklist Fill out each form listed below and agree to the terms and c…" at bounding box center [1403, 427] width 238 height 688
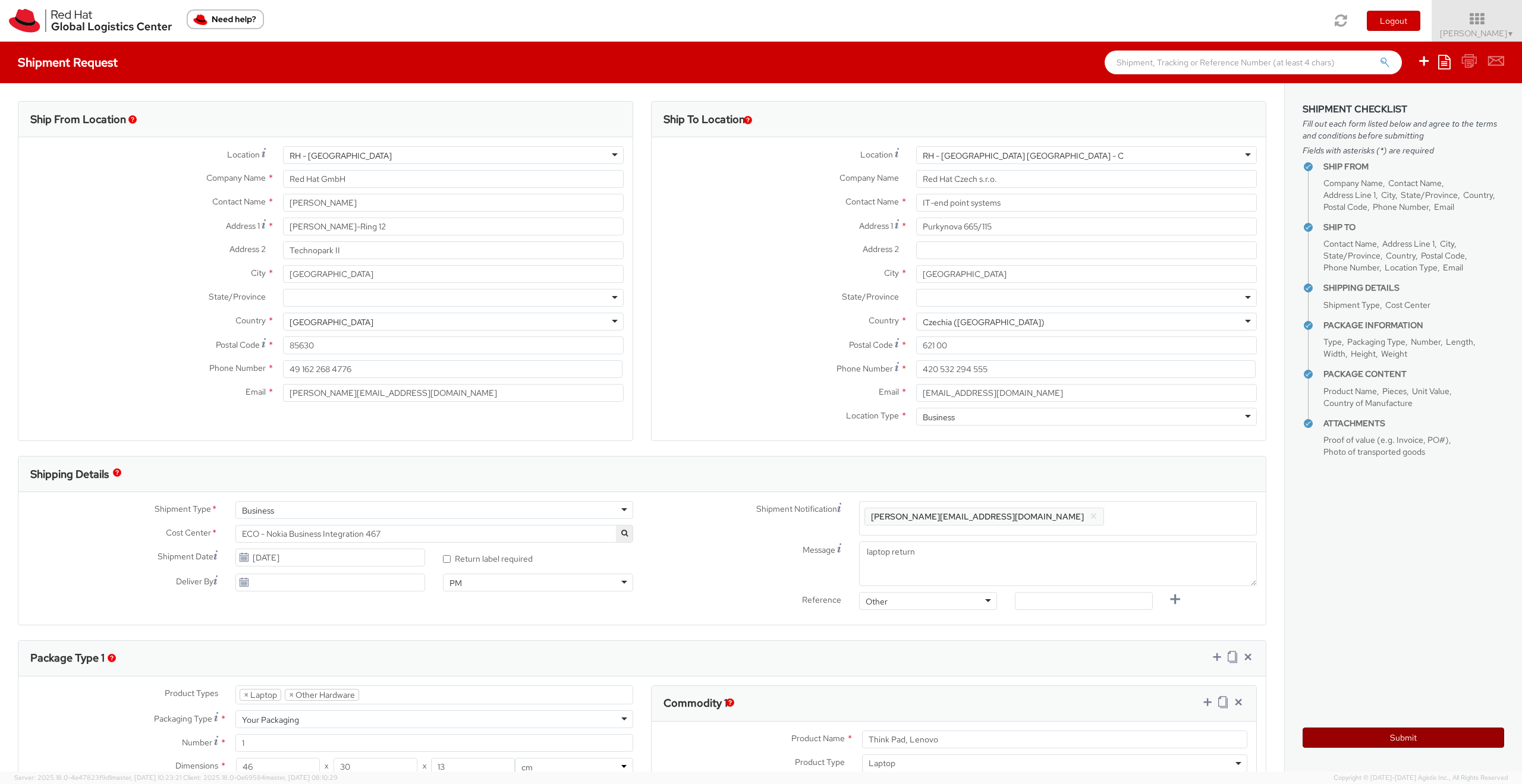
click at [1380, 738] on button "Submit" at bounding box center [1403, 737] width 202 height 20
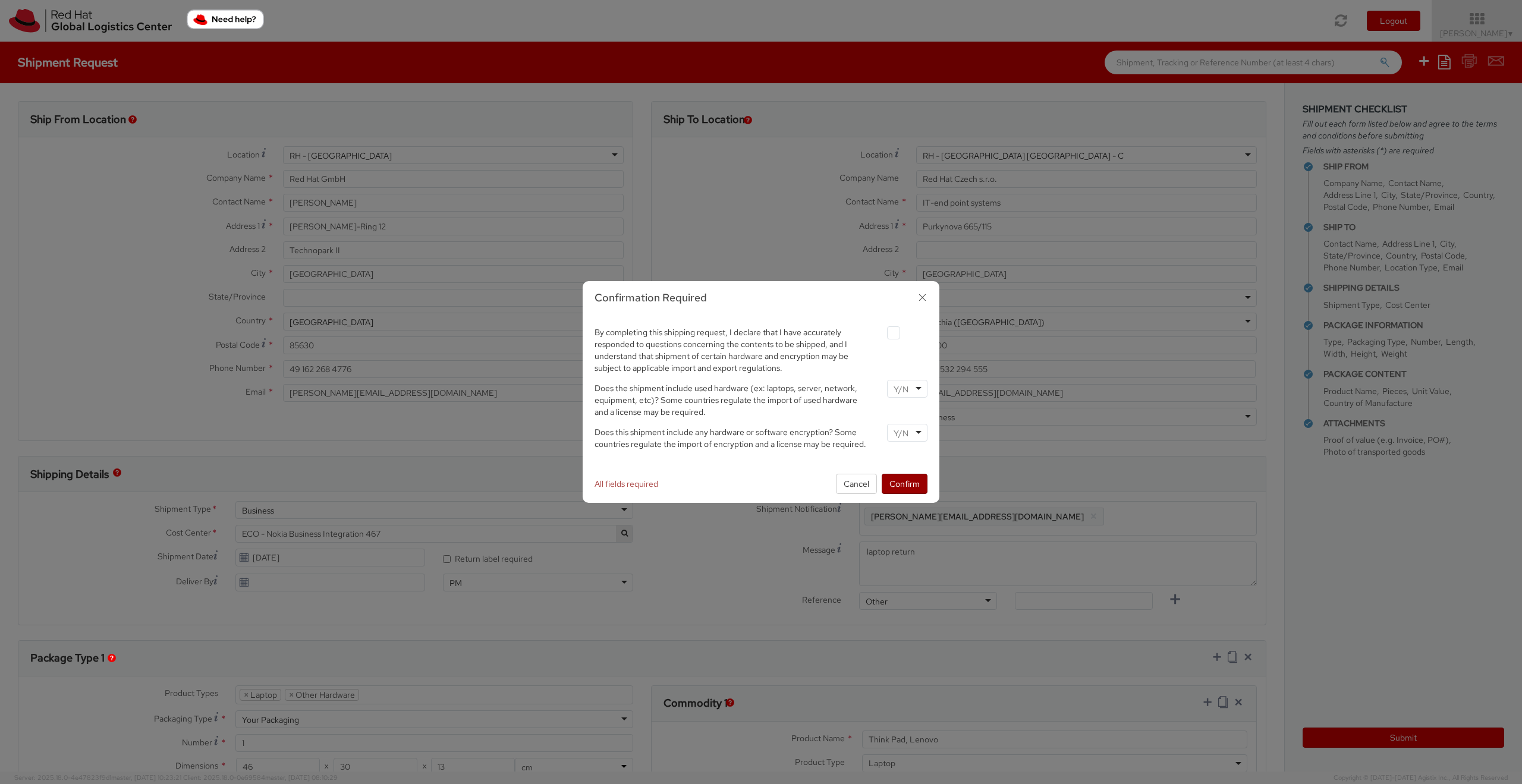
click at [892, 483] on button "Confirm" at bounding box center [904, 484] width 46 height 20
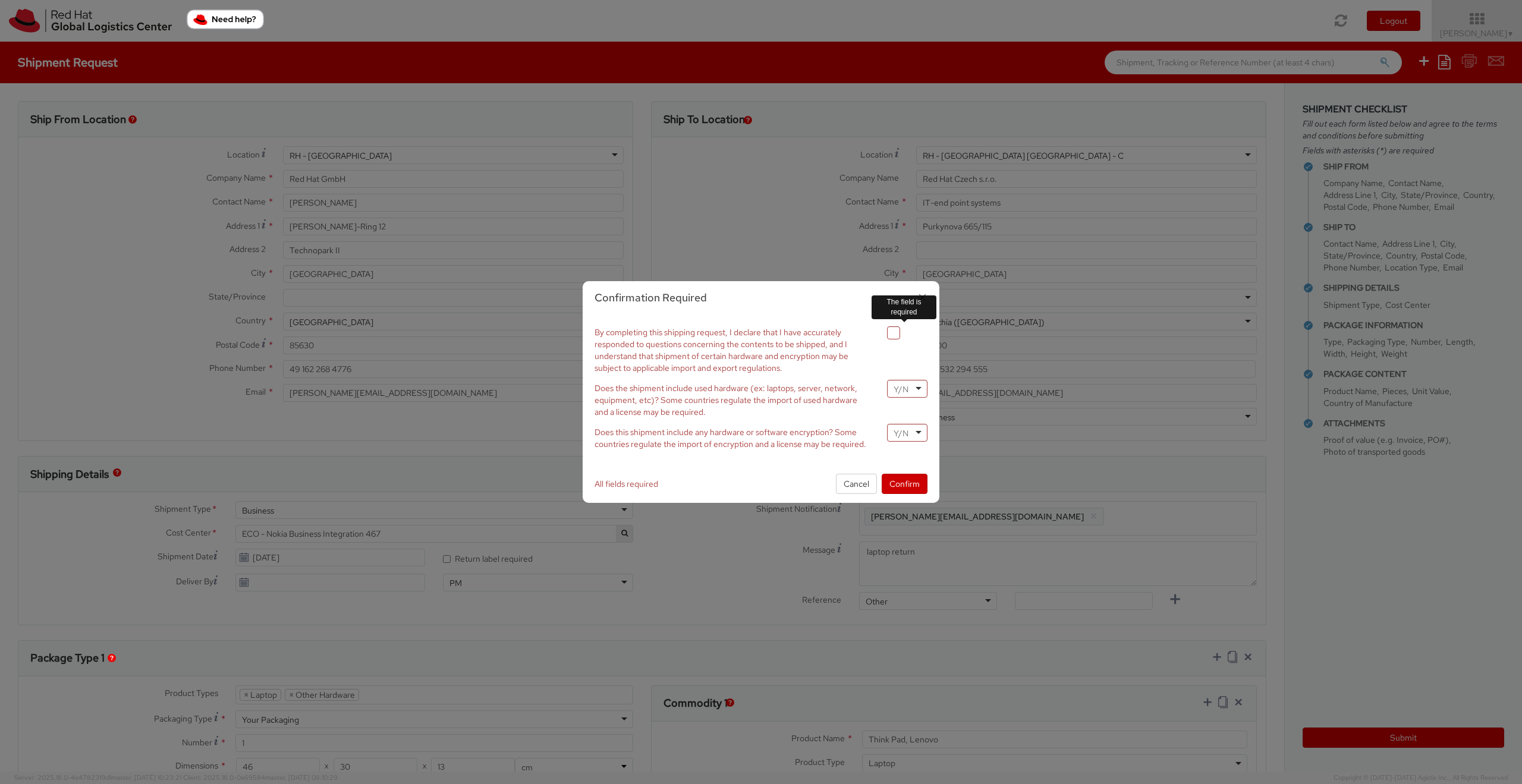
click at [890, 335] on label at bounding box center [893, 333] width 13 height 13
click at [884, 335] on input "checkbox" at bounding box center [879, 333] width 7 height 7
checkbox input "true"
click at [916, 391] on div at bounding box center [907, 389] width 40 height 18
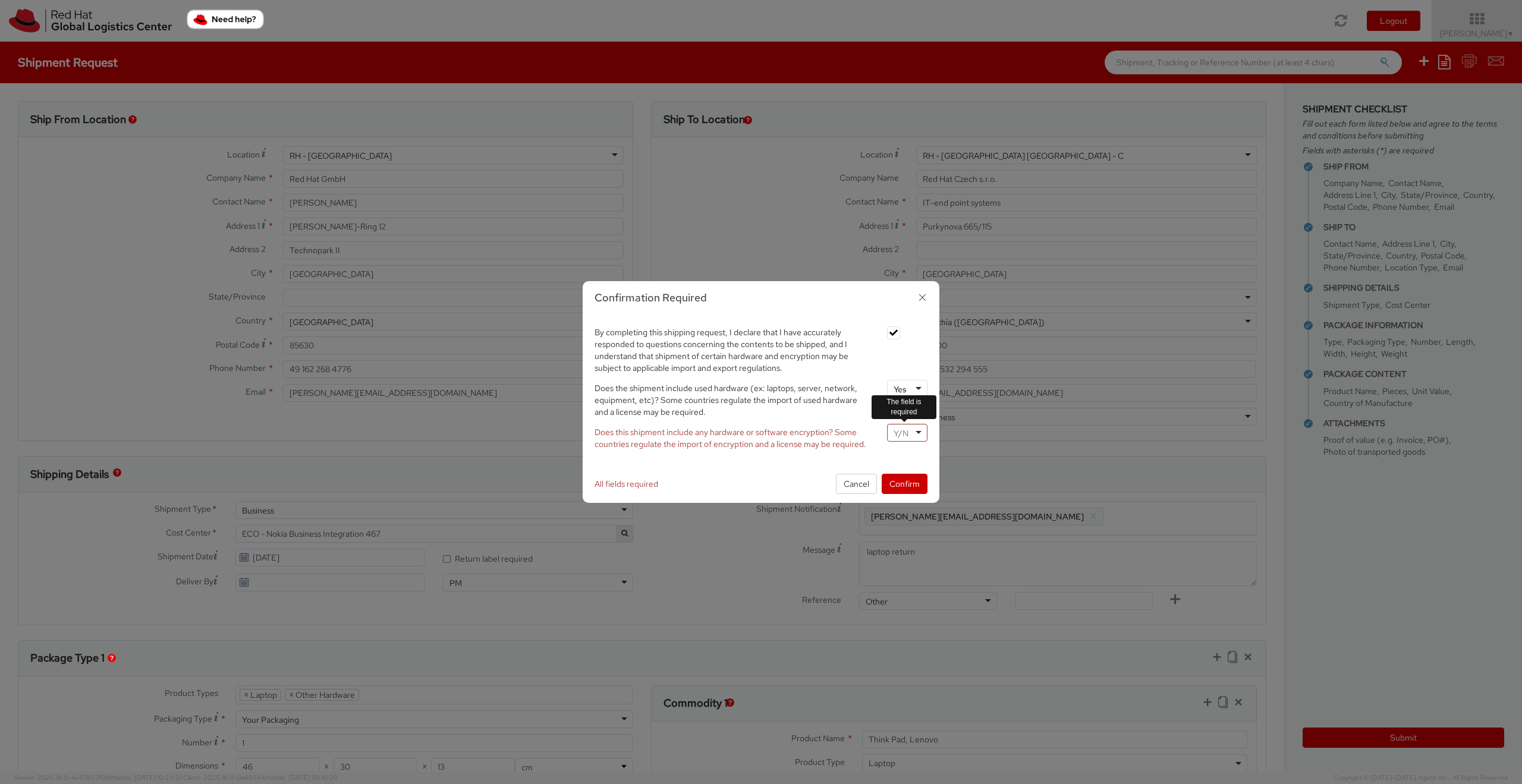
click at [914, 430] on div at bounding box center [907, 433] width 40 height 18
click at [905, 484] on button "Confirm" at bounding box center [904, 484] width 46 height 20
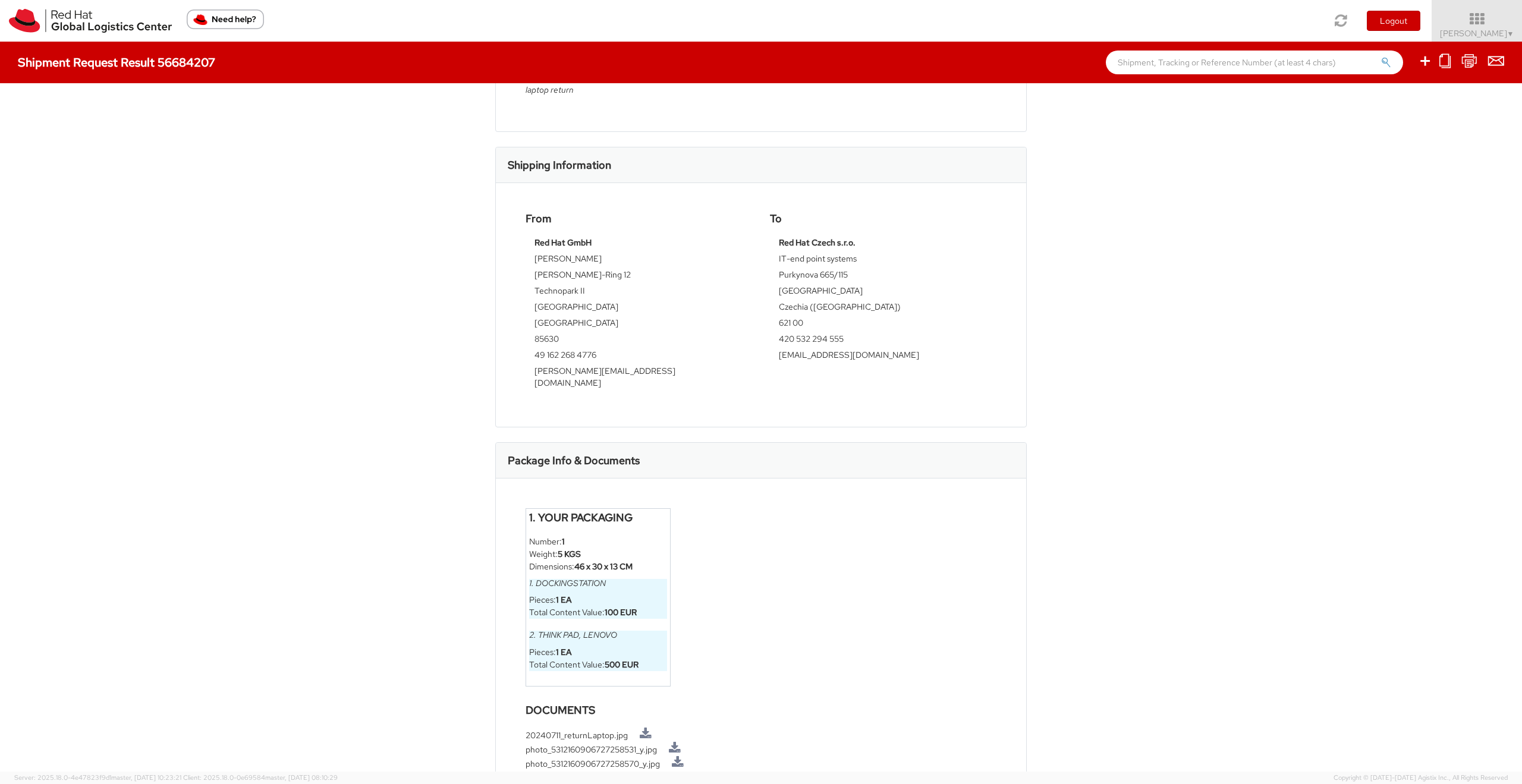
scroll to position [315, 0]
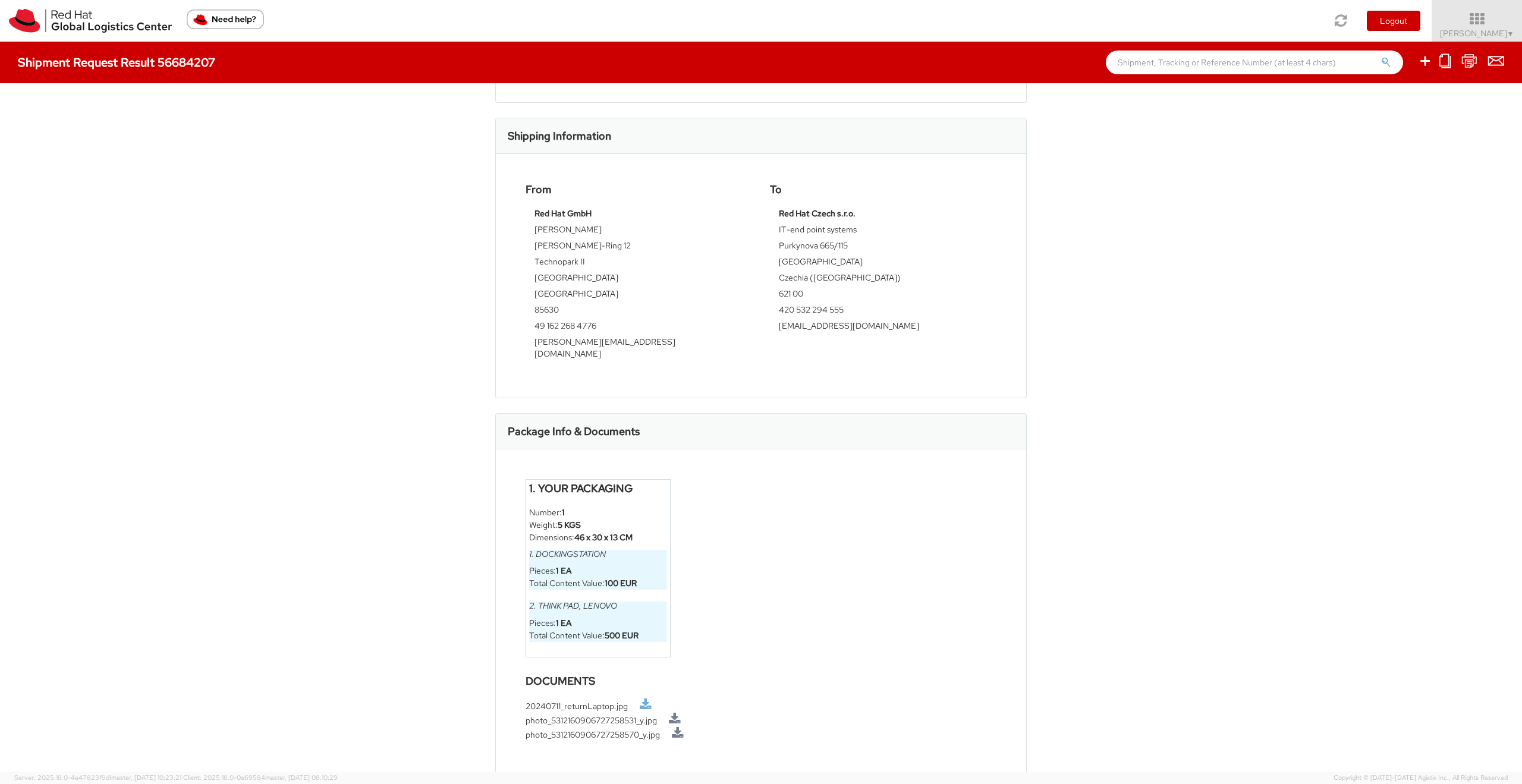
click at [640, 698] on link at bounding box center [646, 704] width 12 height 13
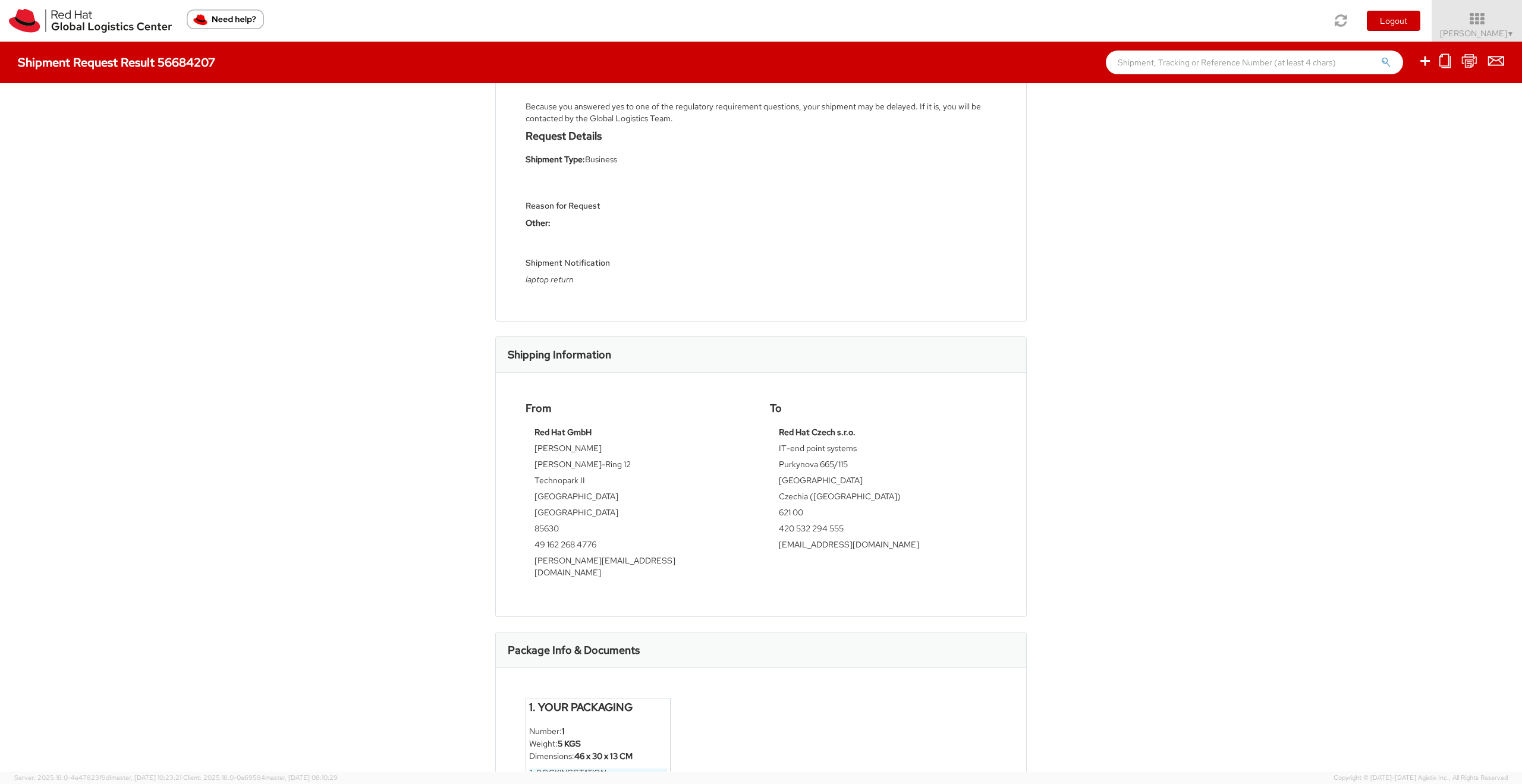
scroll to position [0, 0]
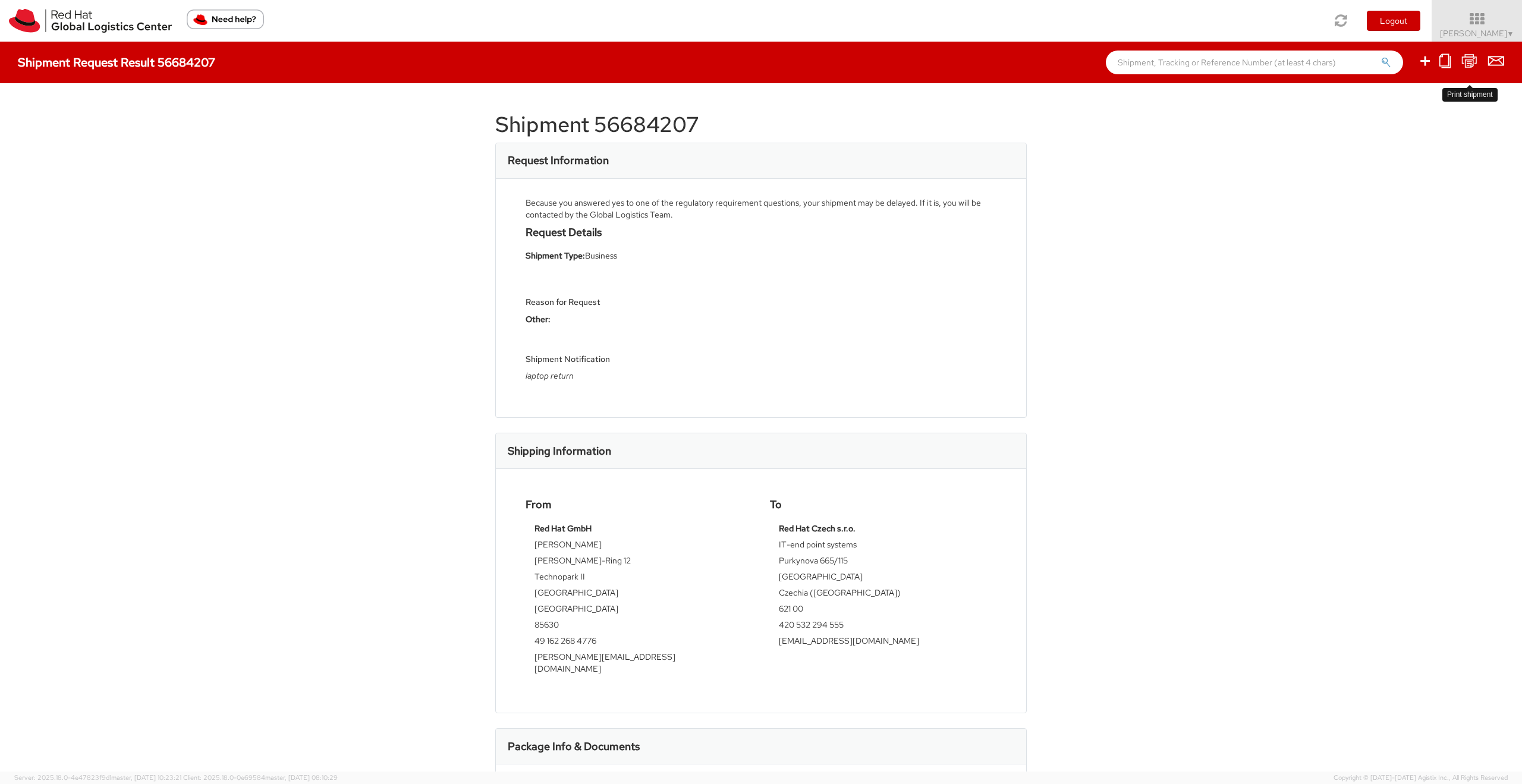
click at [1467, 61] on icon at bounding box center [1468, 61] width 16 height 15
click at [1346, 129] on div "Shipment 56684207 Request Information Because you answered yes to one of the re…" at bounding box center [761, 427] width 1522 height 688
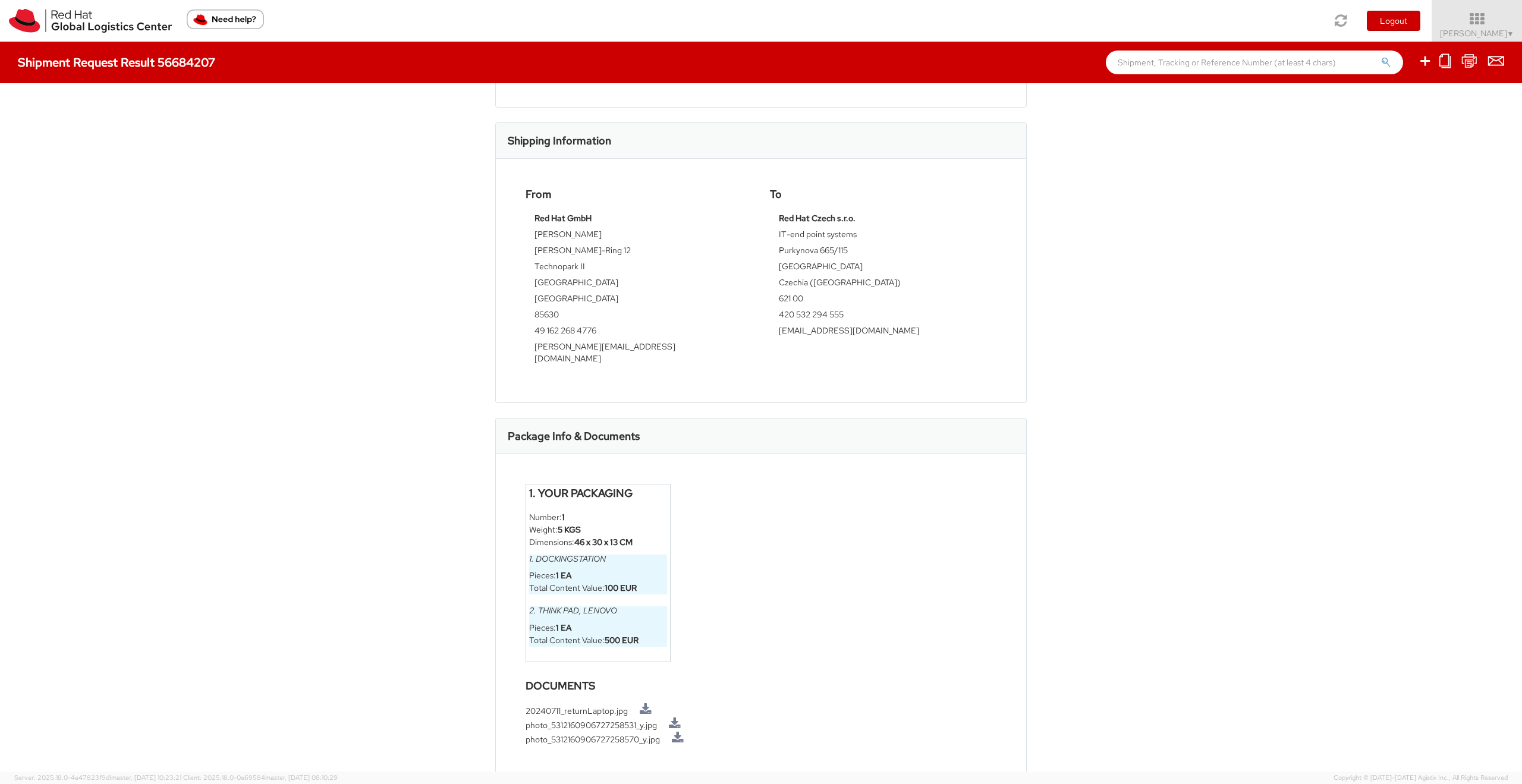
scroll to position [315, 0]
click at [1467, 62] on icon at bounding box center [1468, 61] width 16 height 15
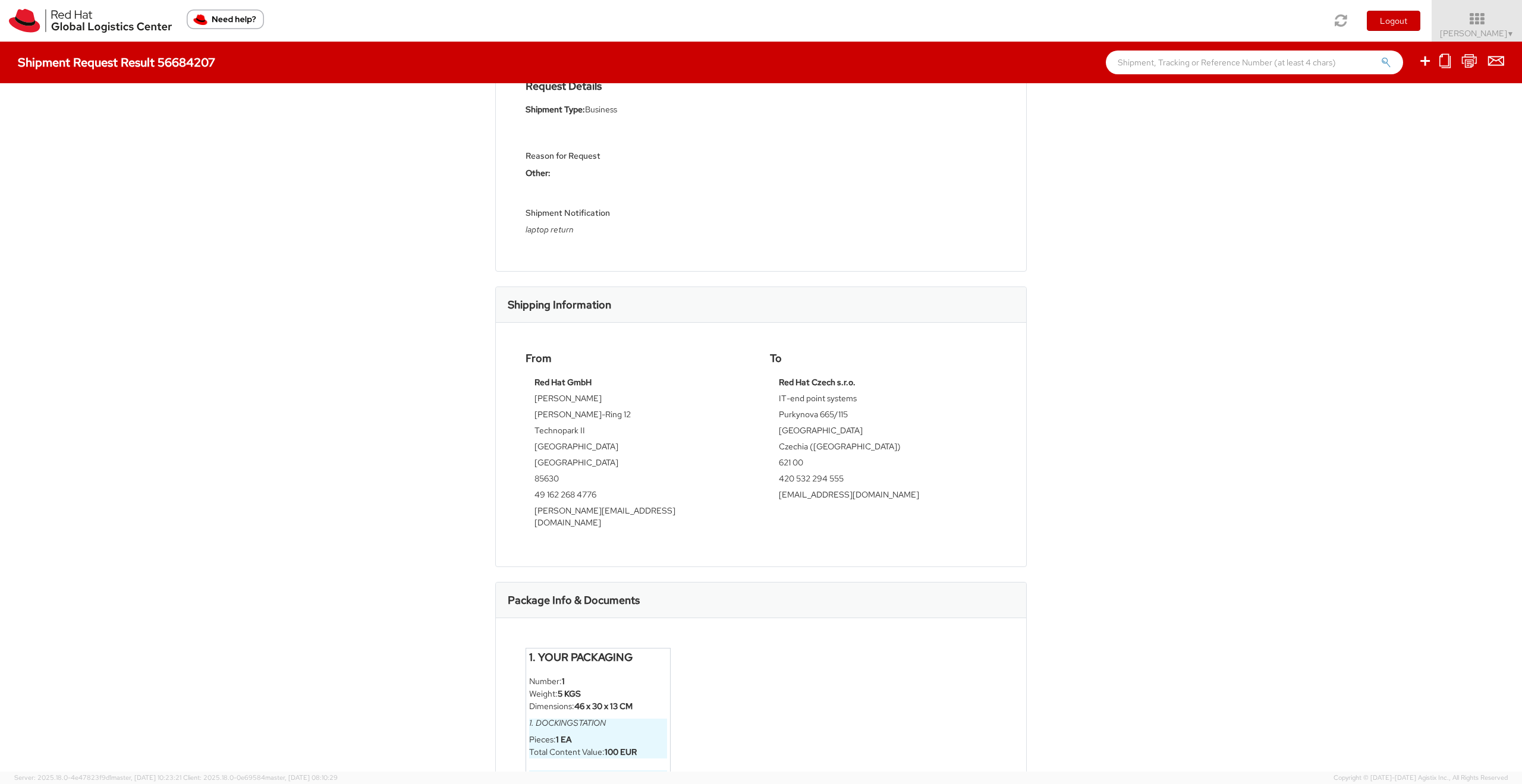
scroll to position [0, 0]
